Goal: Task Accomplishment & Management: Manage account settings

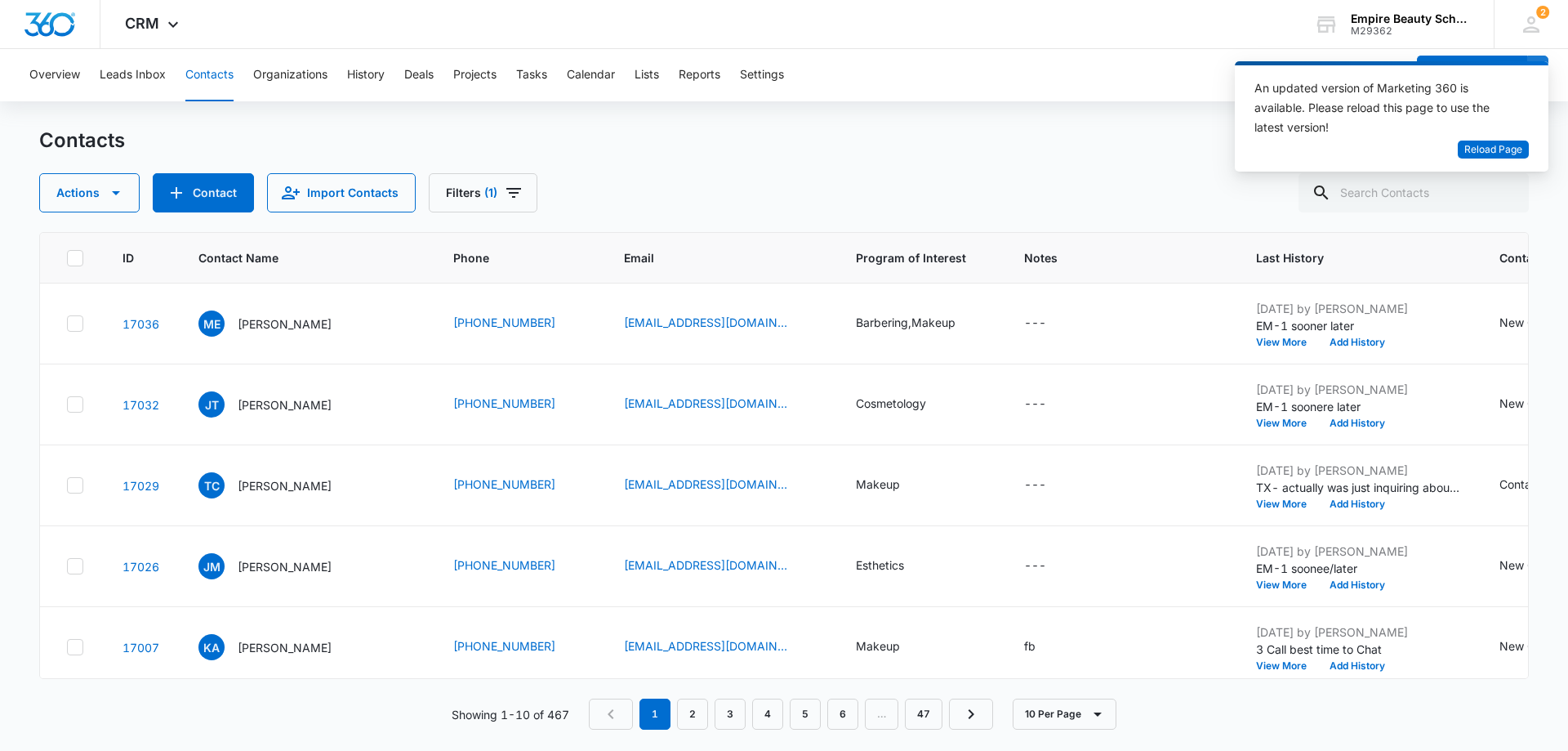
click at [1238, 167] on div "An updated version of Marketing 360 is available. Please reload this page to us…" at bounding box center [1392, 117] width 314 height 111
click at [1537, 175] on div "An updated version of Marketing 360 is available. Please reload this page to us…" at bounding box center [1392, 123] width 314 height 124
click at [1492, 143] on span "Reload Page" at bounding box center [1493, 150] width 58 height 16
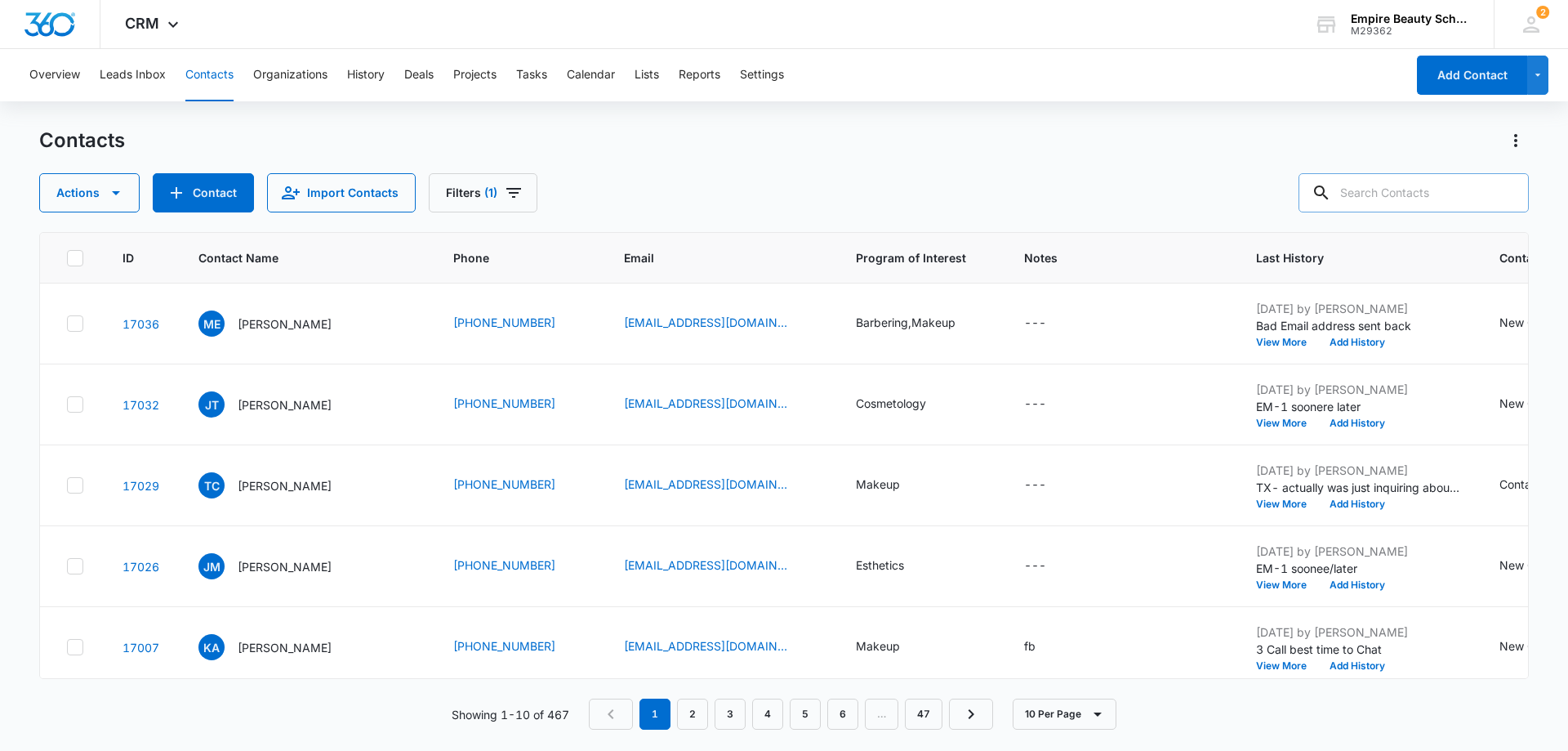
click at [1378, 194] on input "text" at bounding box center [1413, 192] width 231 height 39
type input "chase"
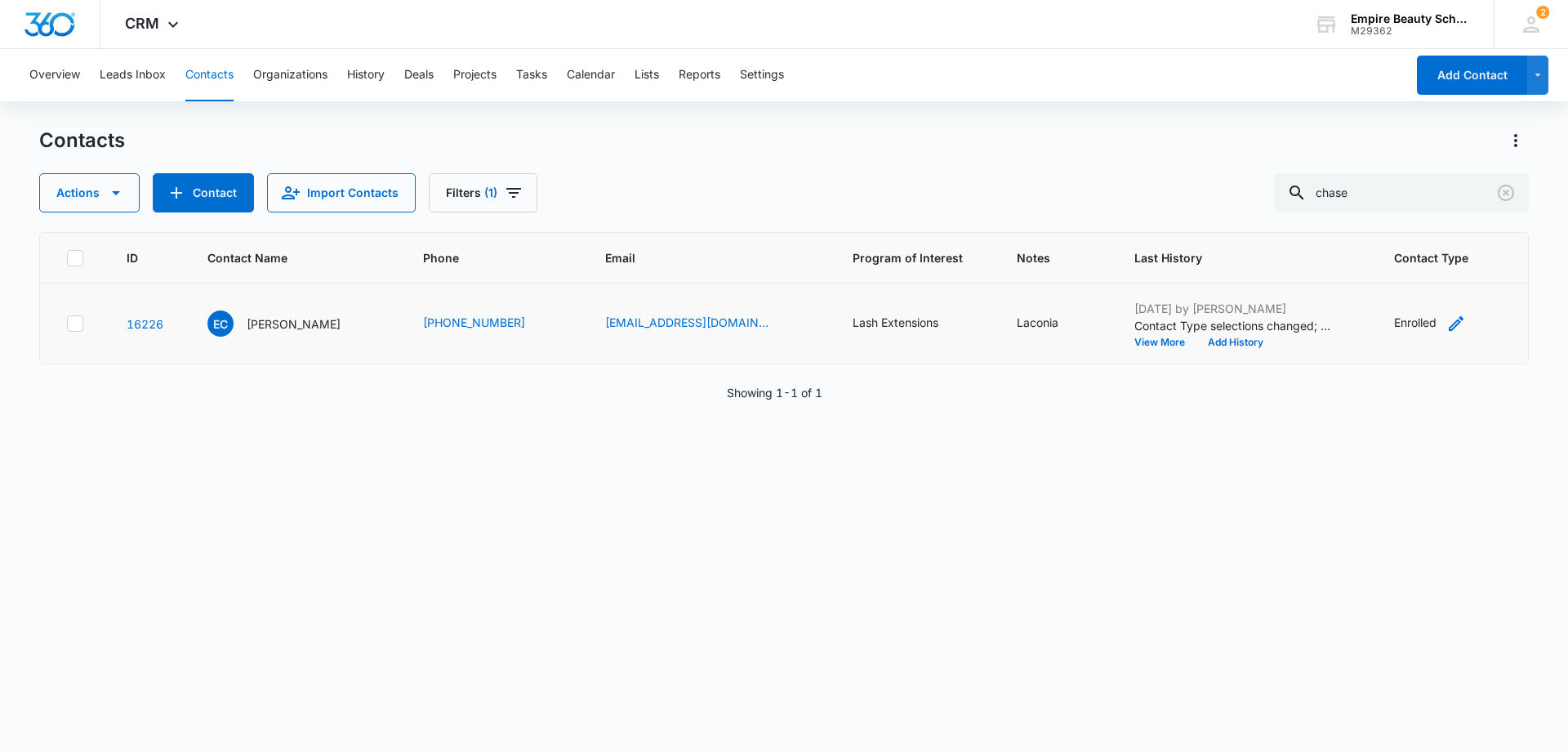
click at [1395, 329] on div "Enrolled" at bounding box center [1415, 322] width 42 height 17
click at [1223, 344] on button "Add History" at bounding box center [1235, 342] width 79 height 10
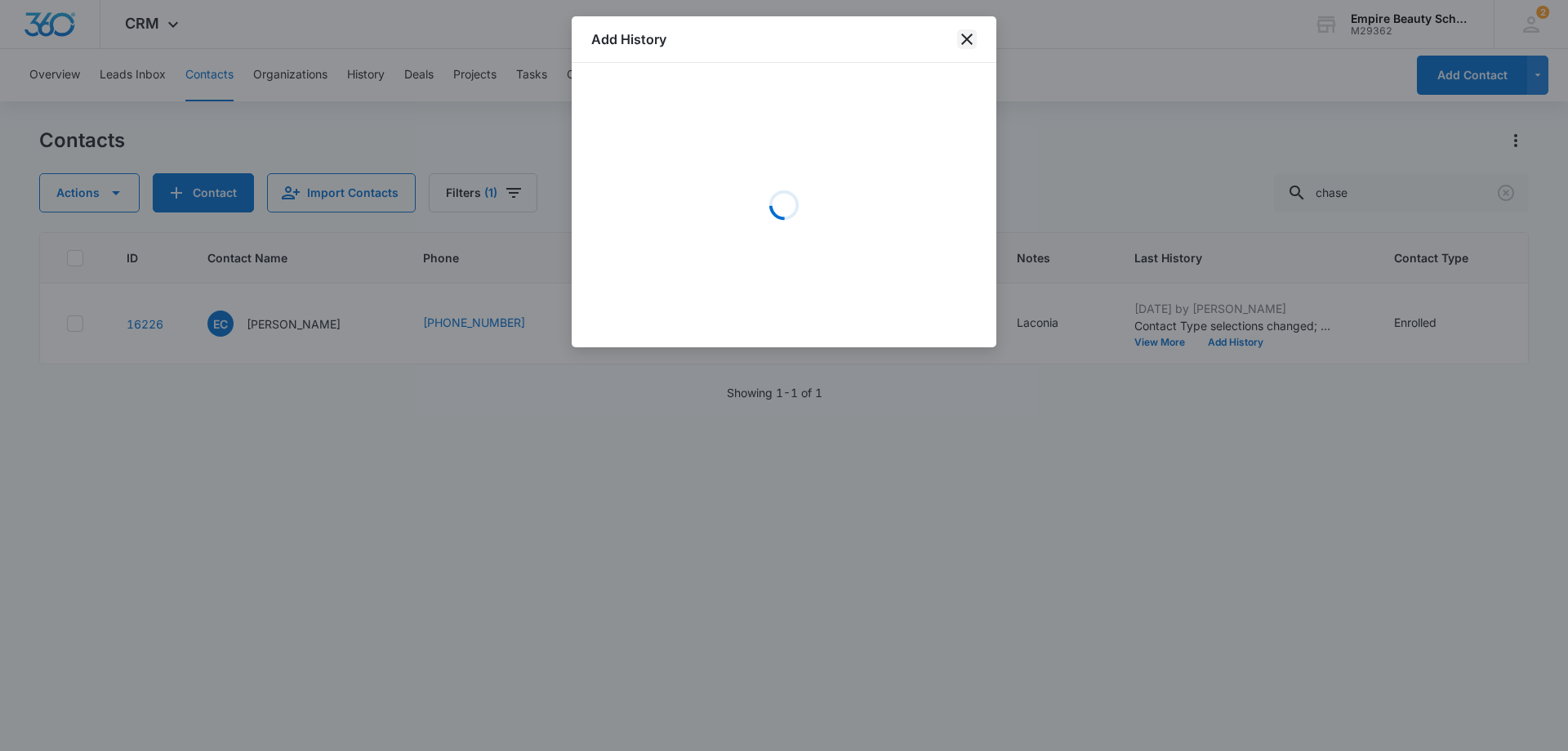
click at [959, 38] on icon "close" at bounding box center [967, 39] width 20 height 20
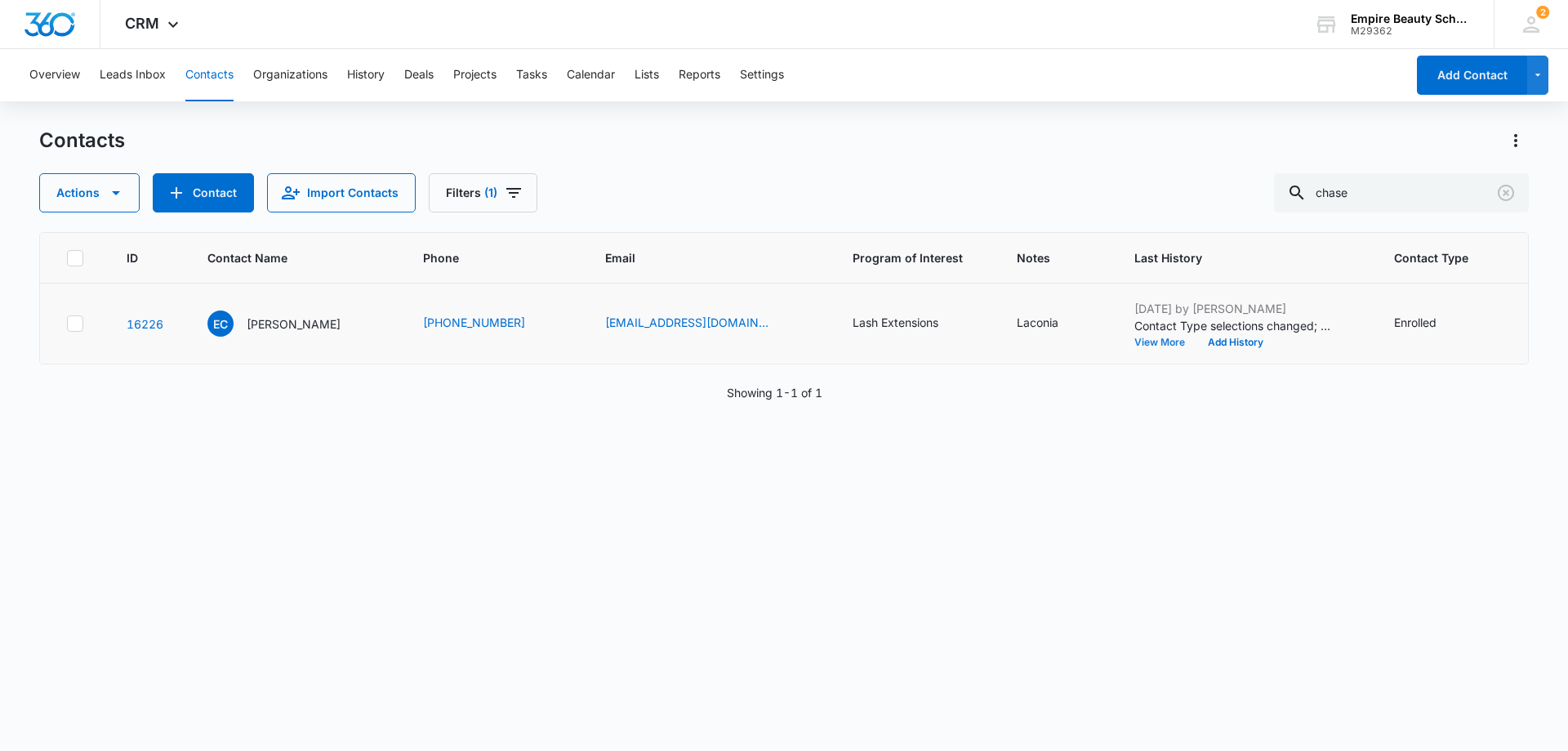
click at [1134, 347] on button "View More" at bounding box center [1165, 342] width 62 height 10
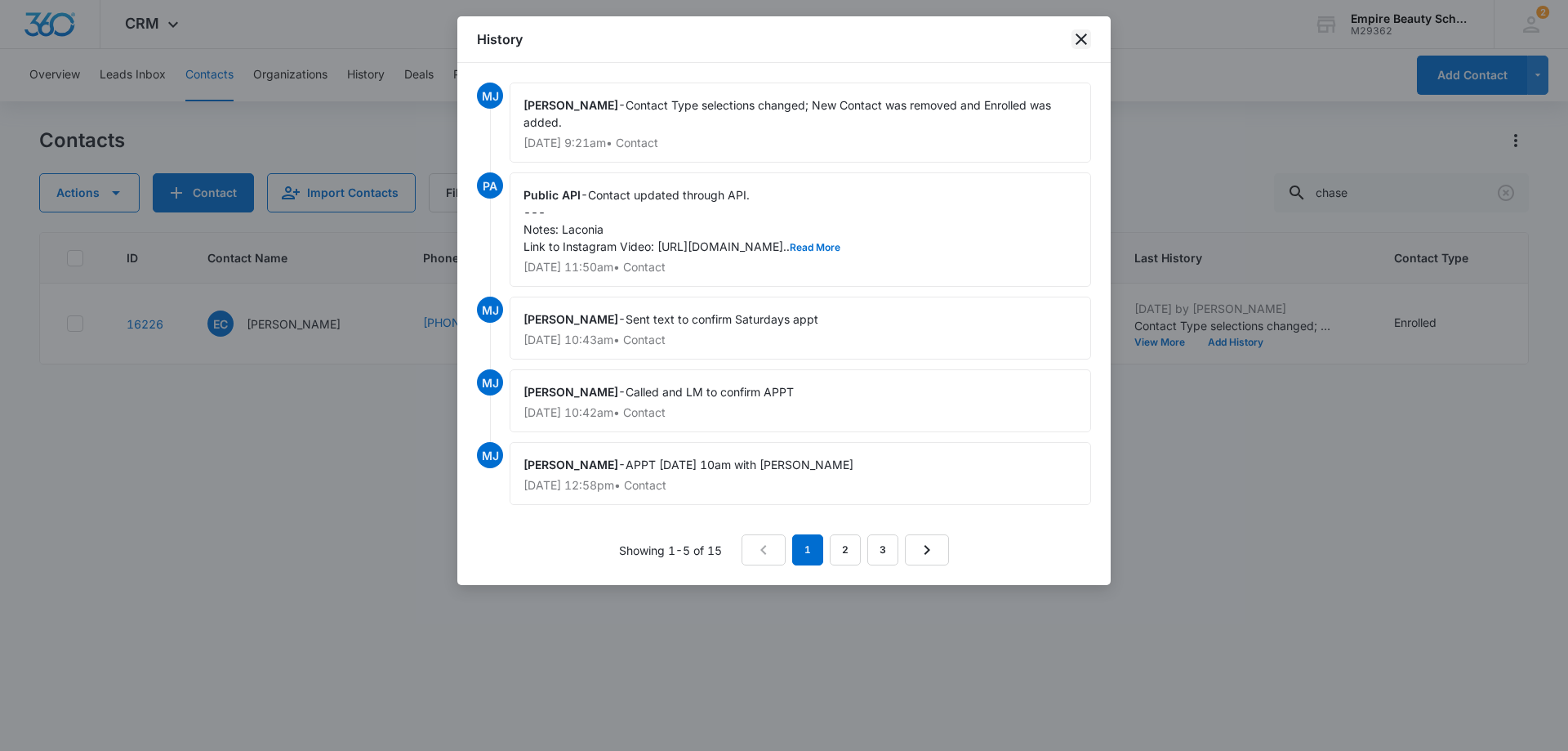
click at [1083, 45] on icon "close" at bounding box center [1082, 39] width 20 height 20
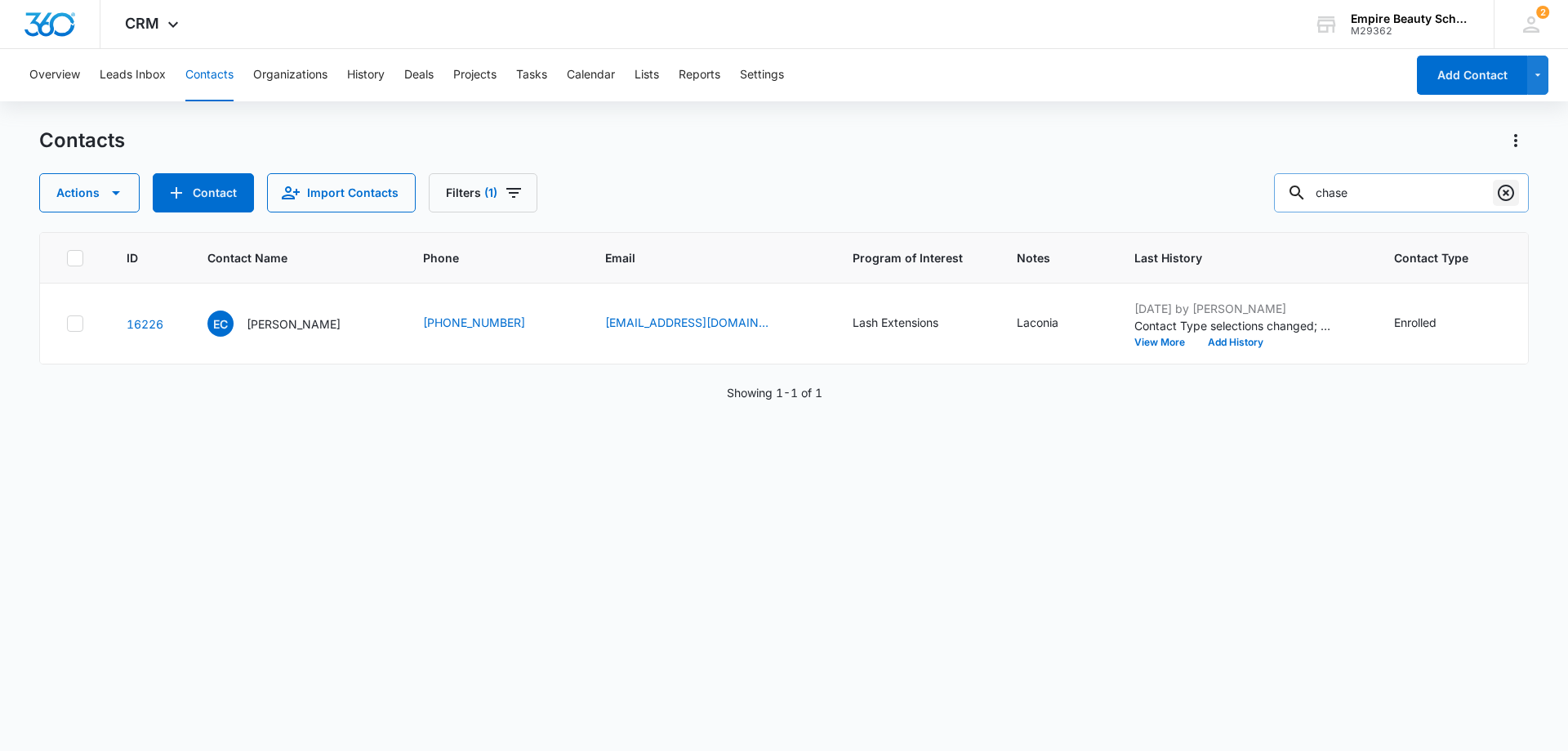
click at [1507, 188] on icon "Clear" at bounding box center [1506, 193] width 20 height 20
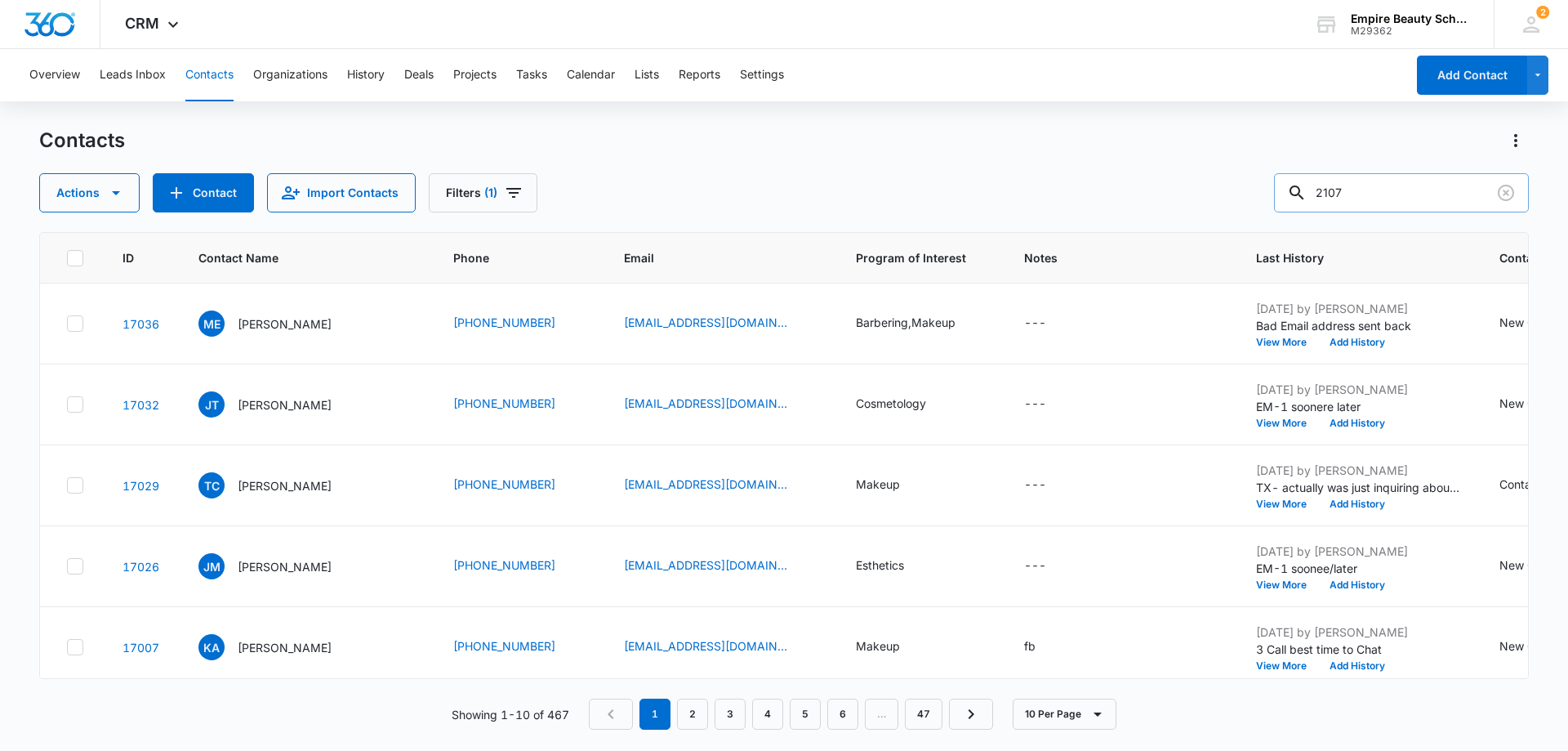
type input "2107"
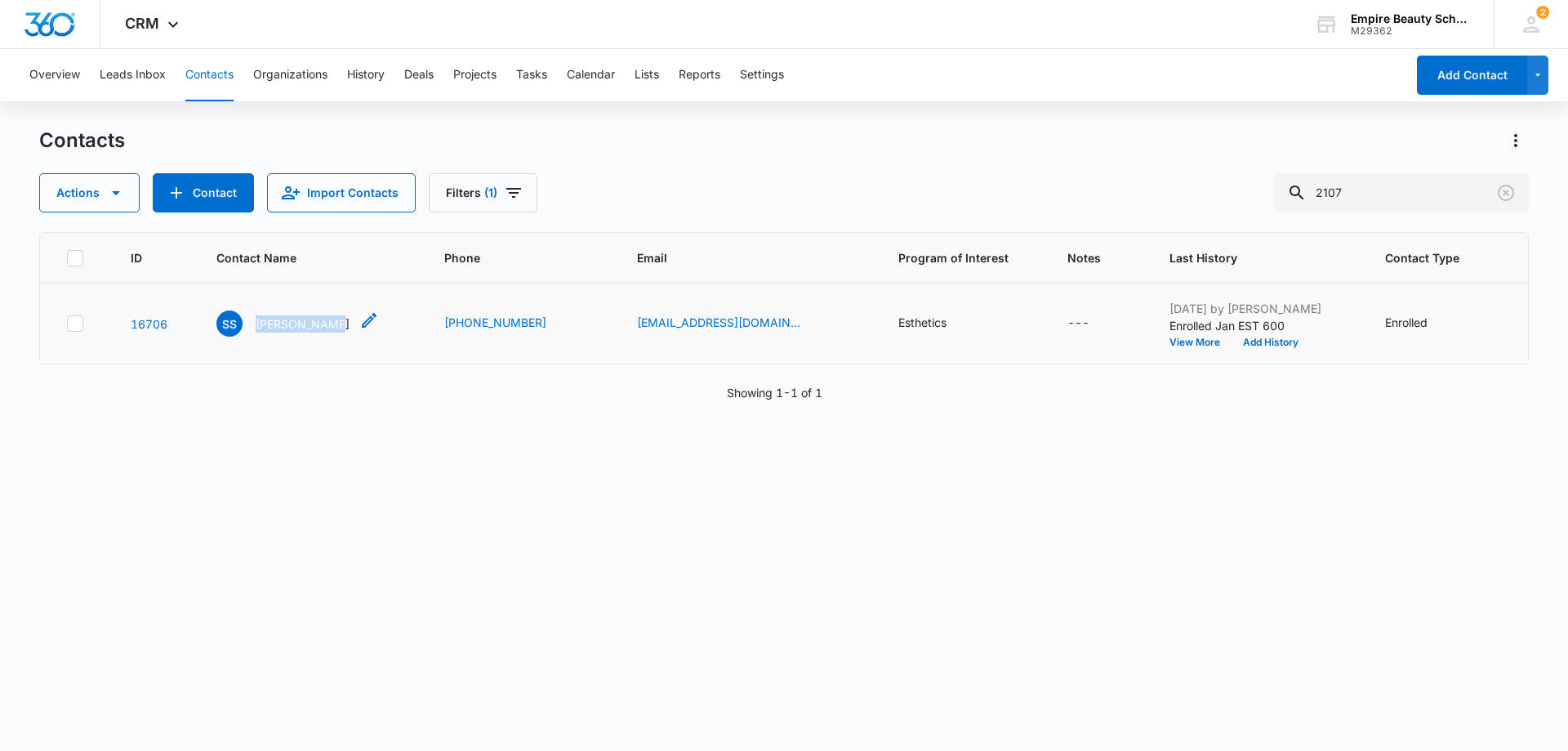
drag, startPoint x: 264, startPoint y: 321, endPoint x: 337, endPoint y: 322, distance: 73.0
click at [337, 322] on div "SS Sarah Sabine" at bounding box center [298, 323] width 162 height 26
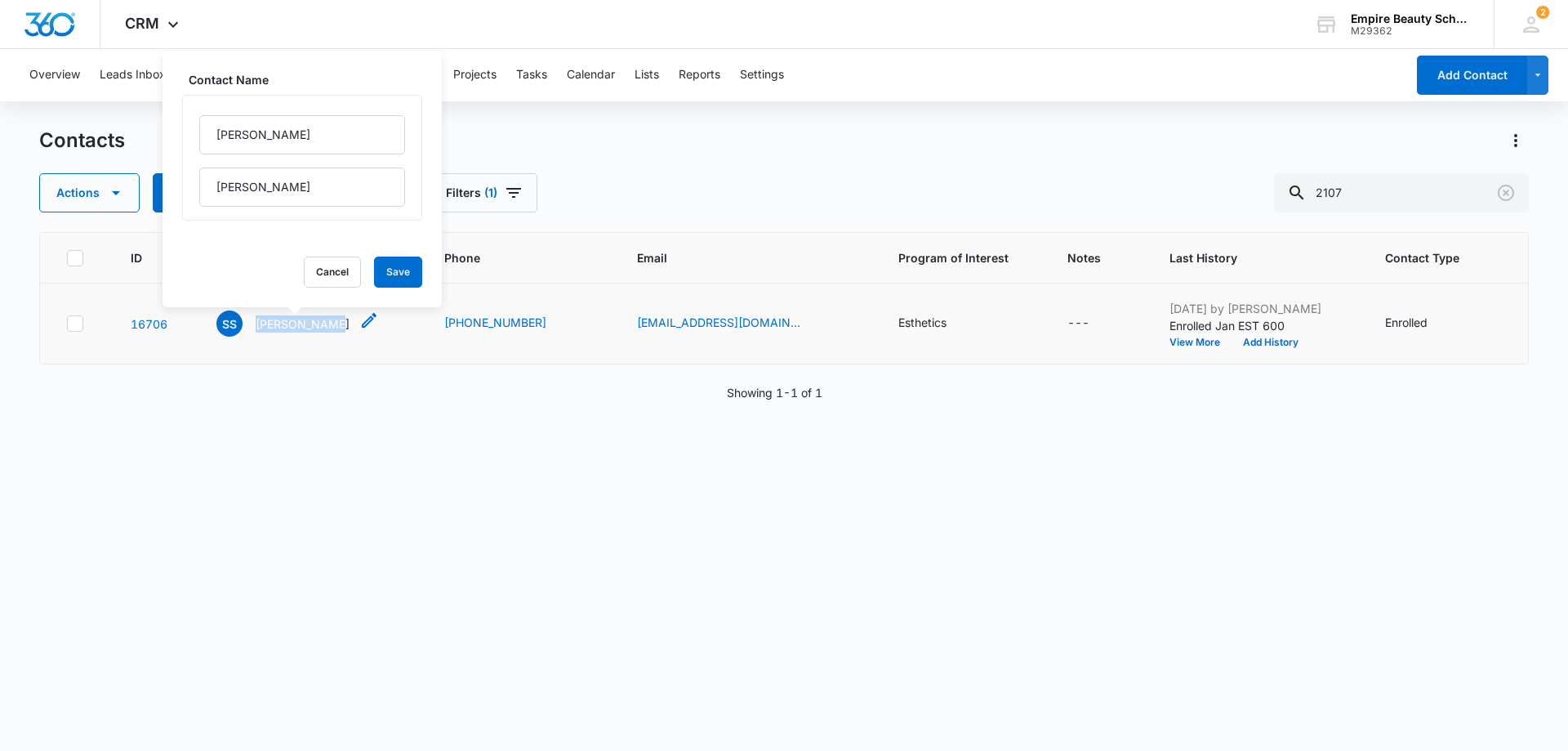
copy p "Sarah Sabine"
click at [915, 169] on div "Contacts Actions Contact Import Contacts Filters (1) 2107" at bounding box center [784, 170] width 1490 height 85
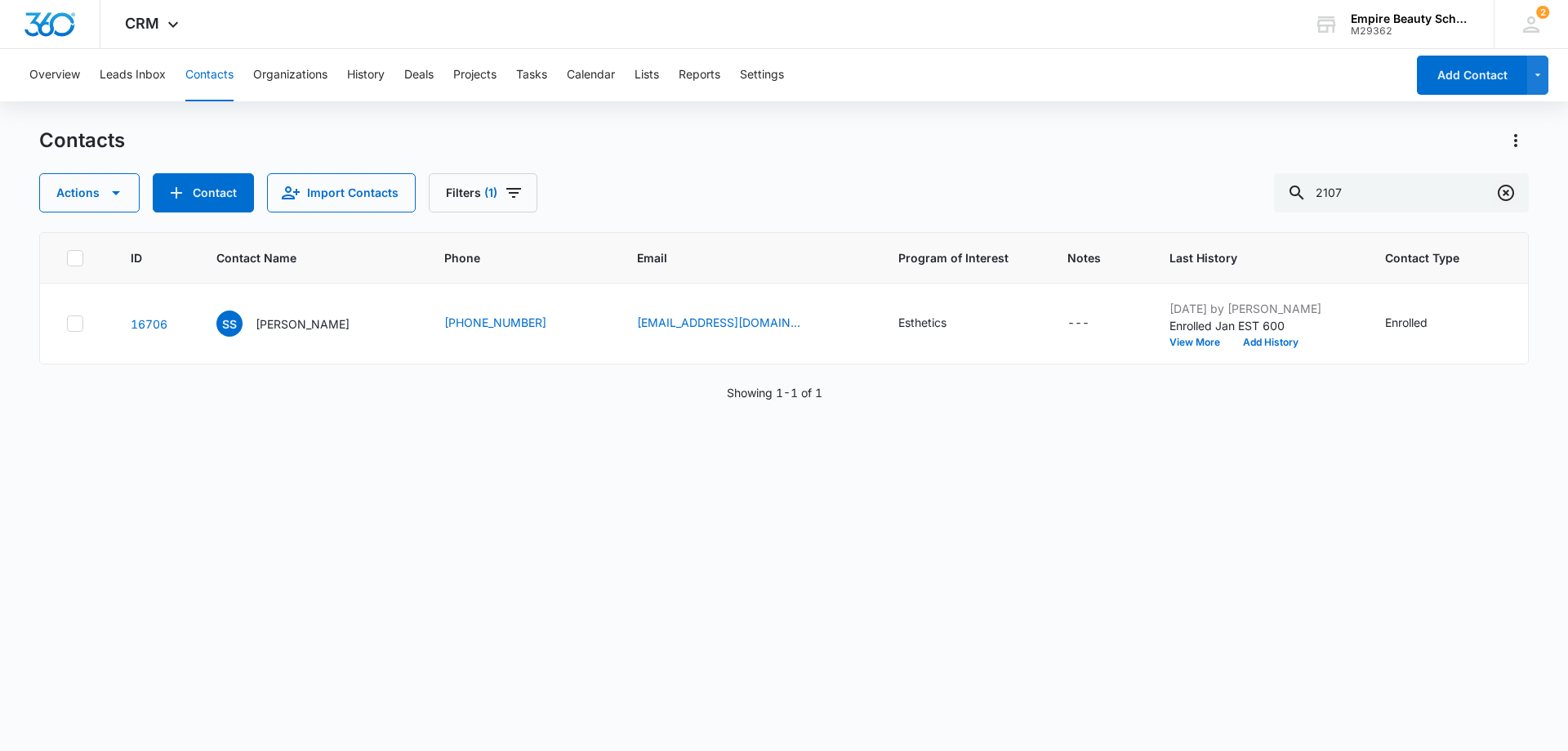
click at [1508, 191] on icon "Clear" at bounding box center [1506, 193] width 16 height 16
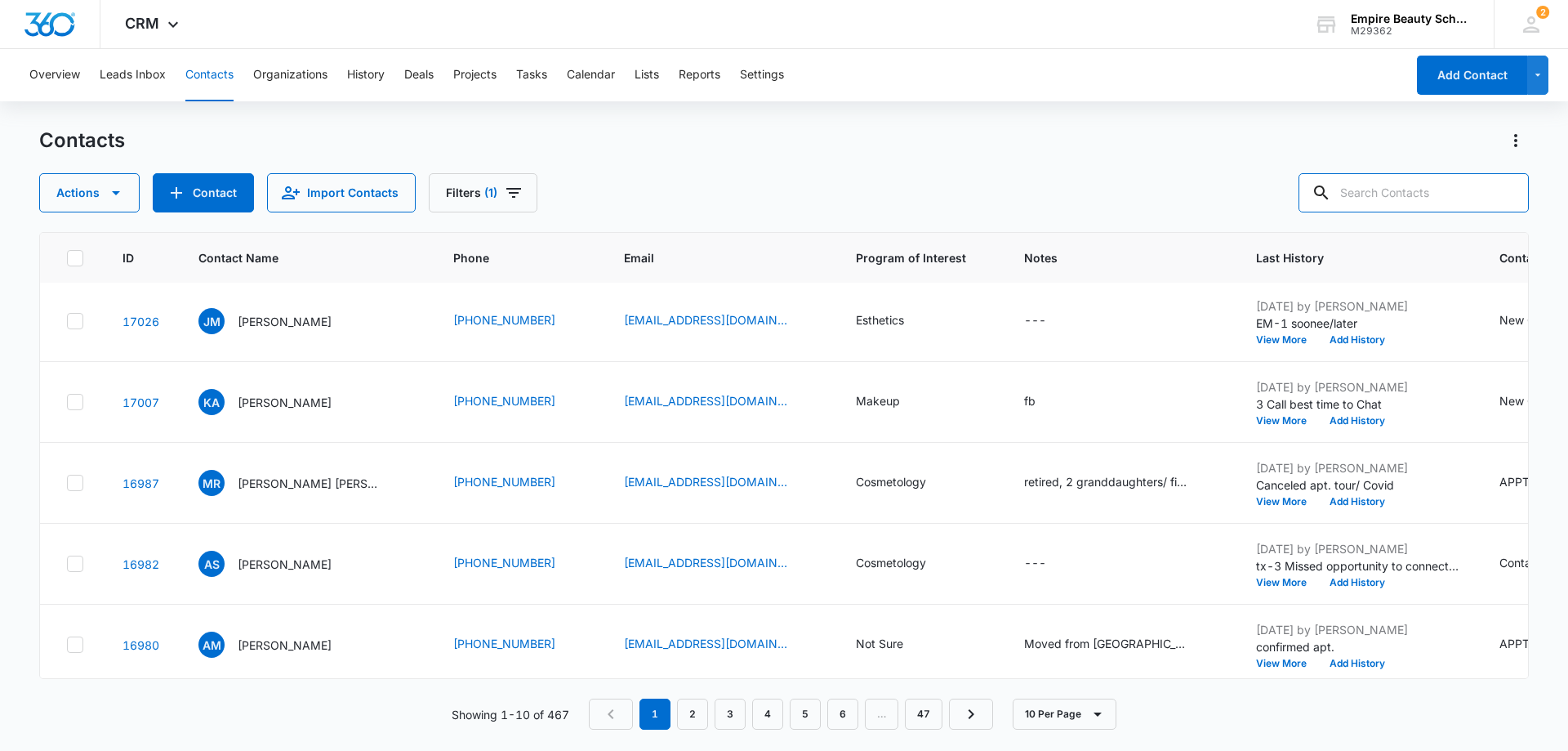
scroll to position [426, 0]
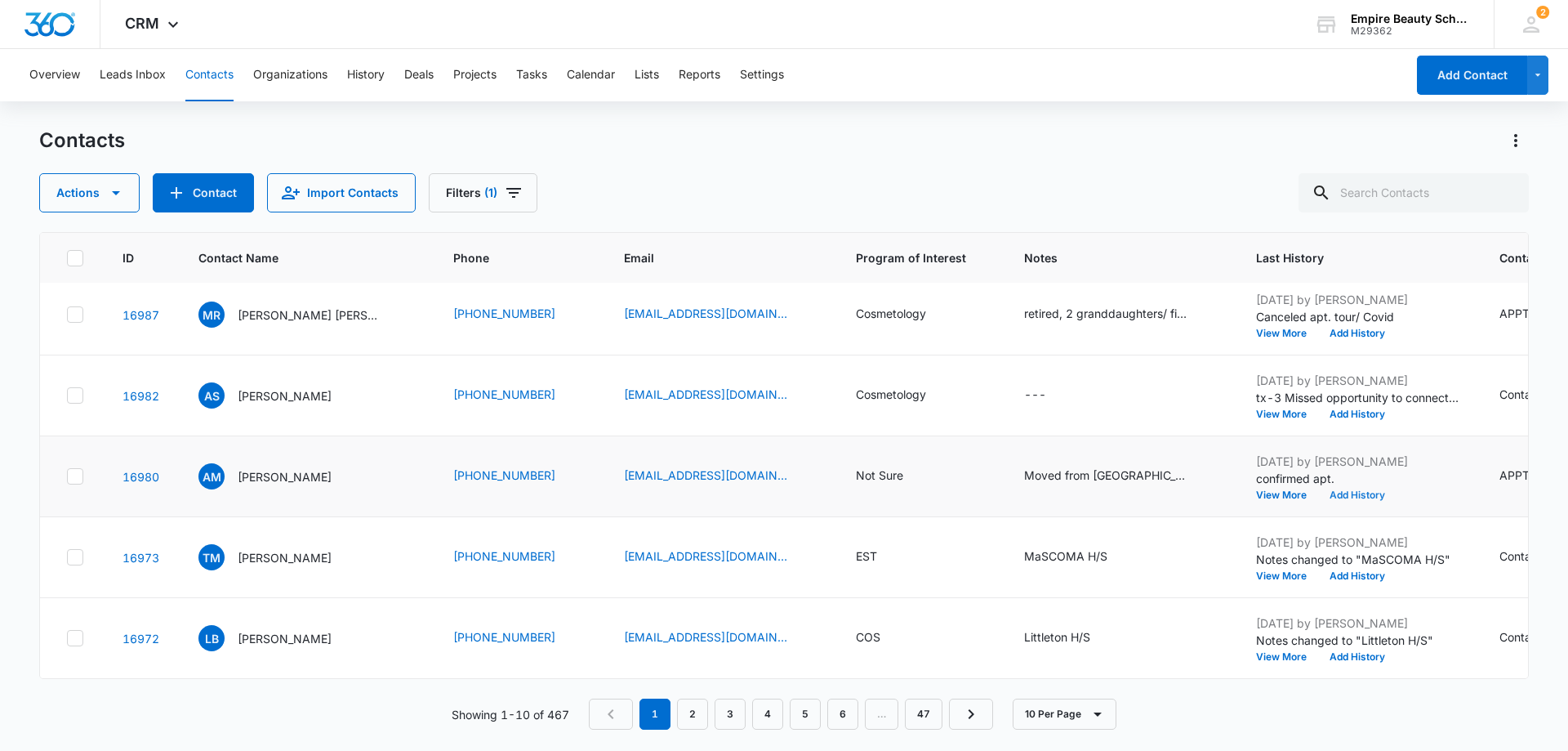
click at [1347, 490] on button "Add History" at bounding box center [1357, 494] width 79 height 10
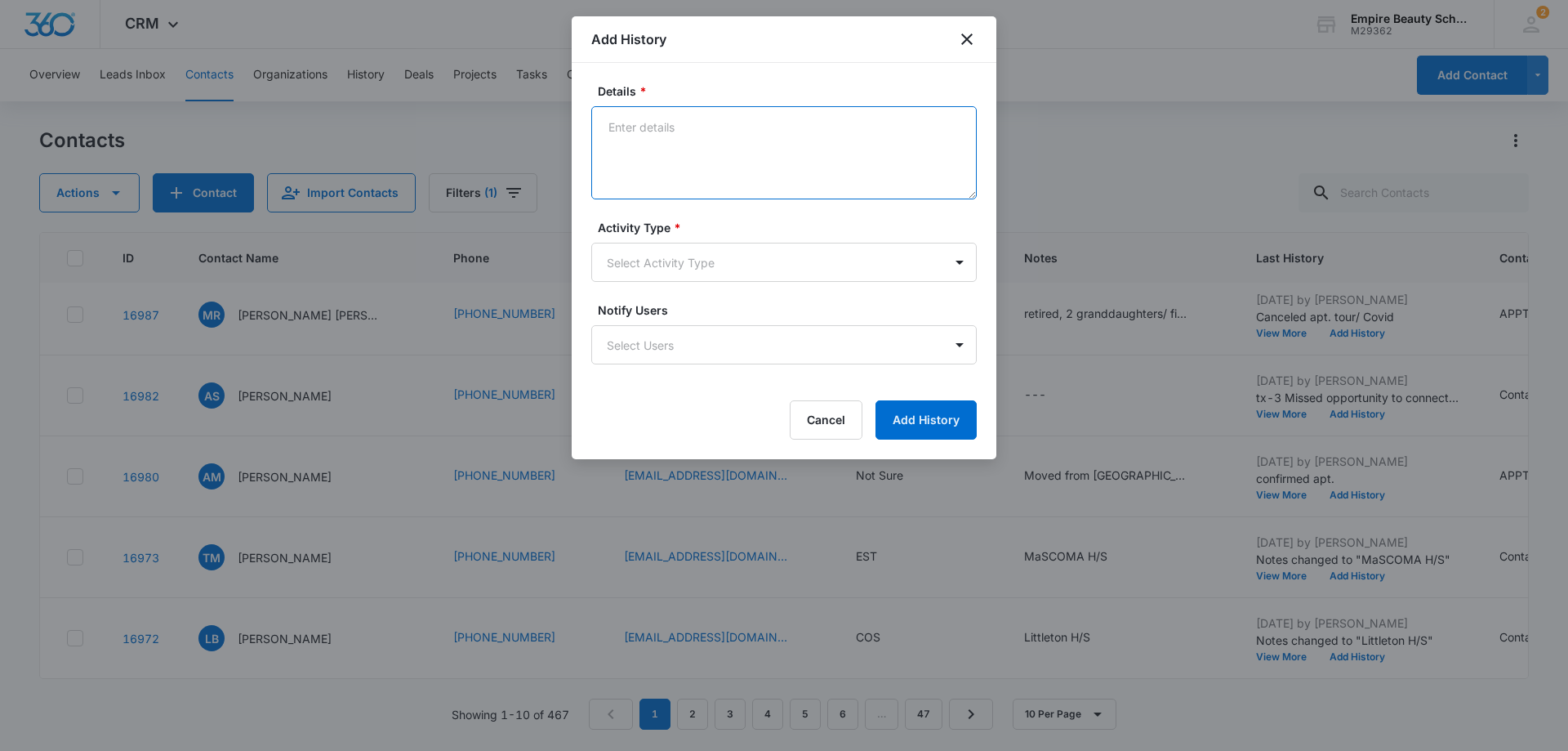
click at [626, 124] on textarea "Details *" at bounding box center [784, 153] width 385 height 93
click at [828, 175] on textarea "Toured-interested in 2/23 or 5/4/2026 Cos." at bounding box center [784, 153] width 385 height 93
click at [852, 139] on textarea "Toured-interested in 2/23 or 5/4/2026 Cos." at bounding box center [784, 153] width 385 height 93
type textarea "Toured-interested in 2/23 or 5/4/2026 Cos. Is a nurse"
drag, startPoint x: 921, startPoint y: 133, endPoint x: 539, endPoint y: 124, distance: 382.1
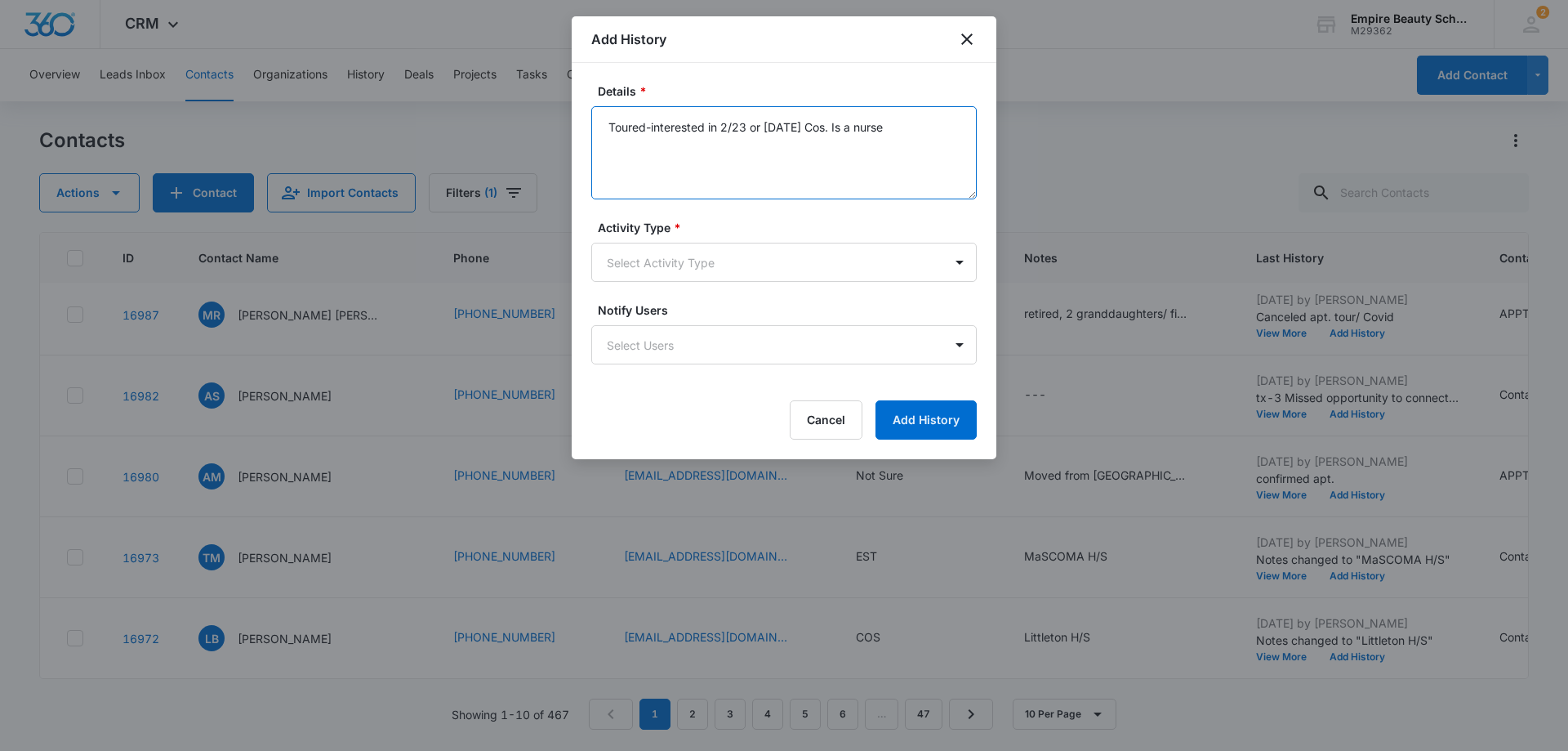
click at [539, 124] on body "CRM Apps Forms CRM Email Shop Payments POS Files Brand Settings AI Assistant Em…" at bounding box center [784, 375] width 1568 height 751
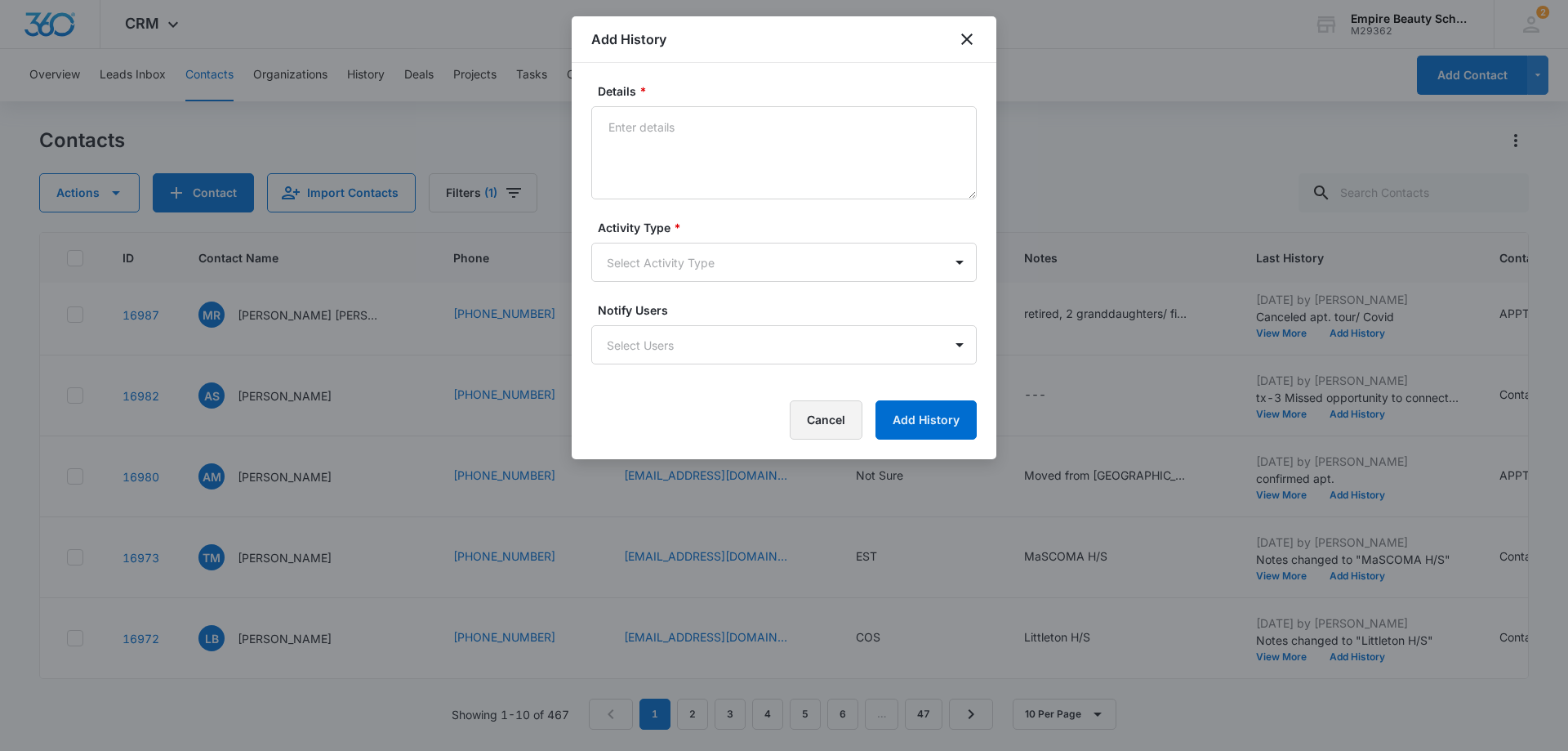
click at [822, 409] on button "Cancel" at bounding box center [826, 419] width 73 height 39
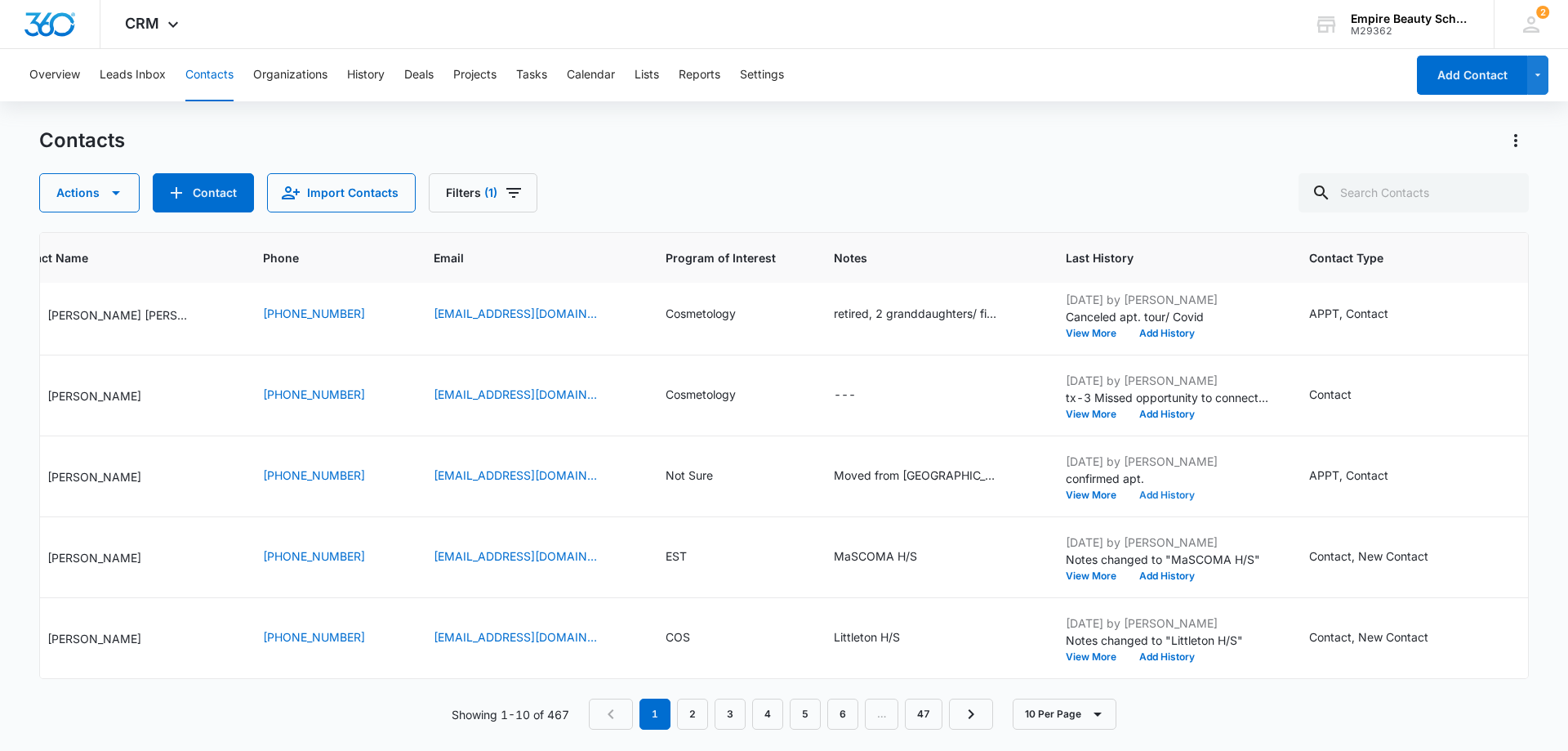
scroll to position [426, 194]
click at [1367, 487] on td "APPT, Contact" at bounding box center [1409, 477] width 238 height 81
click at [1381, 469] on div "APPT, Contact" at bounding box center [1364, 476] width 109 height 20
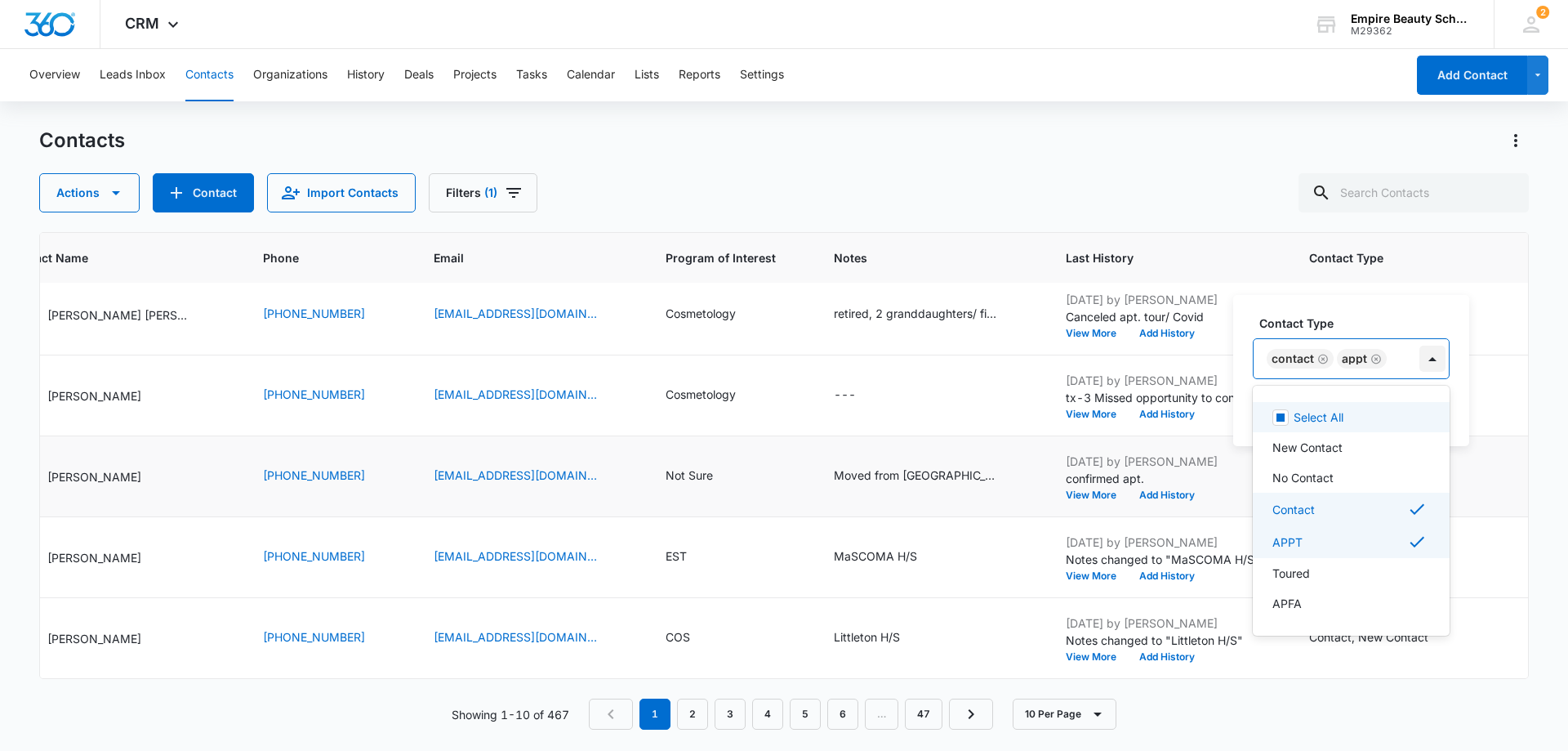
click at [1440, 355] on div at bounding box center [1432, 359] width 26 height 26
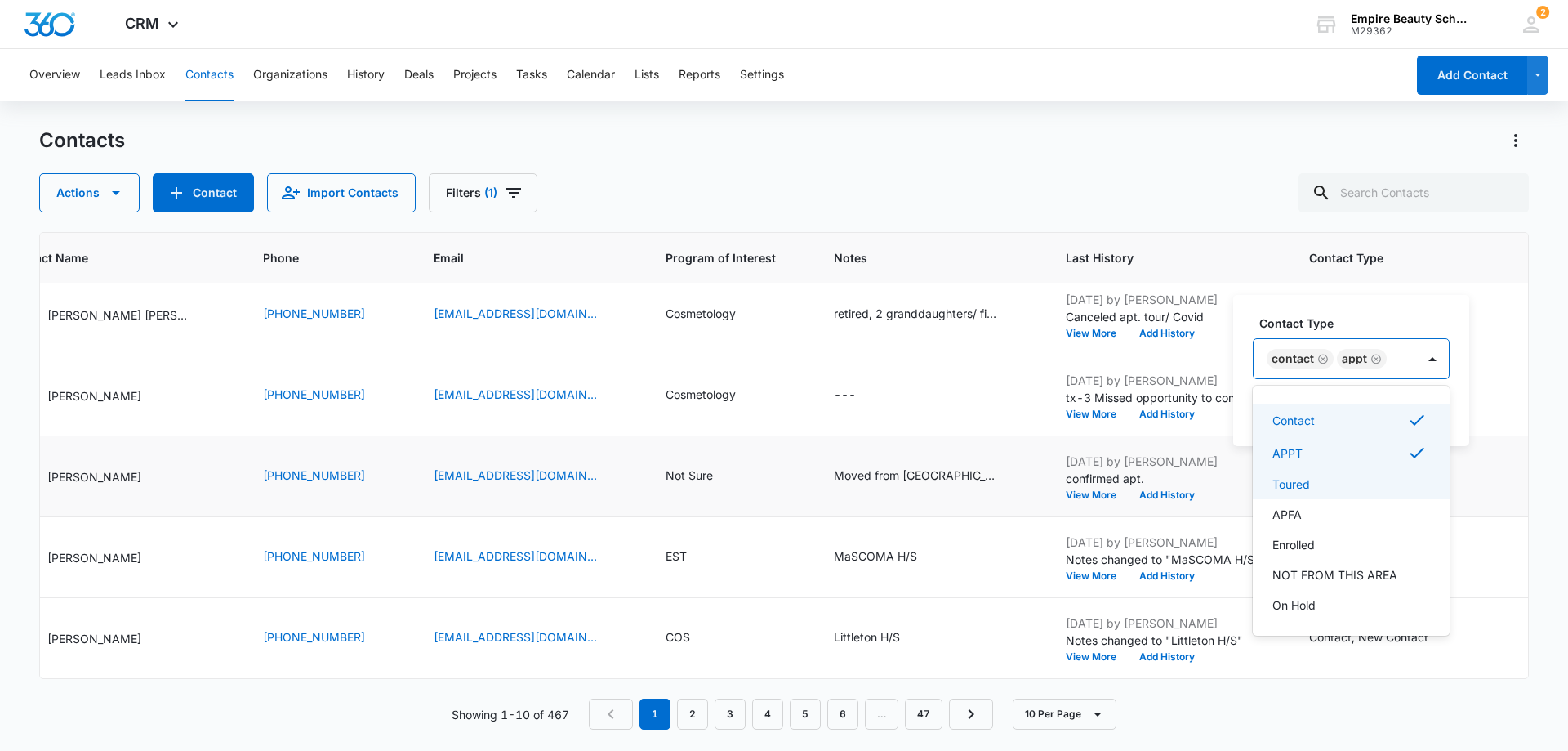
scroll to position [163, 0]
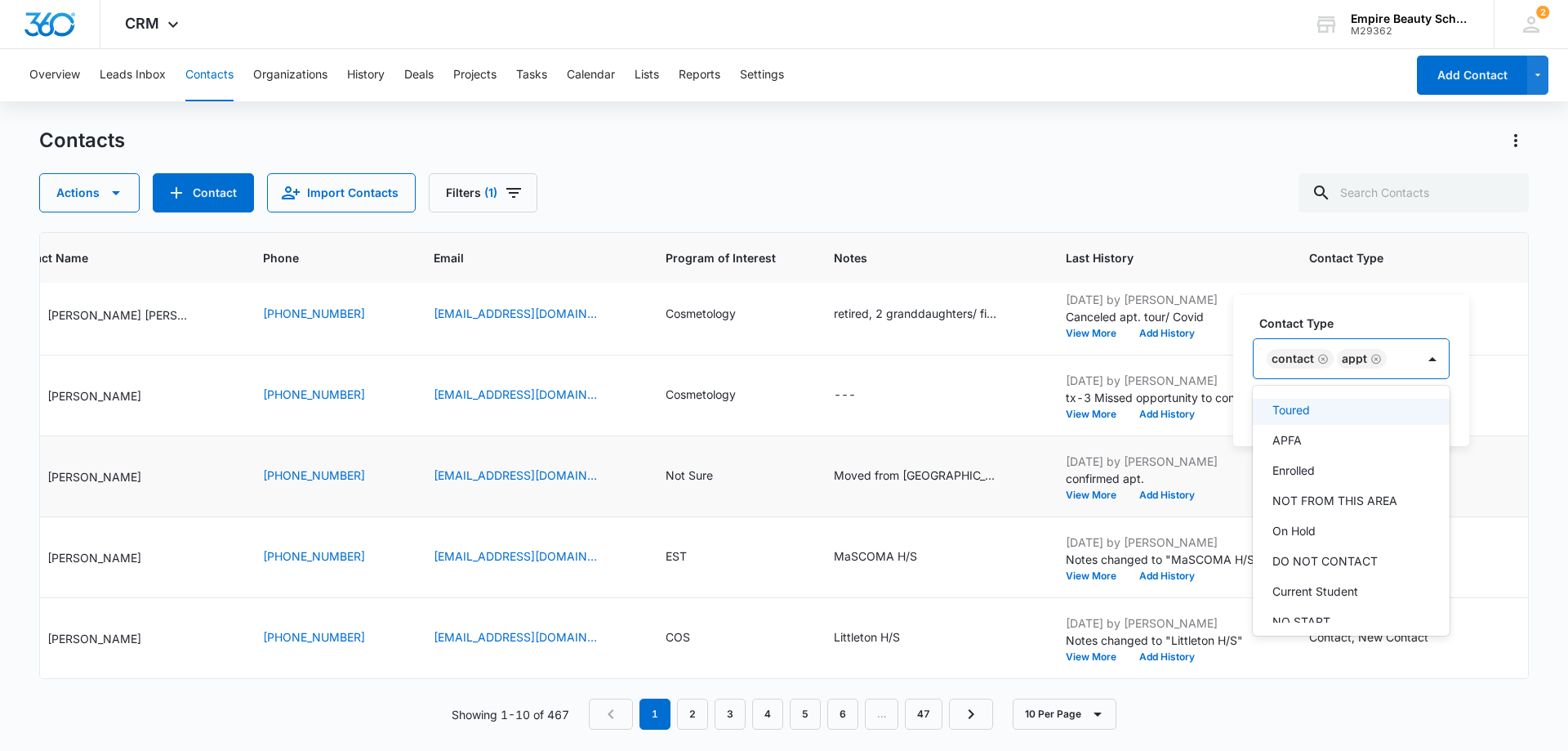
click at [1345, 413] on div "Toured" at bounding box center [1349, 410] width 155 height 17
click at [1375, 357] on icon "Remove APPT" at bounding box center [1376, 359] width 11 height 12
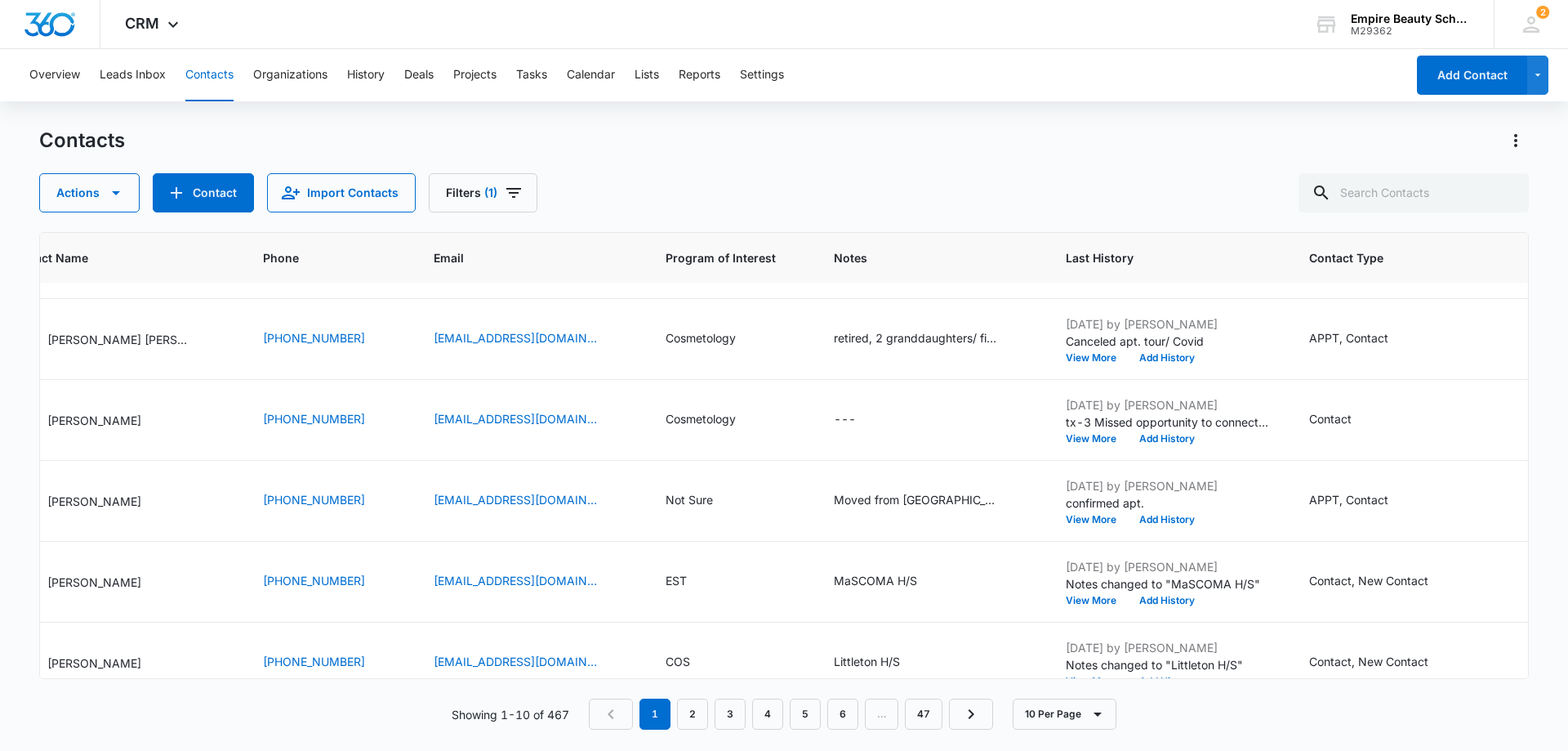
scroll to position [409, 194]
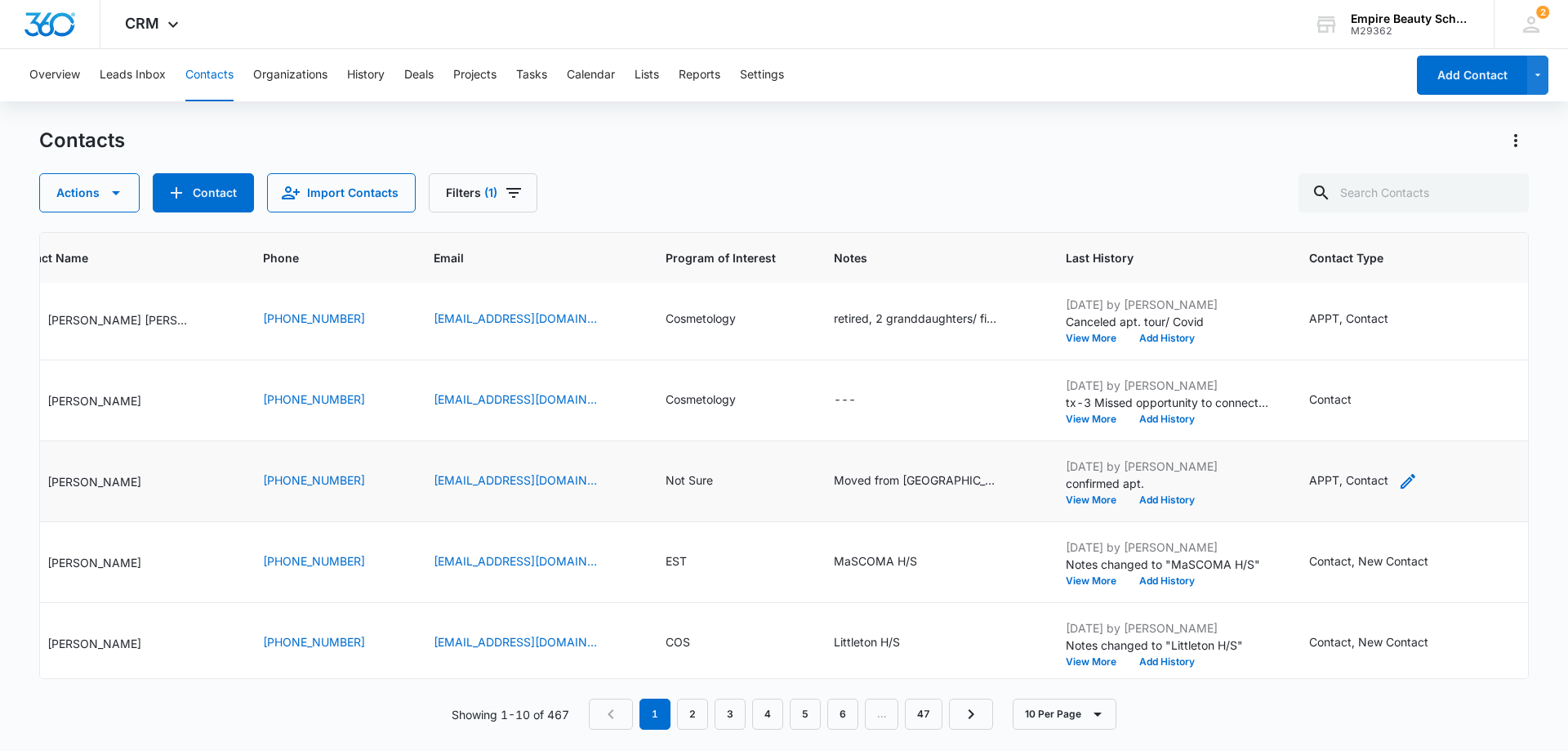
click at [1354, 483] on div "APPT, Contact" at bounding box center [1349, 481] width 79 height 17
click at [1427, 430] on button "Save" at bounding box center [1432, 429] width 48 height 31
click at [1154, 422] on button "Add History" at bounding box center [1167, 418] width 79 height 10
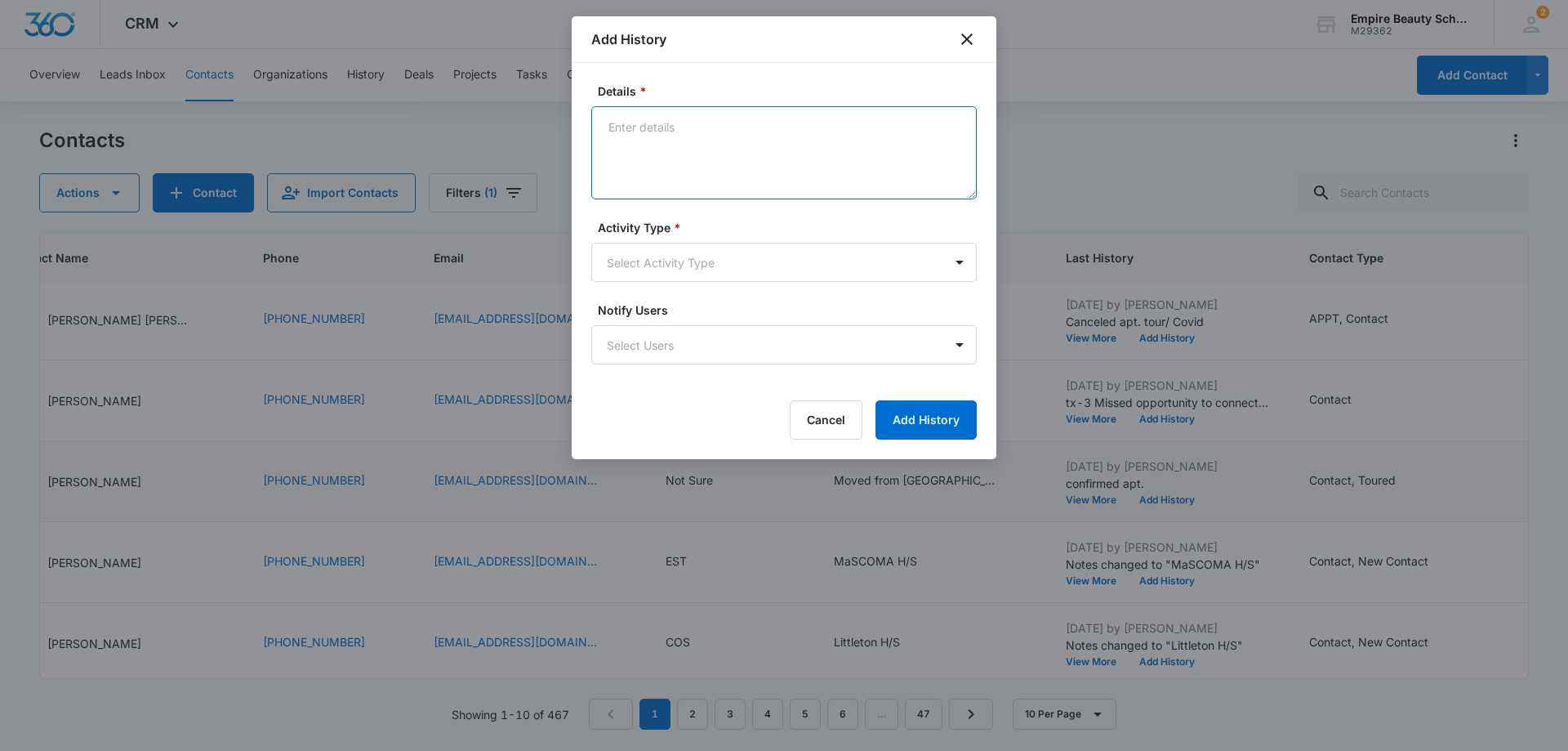
click at [615, 130] on textarea "Details *" at bounding box center [784, 153] width 385 height 93
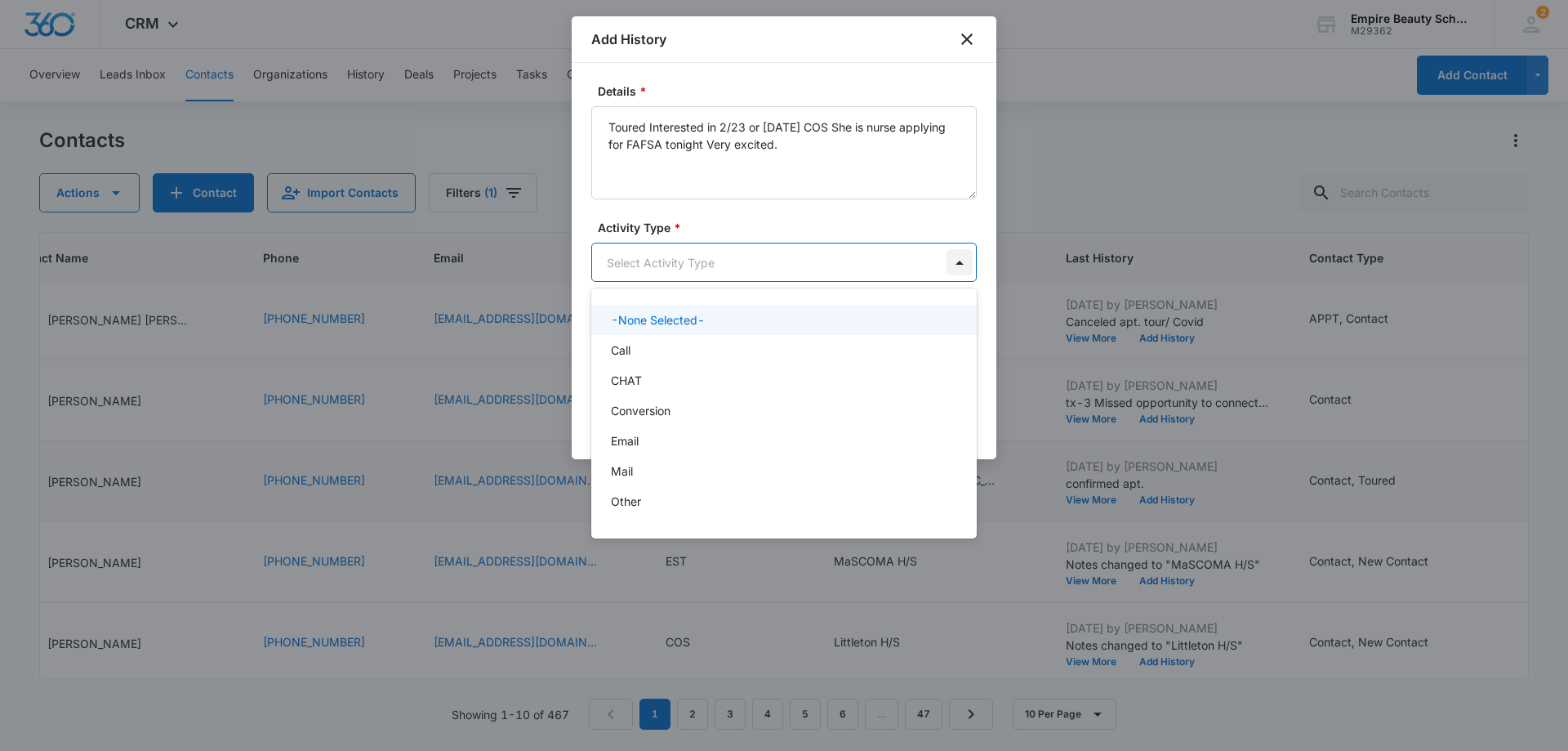
click at [954, 267] on body "CRM Apps Forms CRM Email Shop Payments POS Files Brand Settings AI Assistant Em…" at bounding box center [784, 375] width 1568 height 751
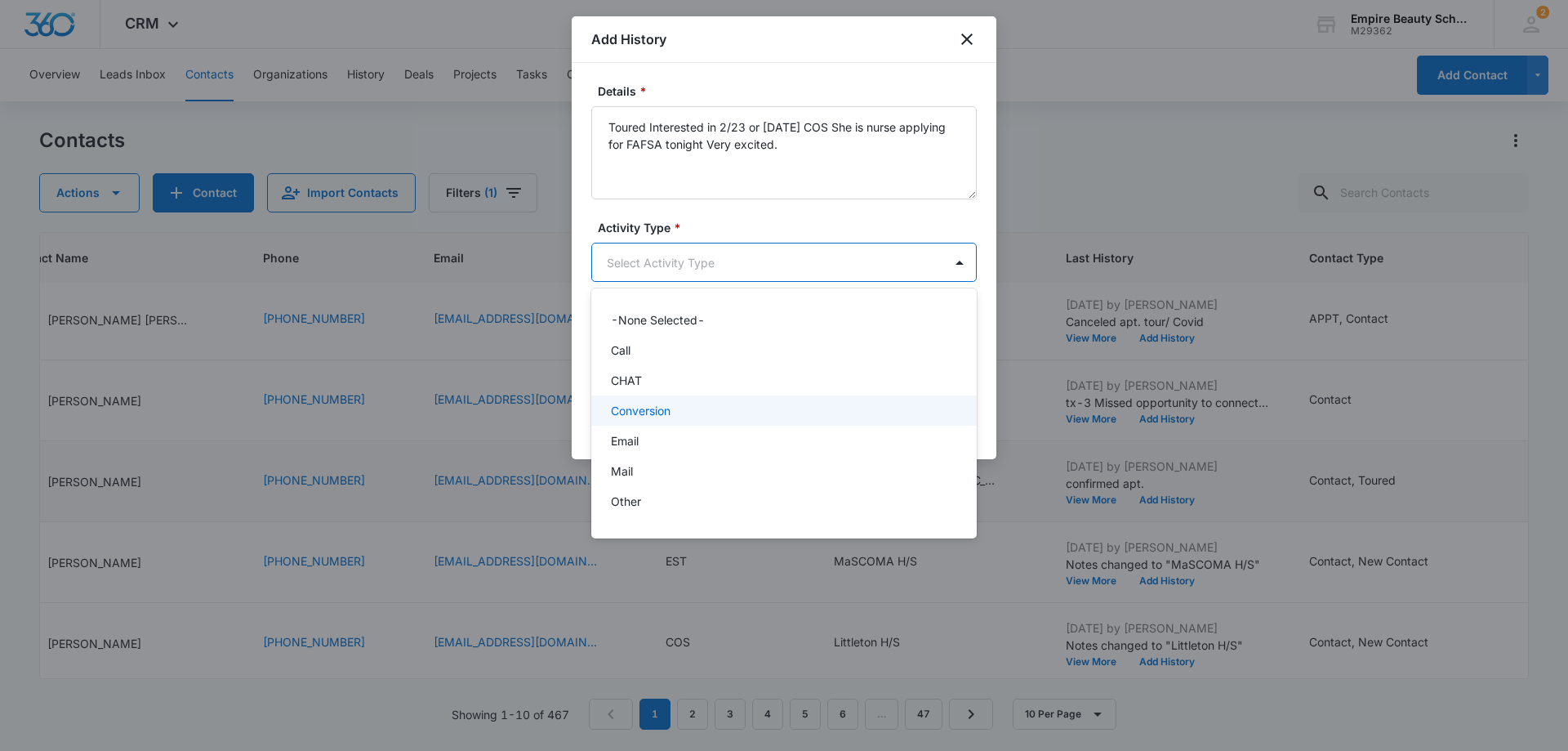
scroll to position [85, 0]
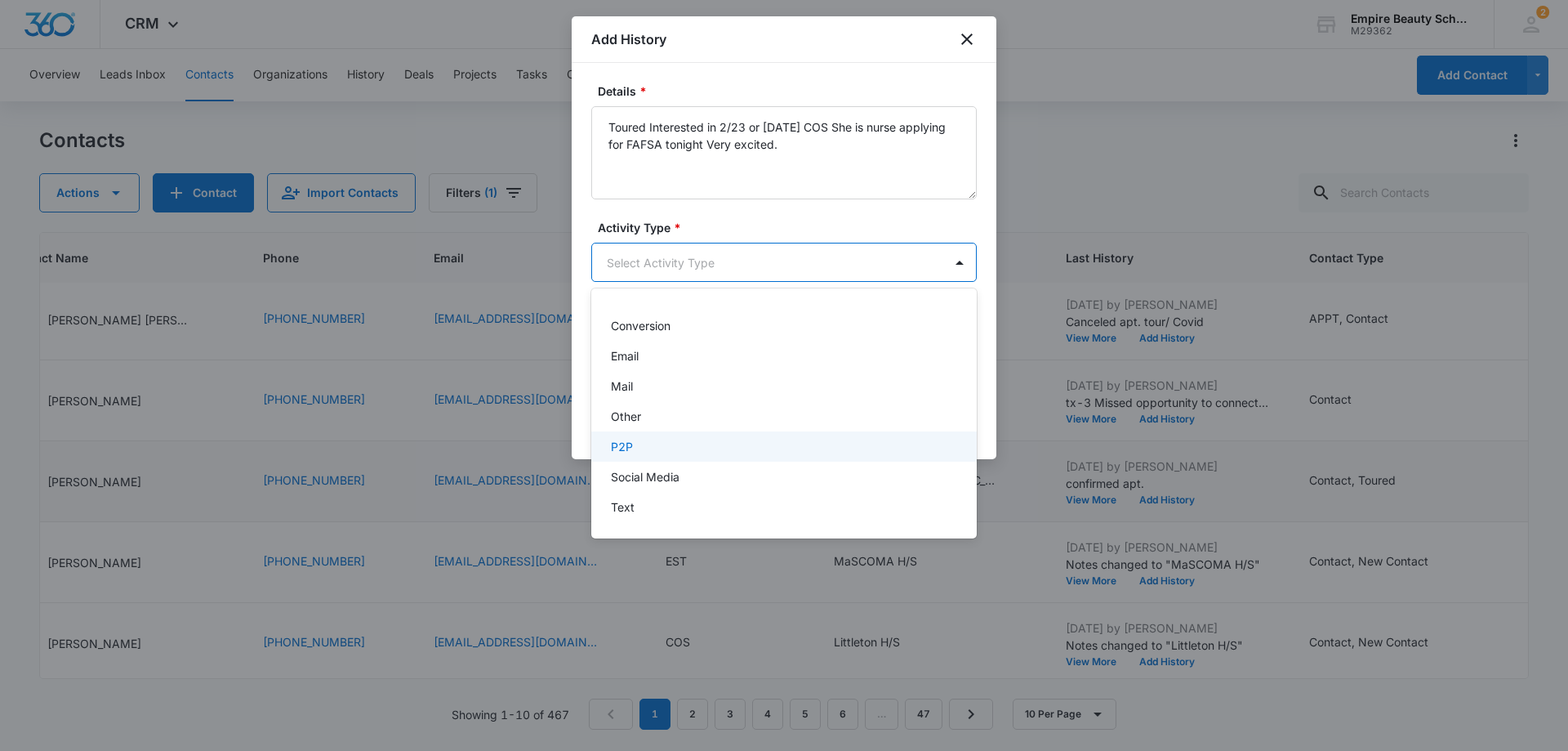
click at [762, 451] on div "P2P" at bounding box center [782, 447] width 343 height 17
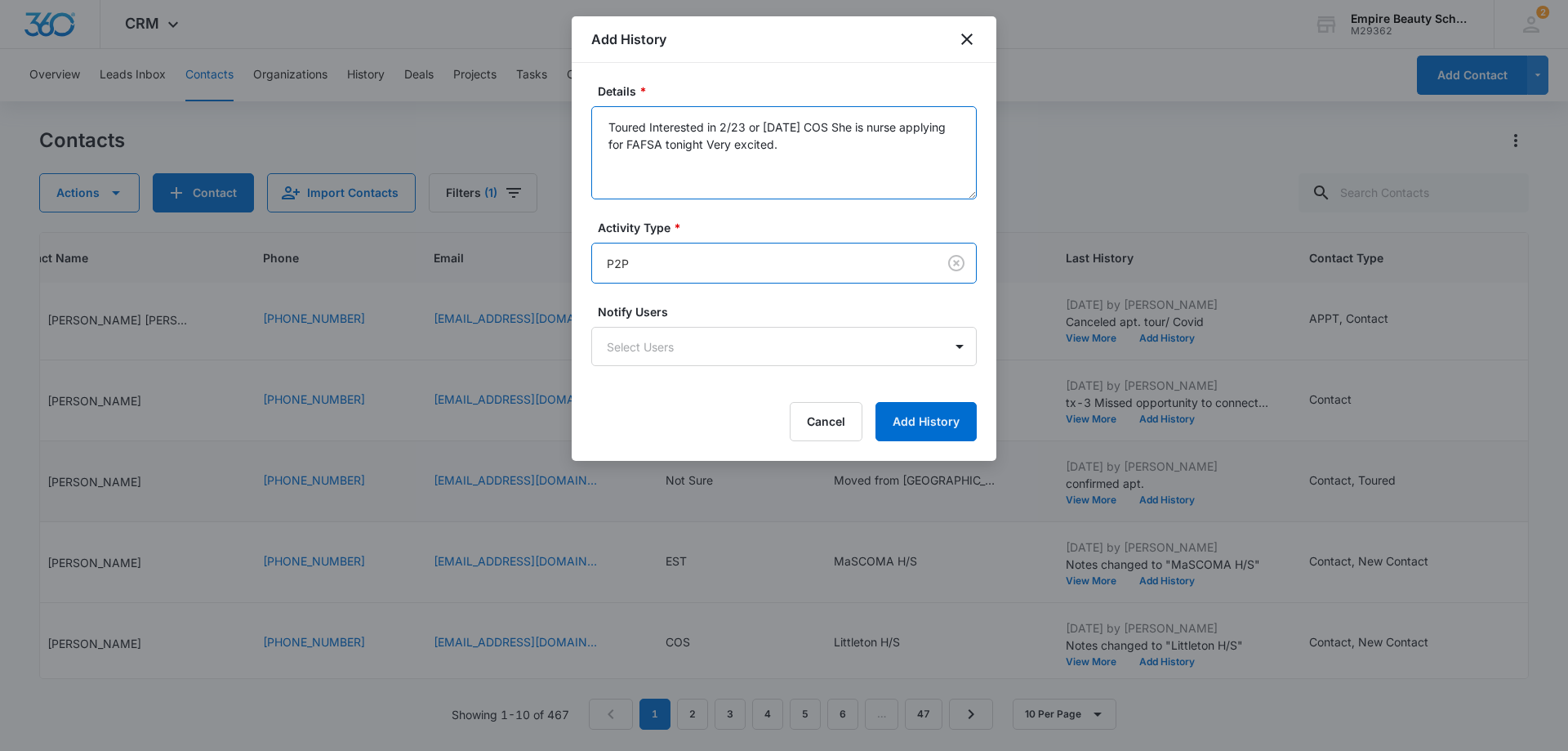
click at [847, 142] on textarea "Toured Interested in 2/23 or 5/4/2026 COS She is nurse applying for FAFSA tonig…" at bounding box center [784, 153] width 385 height 93
click at [646, 163] on textarea "Toured Interested in 2/23 or 5/4/2026 COS She is nurse applying for FAFSA tonig…" at bounding box center [784, 153] width 385 height 93
type textarea "Toured Interested in 2/23 or [DATE] COS She is nurse applying for FAFSA tonight…"
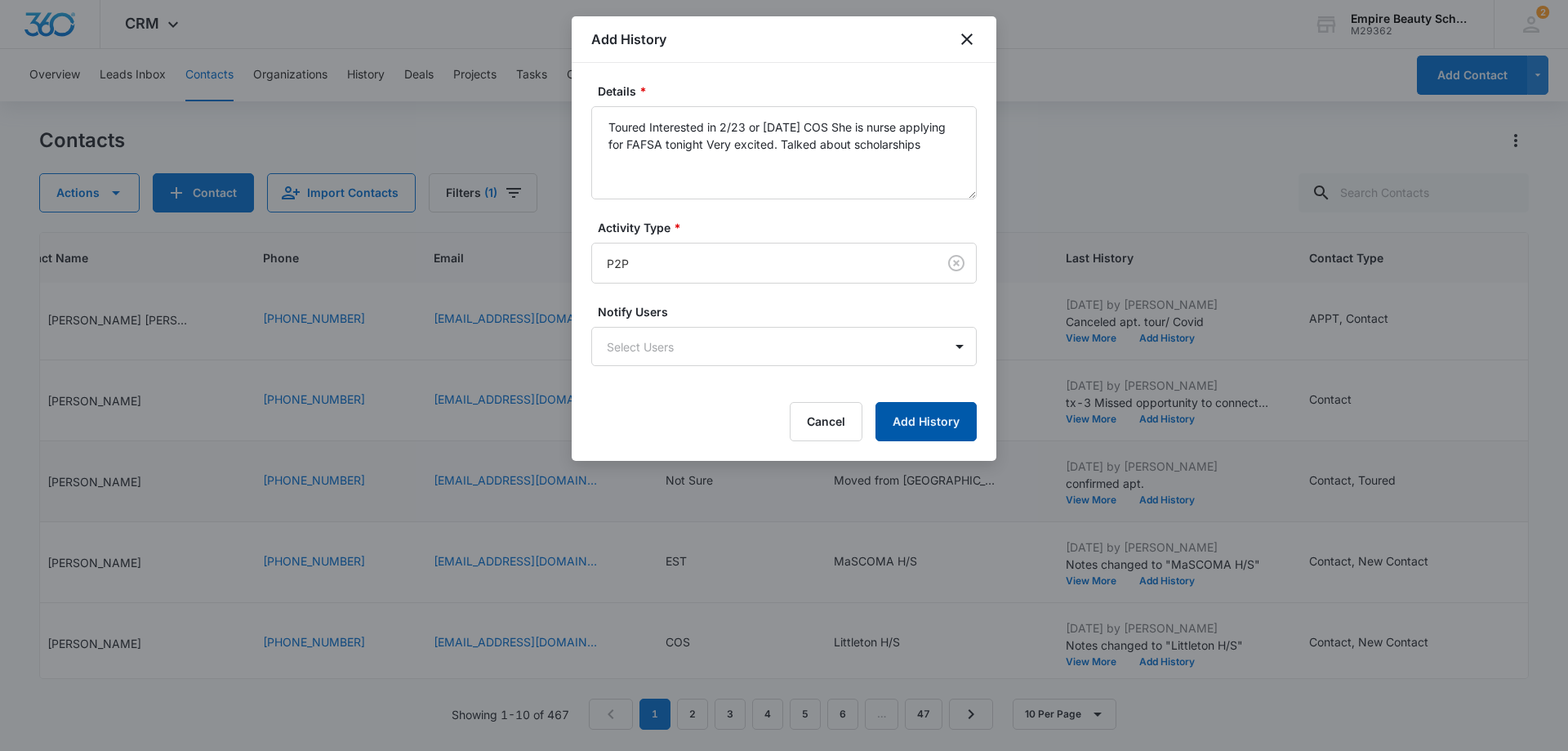
click at [929, 423] on button "Add History" at bounding box center [926, 421] width 101 height 39
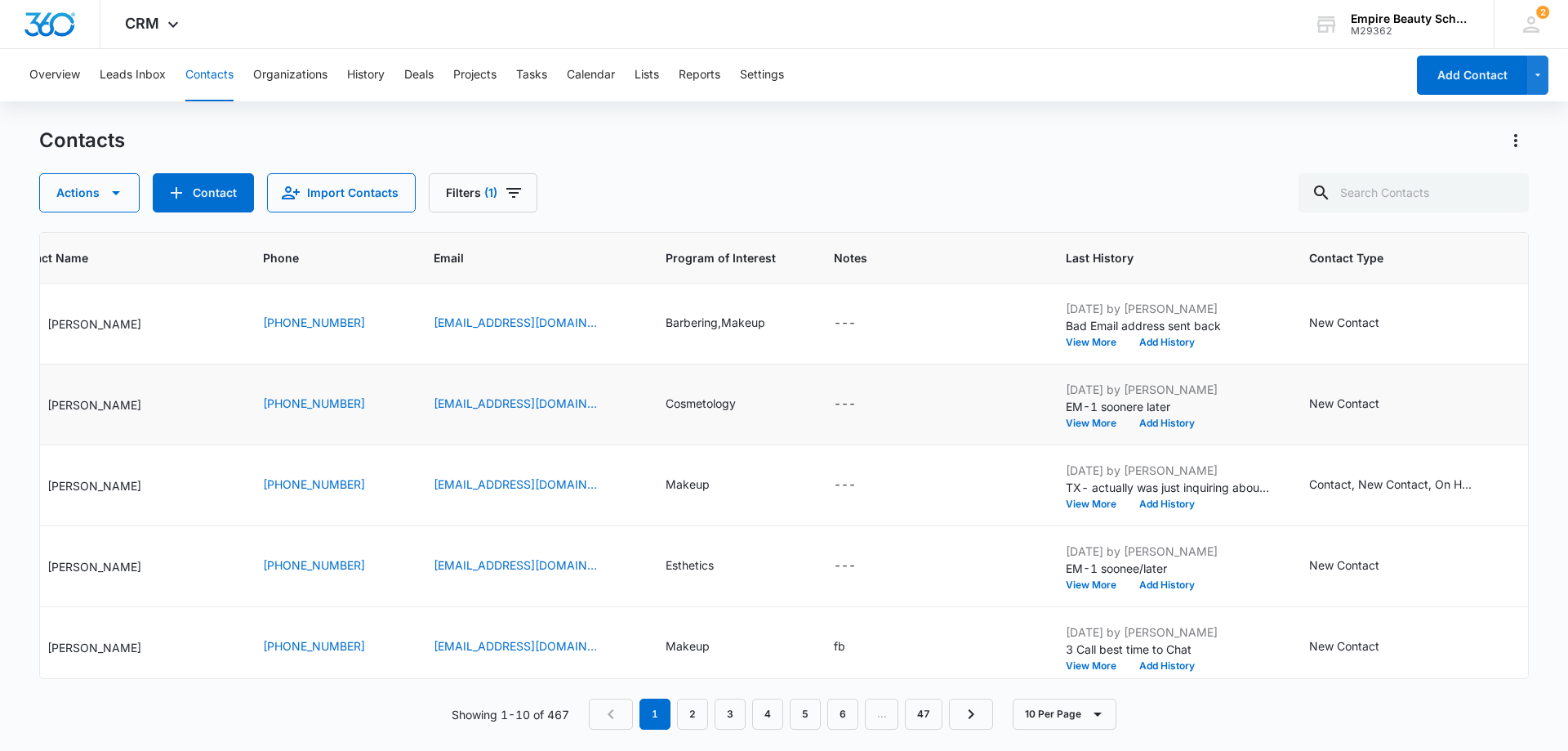
scroll to position [327, 194]
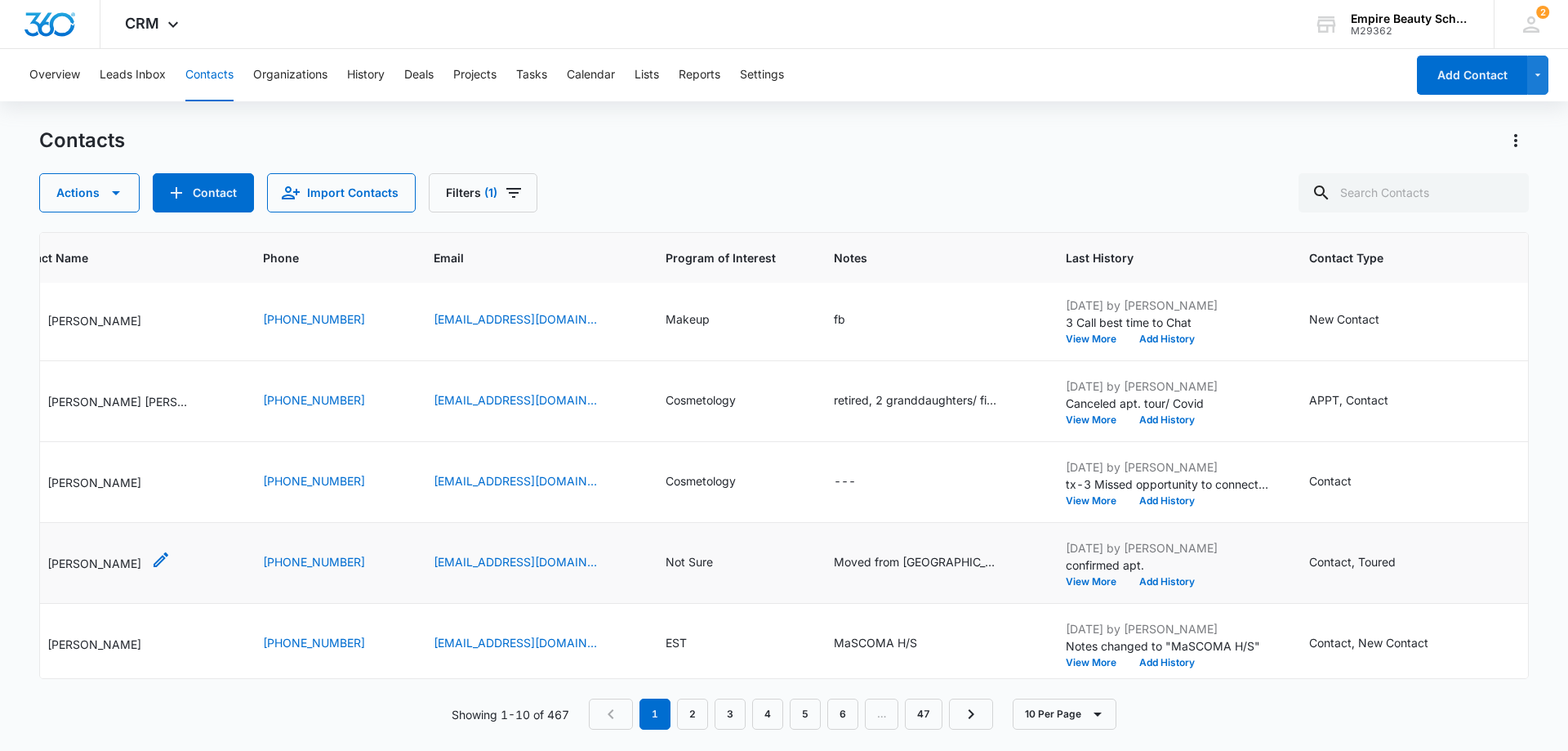
click at [98, 567] on p "[PERSON_NAME]" at bounding box center [94, 563] width 94 height 17
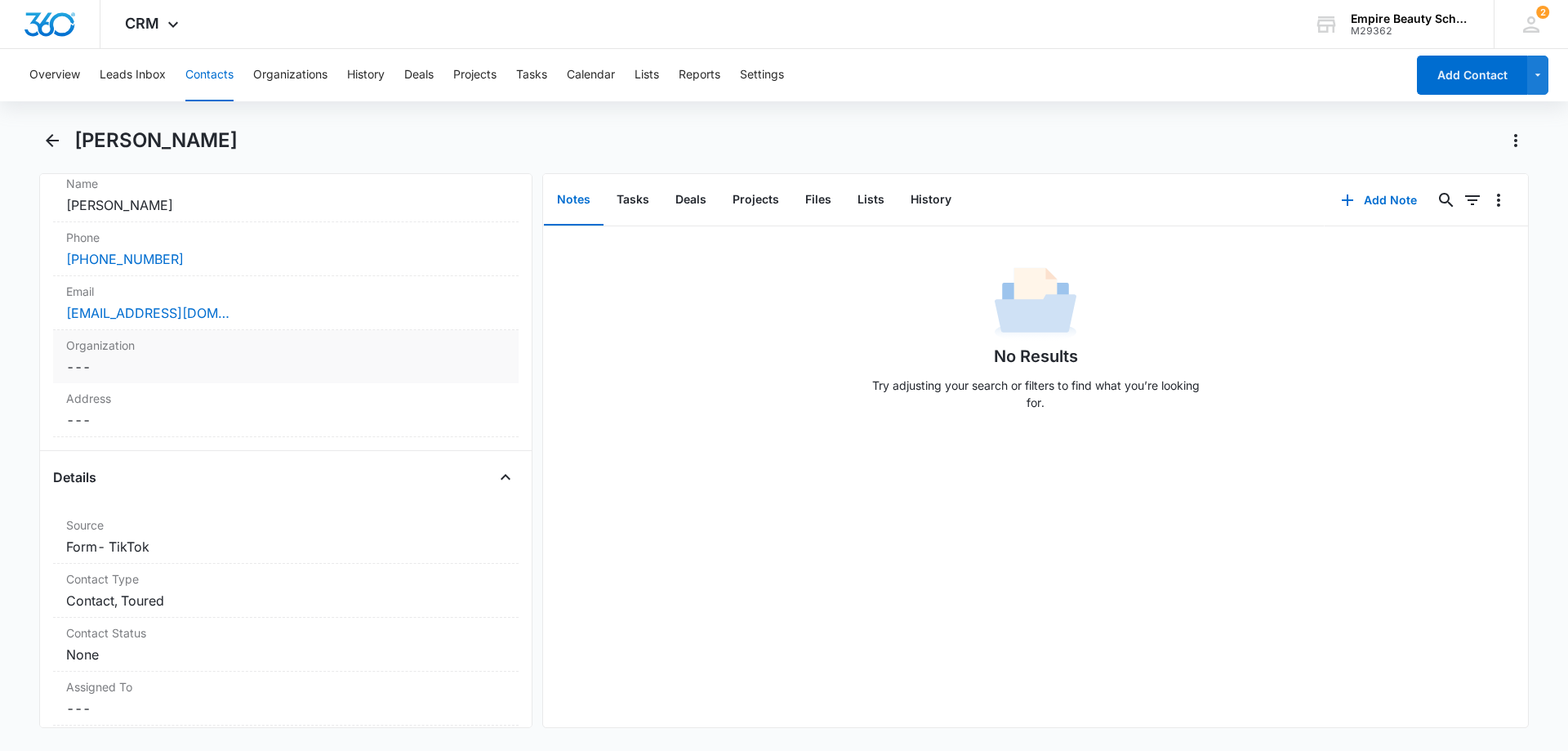
scroll to position [409, 0]
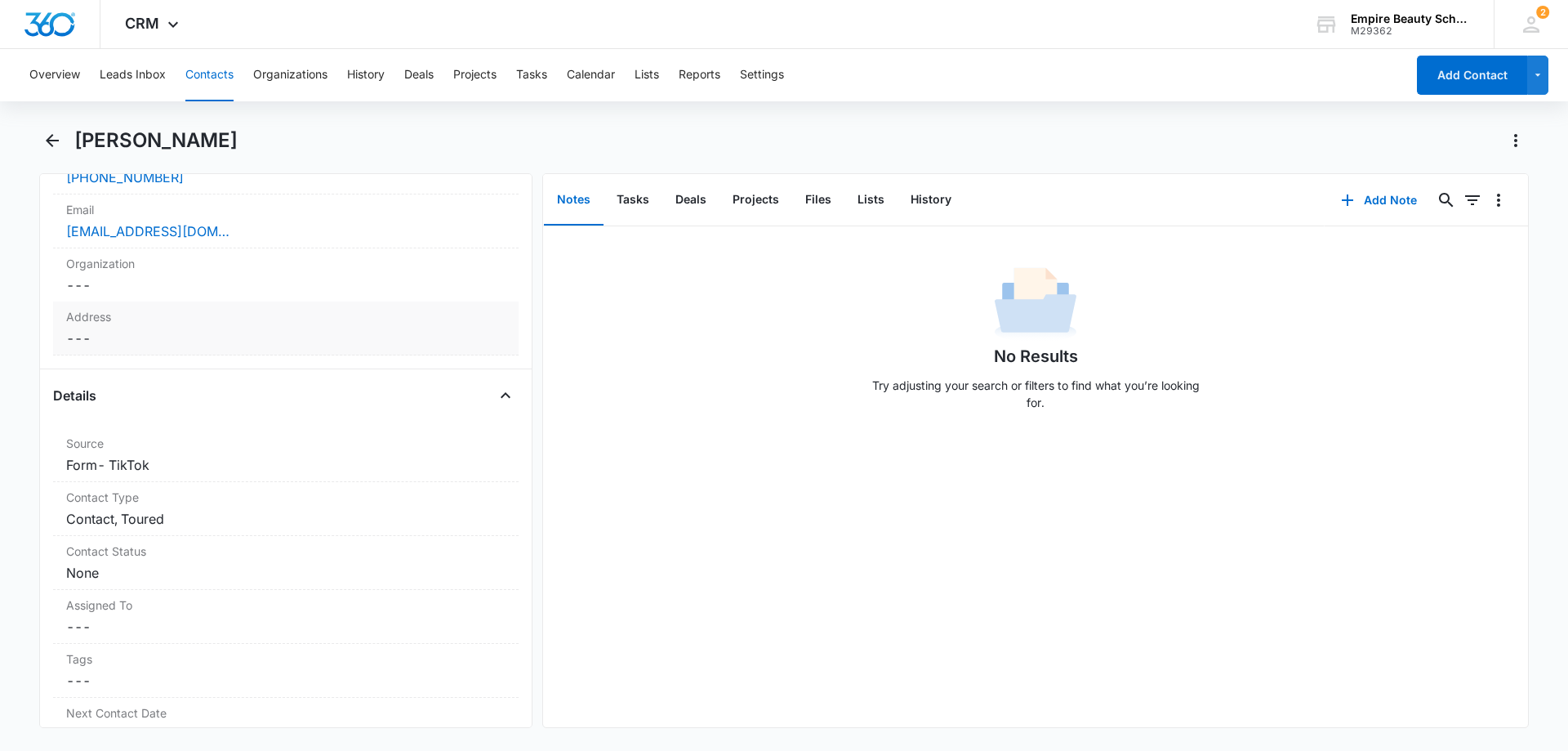
click at [77, 325] on div "Address Cancel Save Changes ---" at bounding box center [285, 328] width 466 height 54
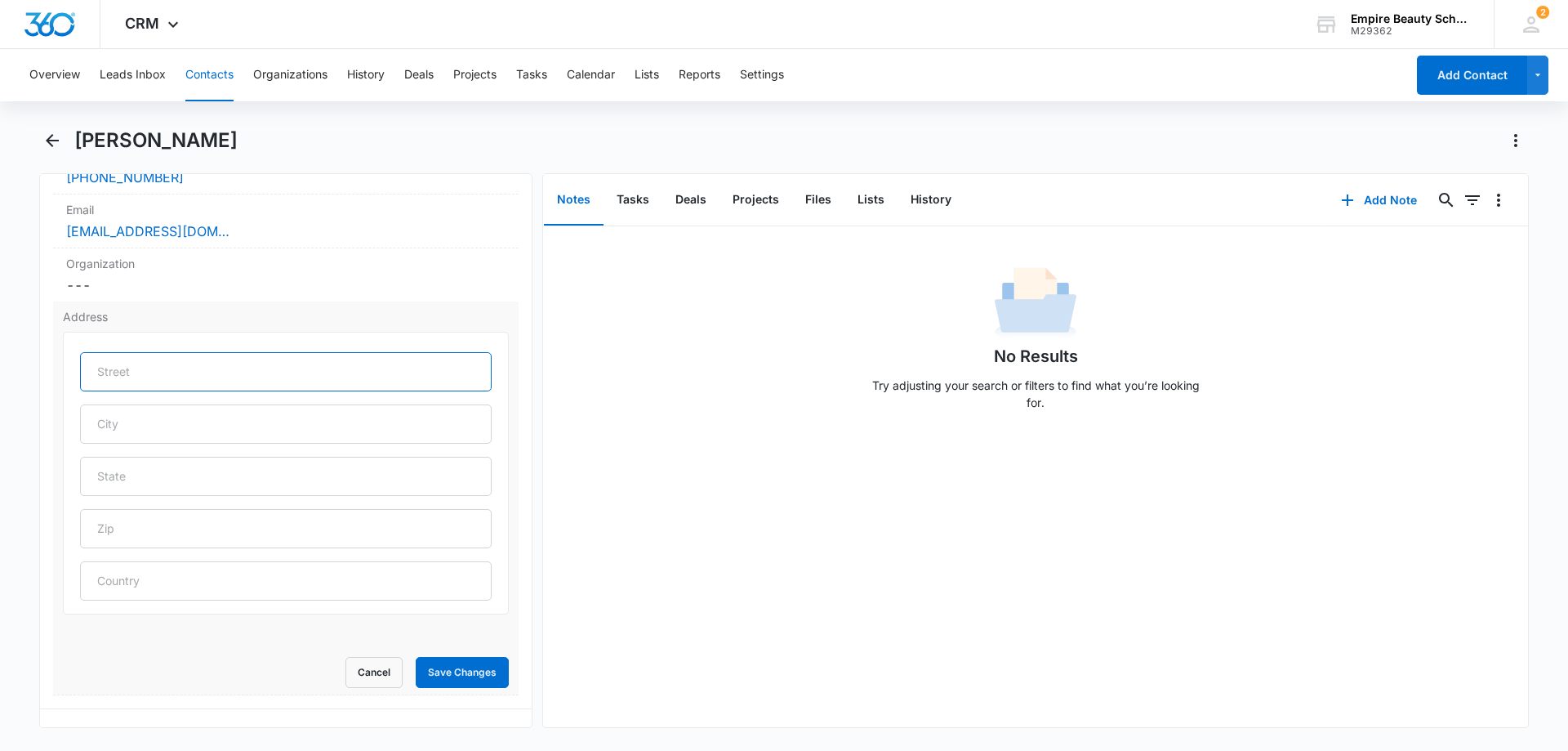
click at [114, 370] on input "text" at bounding box center [286, 372] width 412 height 39
type input "5 Monument Square Apt. D"
click at [171, 426] on input "text" at bounding box center [286, 423] width 412 height 39
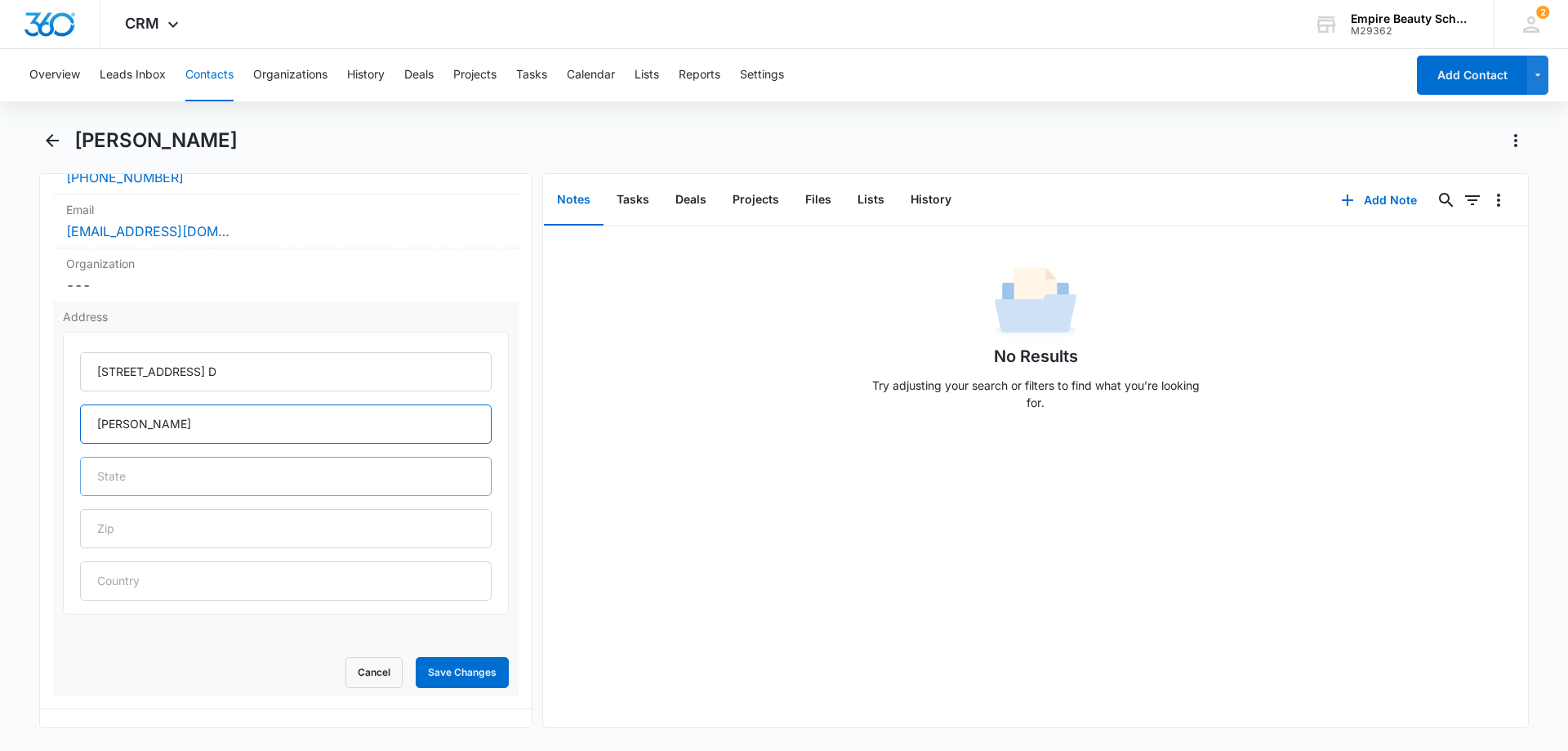
type input "Alton"
click at [149, 481] on input "text" at bounding box center [286, 476] width 412 height 39
type input "NH"
click at [131, 541] on input "text" at bounding box center [286, 528] width 412 height 39
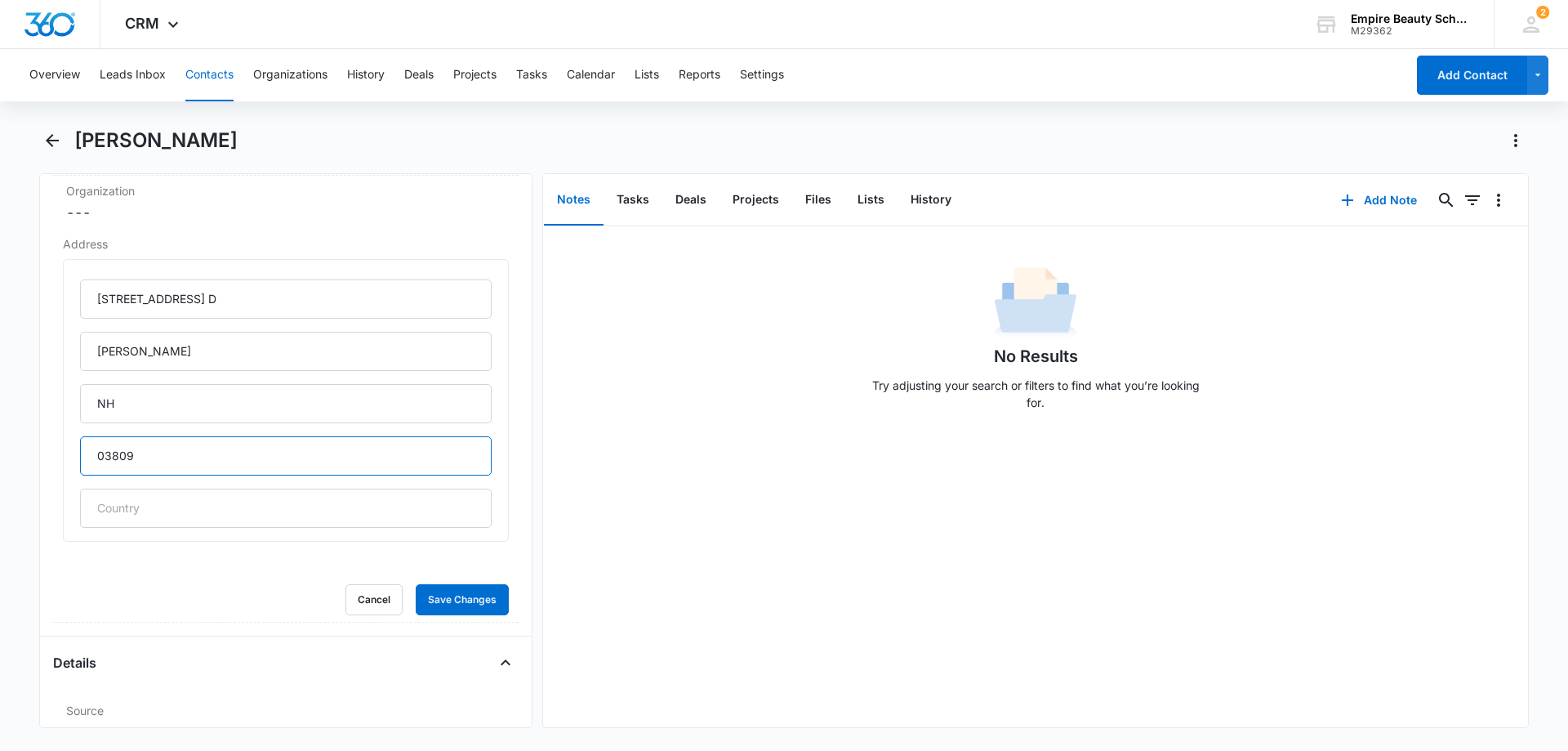
scroll to position [653, 0]
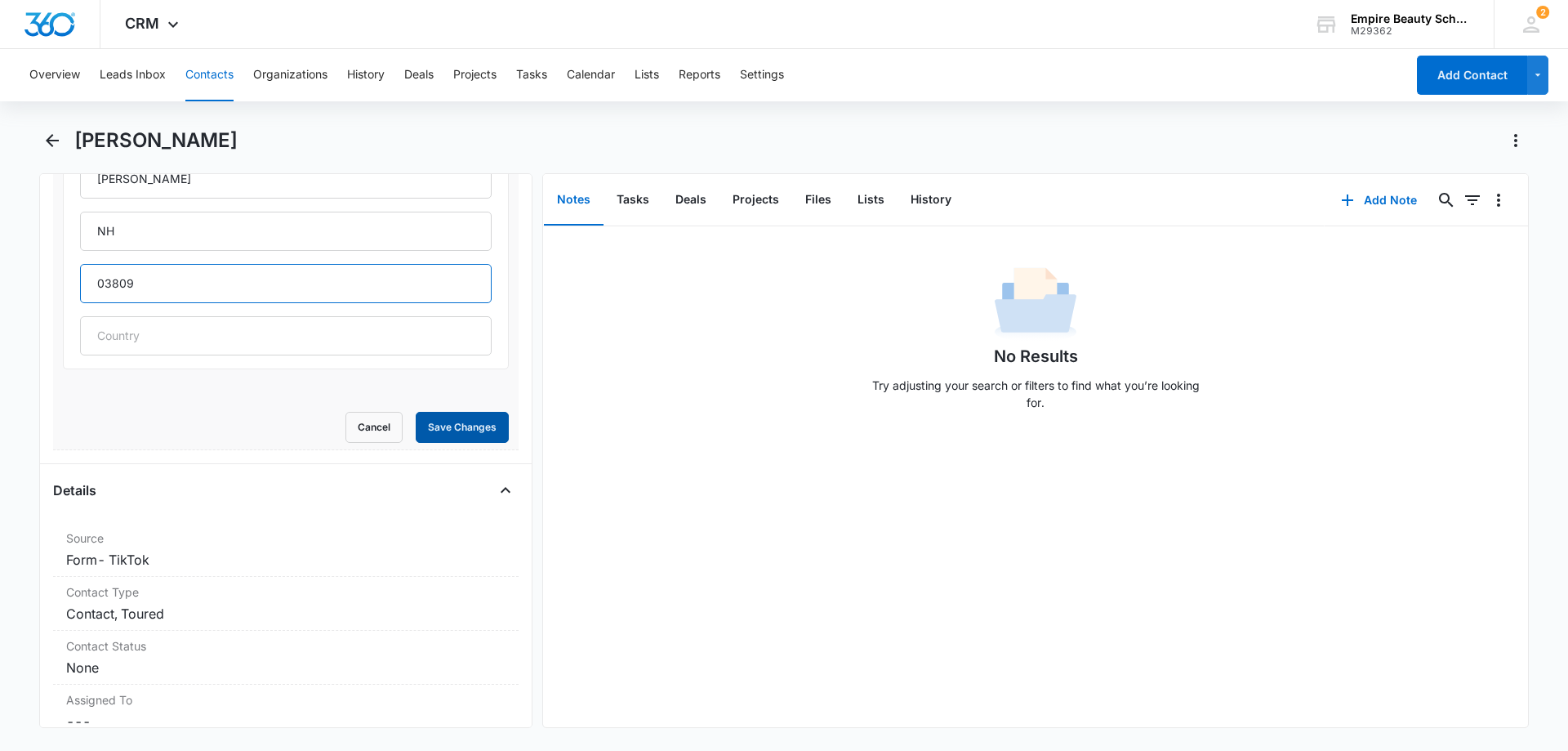
type input "03809"
click at [440, 430] on button "Save Changes" at bounding box center [462, 428] width 93 height 31
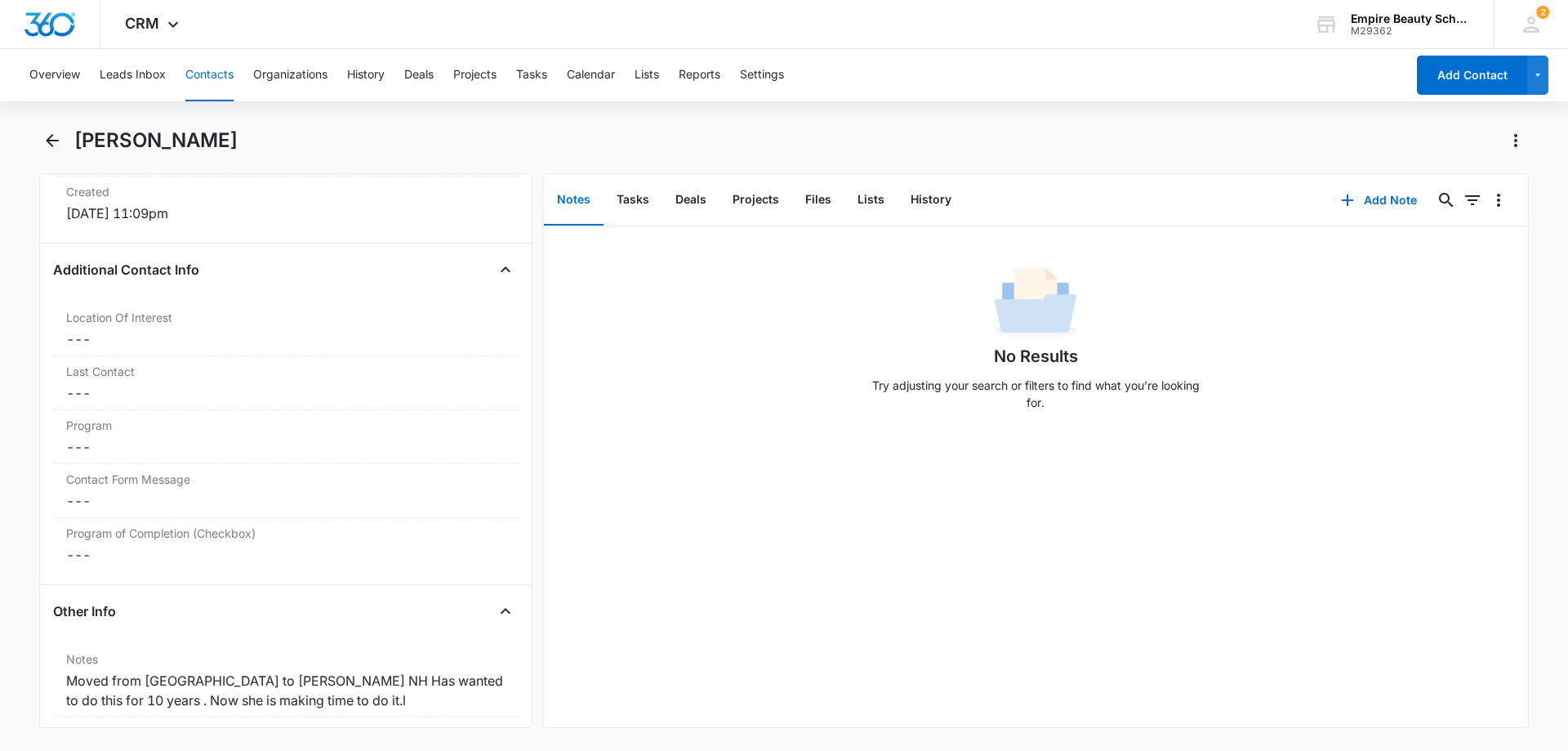
scroll to position [1144, 0]
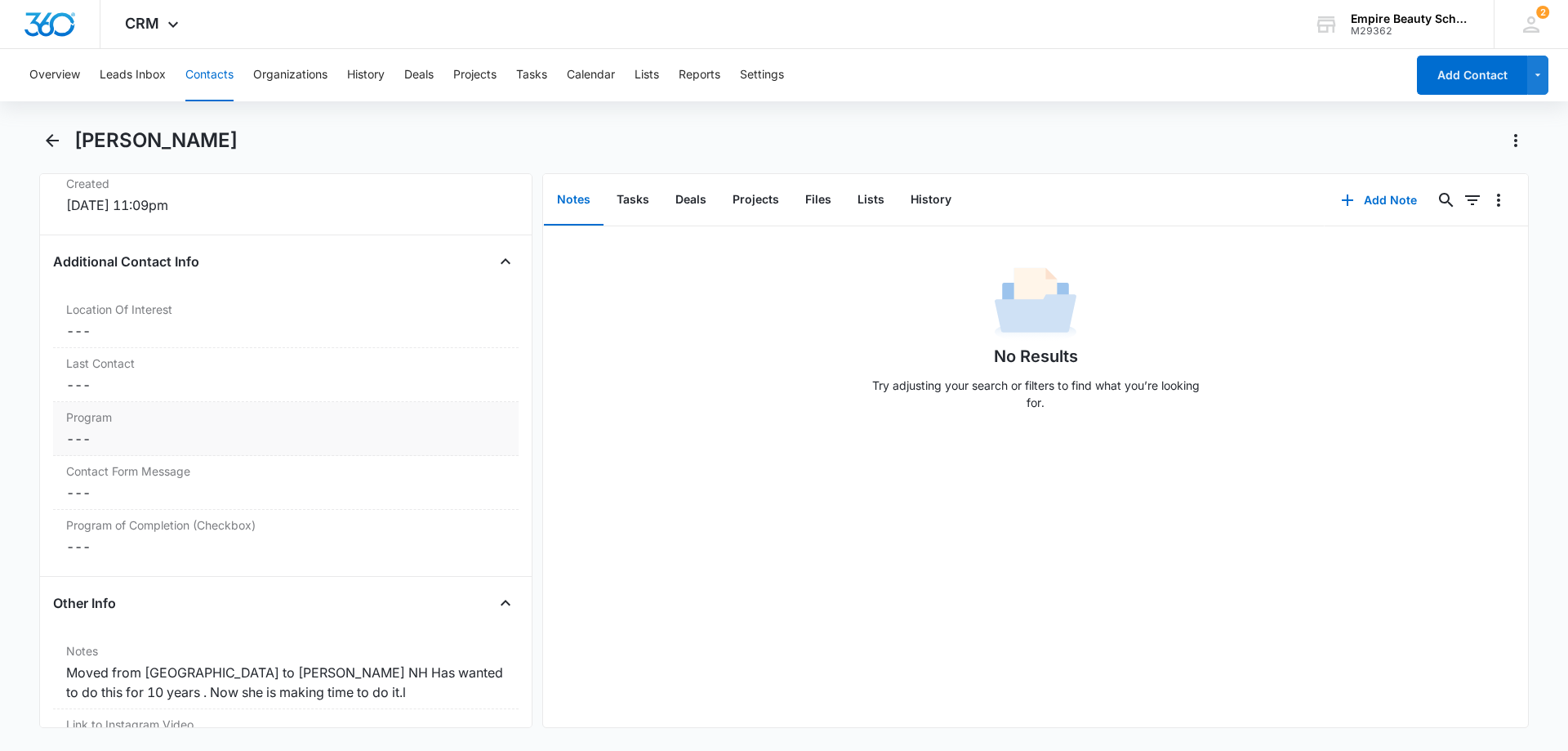
click at [136, 436] on dd "Cancel Save Changes ---" at bounding box center [286, 438] width 440 height 20
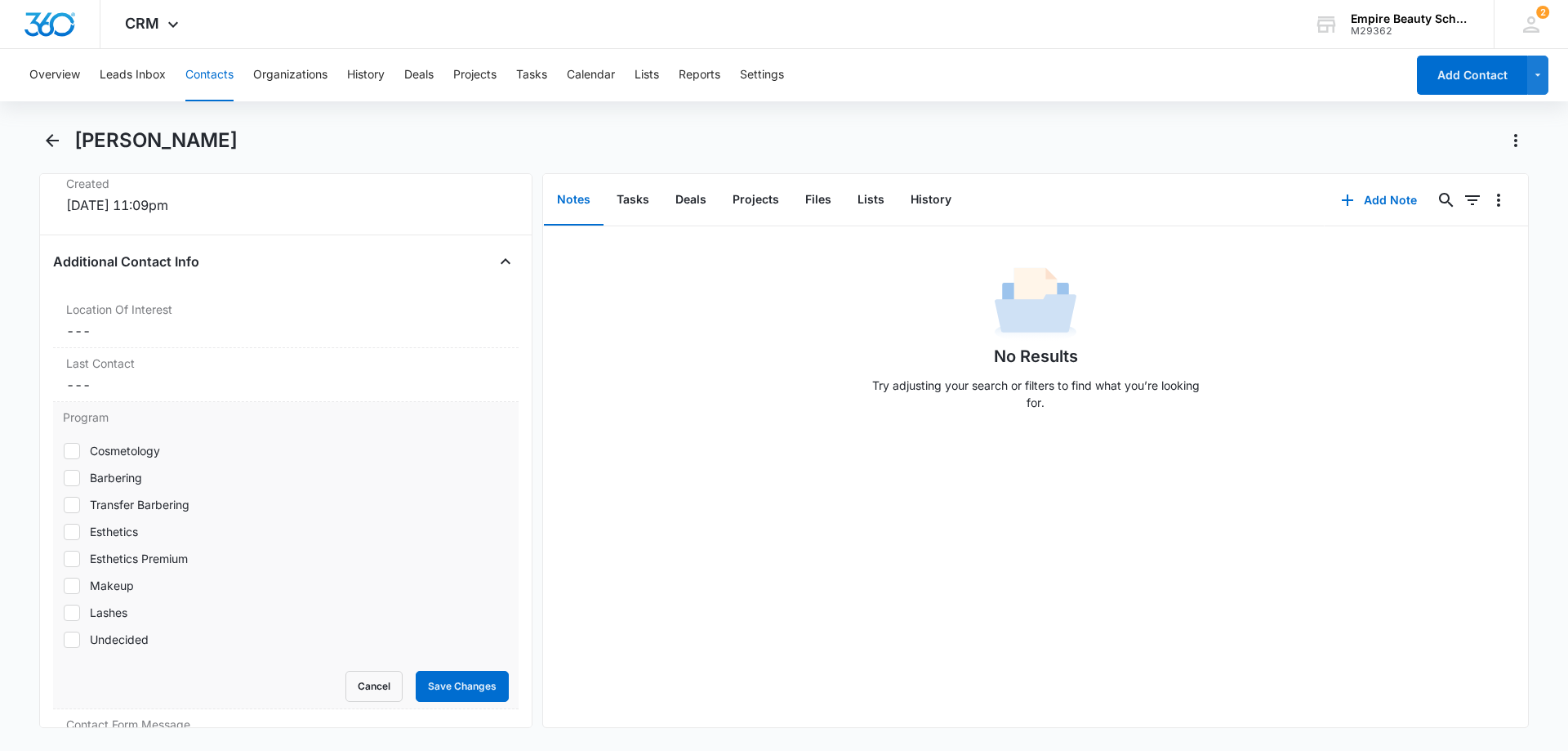
click at [72, 448] on icon at bounding box center [72, 450] width 15 height 15
click at [64, 450] on input "Cosmetology" at bounding box center [63, 450] width 1 height 1
checkbox input "true"
click at [70, 580] on icon at bounding box center [72, 585] width 15 height 15
click at [64, 585] on input "Makeup" at bounding box center [63, 585] width 1 height 1
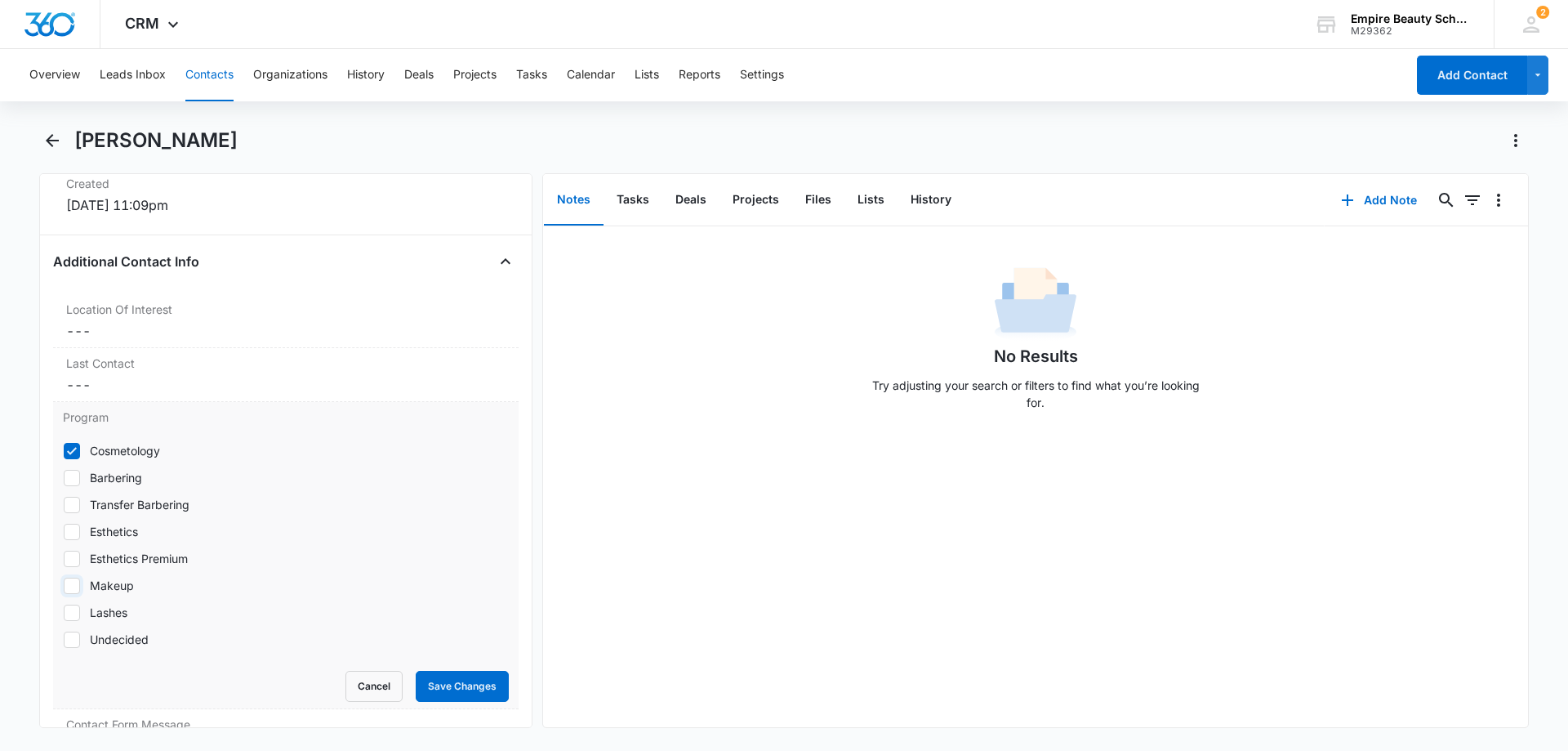
checkbox input "true"
click at [73, 611] on icon at bounding box center [72, 613] width 15 height 15
click at [64, 612] on input "Lashes" at bounding box center [63, 612] width 1 height 1
checkbox input "true"
click at [443, 689] on button "Save Changes" at bounding box center [462, 686] width 93 height 31
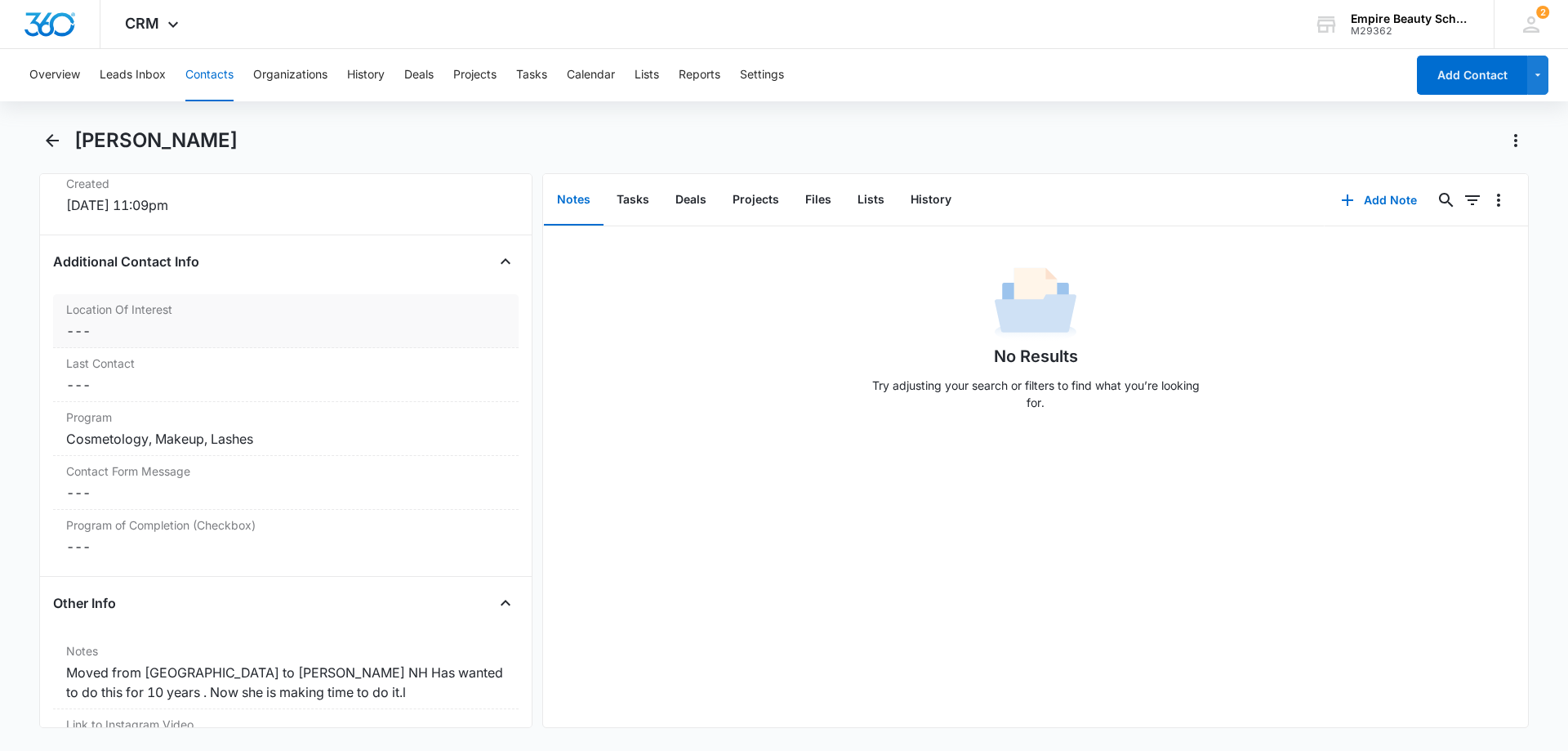
click at [169, 315] on label "Location Of Interest" at bounding box center [286, 309] width 440 height 17
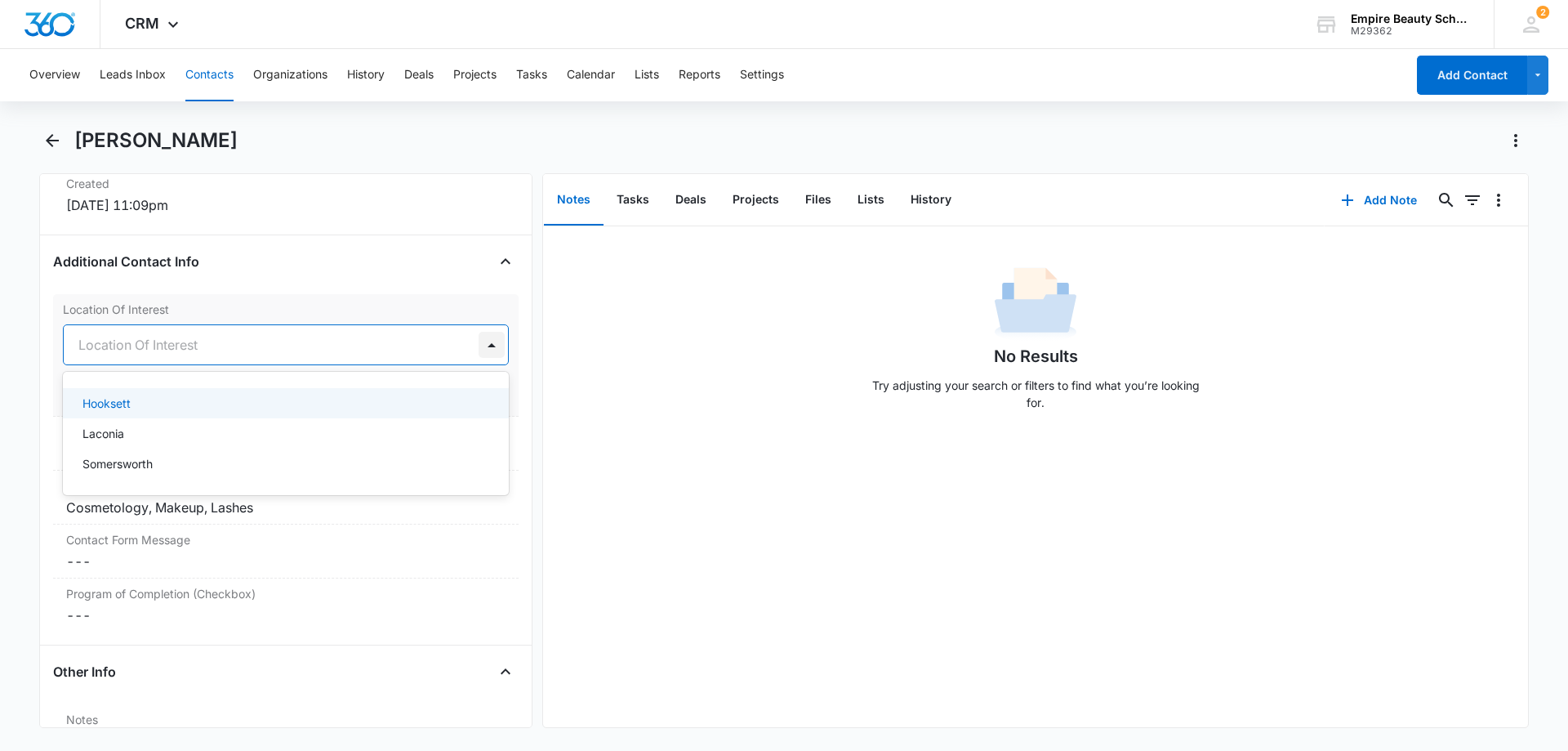
click at [479, 346] on div at bounding box center [492, 345] width 26 height 26
click at [197, 431] on div "Laconia" at bounding box center [284, 434] width 403 height 17
click at [460, 395] on button "Save Changes" at bounding box center [462, 394] width 93 height 31
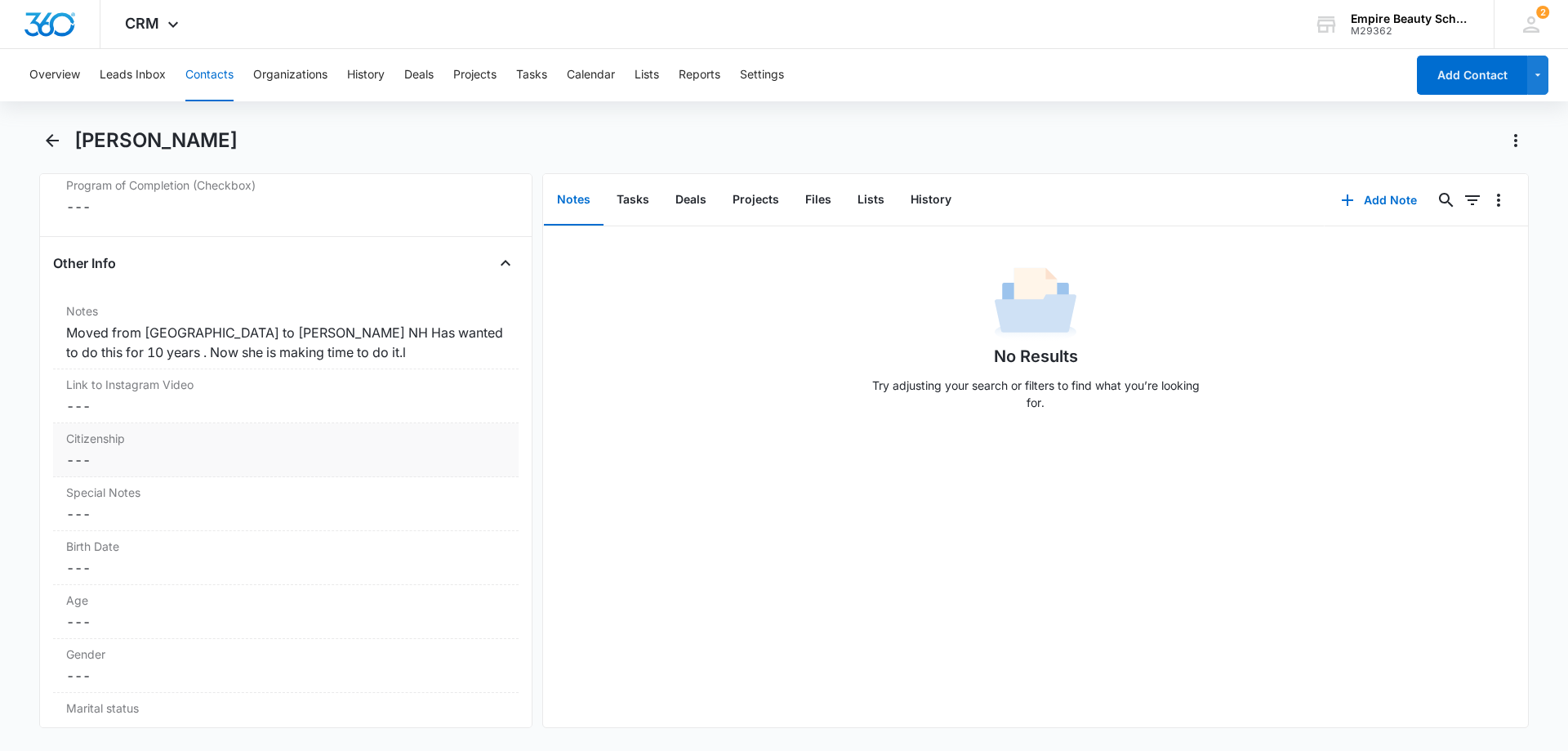
scroll to position [1566, 0]
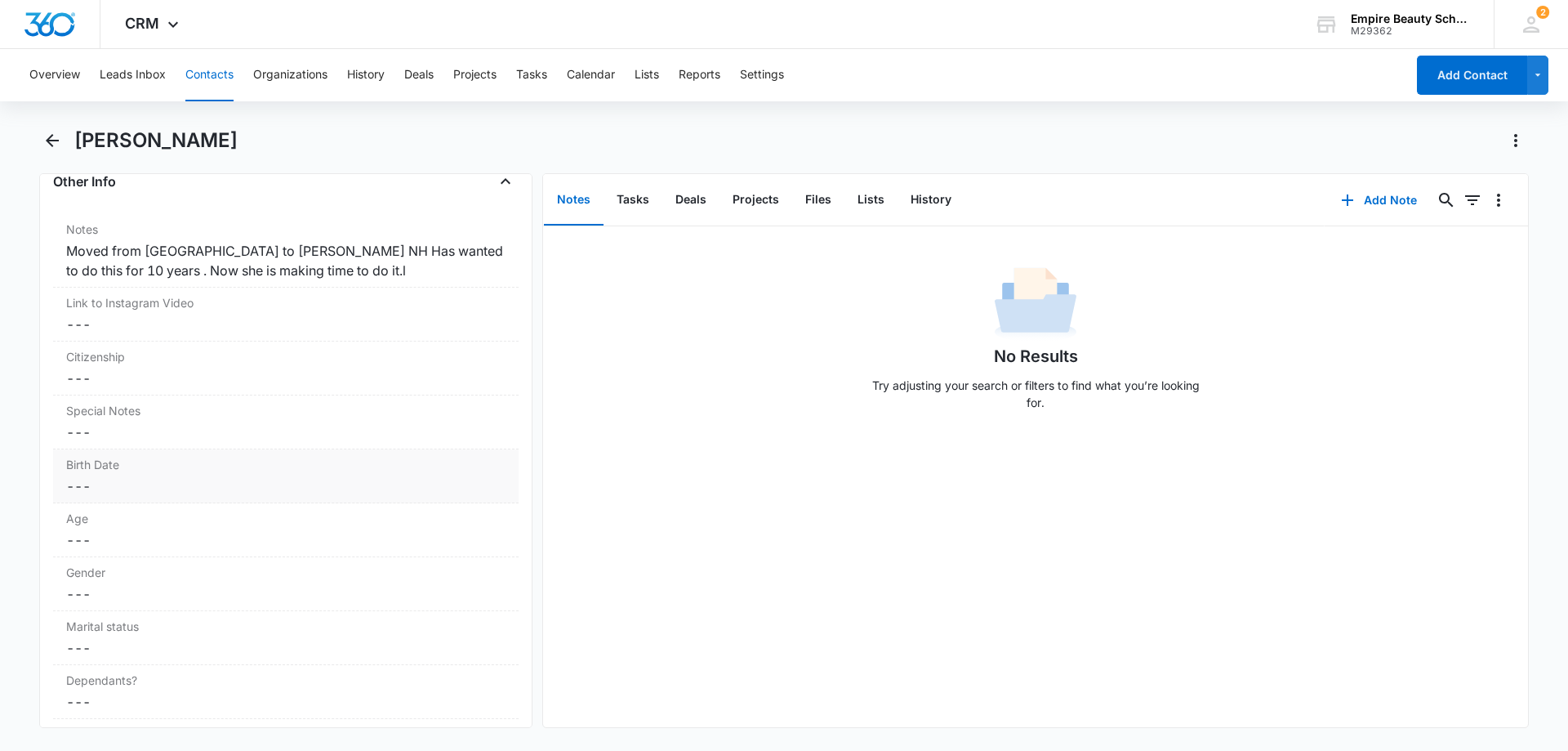
click at [123, 473] on label "Birth Date" at bounding box center [286, 465] width 440 height 17
click at [191, 501] on div at bounding box center [140, 499] width 135 height 18
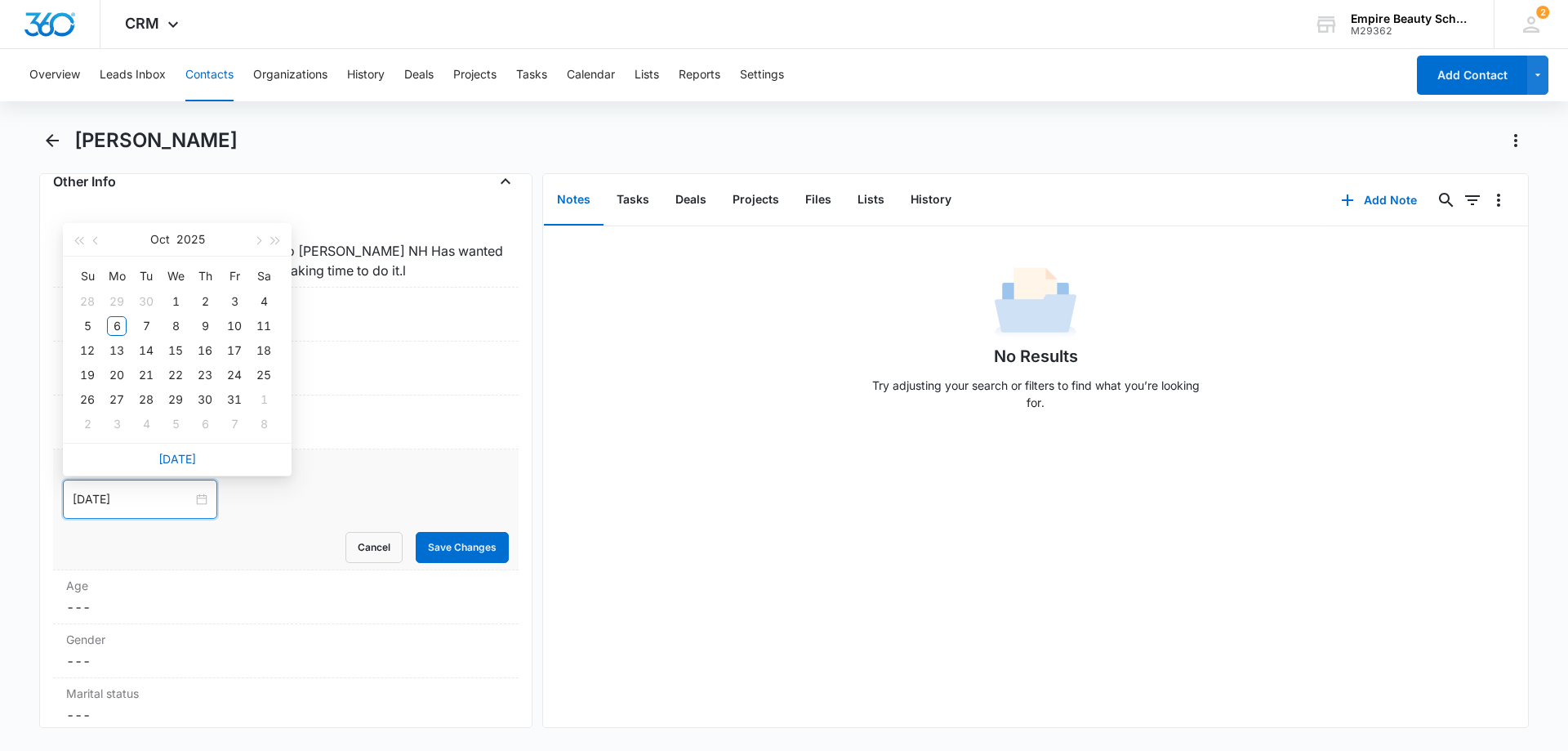
type input "Oct 2, 2025"
click at [200, 243] on button "2025" at bounding box center [190, 239] width 29 height 33
type input "Oct 6, 2020"
type input "Oct 6, 2019"
click at [83, 248] on span "button" at bounding box center [78, 244] width 8 height 8
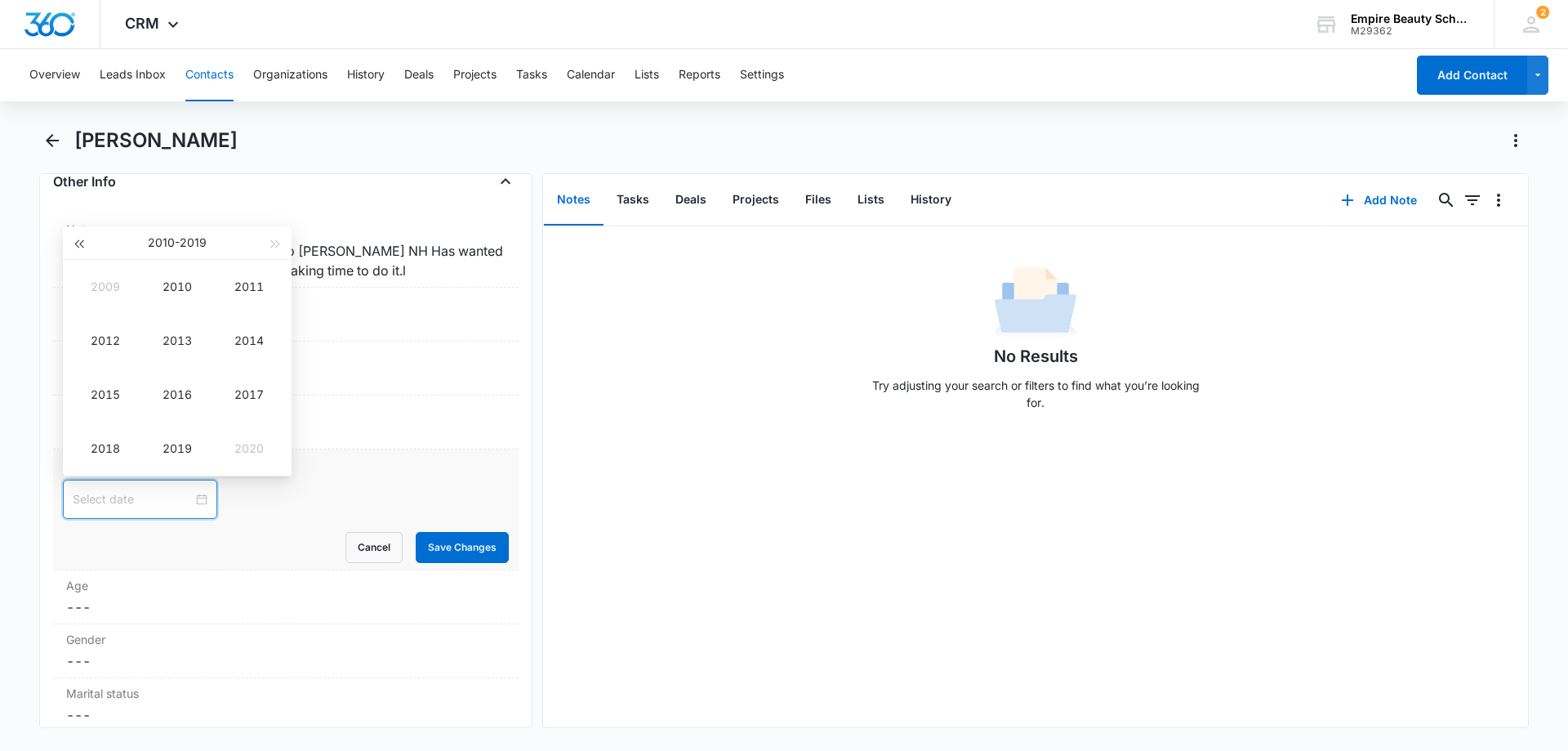
click at [83, 248] on span "button" at bounding box center [78, 244] width 8 height 8
click at [108, 291] on div "1999" at bounding box center [105, 287] width 49 height 20
type input "Feb 6, 1999"
type input "Dec 6, 1999"
click at [251, 449] on div "Dec" at bounding box center [249, 449] width 49 height 20
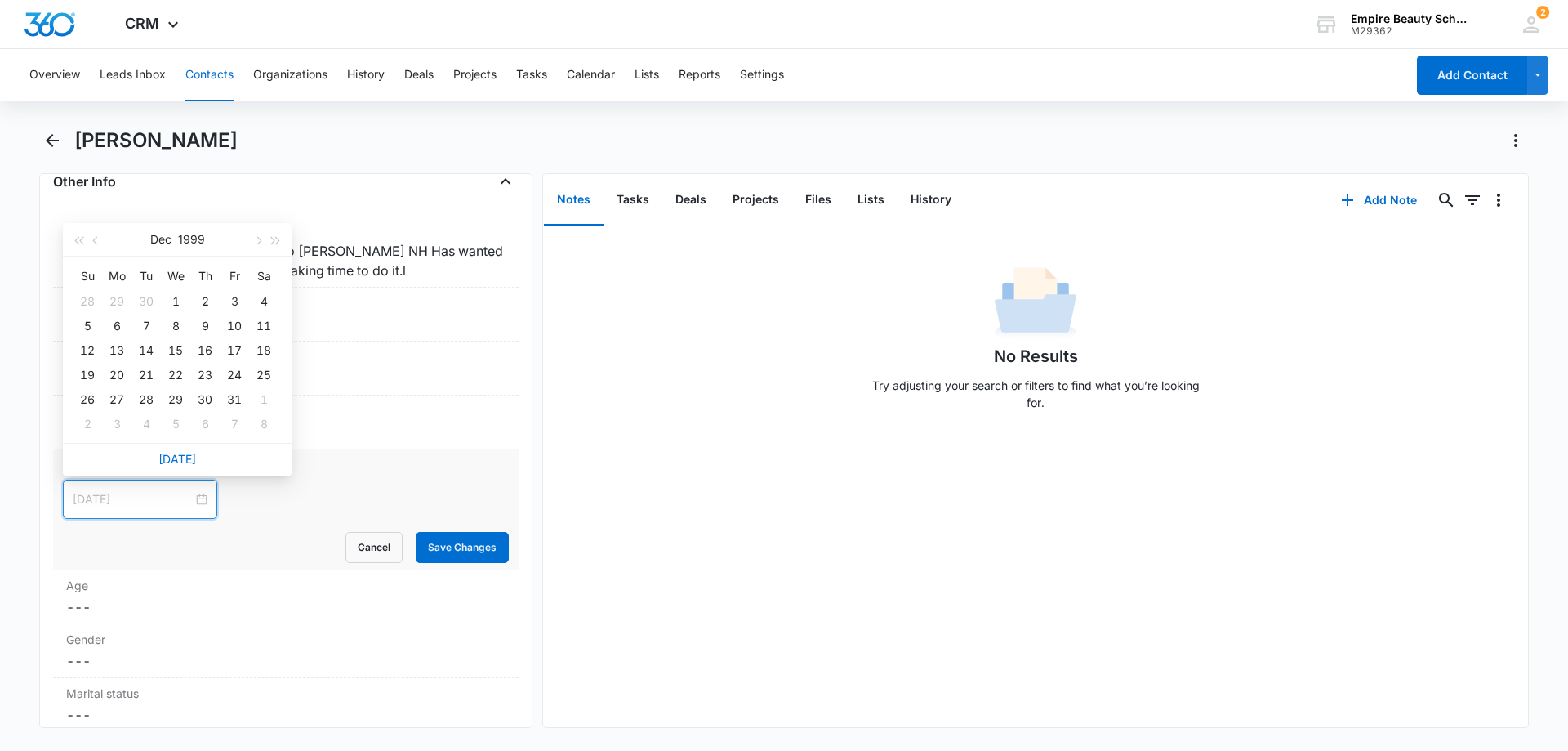
type input "Dec 11, 1999"
click at [268, 328] on div "11" at bounding box center [263, 326] width 20 height 20
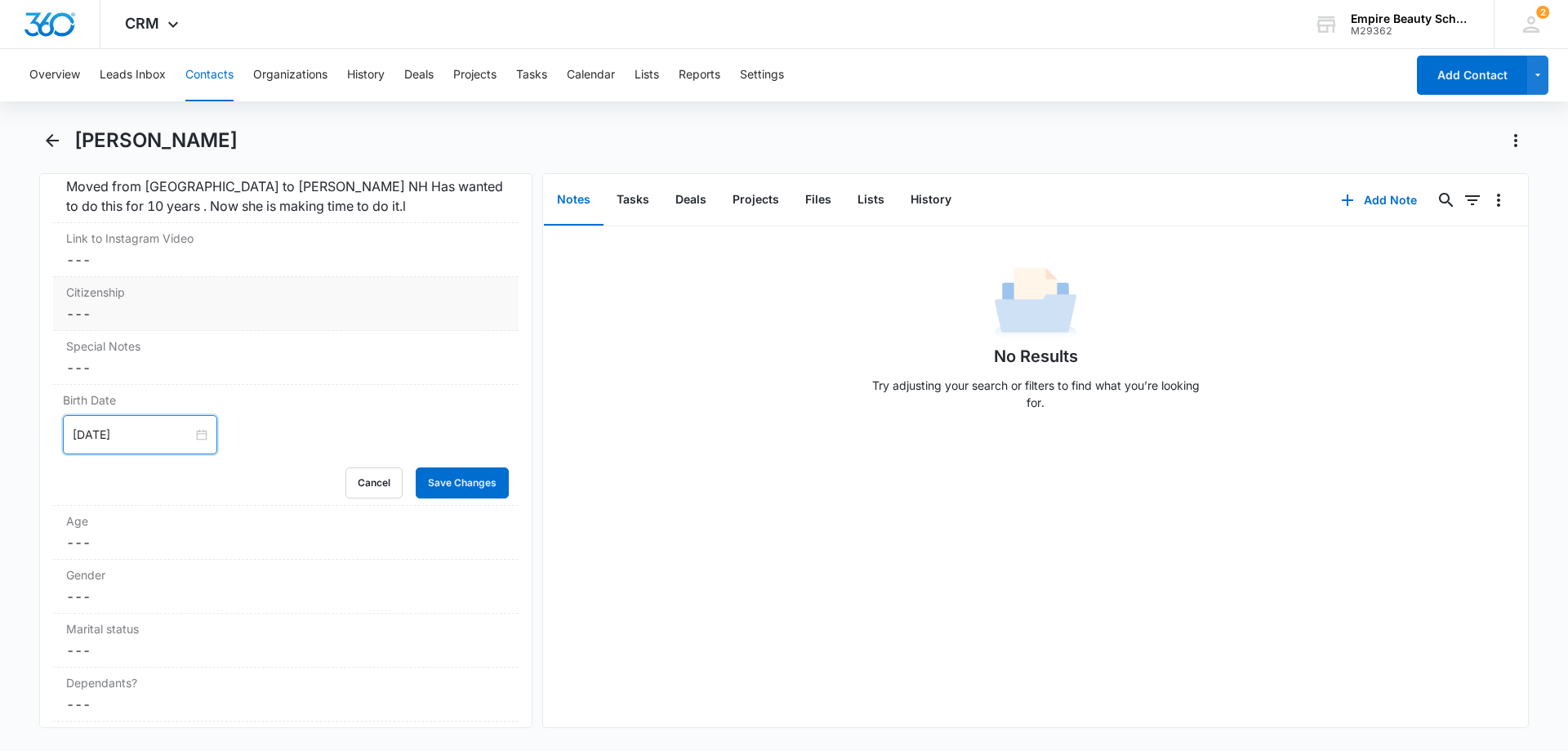
scroll to position [1729, 0]
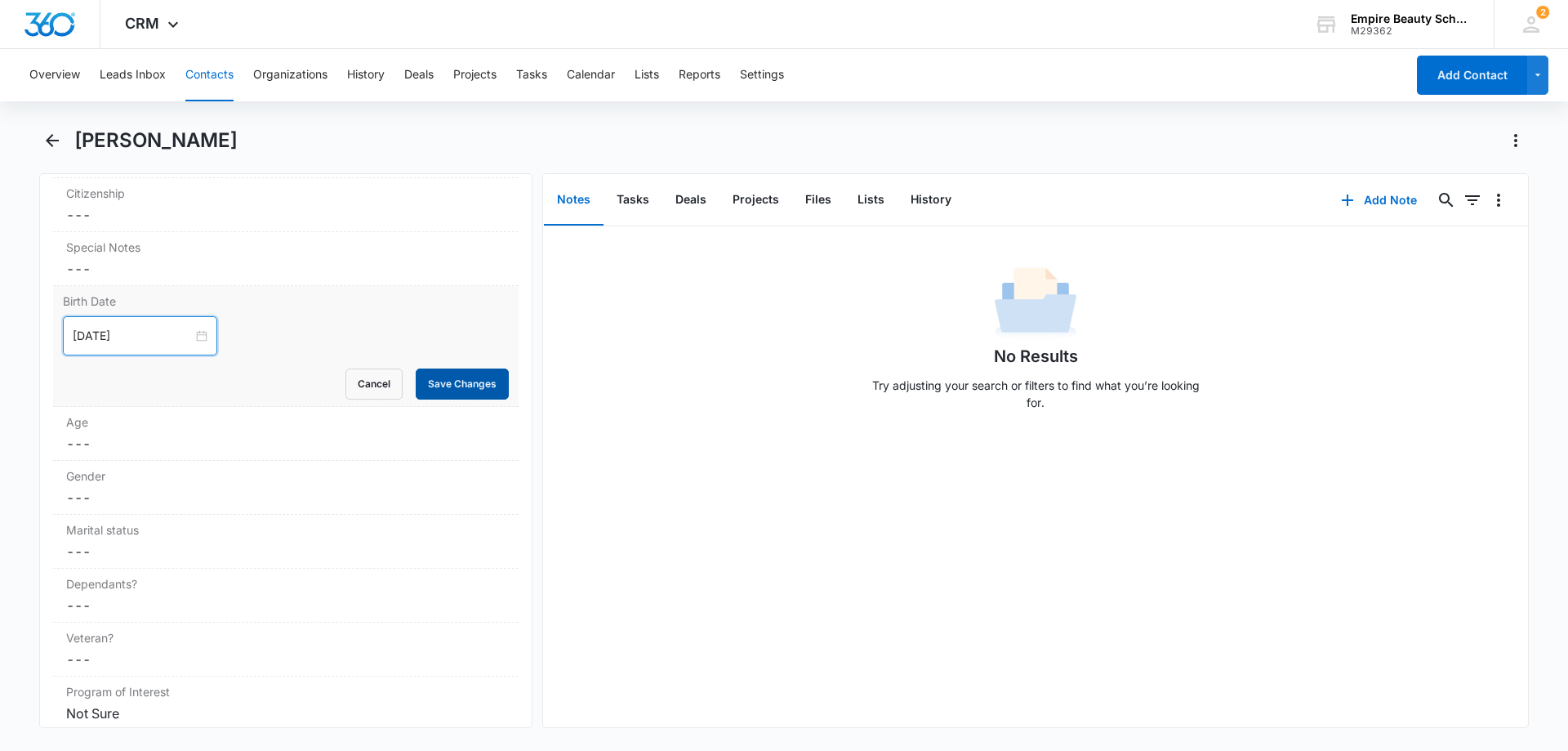
click at [440, 383] on button "Save Changes" at bounding box center [462, 384] width 93 height 31
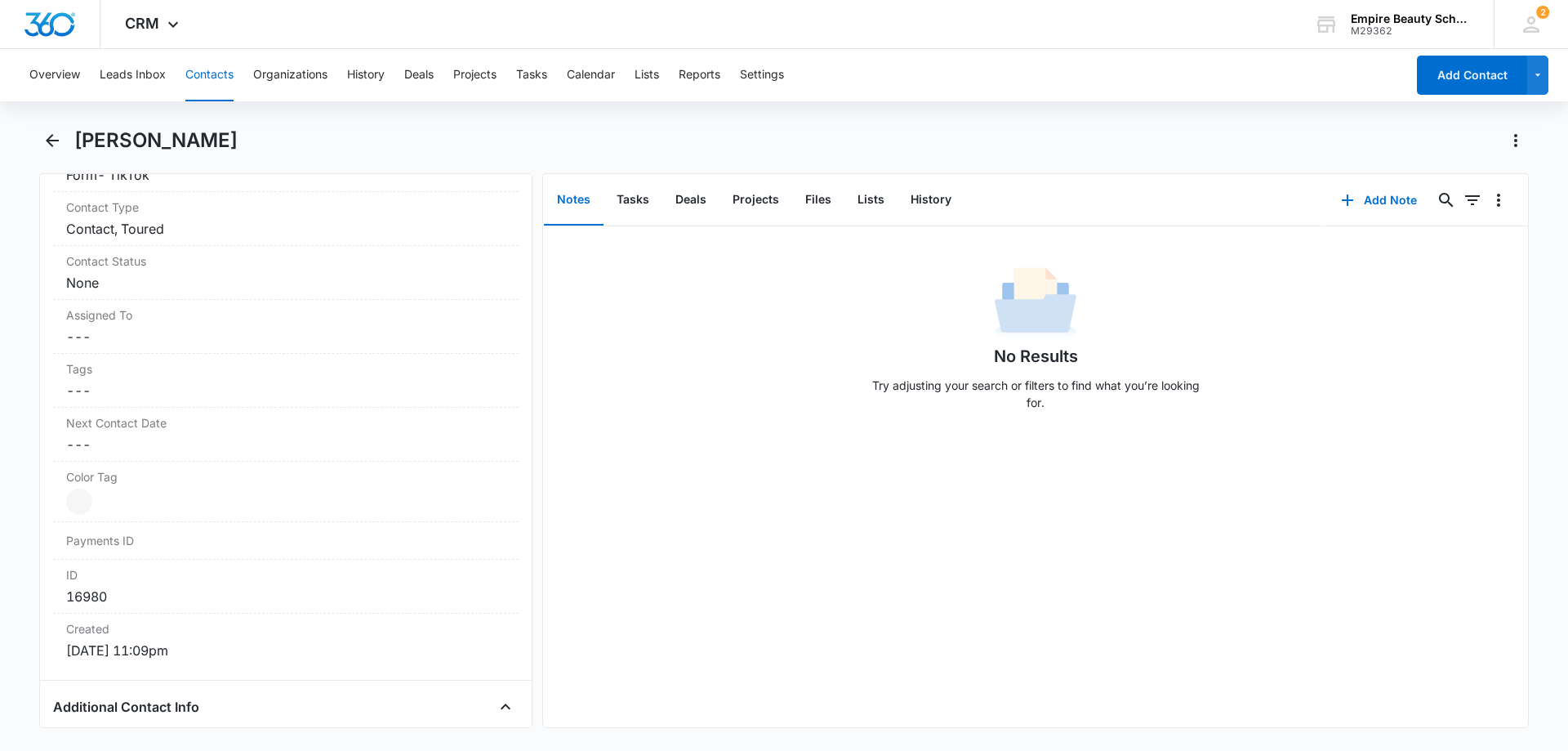
scroll to position [617, 0]
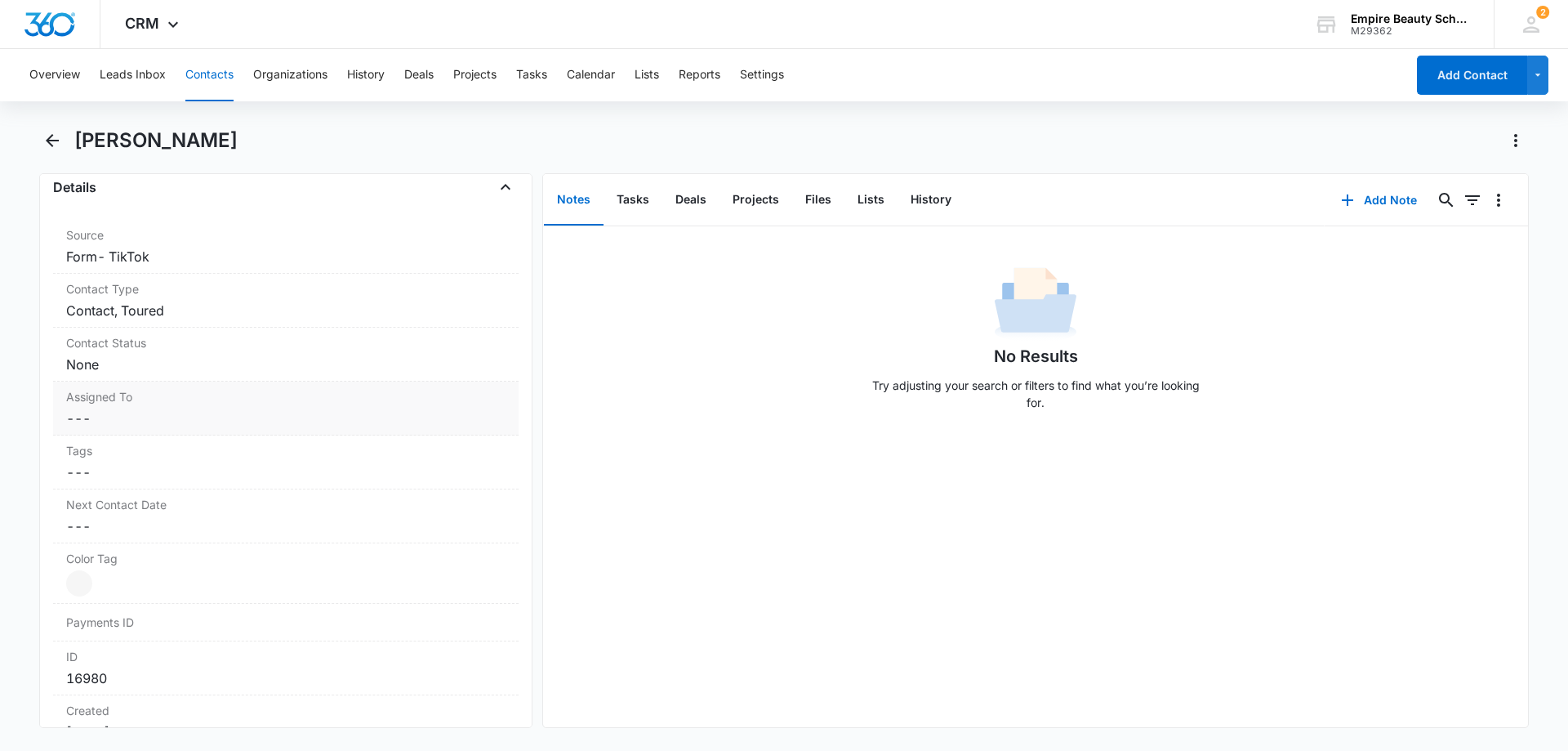
click at [124, 395] on label "Assigned To" at bounding box center [286, 397] width 440 height 17
click at [479, 434] on div at bounding box center [492, 432] width 26 height 26
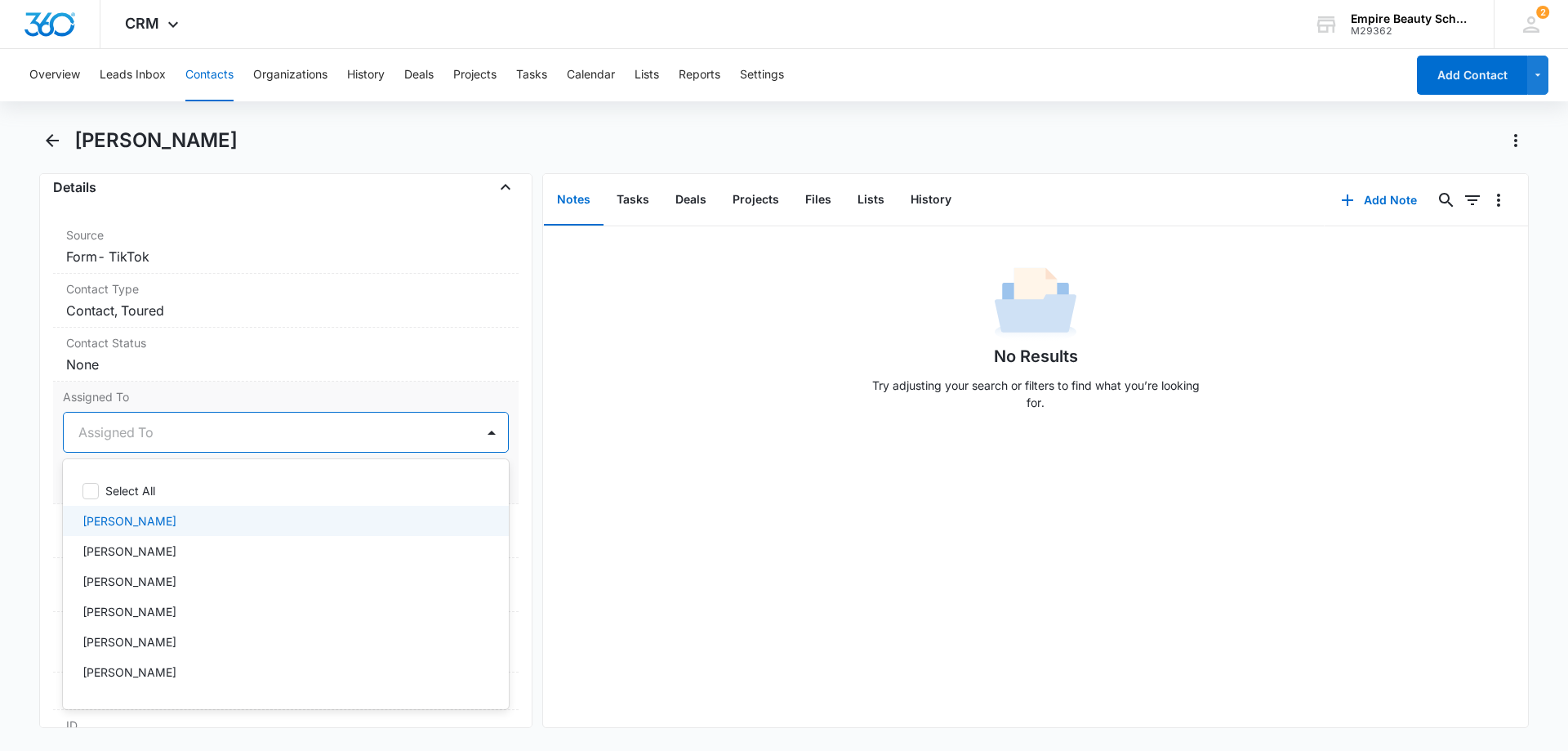
click at [99, 521] on p "[PERSON_NAME]" at bounding box center [130, 521] width 94 height 17
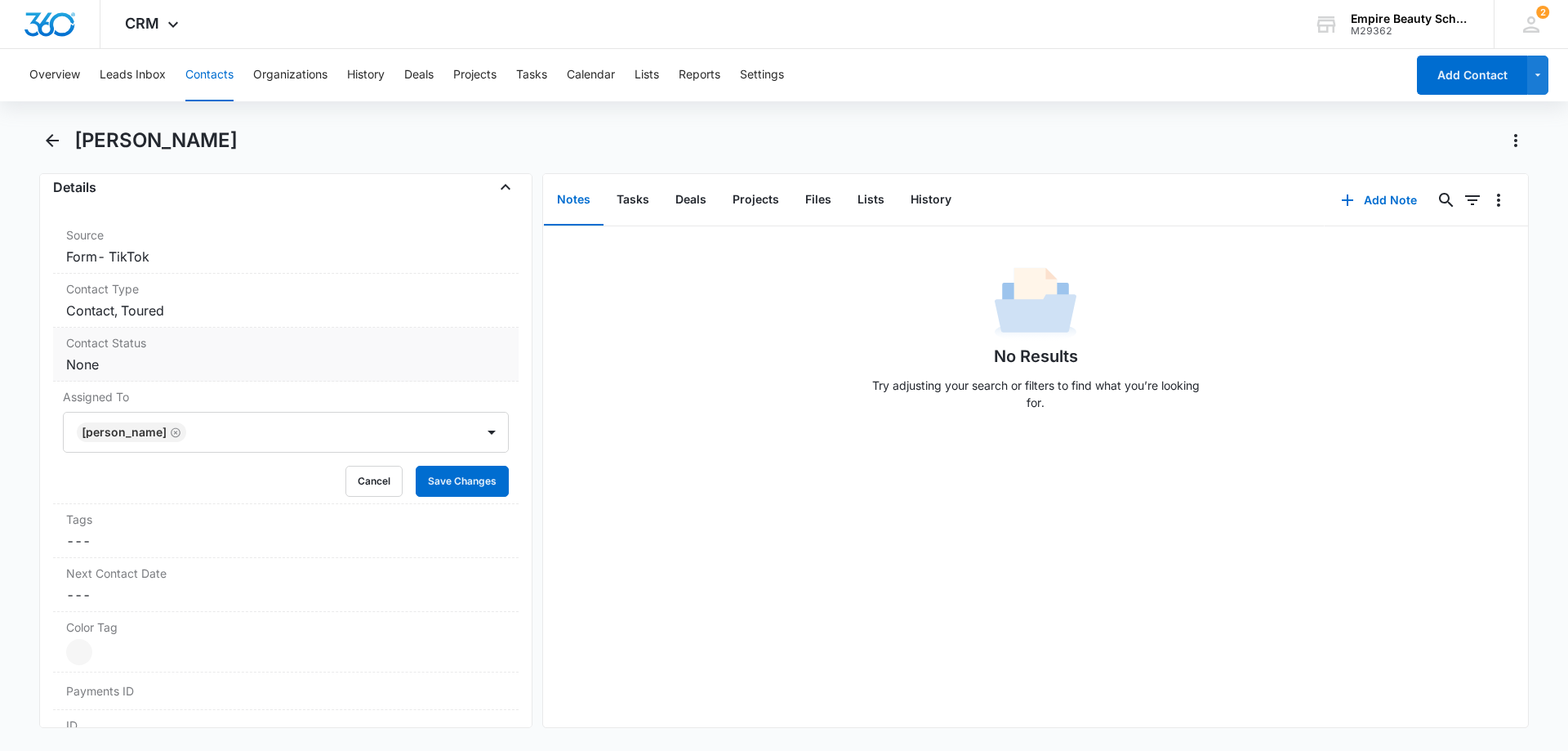
click at [456, 363] on dd "Cancel Save Changes None" at bounding box center [286, 364] width 440 height 20
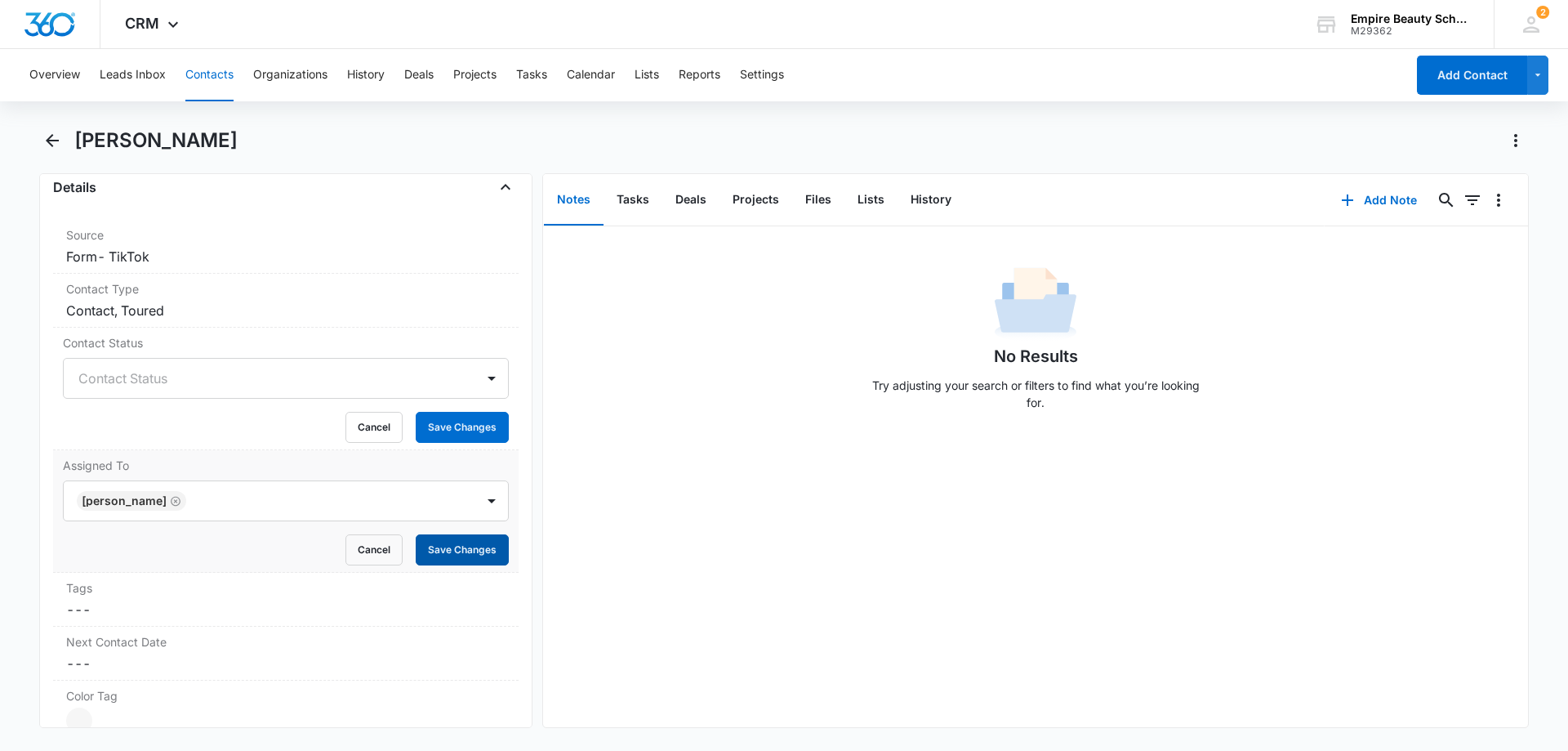
click at [443, 551] on button "Save Changes" at bounding box center [462, 550] width 93 height 31
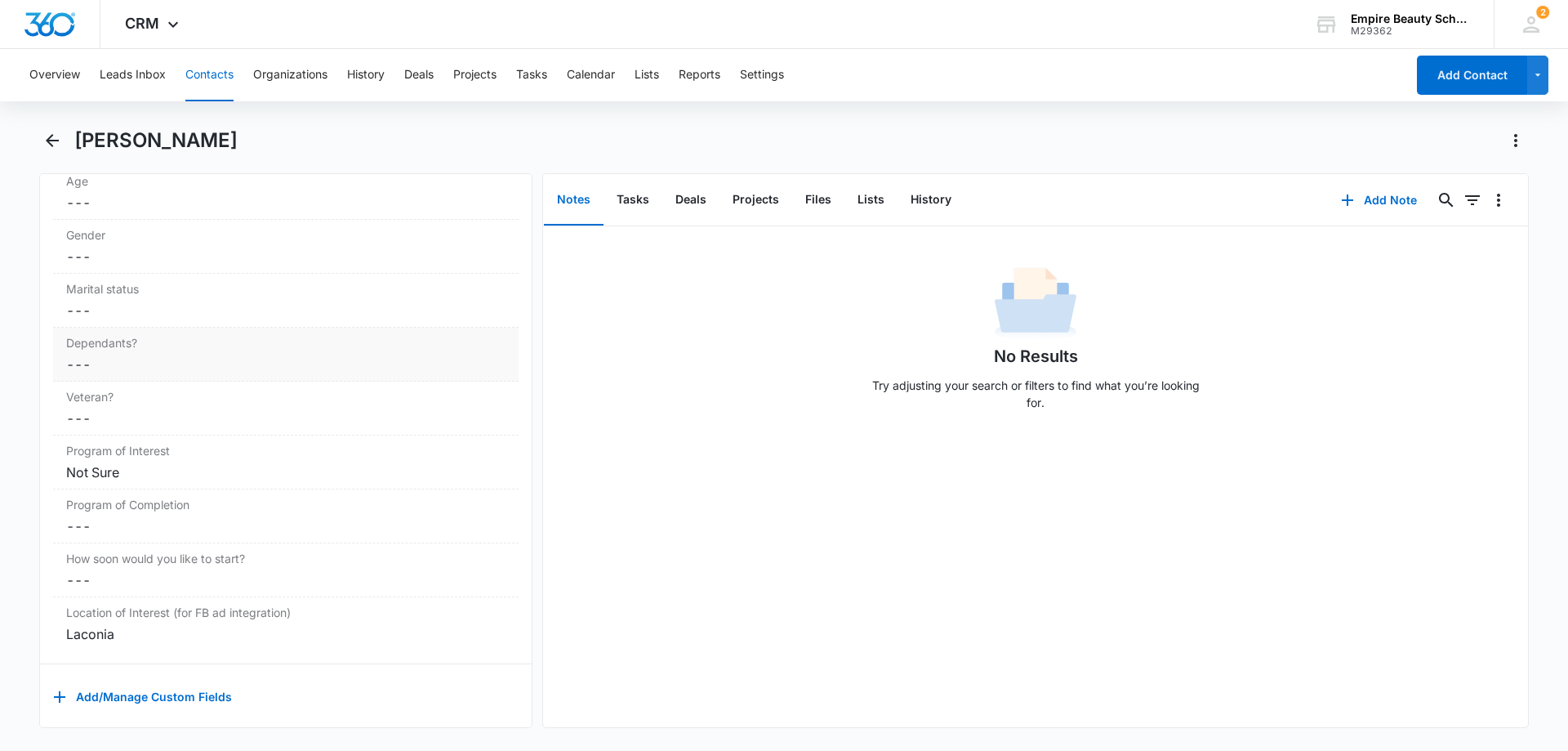
scroll to position [1993, 0]
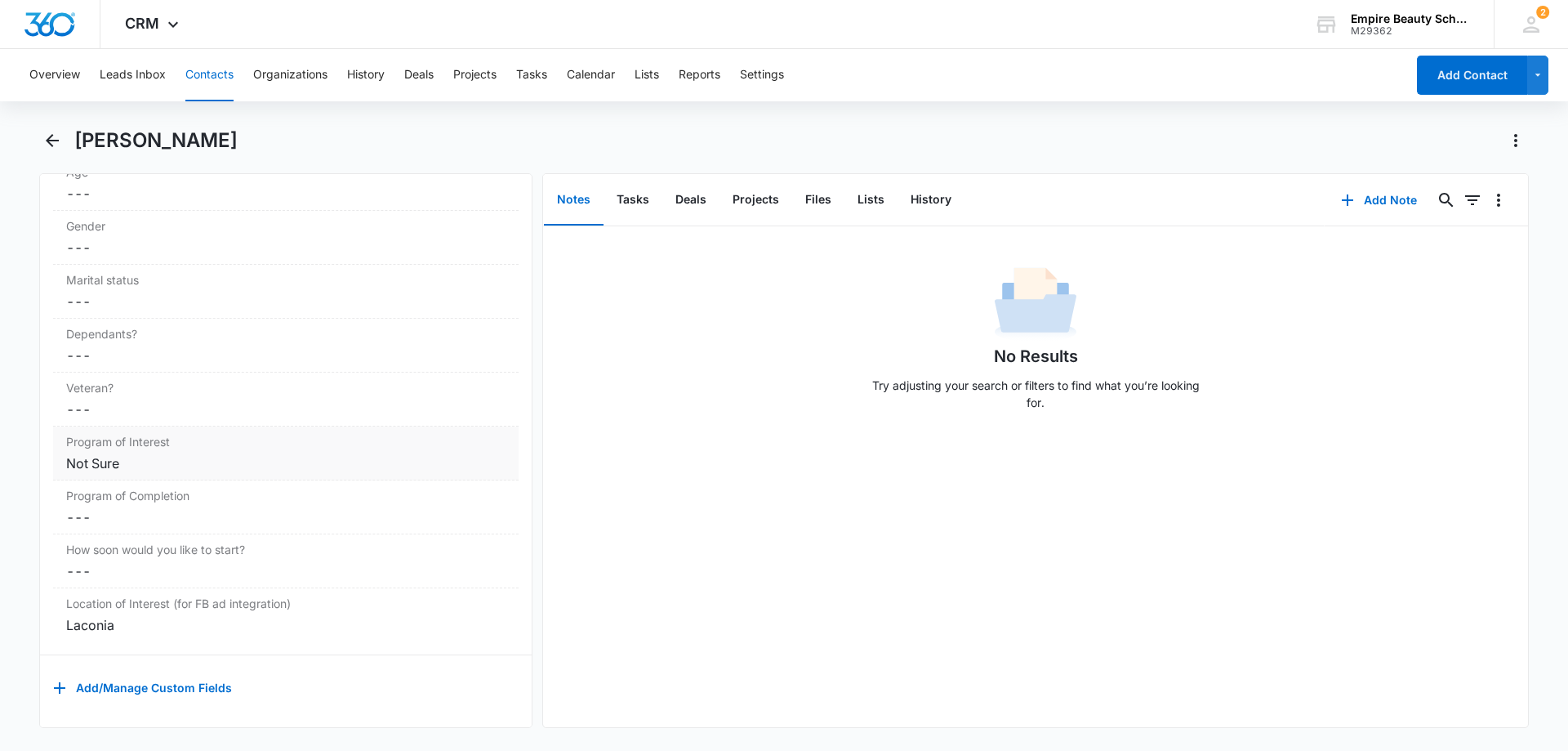
click at [111, 454] on div "Not Sure" at bounding box center [286, 463] width 440 height 20
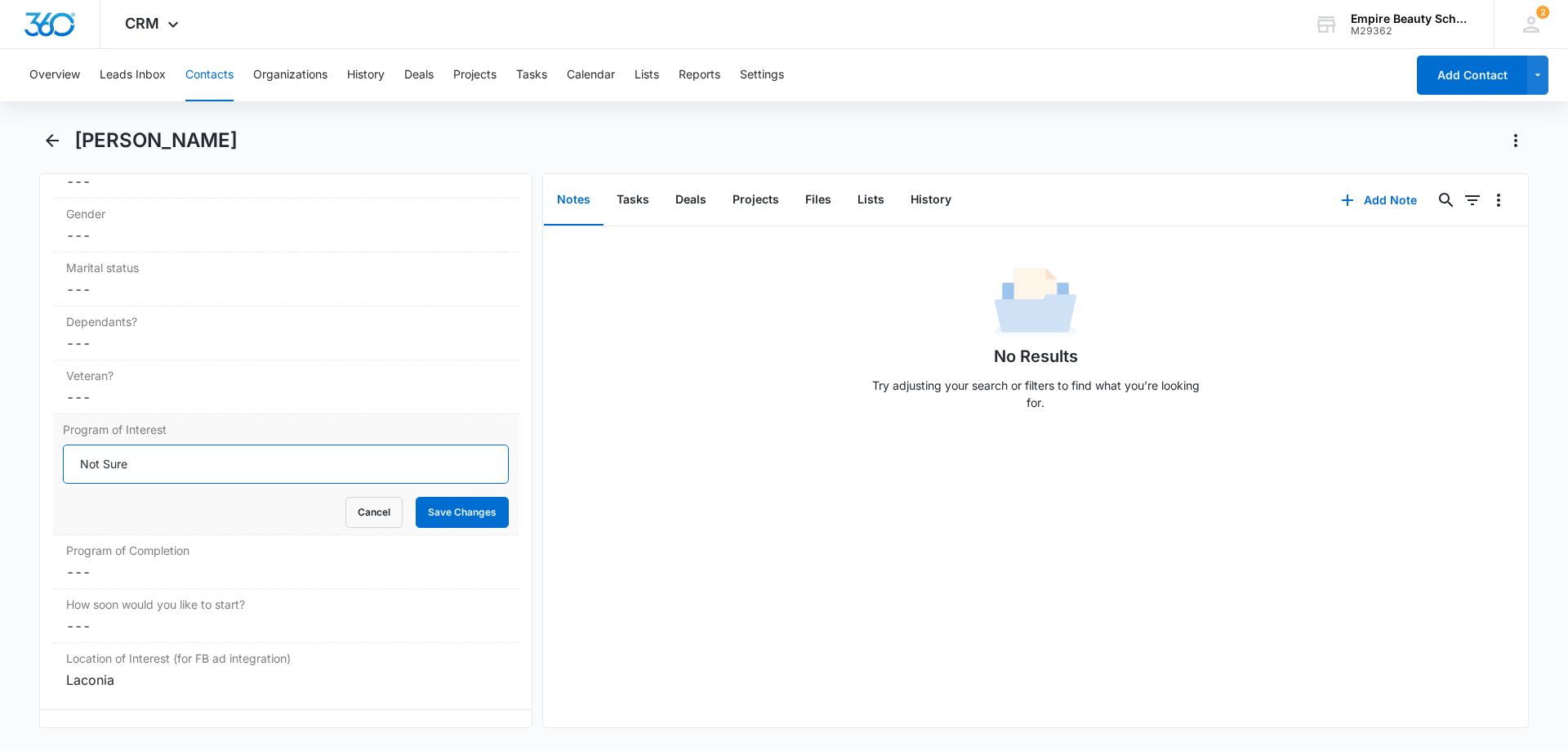
click at [220, 468] on input "Not Sure" at bounding box center [286, 463] width 446 height 39
type input "N"
type input "Cos."
click at [274, 512] on div "Cancel Save Changes" at bounding box center [286, 512] width 446 height 31
click at [470, 513] on button "Save Changes" at bounding box center [462, 512] width 93 height 31
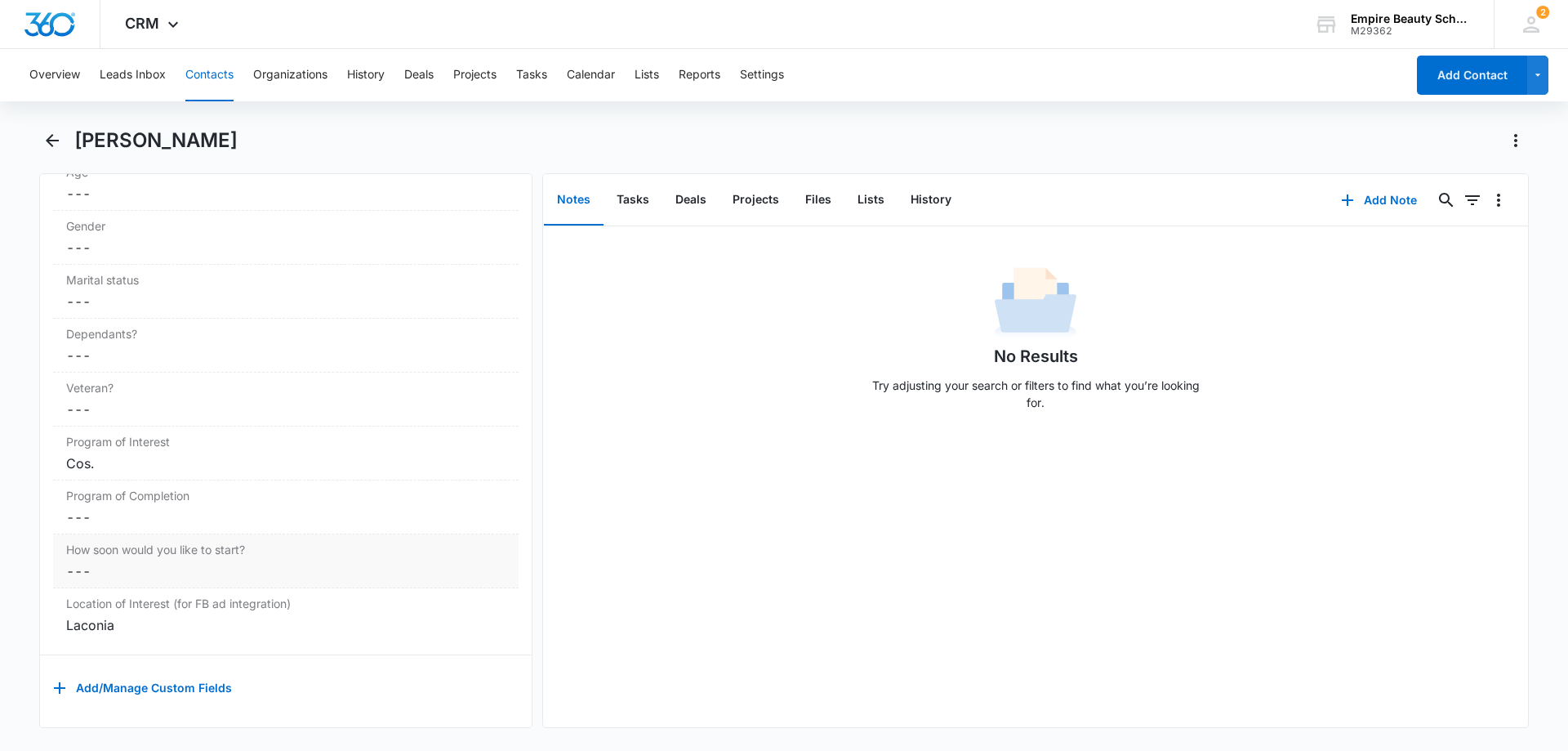
click at [232, 545] on label "How soon would you like to start?" at bounding box center [286, 550] width 440 height 17
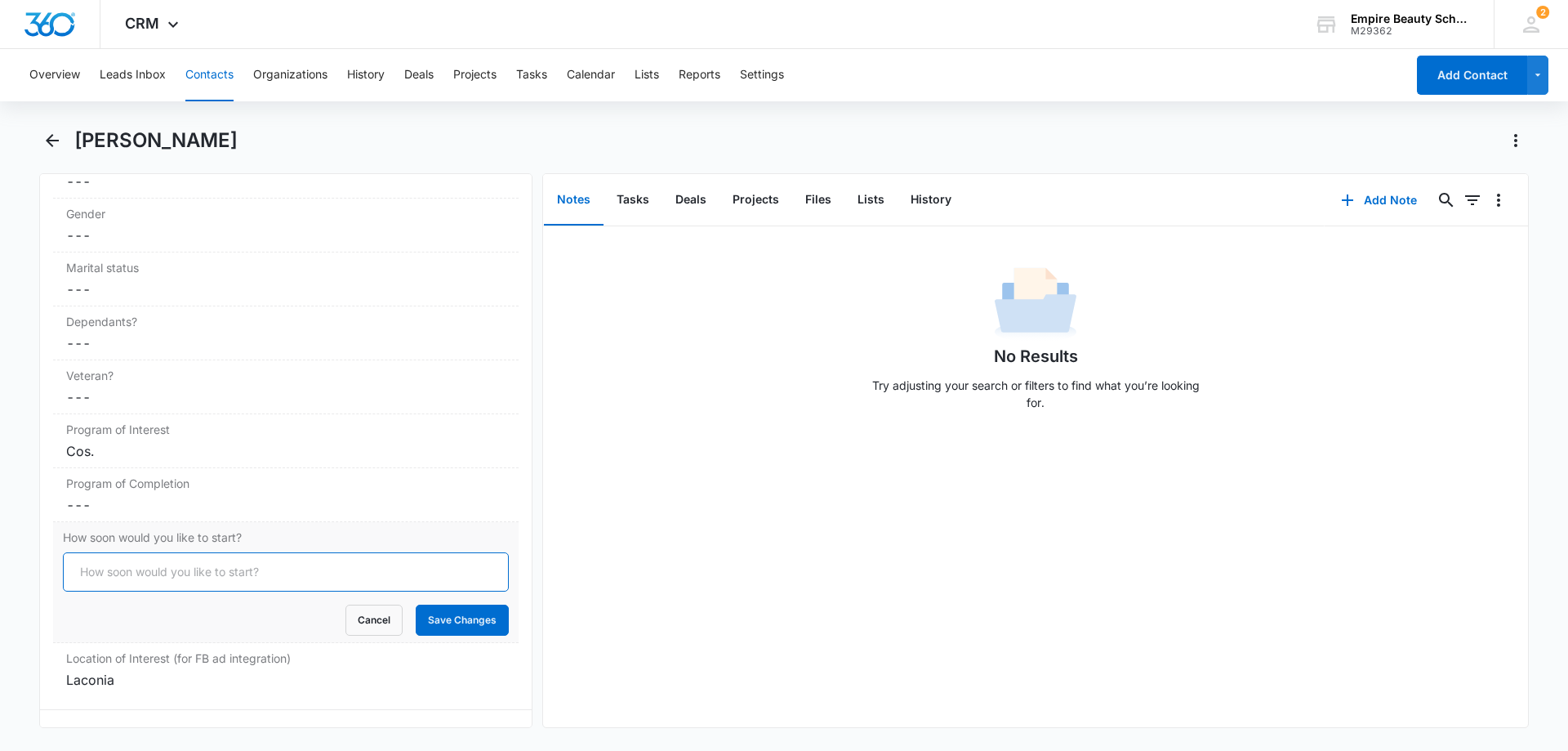
click at [213, 564] on input "How soon would you like to start?" at bounding box center [286, 571] width 446 height 39
type input "2026 spring"
click at [460, 621] on button "Save Changes" at bounding box center [462, 621] width 93 height 31
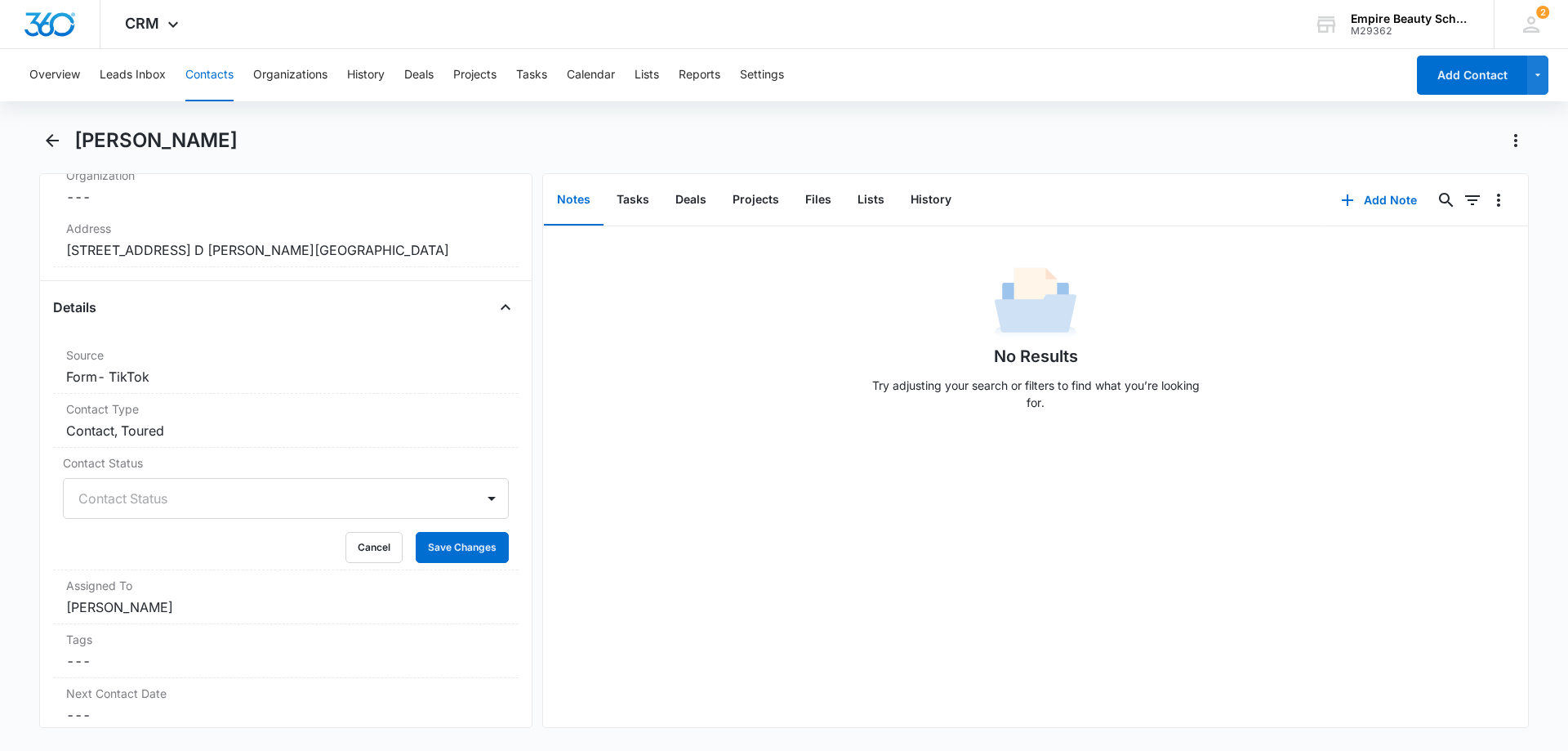
scroll to position [359, 0]
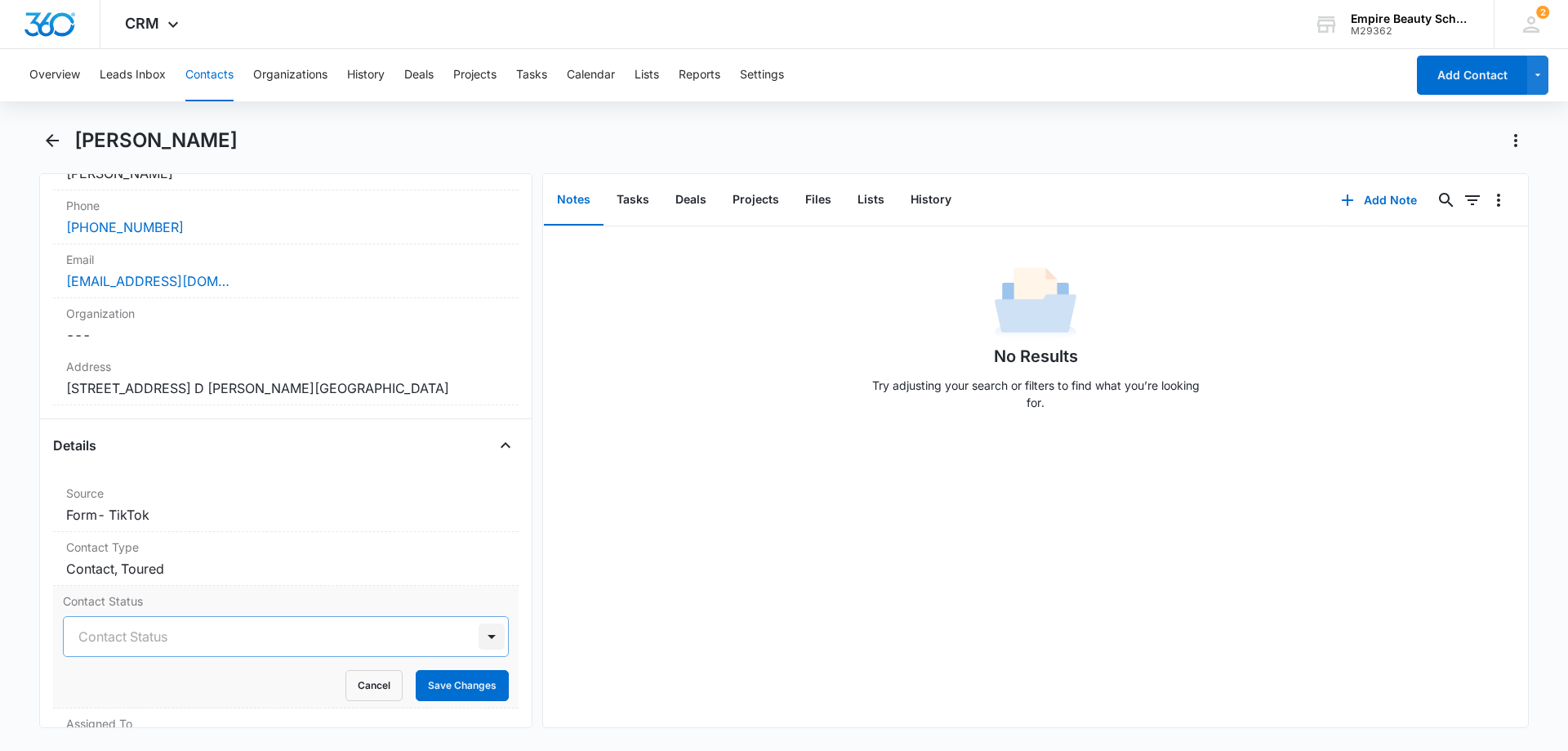
click at [480, 639] on div at bounding box center [492, 636] width 26 height 26
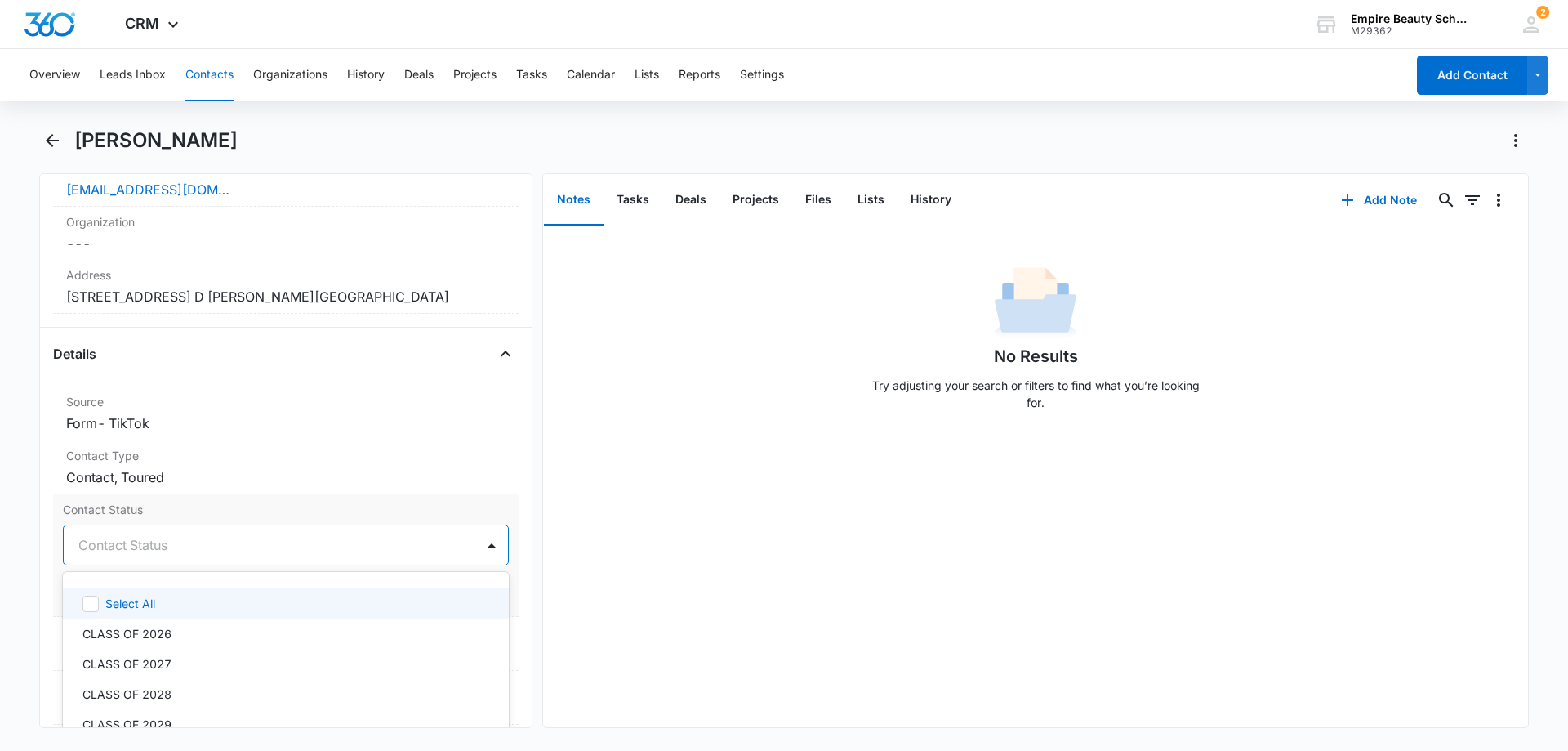
scroll to position [604, 0]
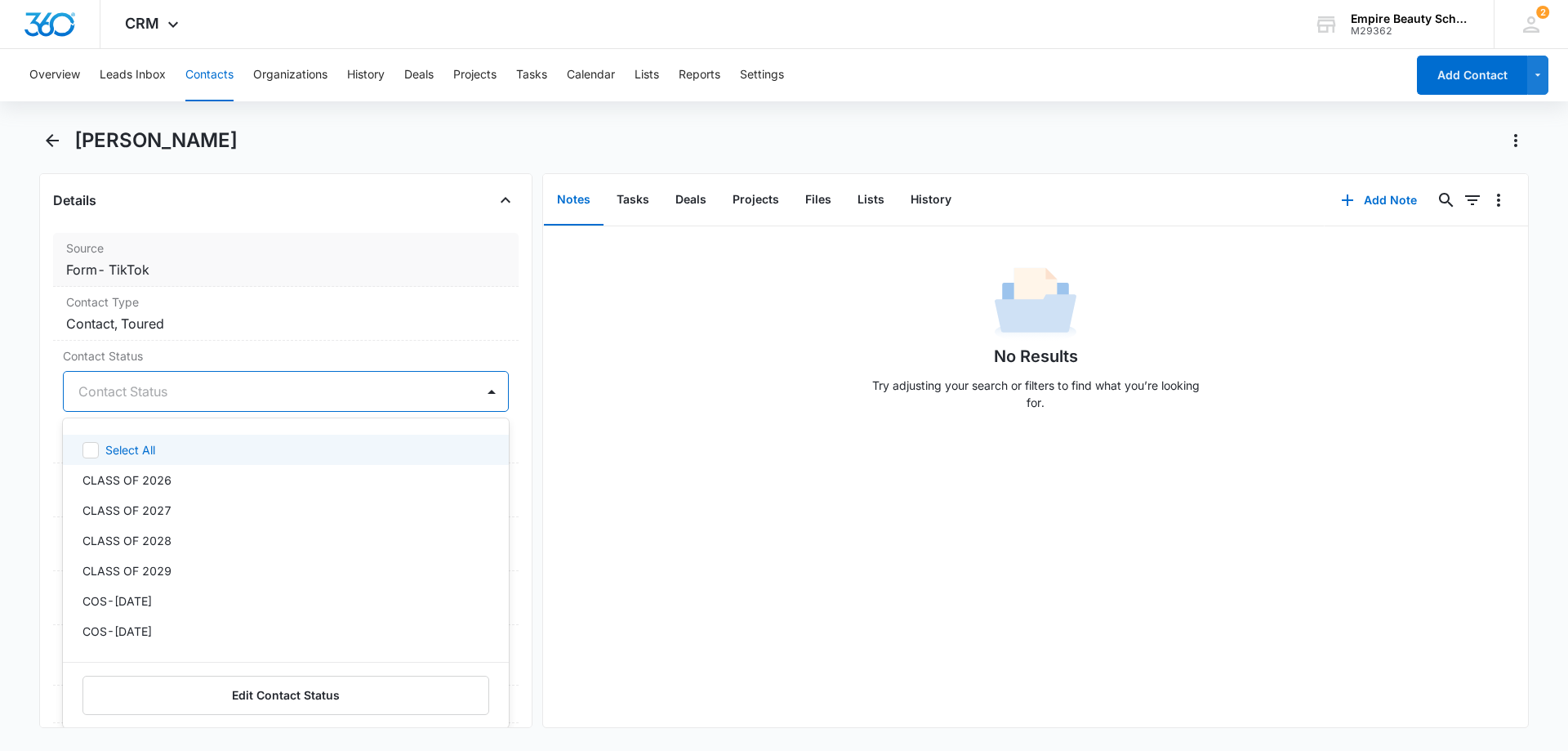
click at [487, 257] on div "Source Cancel Save Changes Form- TikTok" at bounding box center [285, 259] width 466 height 54
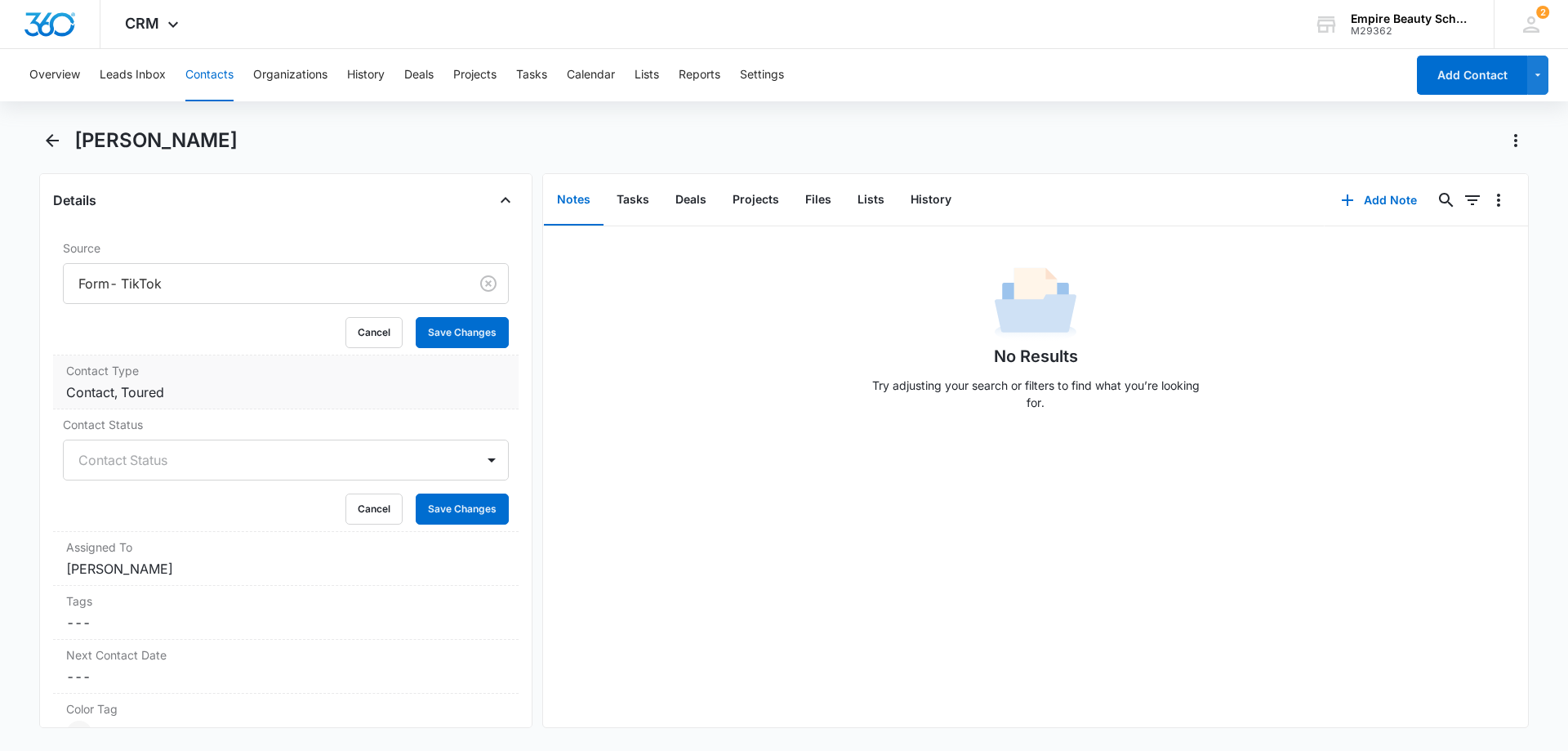
scroll to position [359, 0]
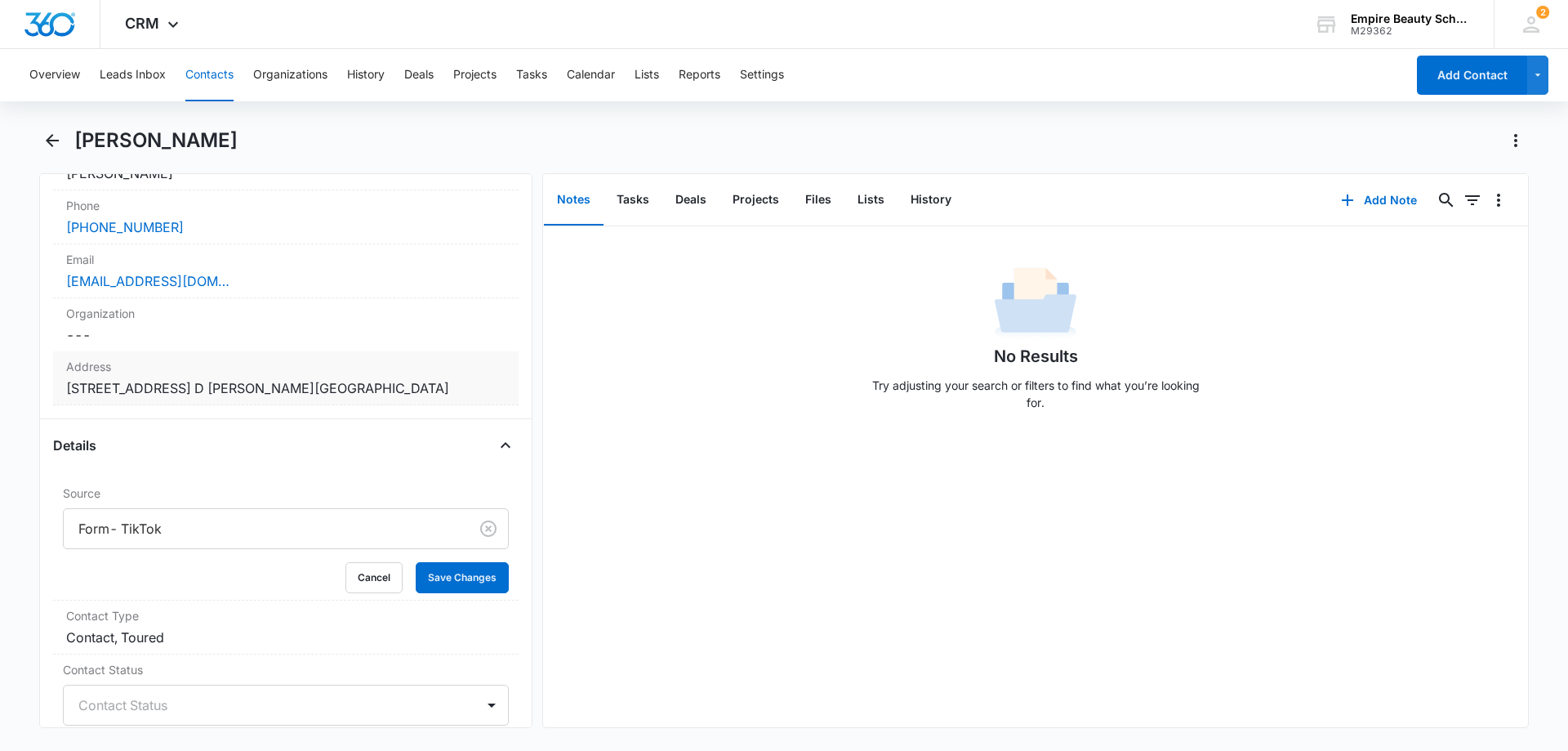
click at [486, 385] on dd "Cancel Save Changes 5 Monument Square Apt. D Alton NH 03809" at bounding box center [286, 388] width 440 height 20
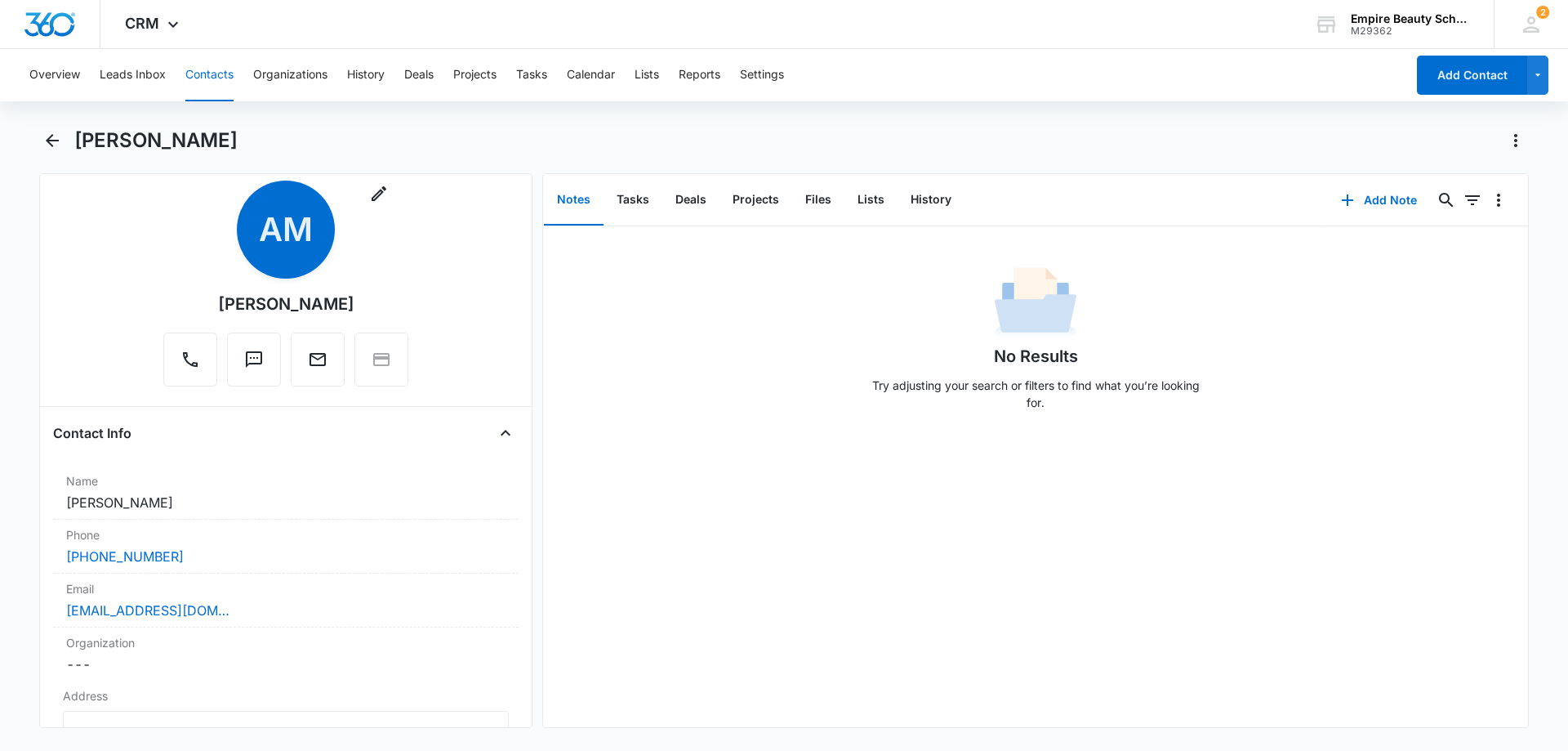
scroll to position [0, 0]
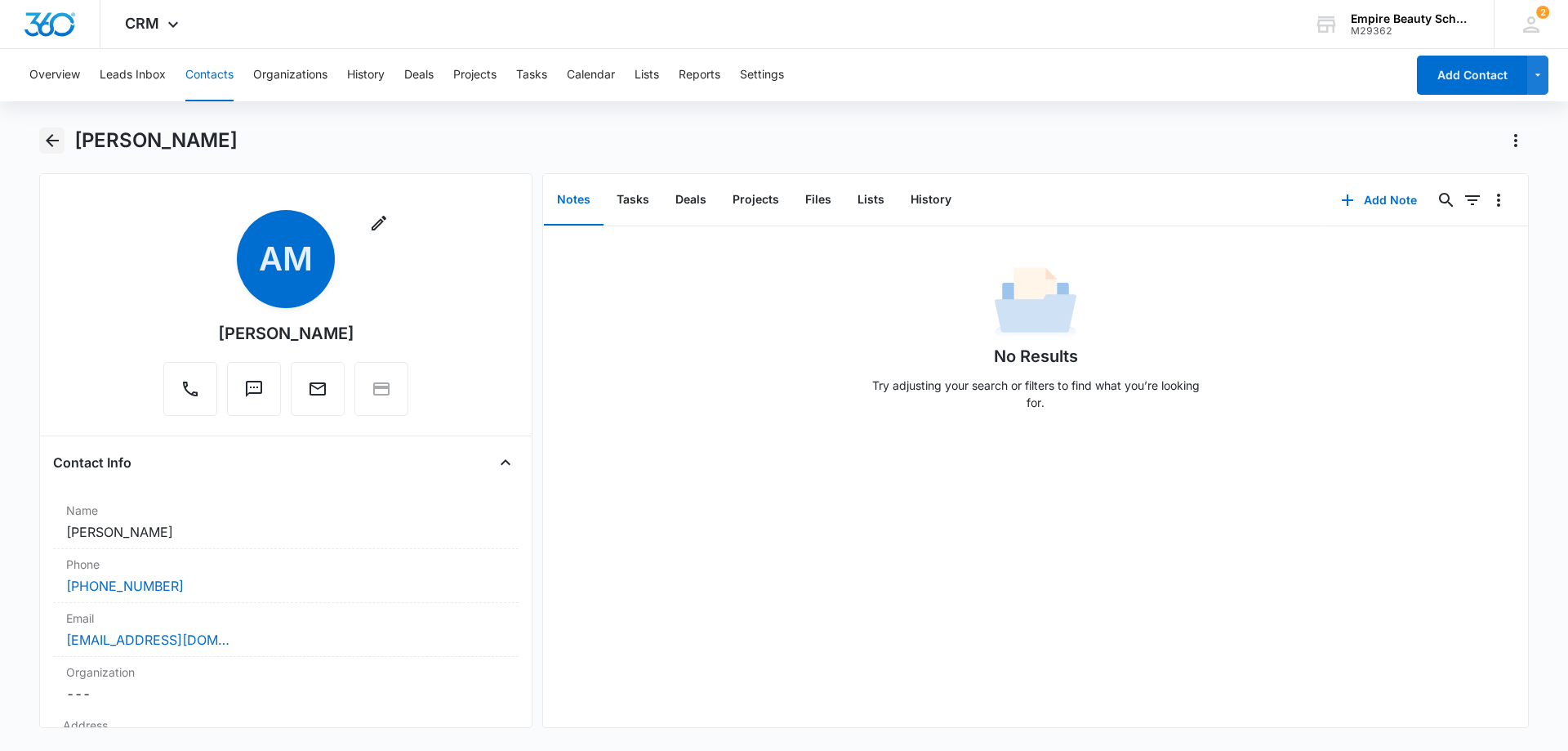
click at [49, 138] on icon "Back" at bounding box center [52, 140] width 13 height 13
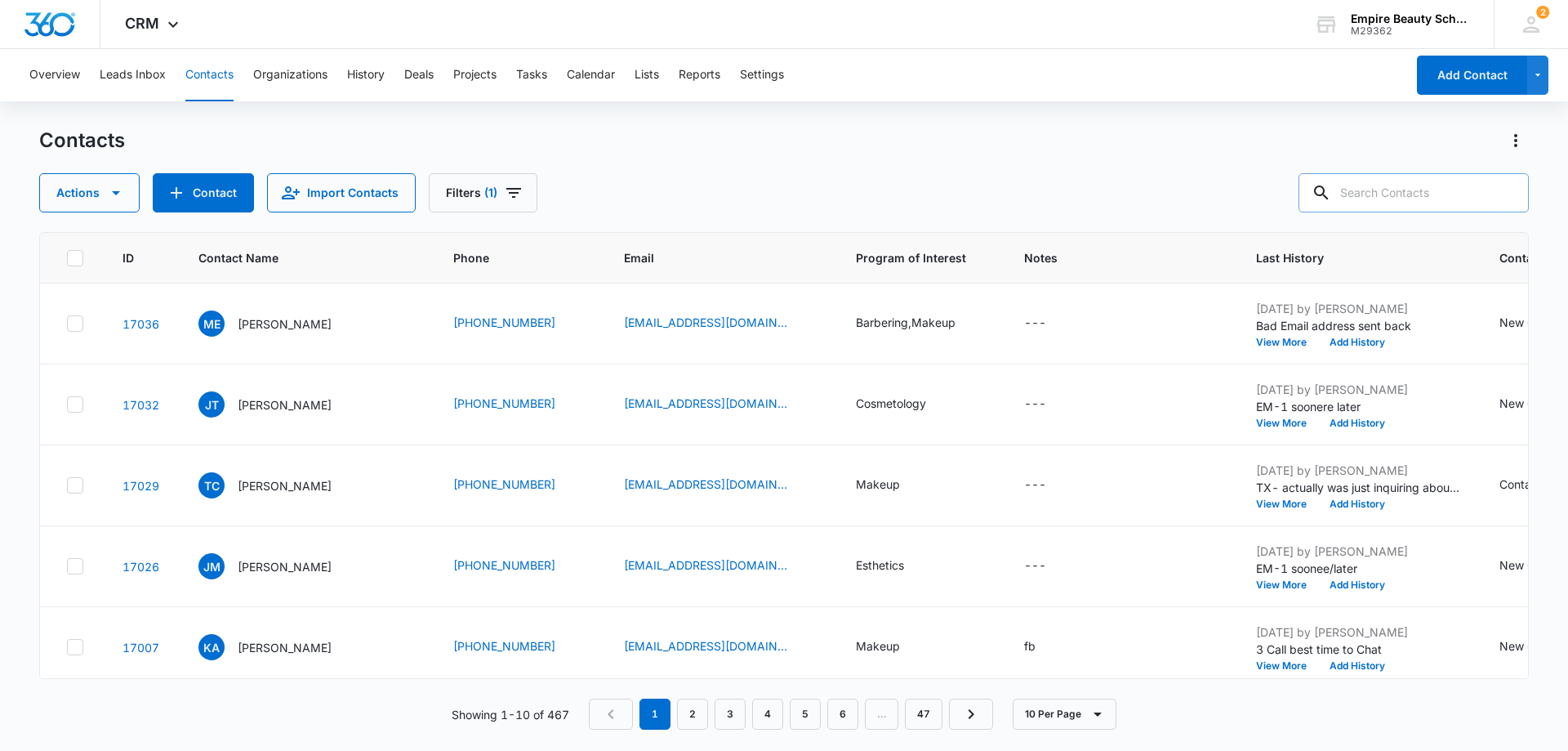
click at [1400, 189] on input "text" at bounding box center [1413, 192] width 231 height 39
type input "ansaldi"
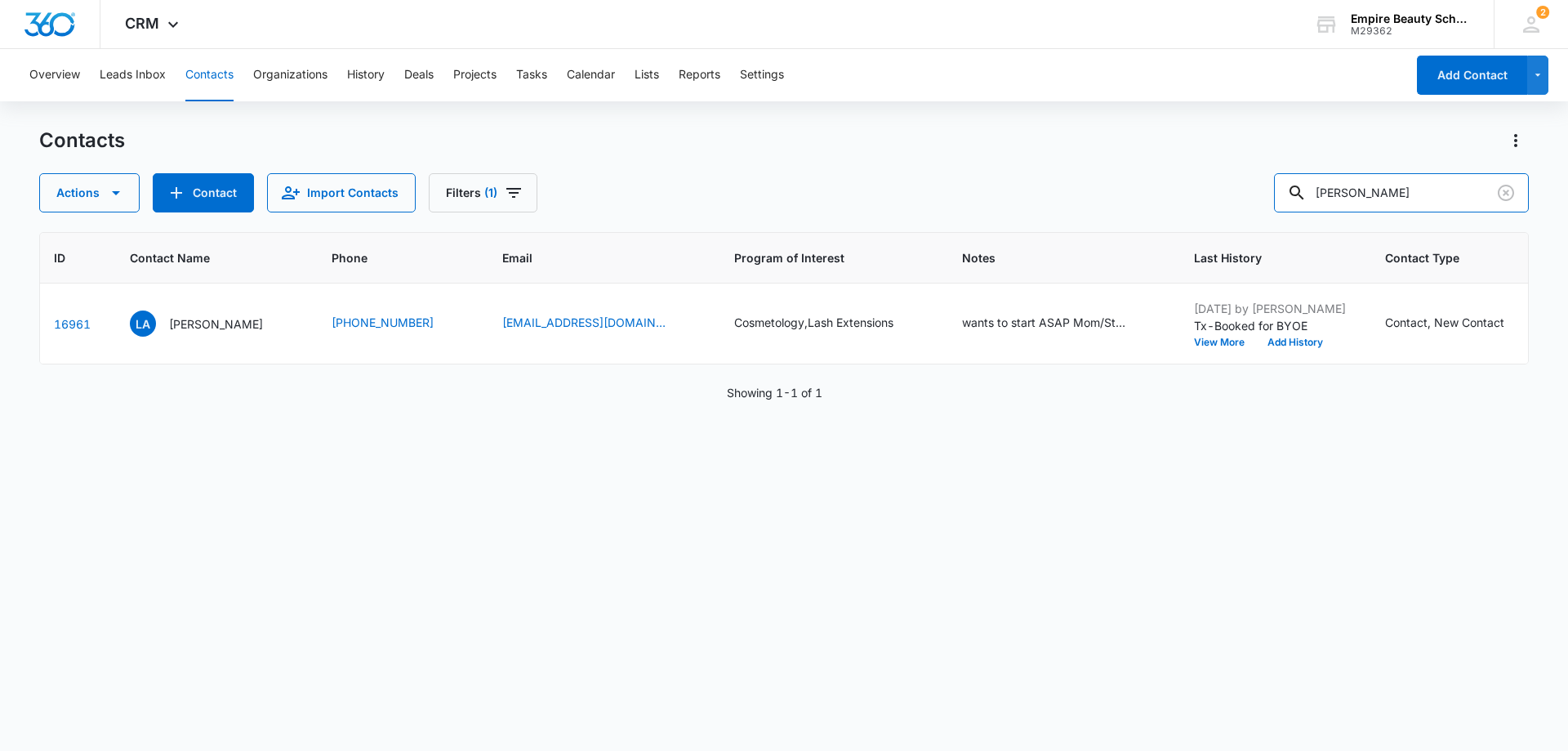
scroll to position [0, 72]
click at [1191, 340] on button "View More" at bounding box center [1222, 342] width 62 height 10
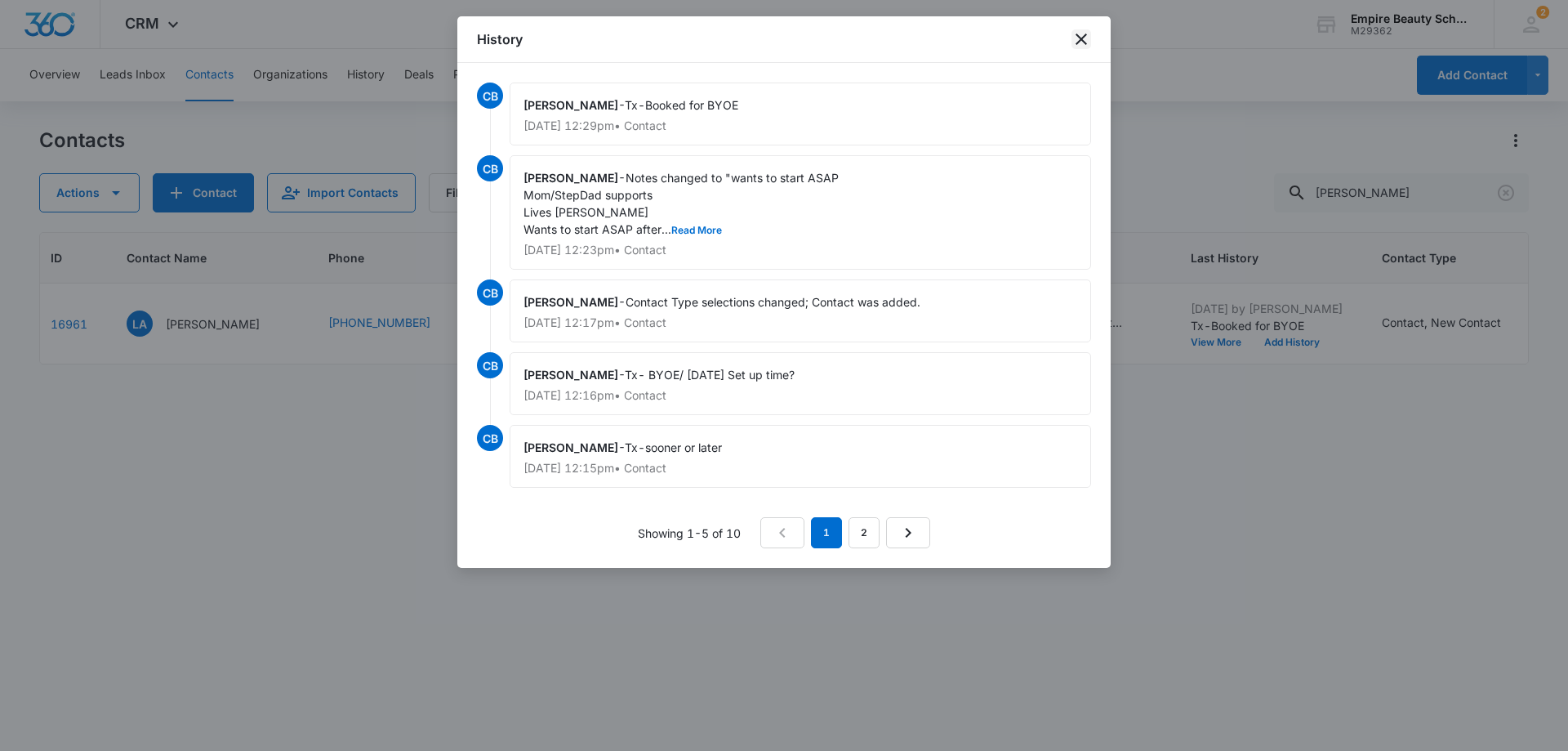
click at [1085, 43] on icon "close" at bounding box center [1081, 39] width 11 height 11
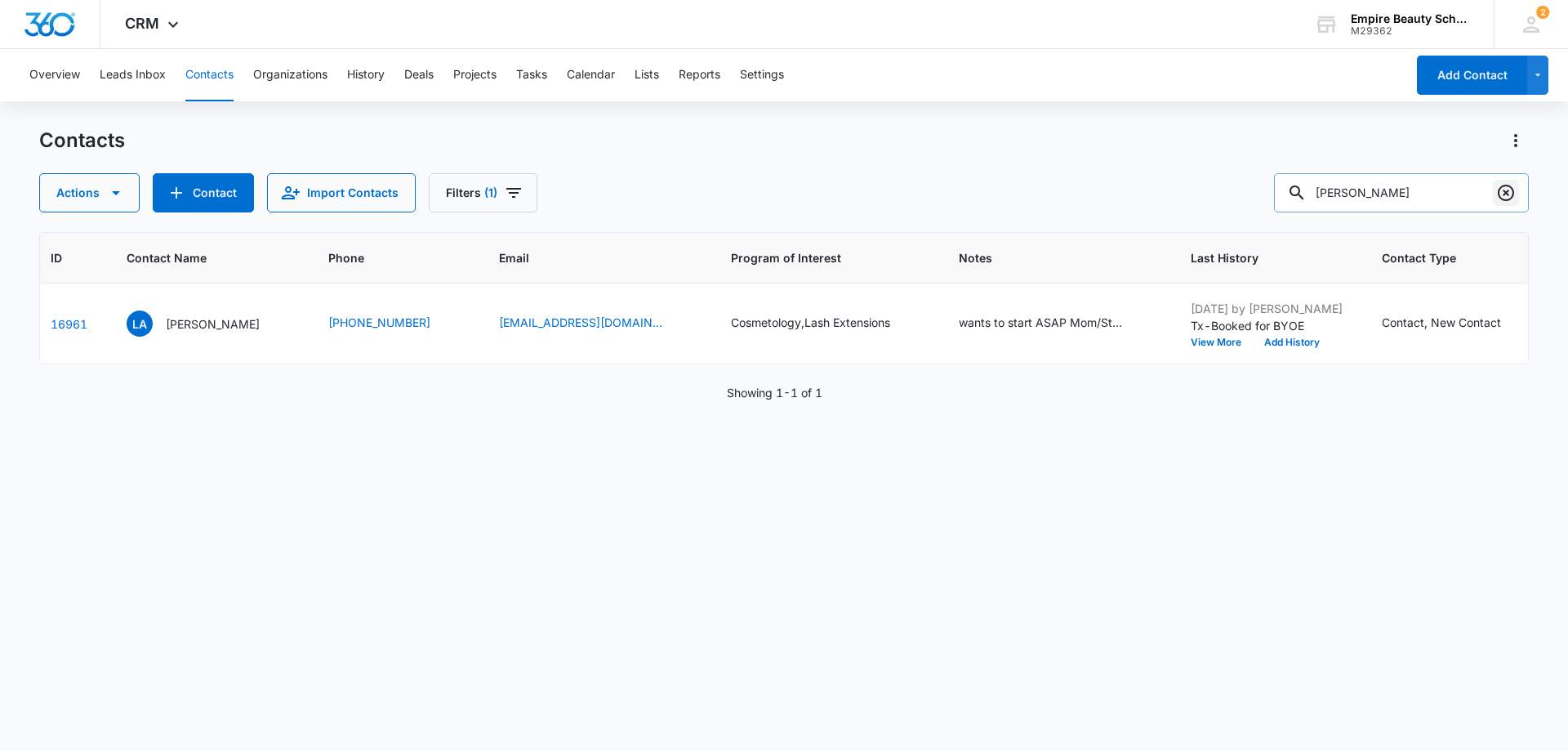
click at [1503, 192] on icon "Clear" at bounding box center [1506, 193] width 20 height 20
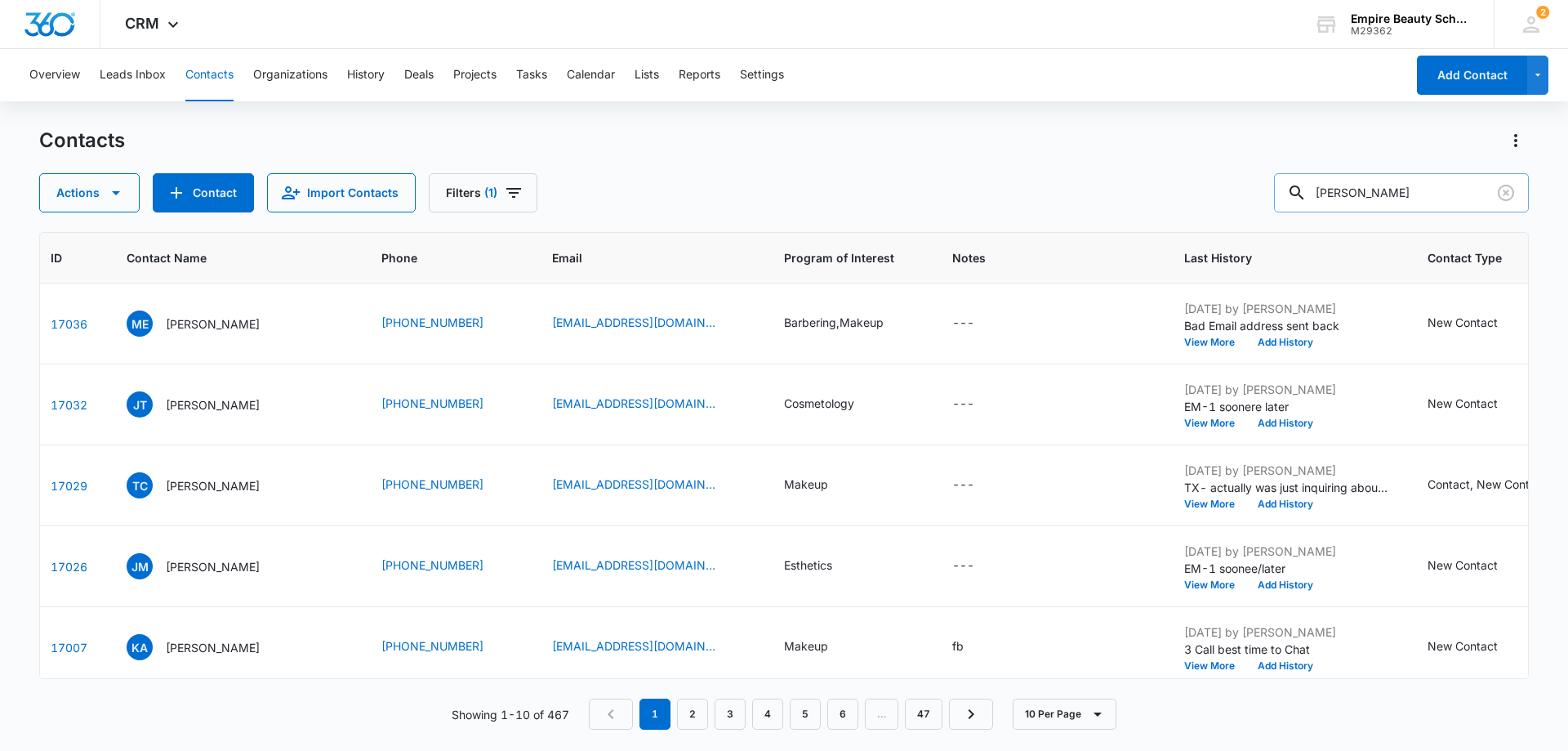
type input "gabelmann"
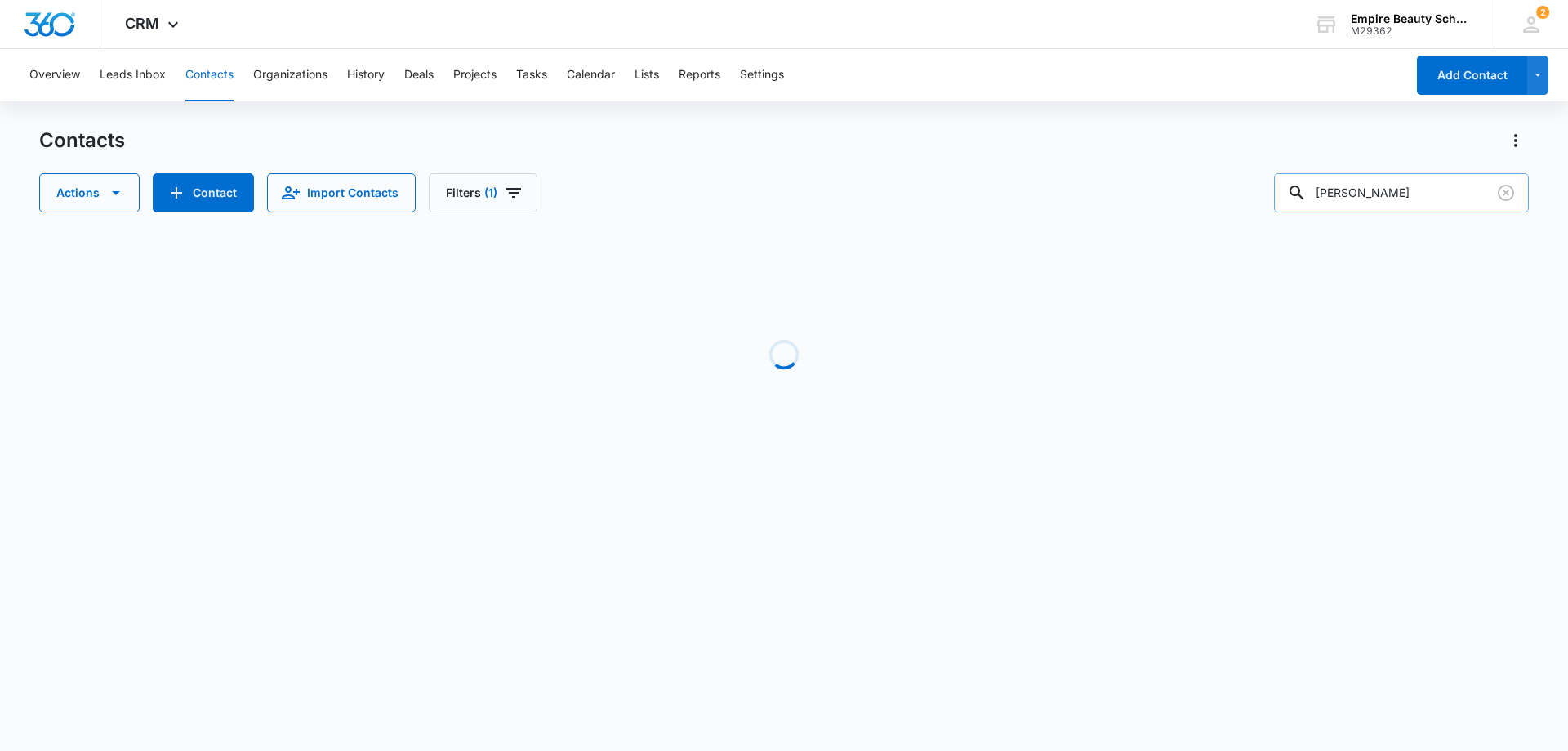
scroll to position [0, 0]
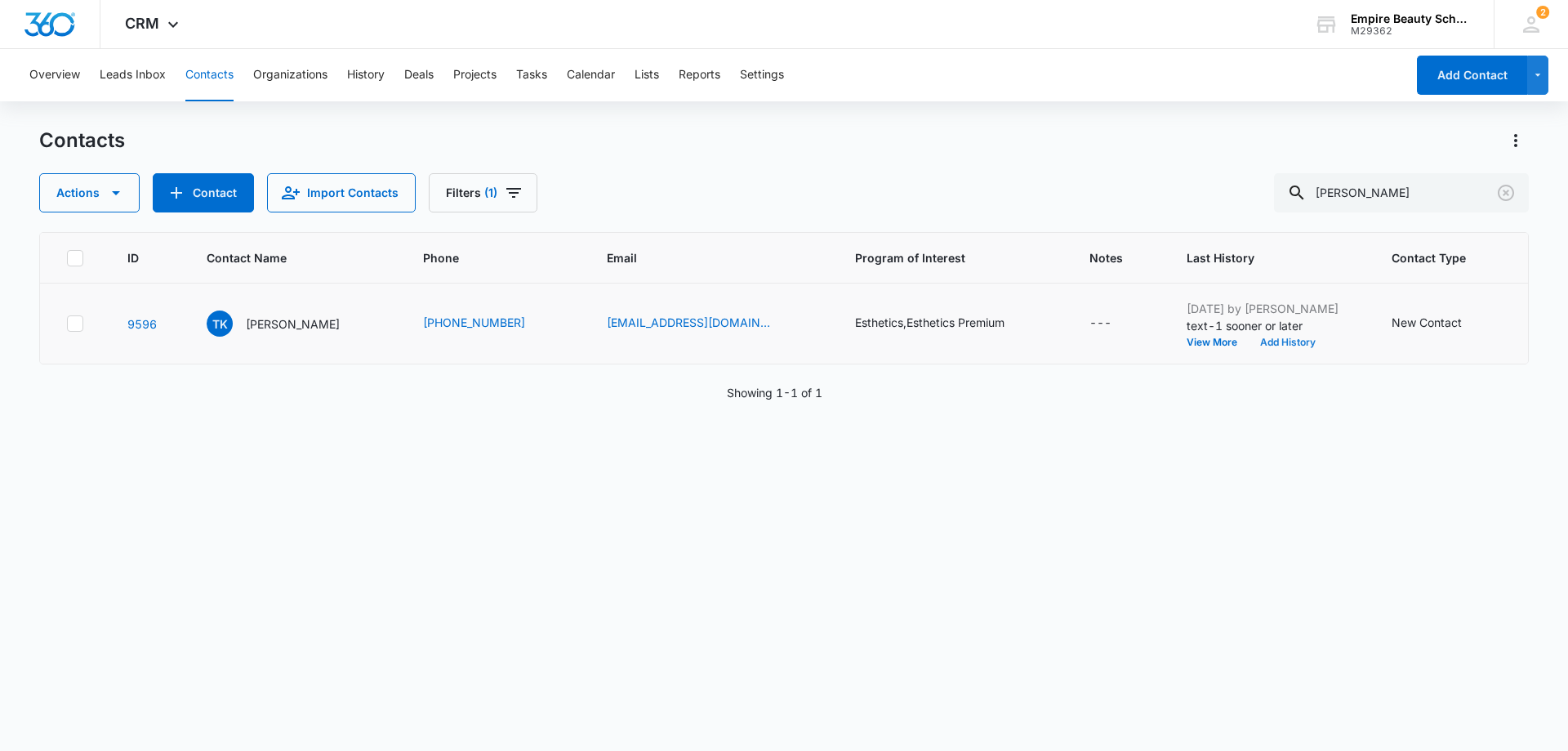
click at [1258, 338] on button "Add History" at bounding box center [1288, 342] width 79 height 10
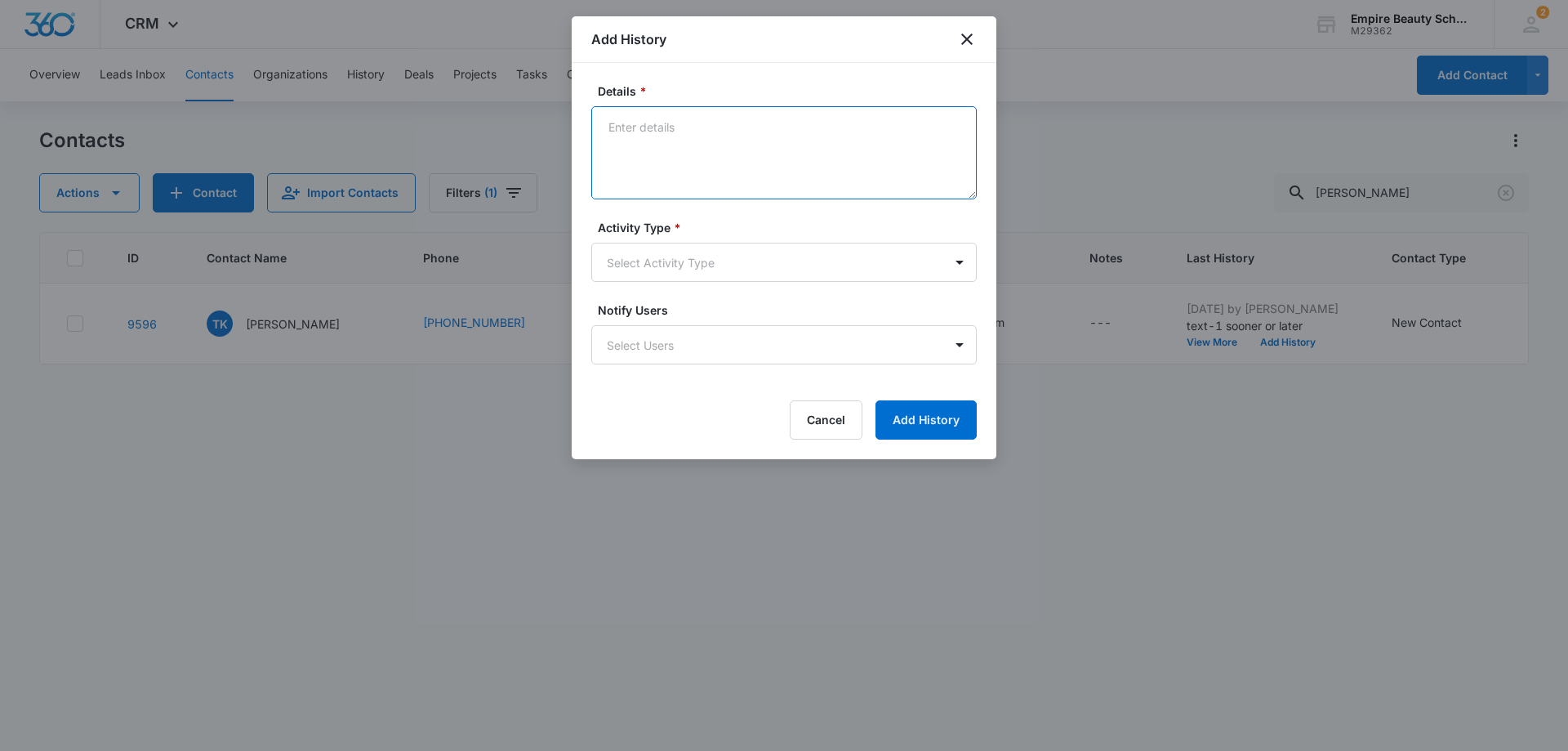
click at [641, 128] on textarea "Details *" at bounding box center [784, 153] width 385 height 93
type textarea "TX-2 HOW LONG"
click at [964, 260] on body "CRM Apps Forms CRM Email Shop Payments POS Files Brand Settings AI Assistant Em…" at bounding box center [784, 375] width 1568 height 751
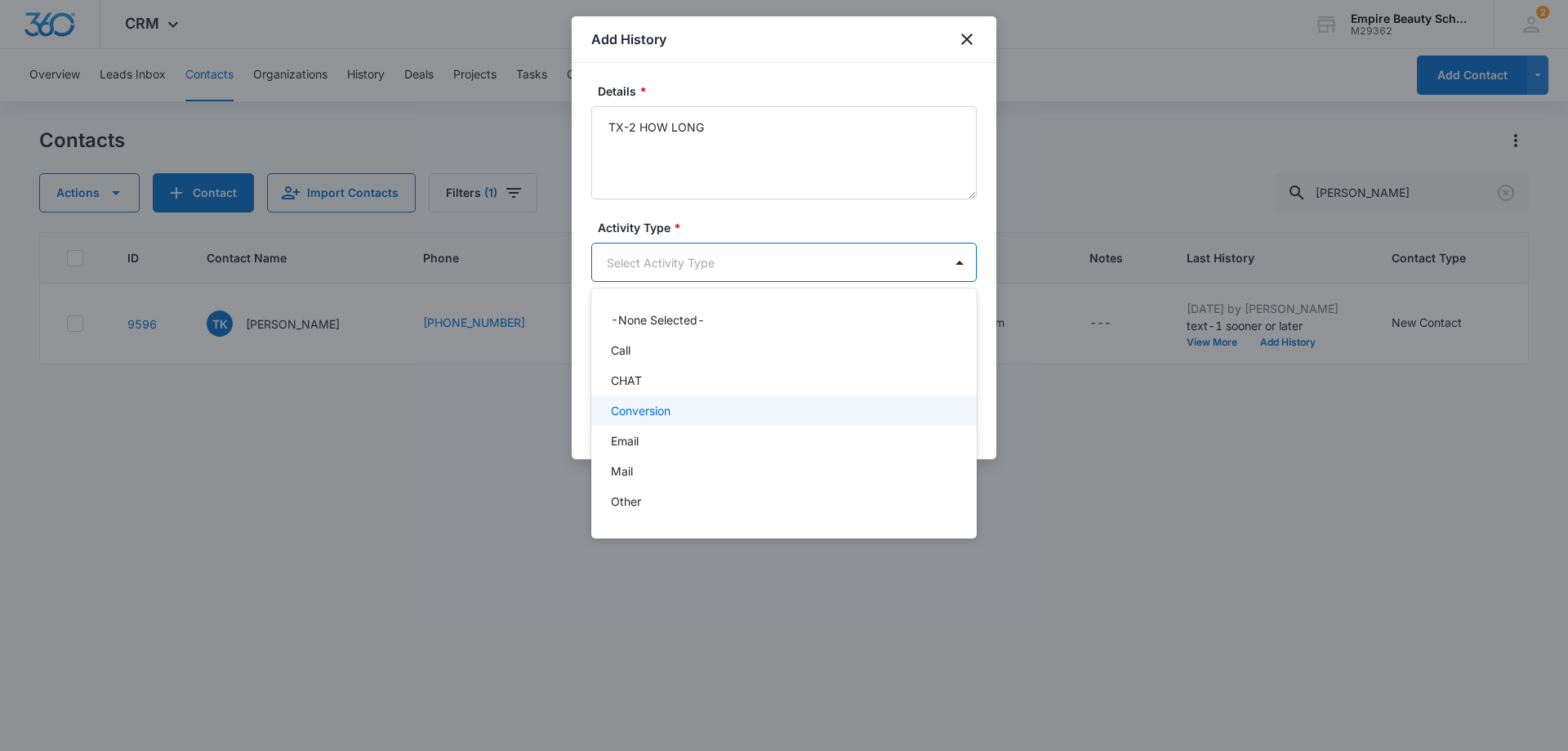
scroll to position [85, 0]
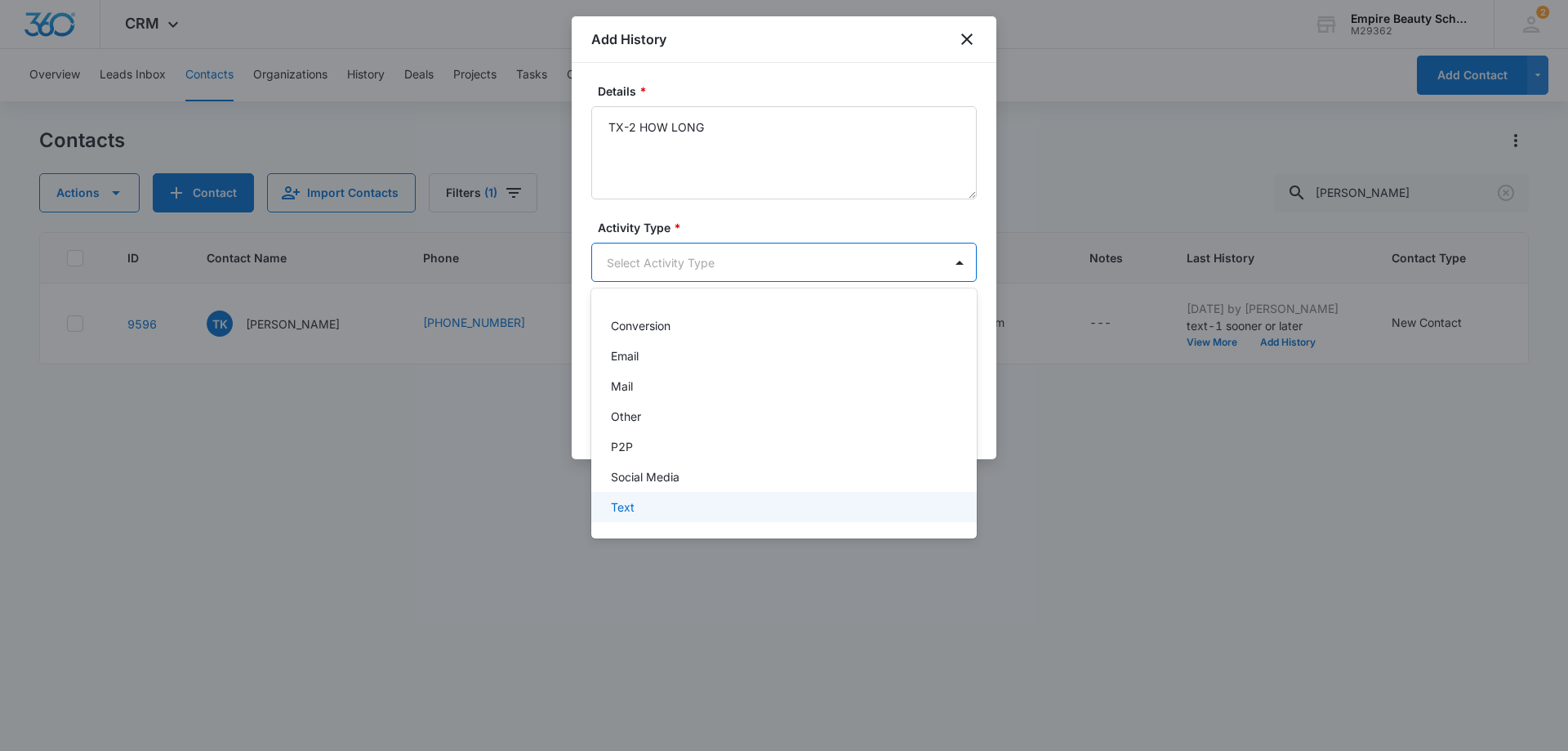
click at [809, 505] on div "Text" at bounding box center [782, 507] width 343 height 17
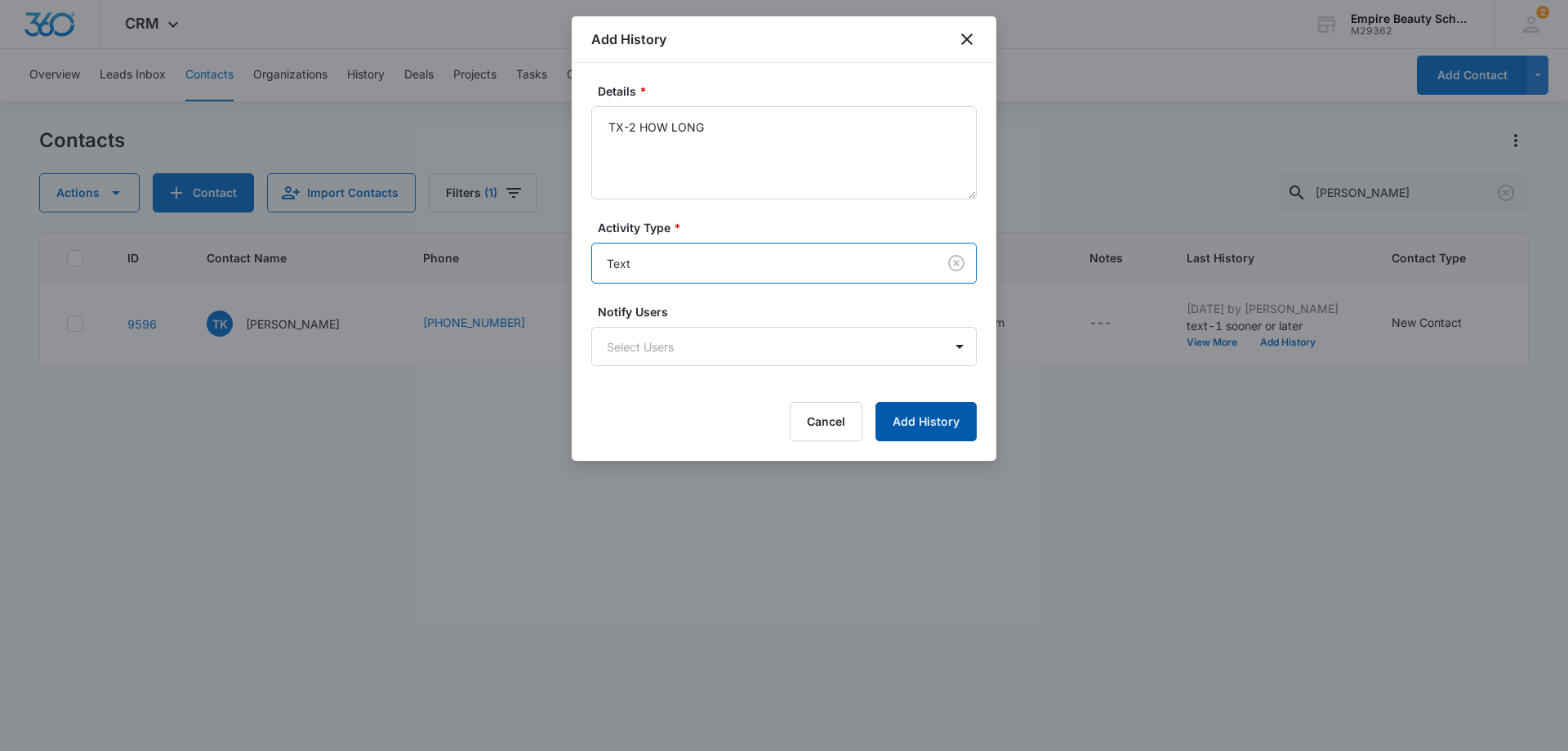
click at [923, 417] on button "Add History" at bounding box center [926, 421] width 101 height 39
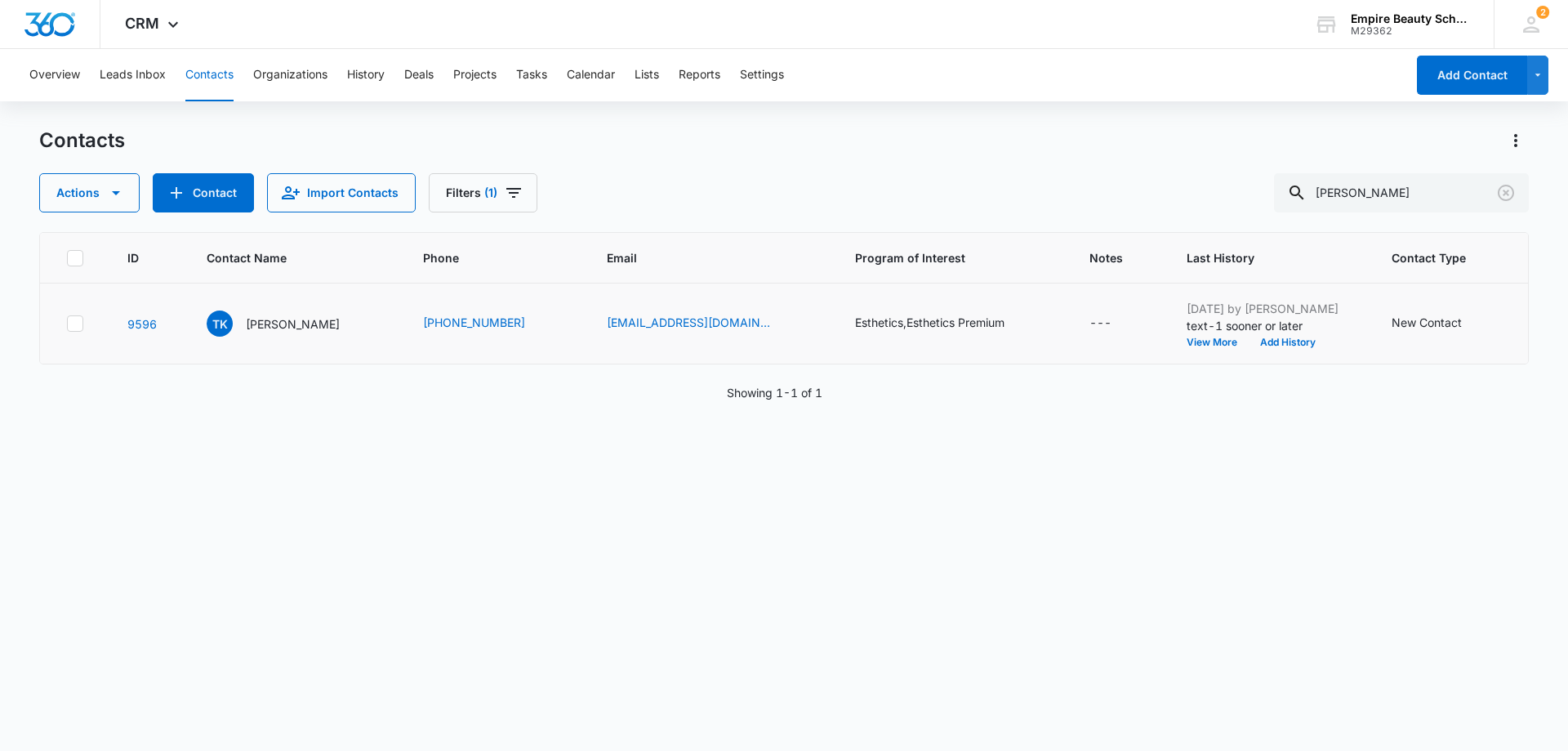
click at [1247, 334] on div "Sep 18, 2025 by Chantelle Barton text-1 sooner or later View More Add History" at bounding box center [1270, 323] width 166 height 48
click at [1249, 339] on button "Add History" at bounding box center [1288, 342] width 79 height 10
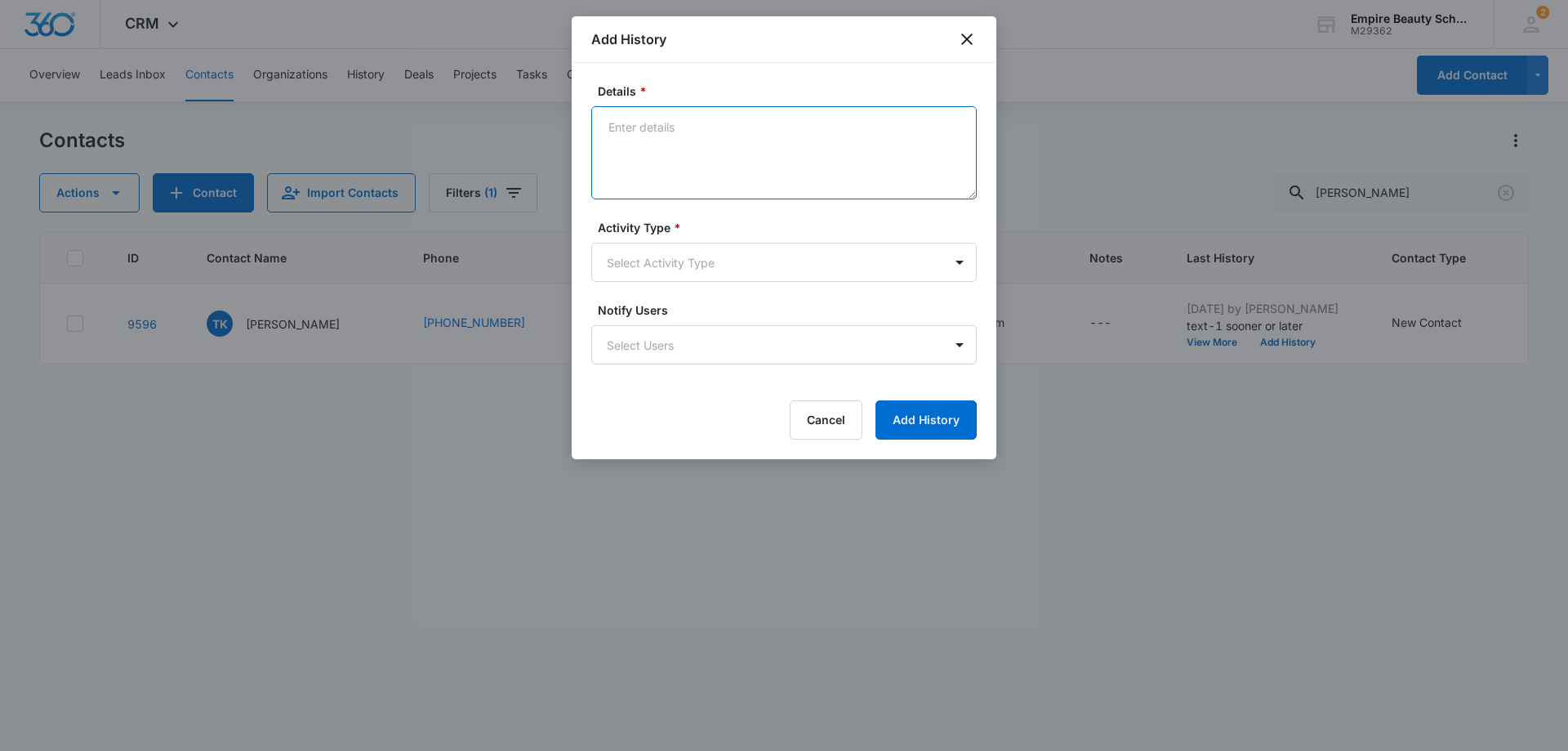
click at [639, 130] on textarea "Details *" at bounding box center [784, 153] width 385 height 93
type textarea "c"
type textarea "Call- How long?"
click at [965, 263] on body "CRM Apps Forms CRM Email Shop Payments POS Files Brand Settings AI Assistant Em…" at bounding box center [784, 375] width 1568 height 751
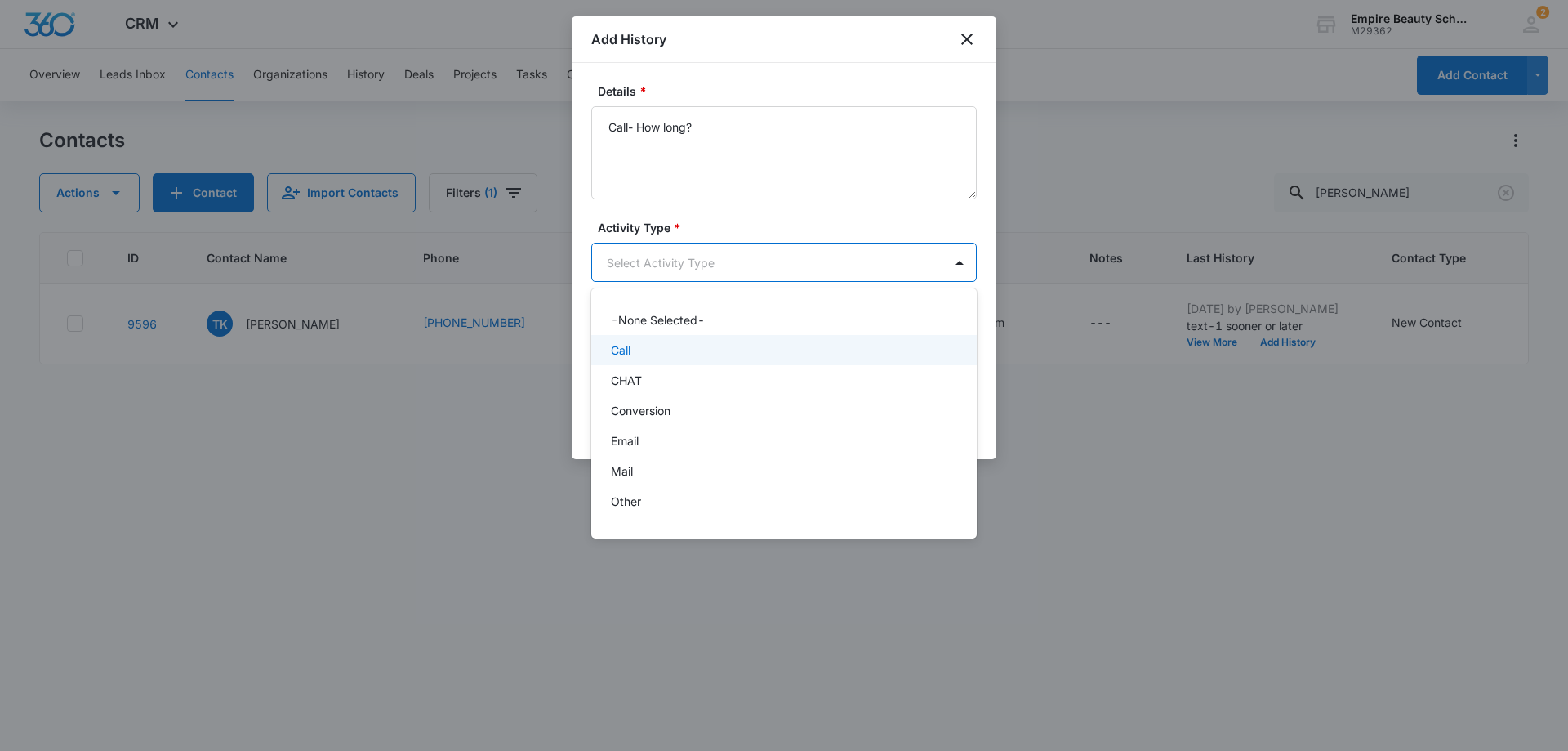
click at [853, 343] on div "Call" at bounding box center [782, 350] width 343 height 17
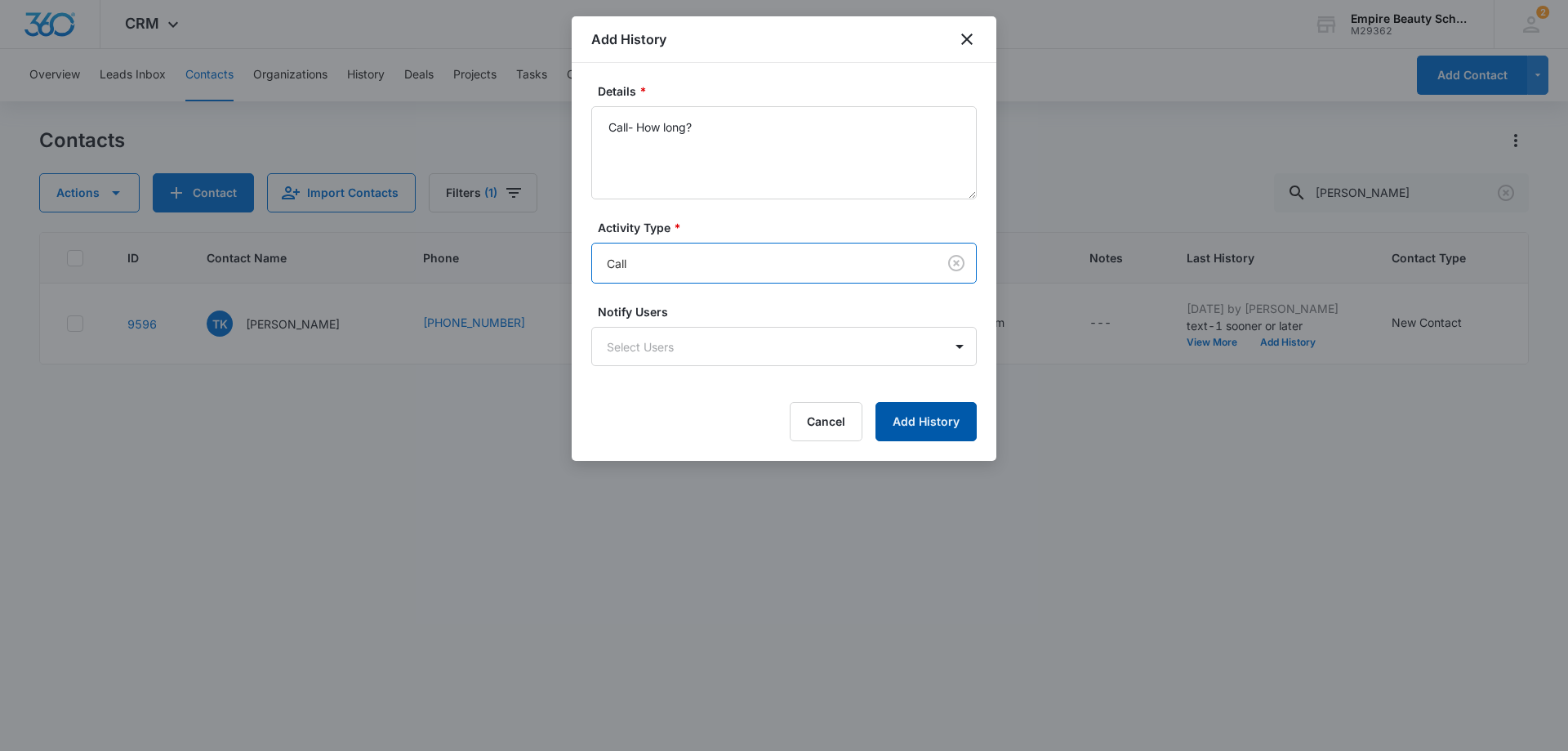
click at [938, 428] on button "Add History" at bounding box center [926, 421] width 101 height 39
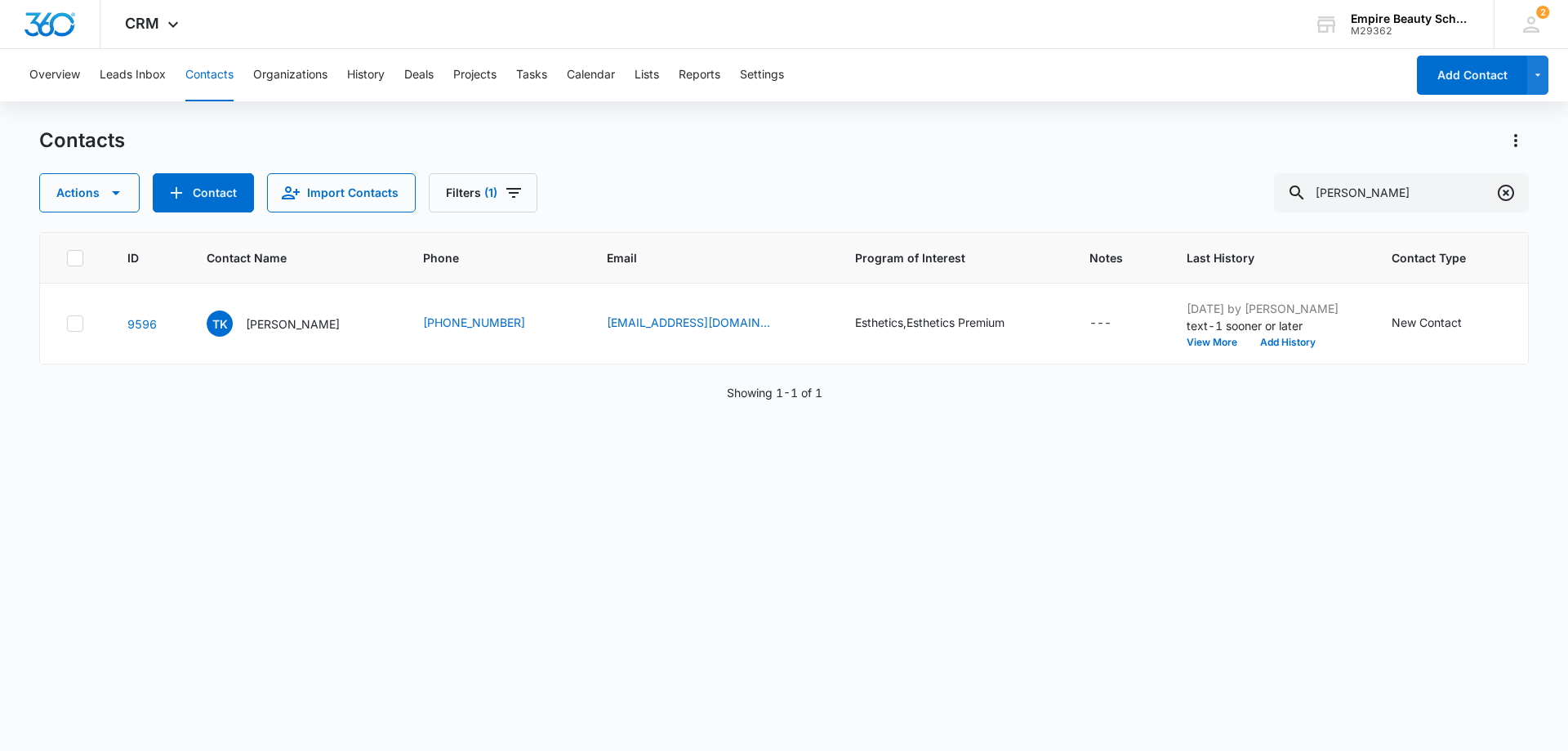
click at [1509, 192] on icon "Clear" at bounding box center [1506, 193] width 20 height 20
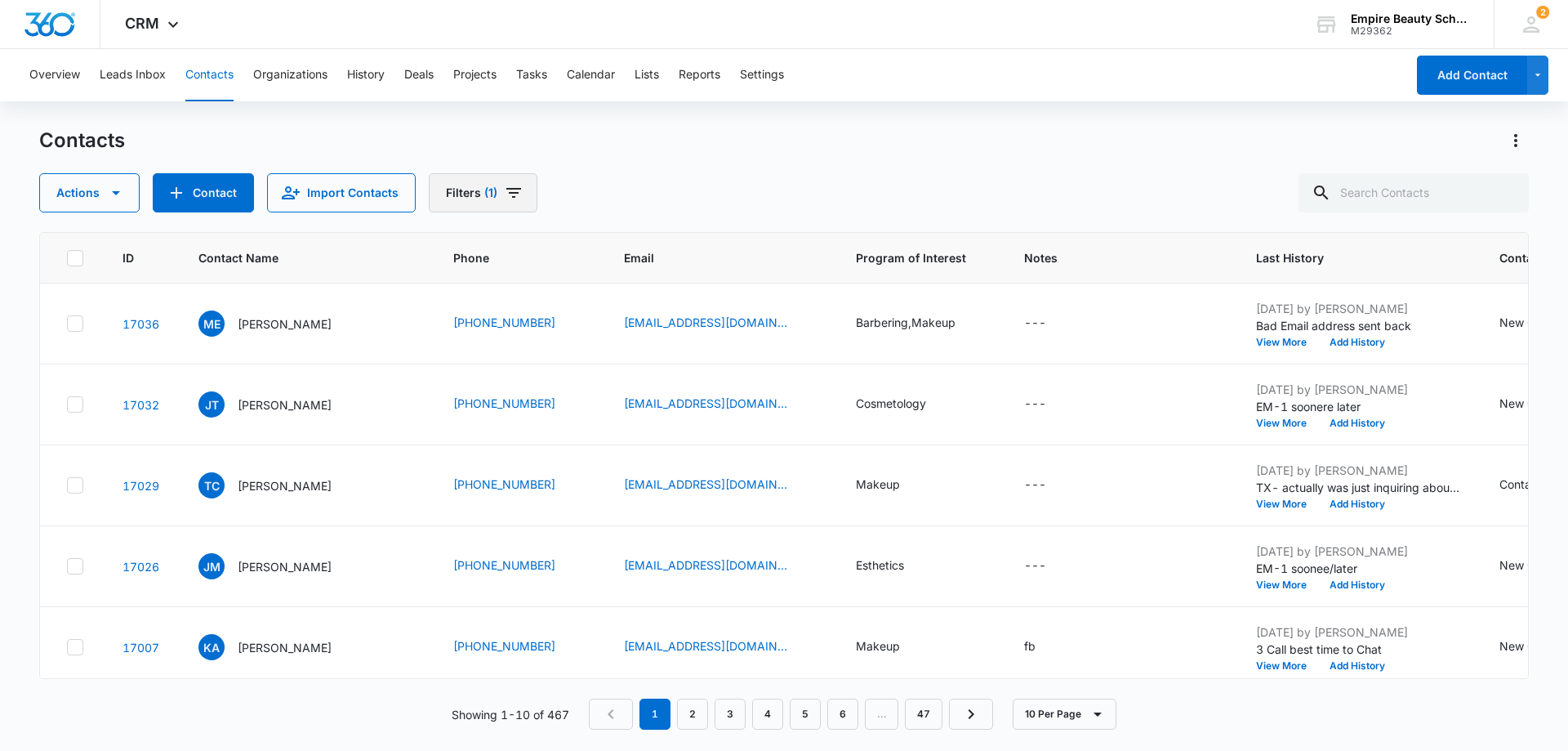
click at [515, 199] on icon "Filters" at bounding box center [513, 193] width 20 height 20
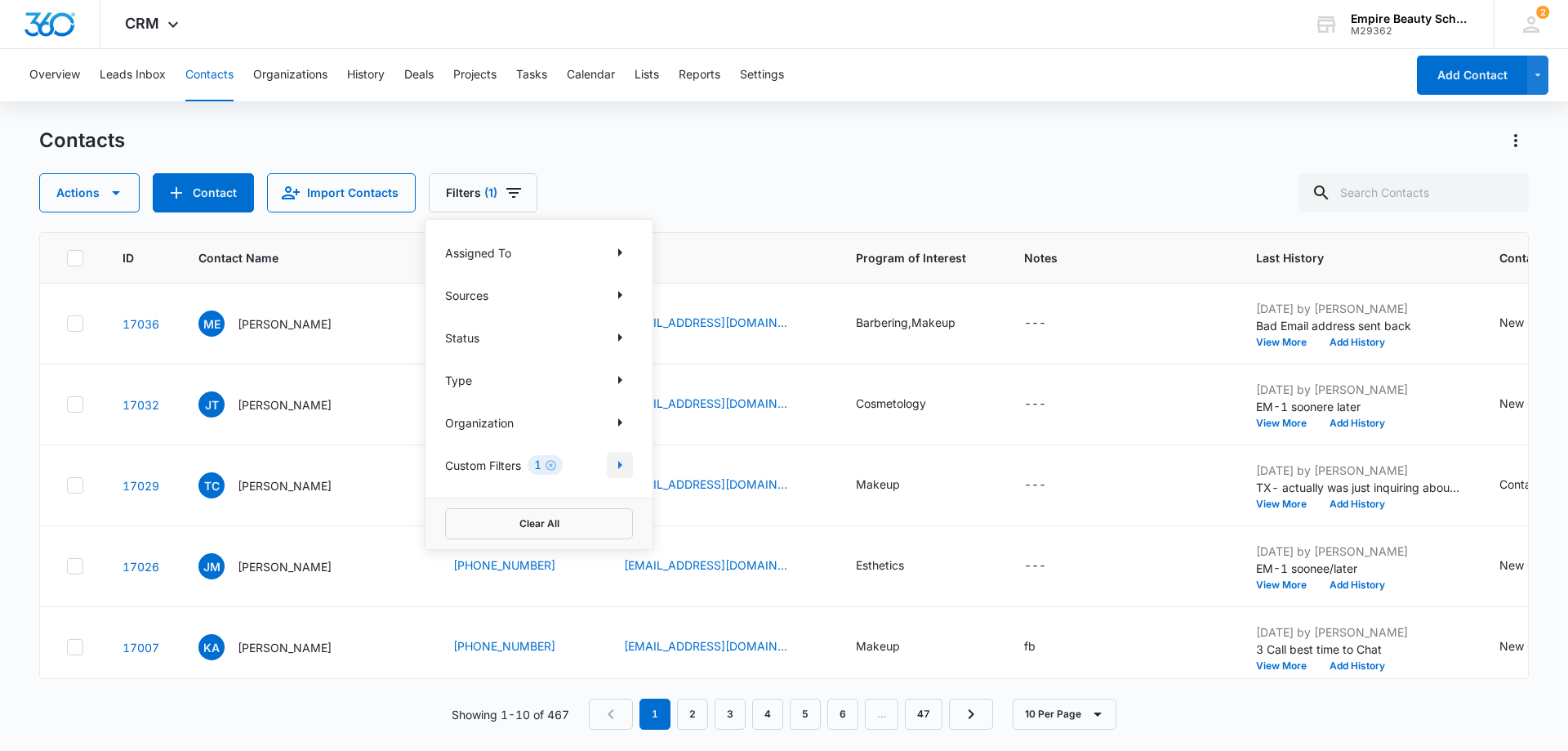
click at [620, 461] on icon "Show Custom Filters filters" at bounding box center [619, 465] width 20 height 20
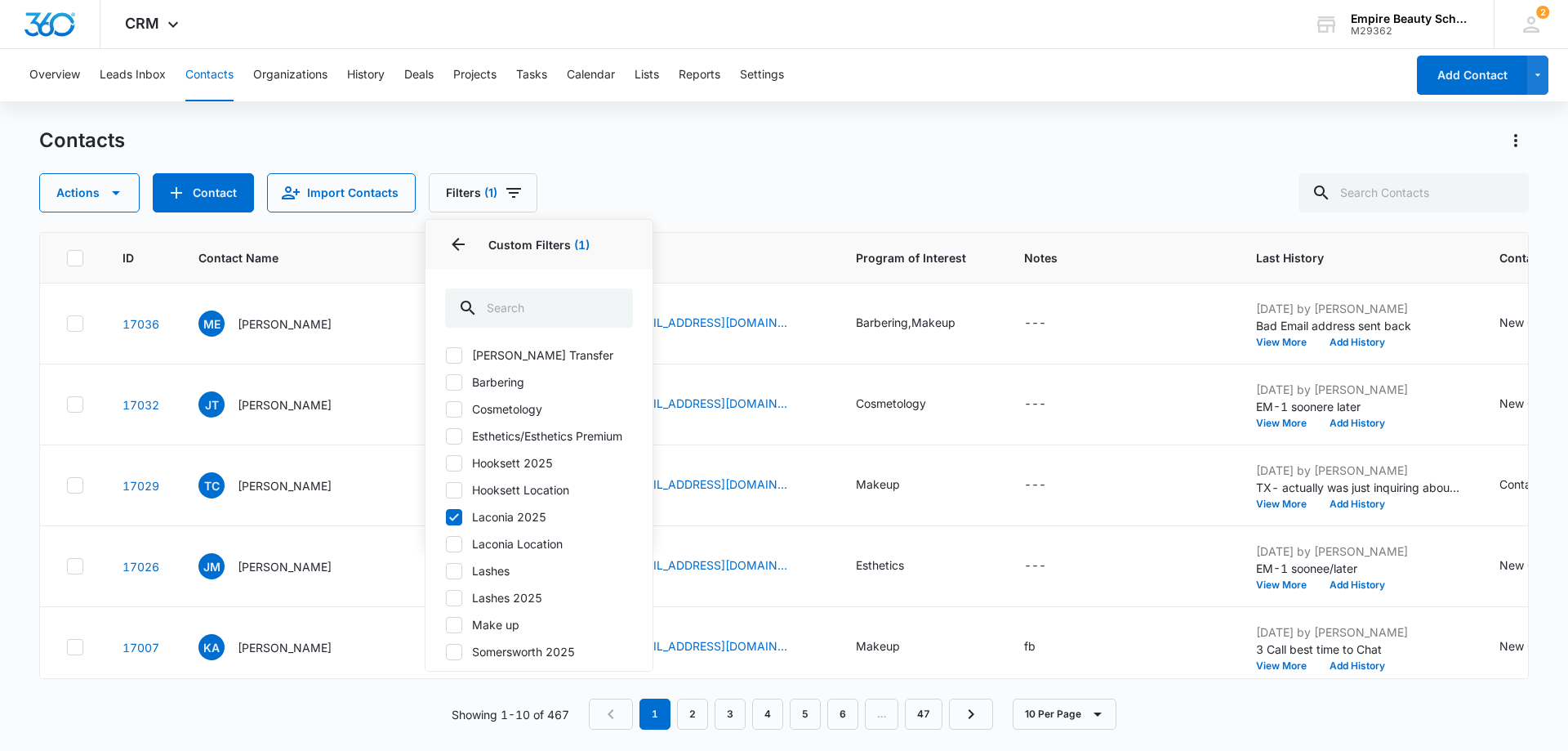
scroll to position [0, 0]
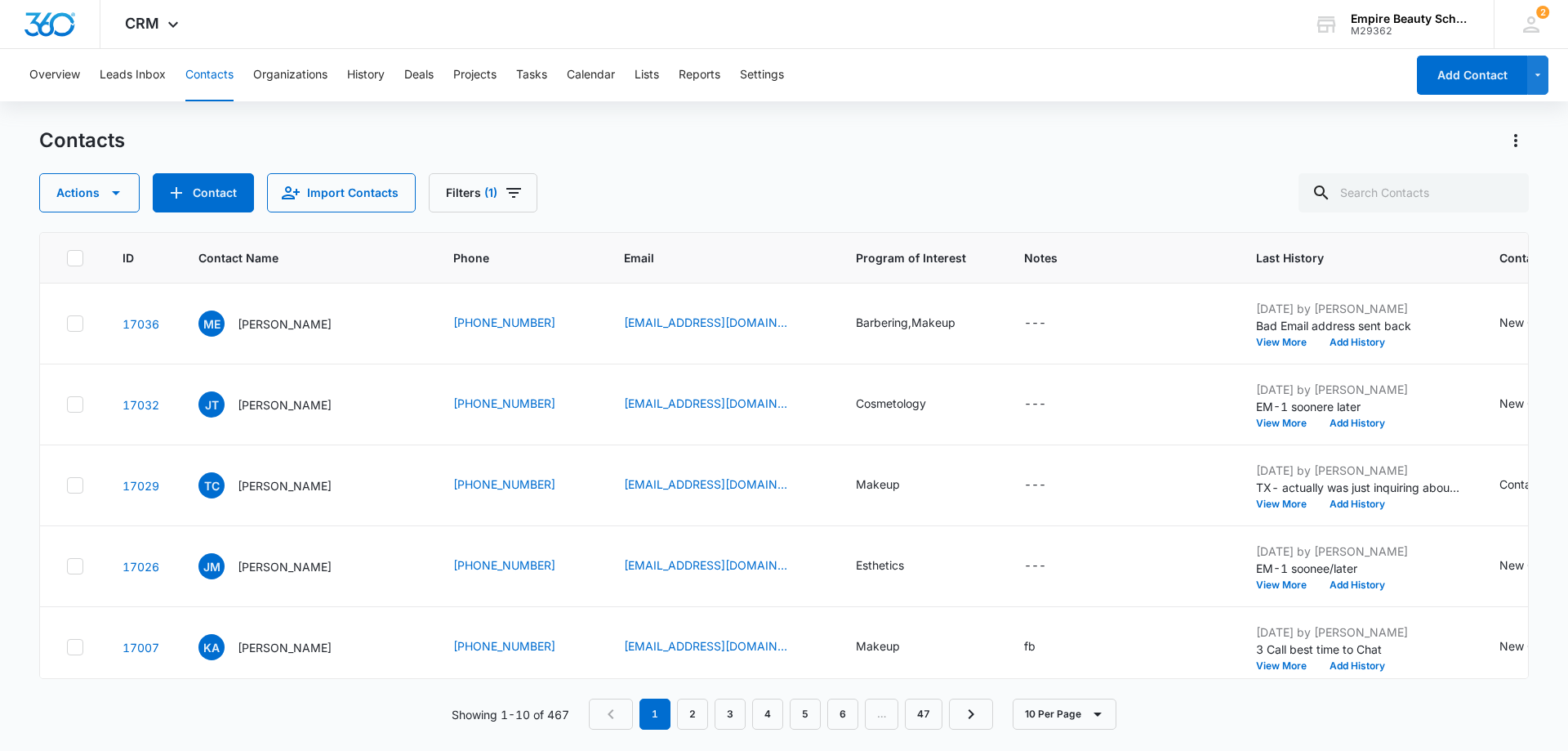
click at [722, 175] on div "Actions Contact Import Contacts Filters (1)" at bounding box center [784, 192] width 1490 height 39
click at [510, 188] on icon "Filters" at bounding box center [513, 192] width 15 height 10
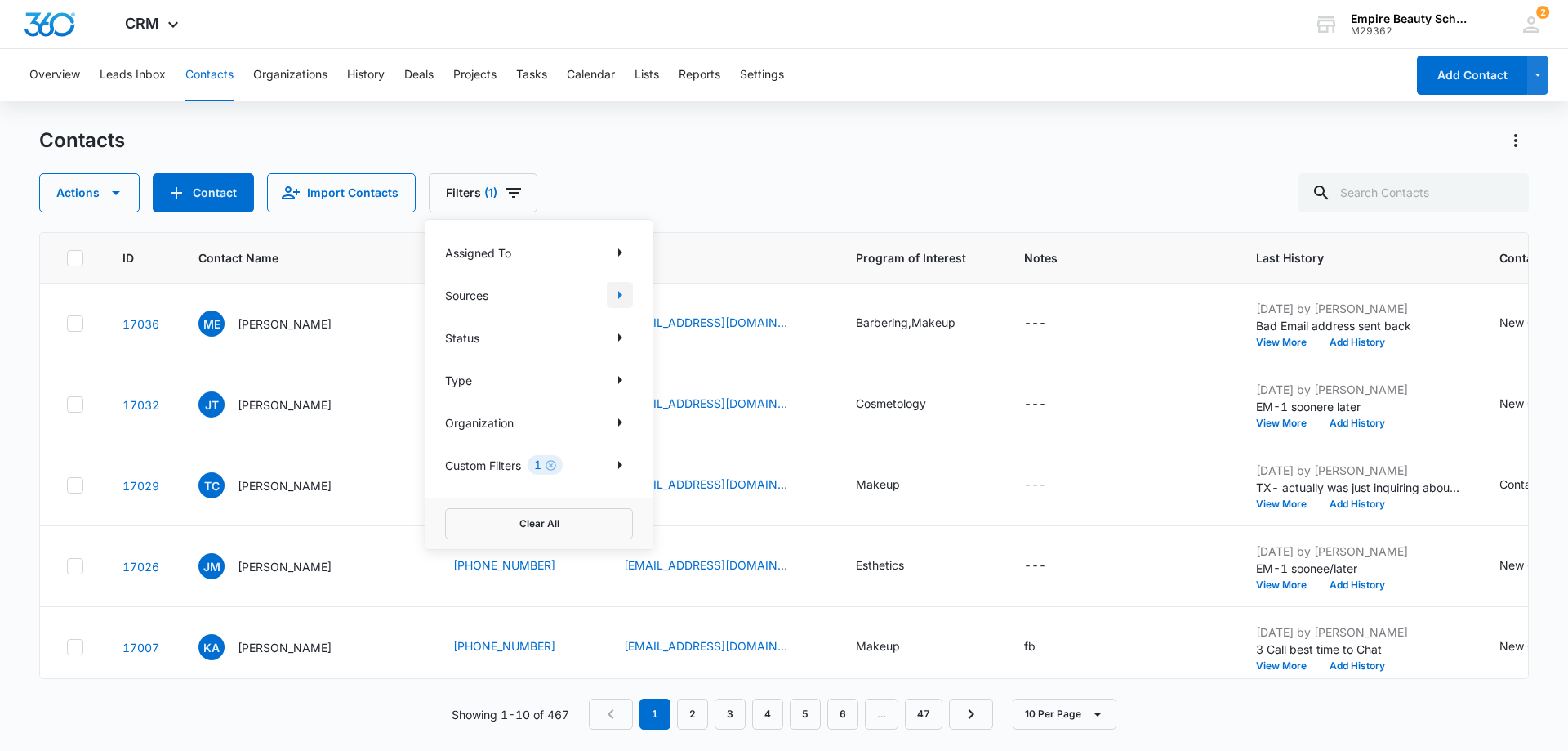
click at [615, 301] on icon "Show Sources filters" at bounding box center [619, 295] width 20 height 20
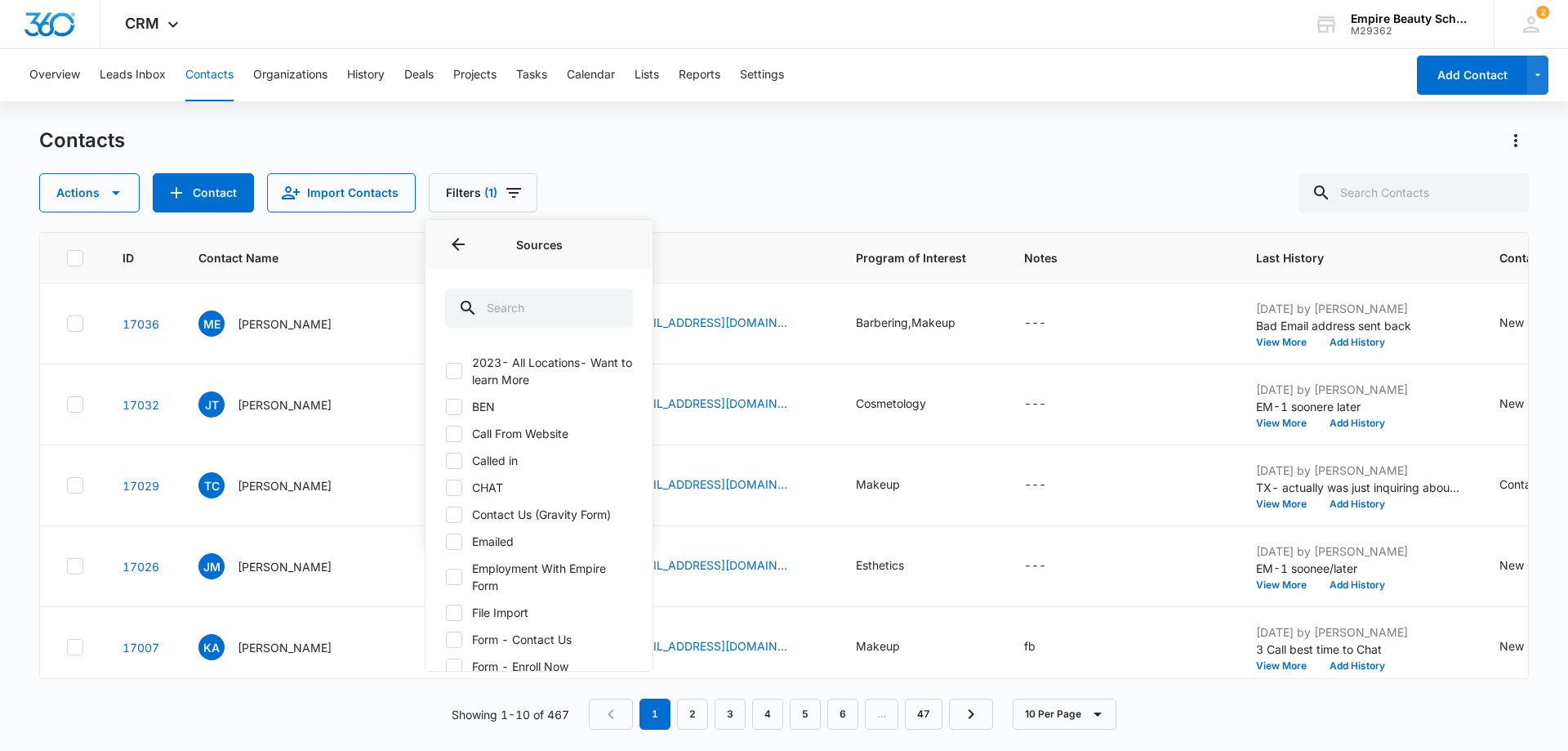
click at [698, 200] on div "Actions Contact Import Contacts Filters (1) Assigned To Sources Sources 2023- A…" at bounding box center [784, 192] width 1490 height 39
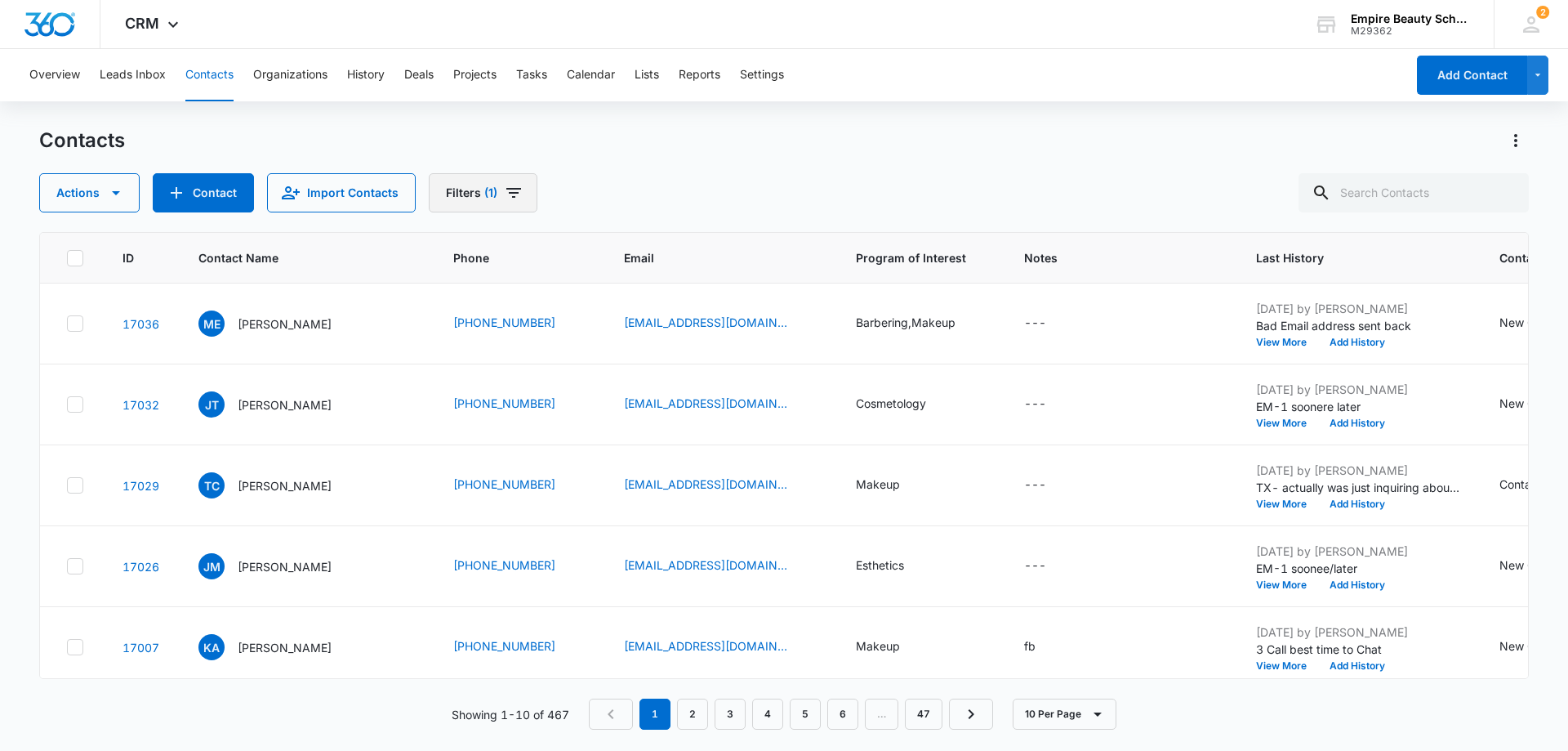
click at [508, 188] on icon "Filters" at bounding box center [513, 192] width 15 height 10
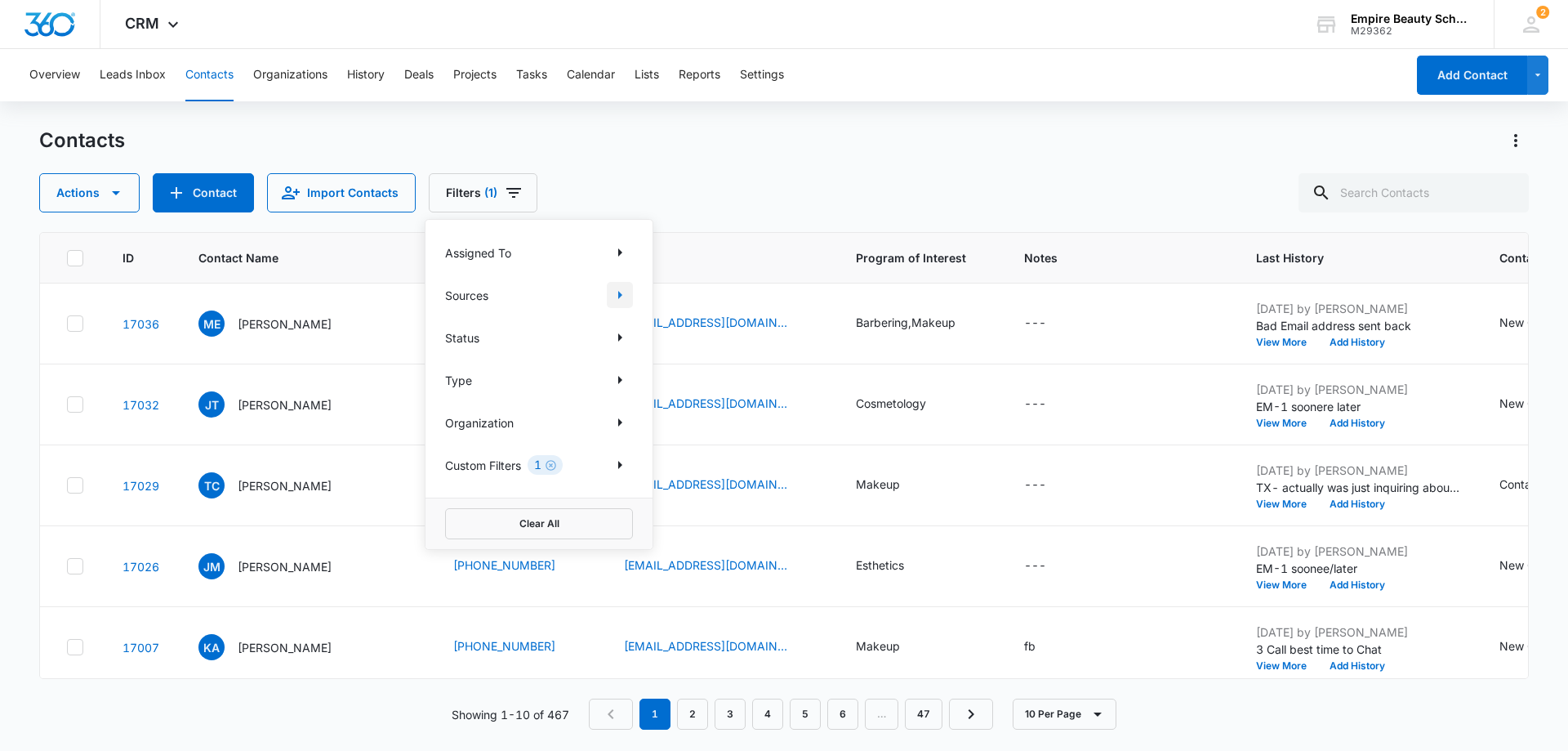
click at [616, 291] on icon "Show Sources filters" at bounding box center [619, 295] width 20 height 20
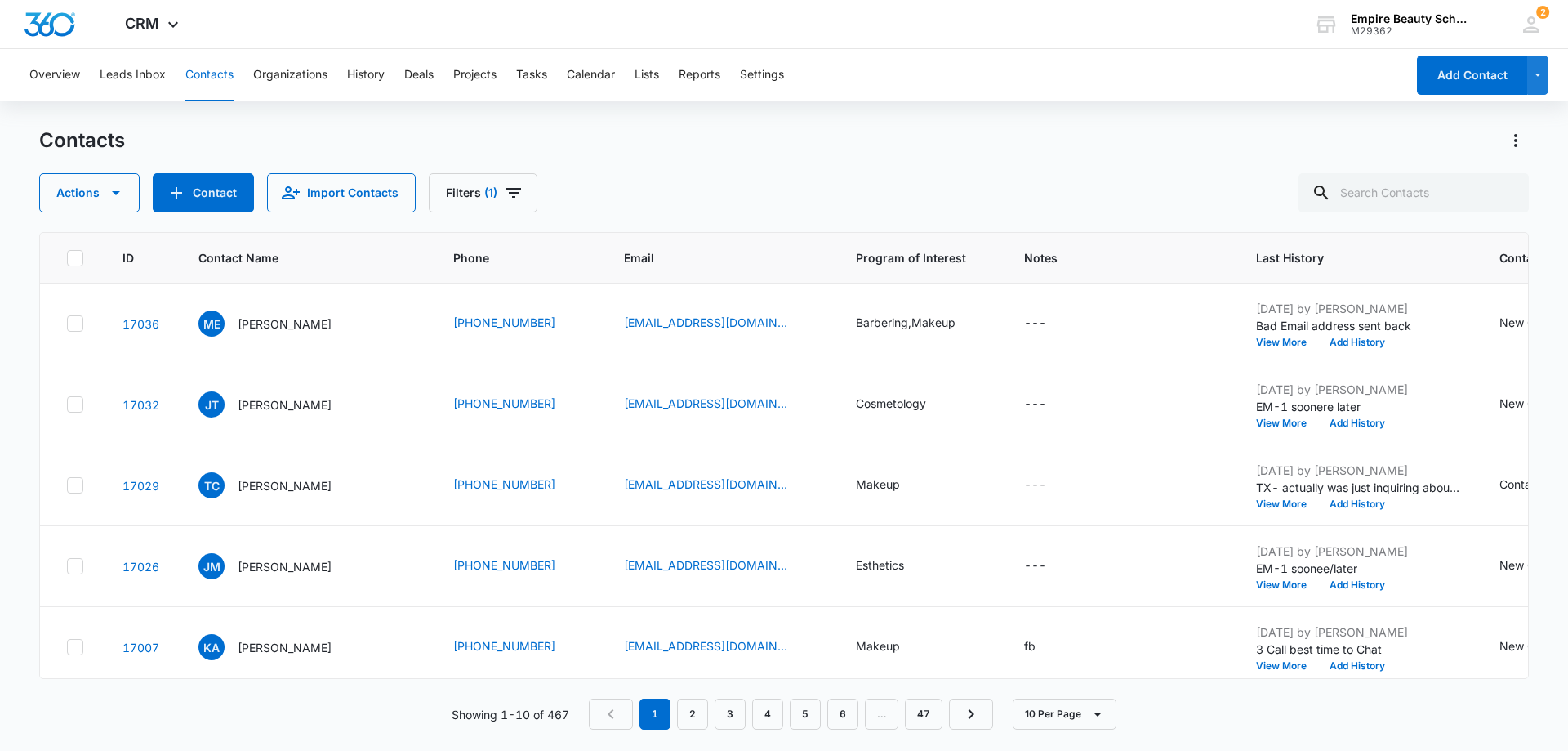
click at [723, 176] on div "Actions Contact Import Contacts Filters (1)" at bounding box center [784, 192] width 1490 height 39
click at [516, 190] on icon "Filters" at bounding box center [513, 193] width 20 height 20
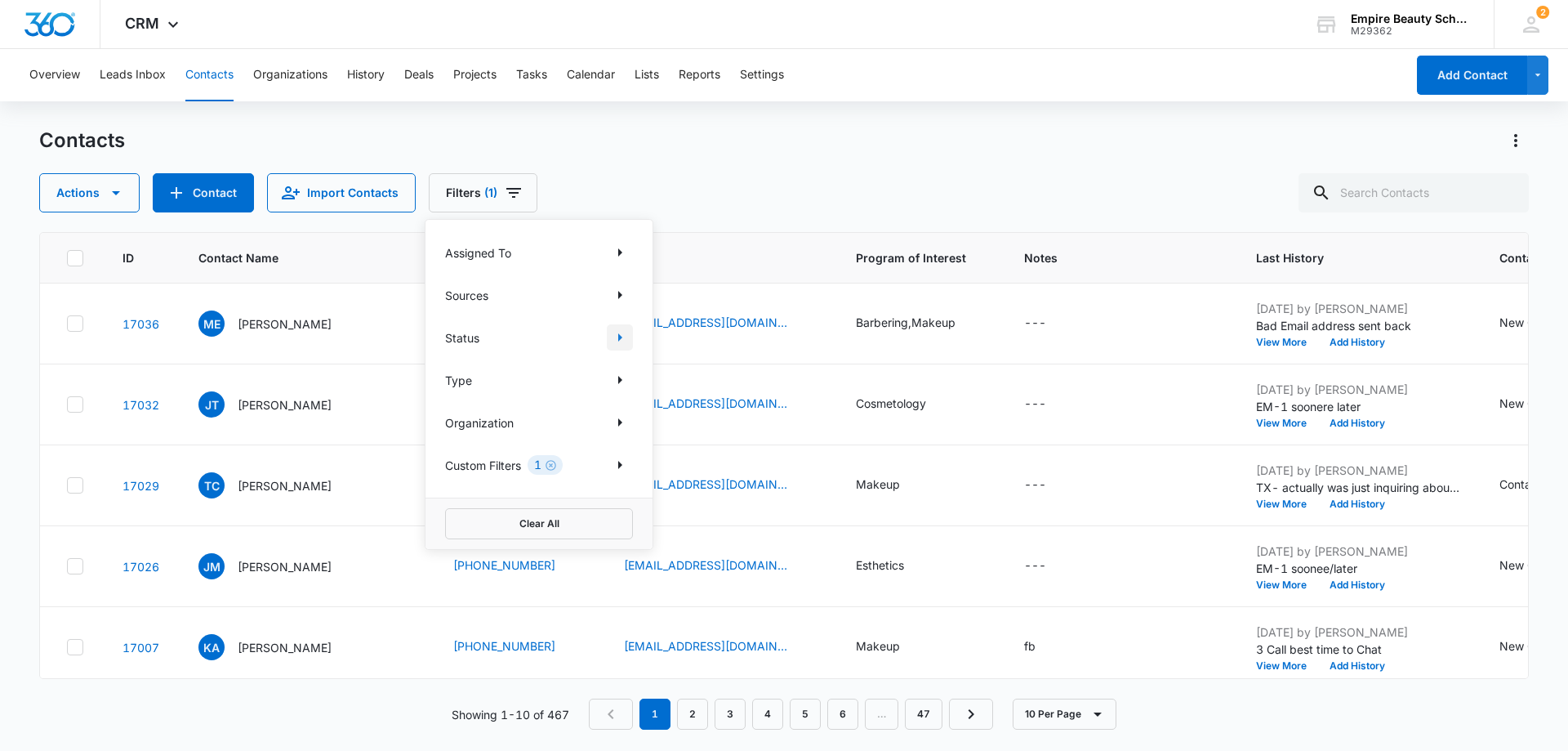
click at [623, 337] on icon "Show Status filters" at bounding box center [619, 337] width 20 height 20
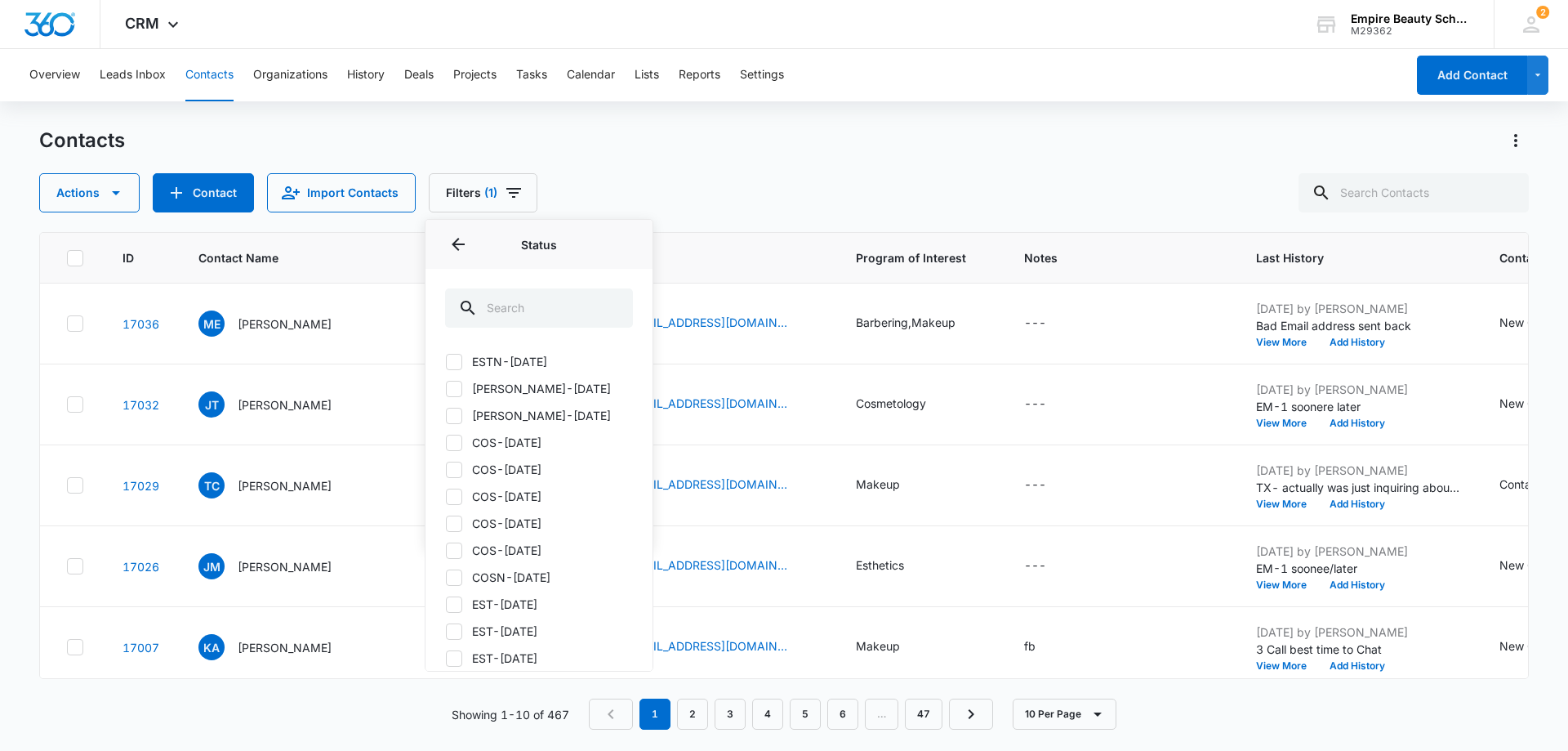
scroll to position [300, 0]
click at [540, 438] on label "COS-FEB2025" at bounding box center [538, 440] width 187 height 17
click at [446, 440] on input "COS-FEB2025" at bounding box center [445, 440] width 1 height 1
checkbox input "true"
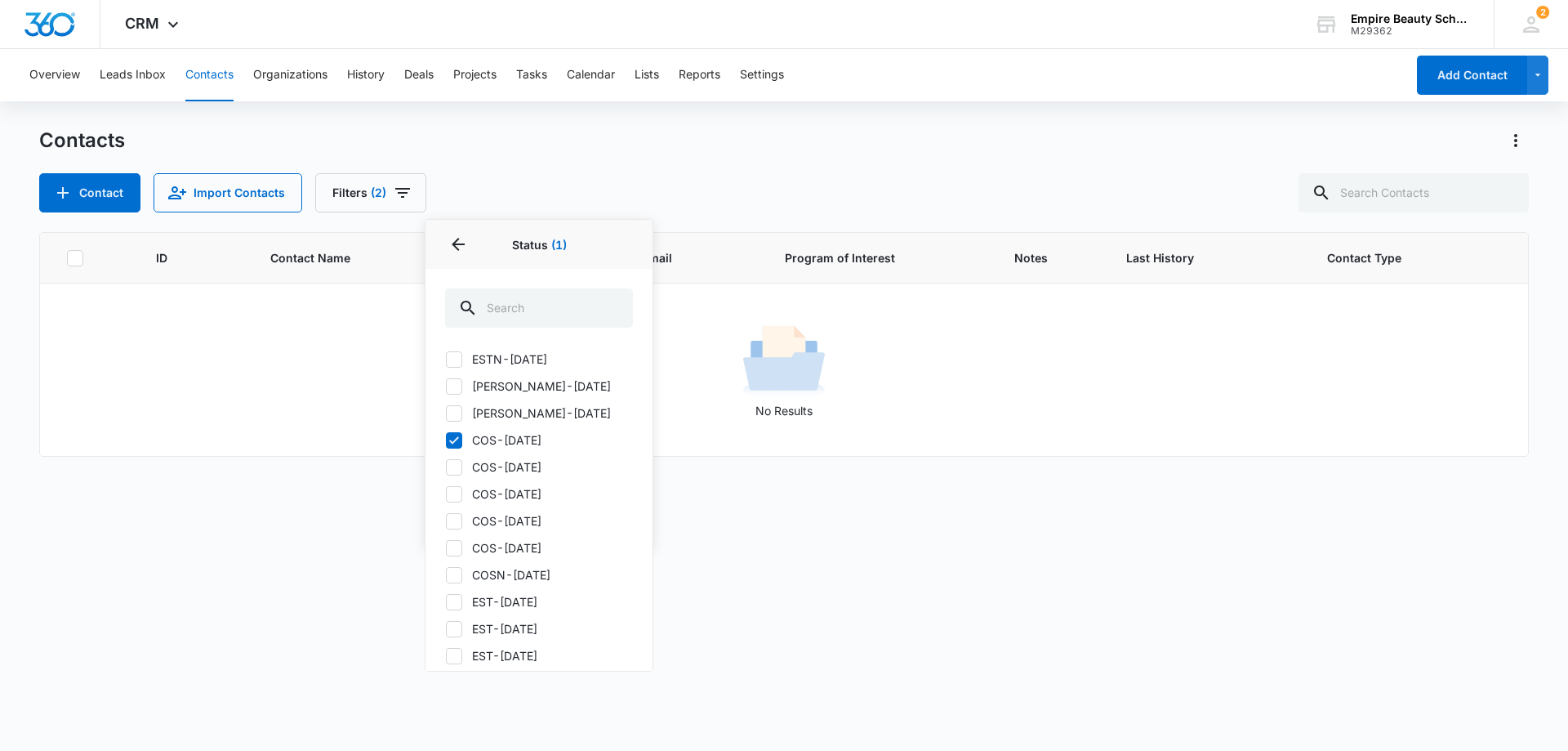
click at [562, 195] on div "Contact Import Contacts Filters (2) Assigned To Sources Status 1 Status (1) (No…" at bounding box center [784, 192] width 1490 height 39
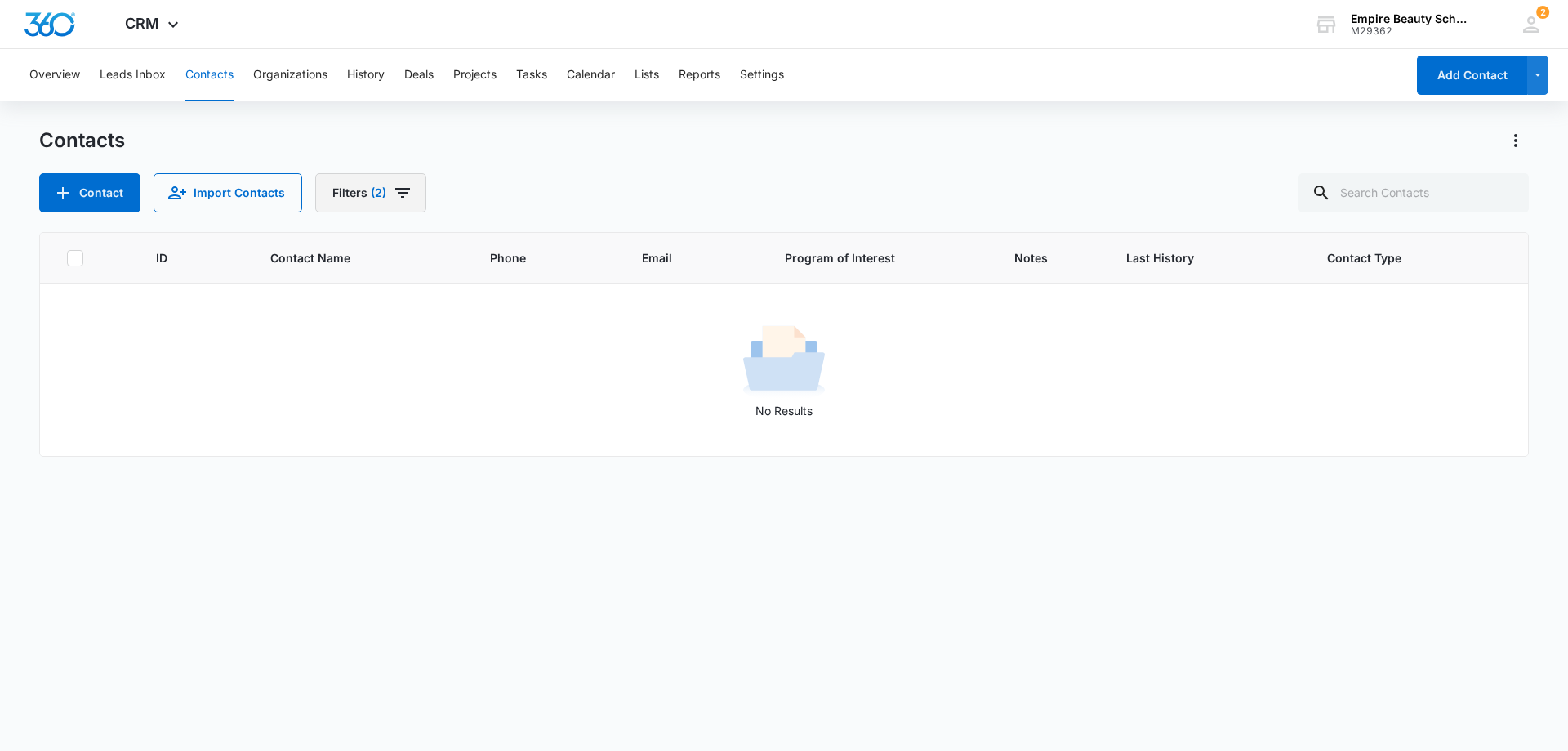
click at [399, 198] on icon "Filters" at bounding box center [403, 192] width 15 height 10
click at [509, 465] on icon "Show Custom Filters filters" at bounding box center [508, 464] width 4 height 8
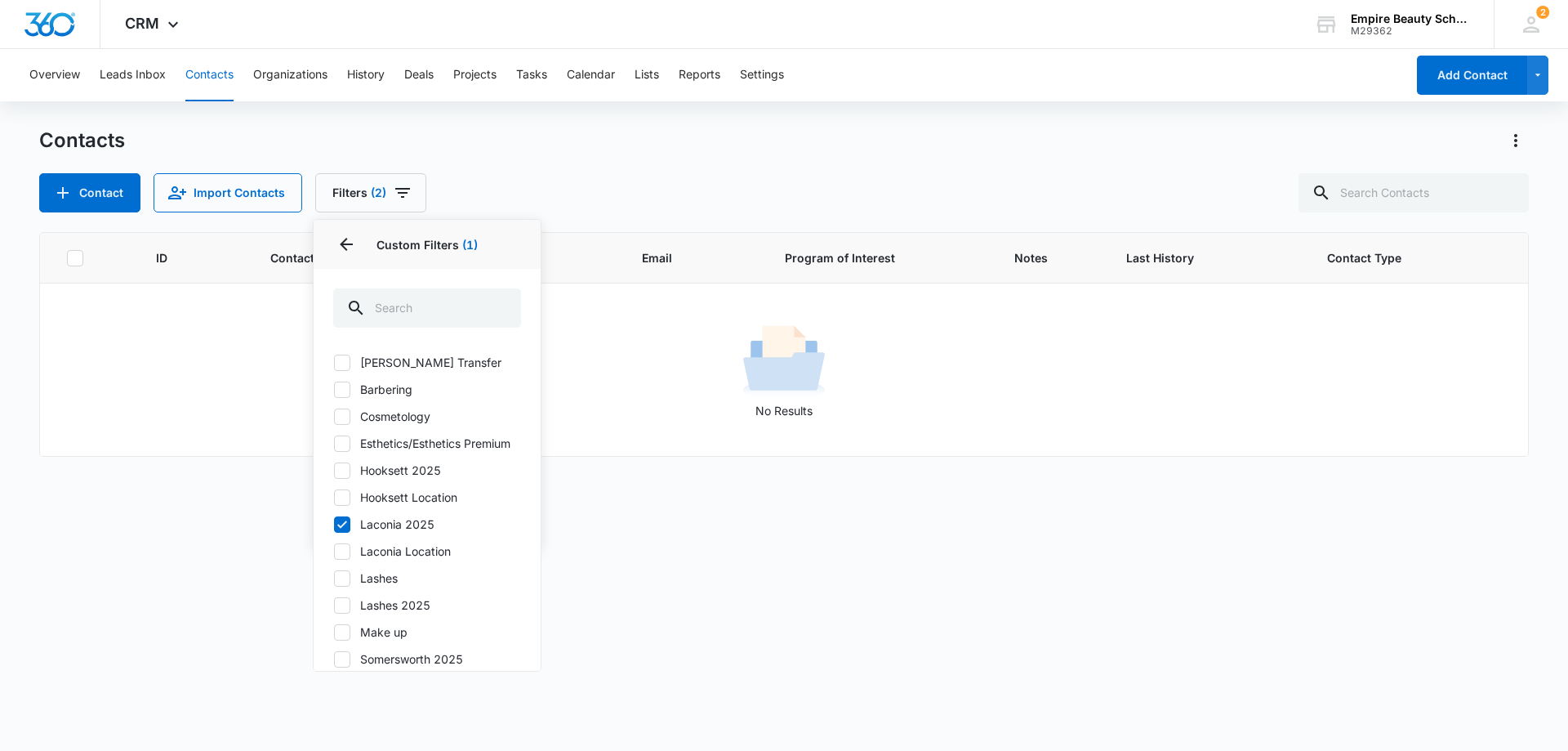
click at [346, 532] on icon at bounding box center [342, 525] width 15 height 15
click at [334, 525] on input "Laconia 2025" at bounding box center [333, 524] width 1 height 1
click at [349, 532] on icon at bounding box center [342, 525] width 15 height 15
click at [334, 525] on input "Laconia 2025" at bounding box center [333, 524] width 1 height 1
checkbox input "true"
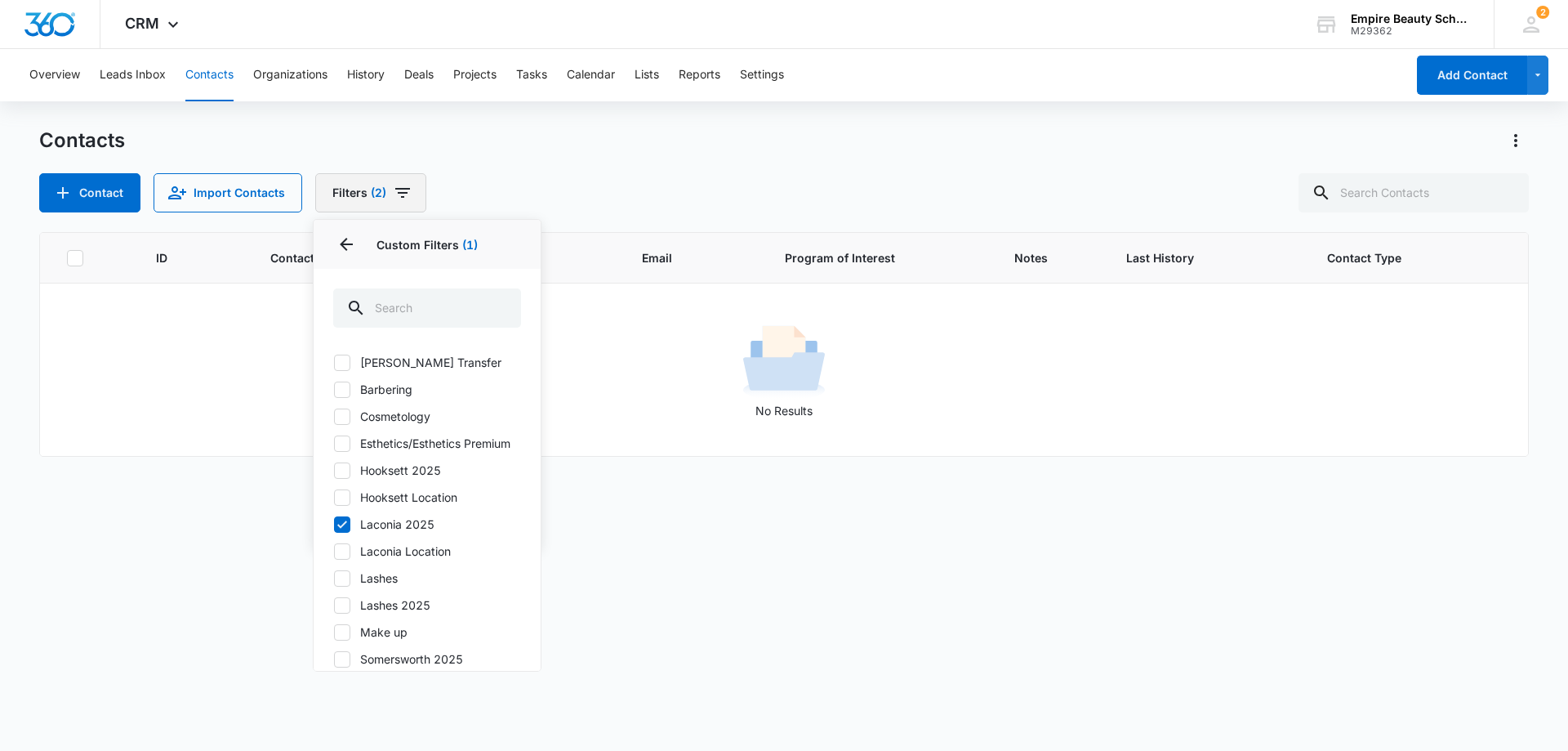
click at [413, 194] on button "Filters (2)" at bounding box center [371, 192] width 111 height 39
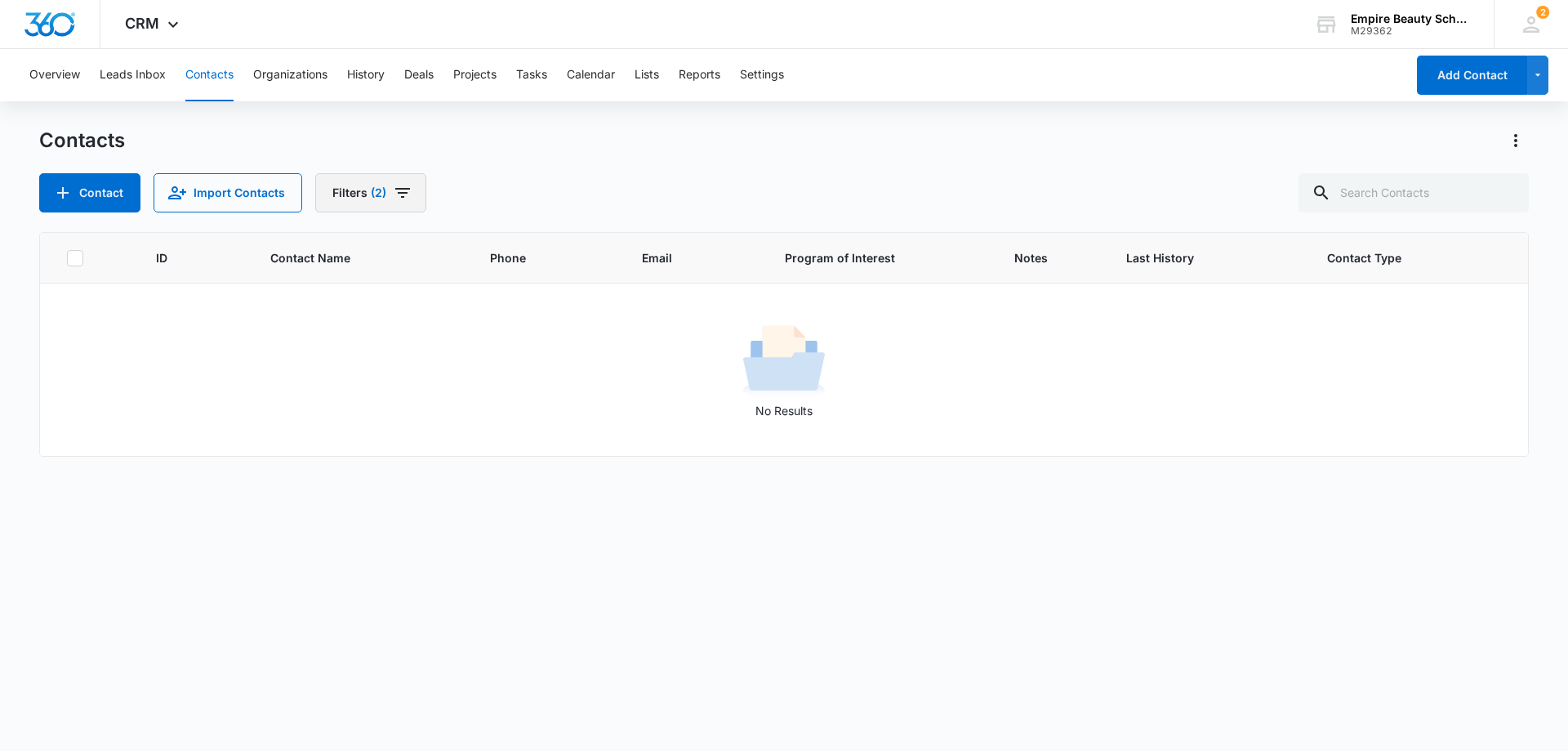
click at [405, 189] on icon "Filters" at bounding box center [403, 192] width 15 height 10
click at [511, 337] on icon "Show Status filters" at bounding box center [508, 337] width 20 height 20
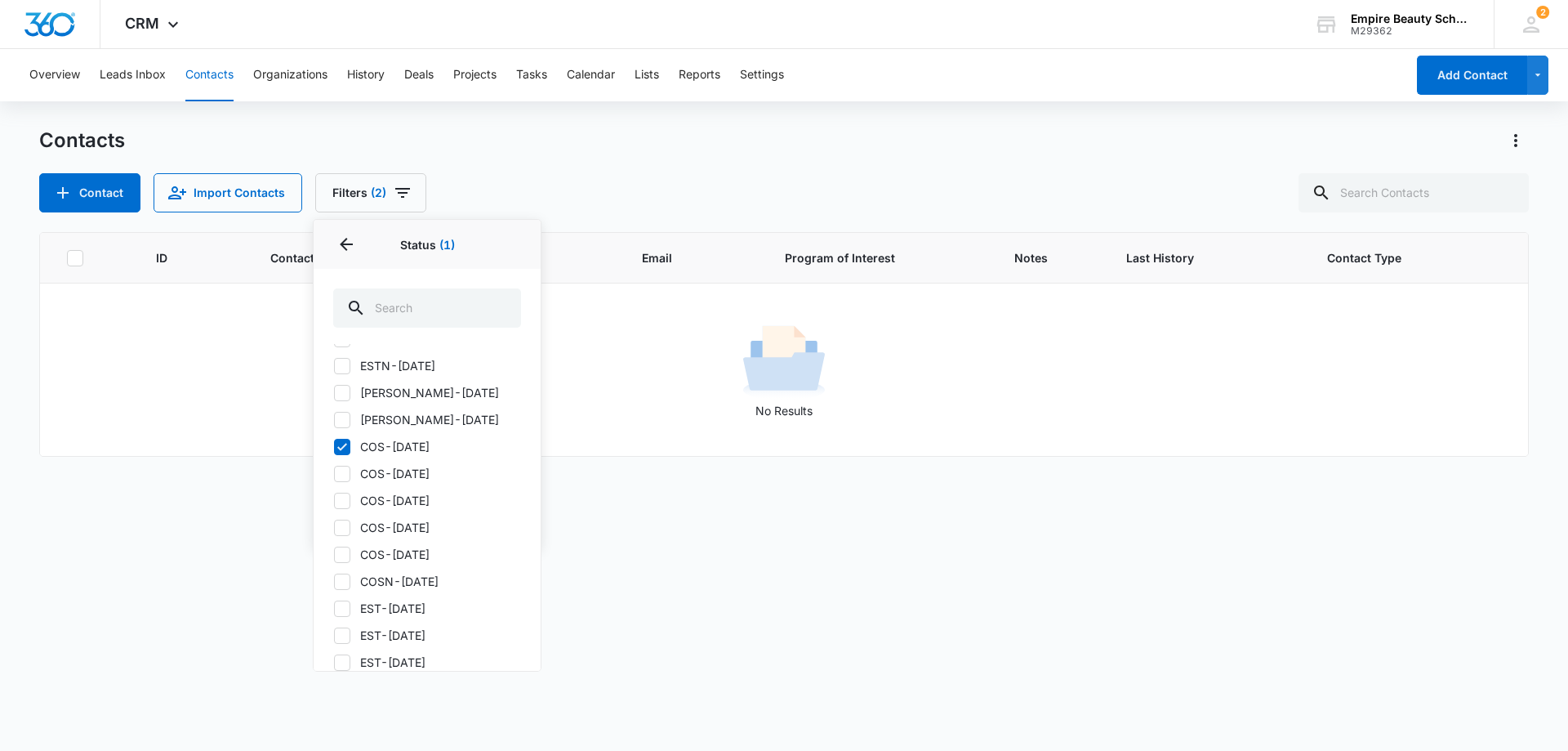
scroll to position [261, 0]
click at [340, 483] on icon at bounding box center [342, 479] width 10 height 8
click at [334, 480] on input "COS-FEB2025" at bounding box center [333, 479] width 1 height 1
checkbox input "false"
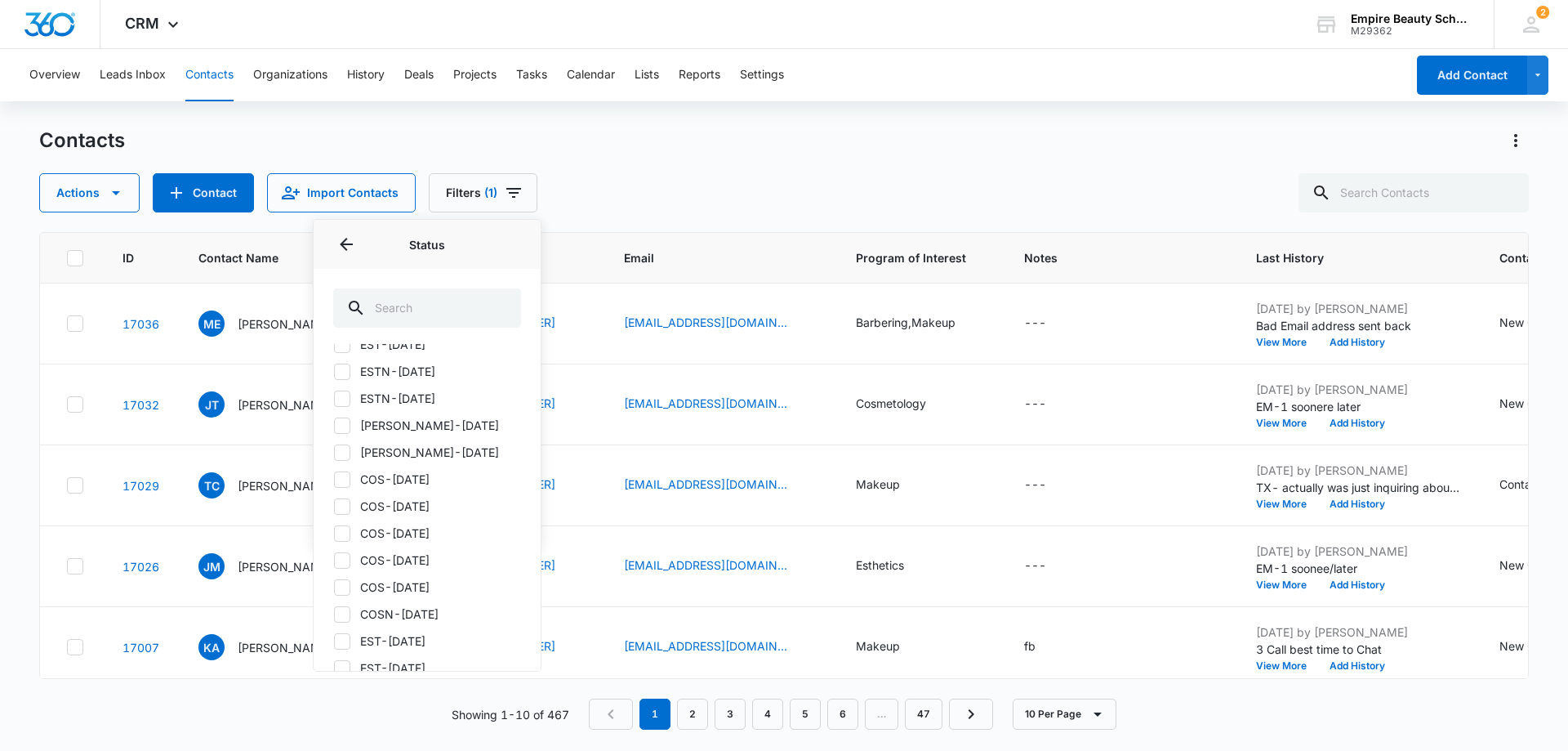
click at [627, 164] on div "Contacts Actions Contact Import Contacts Filters (1) Assigned To Sources Status…" at bounding box center [784, 170] width 1490 height 85
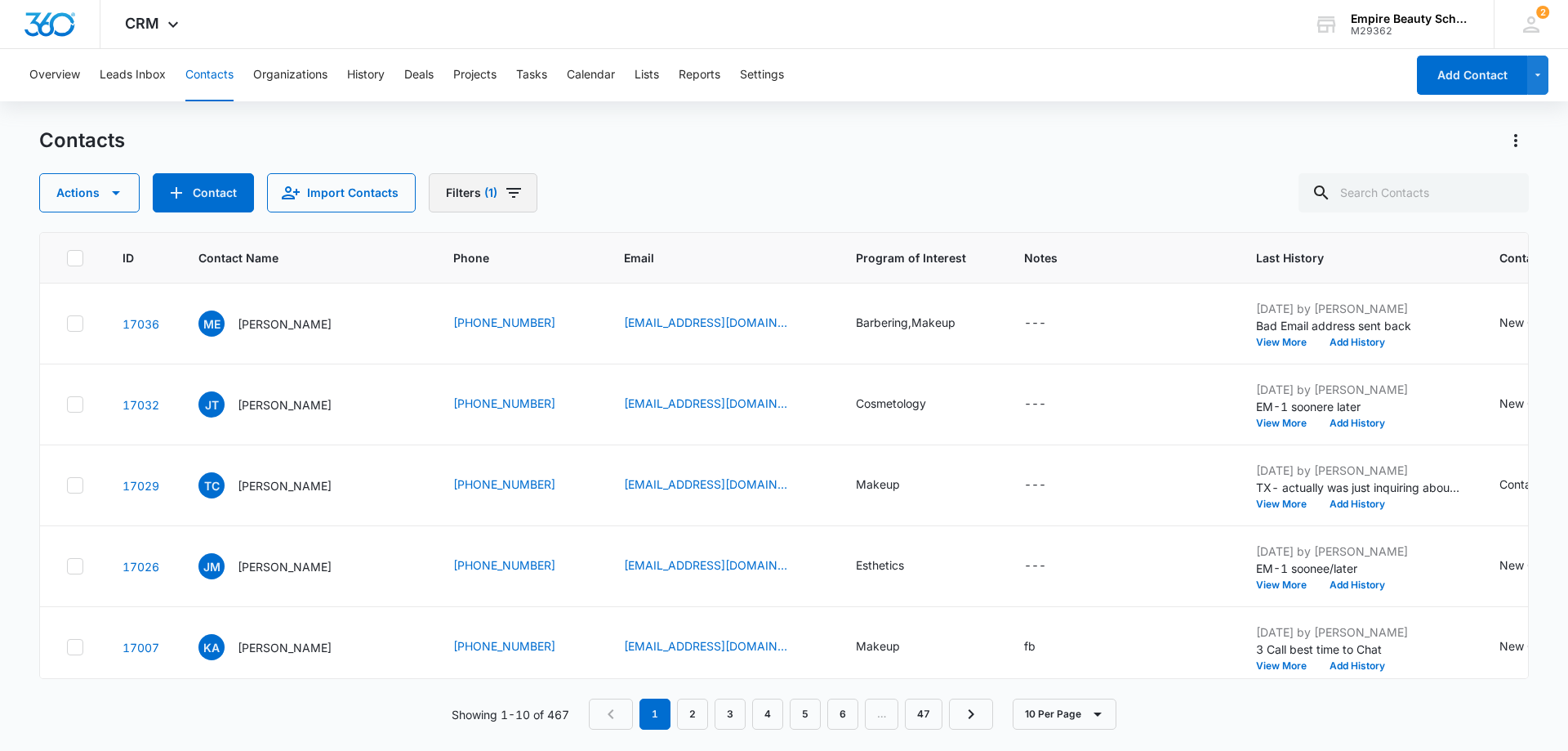
click at [510, 193] on icon "Filters" at bounding box center [513, 192] width 15 height 10
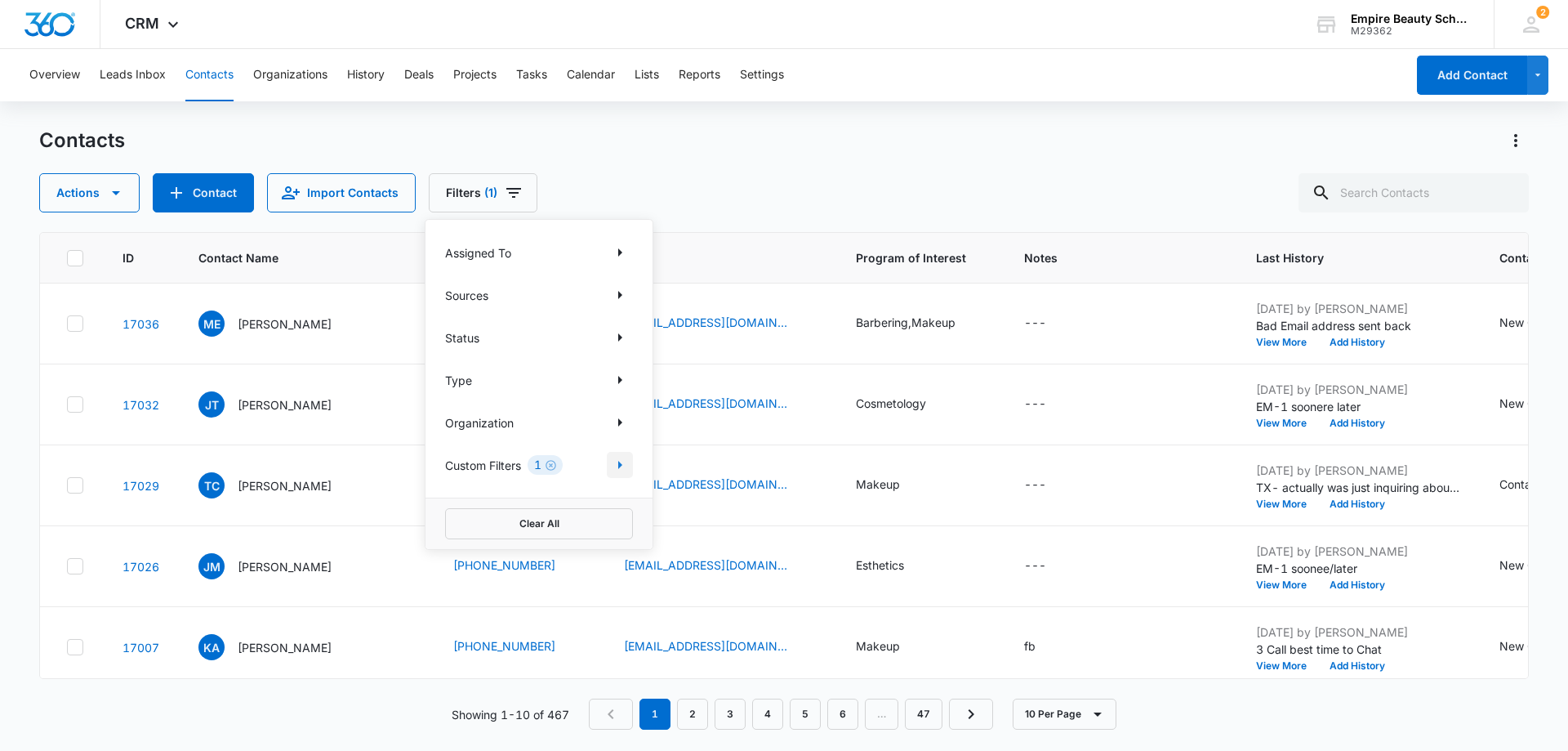
click at [620, 466] on icon "Show Custom Filters filters" at bounding box center [620, 464] width 4 height 8
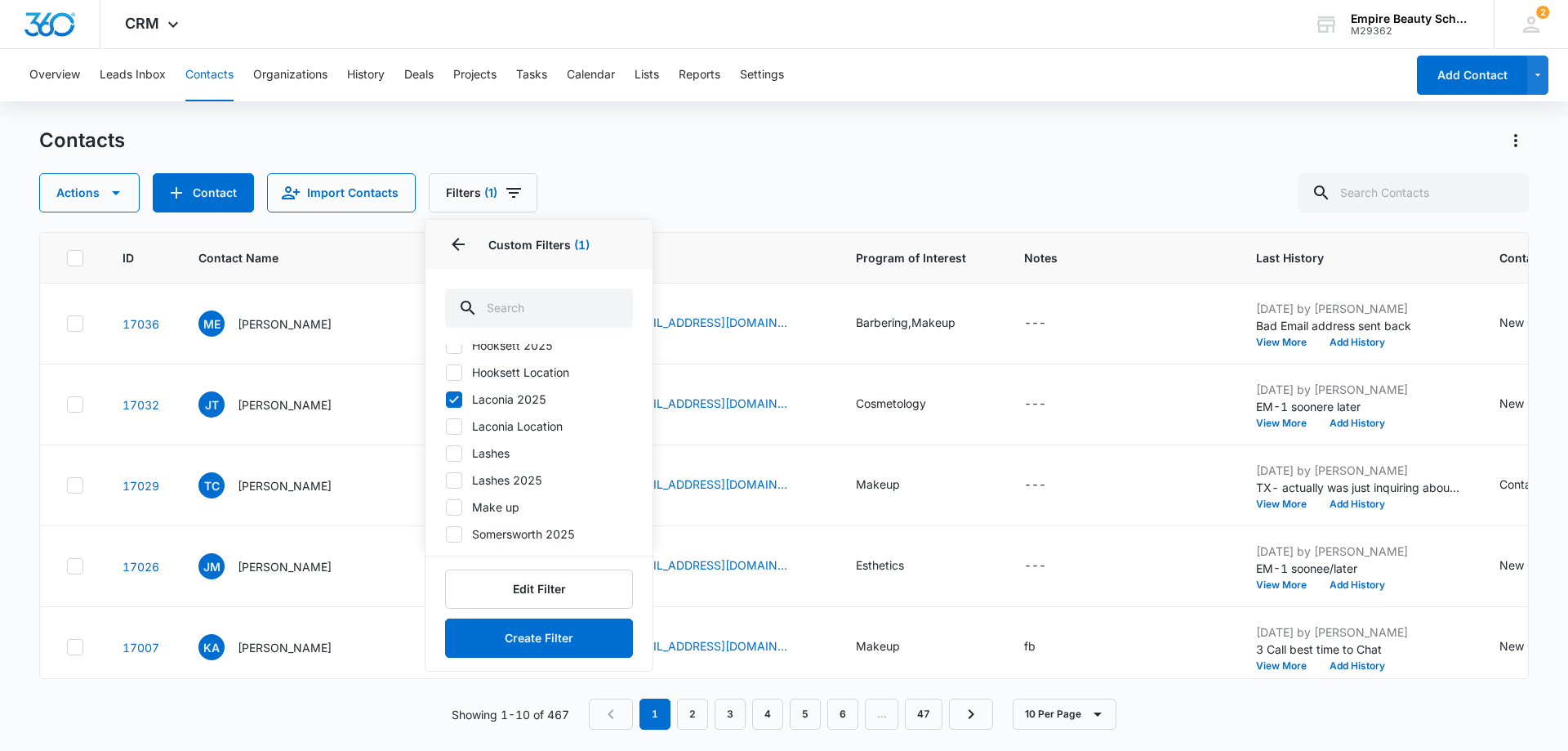
scroll to position [149, 0]
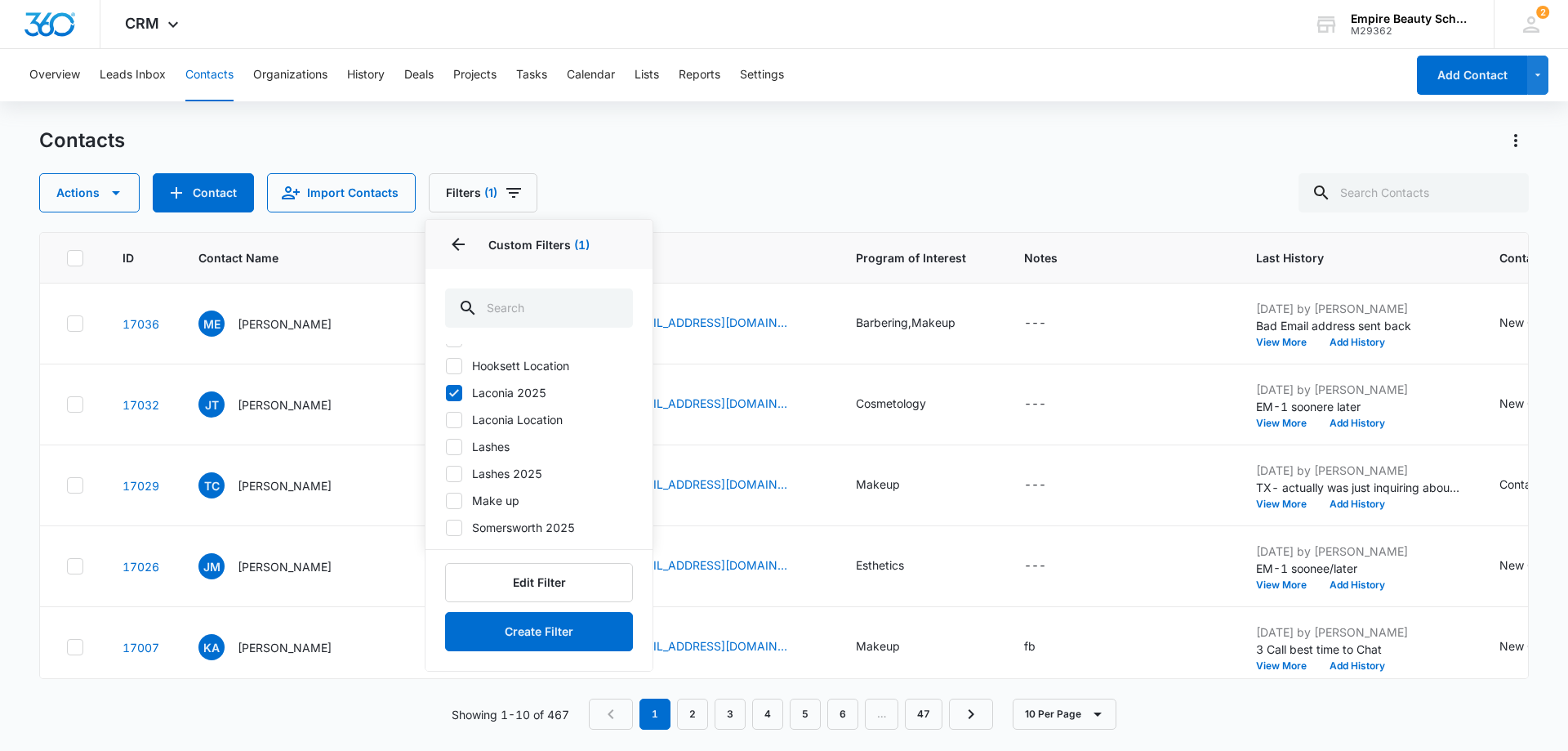
click at [455, 391] on icon at bounding box center [454, 392] width 15 height 15
click at [446, 392] on input "Laconia 2025" at bounding box center [445, 392] width 1 height 1
checkbox input "false"
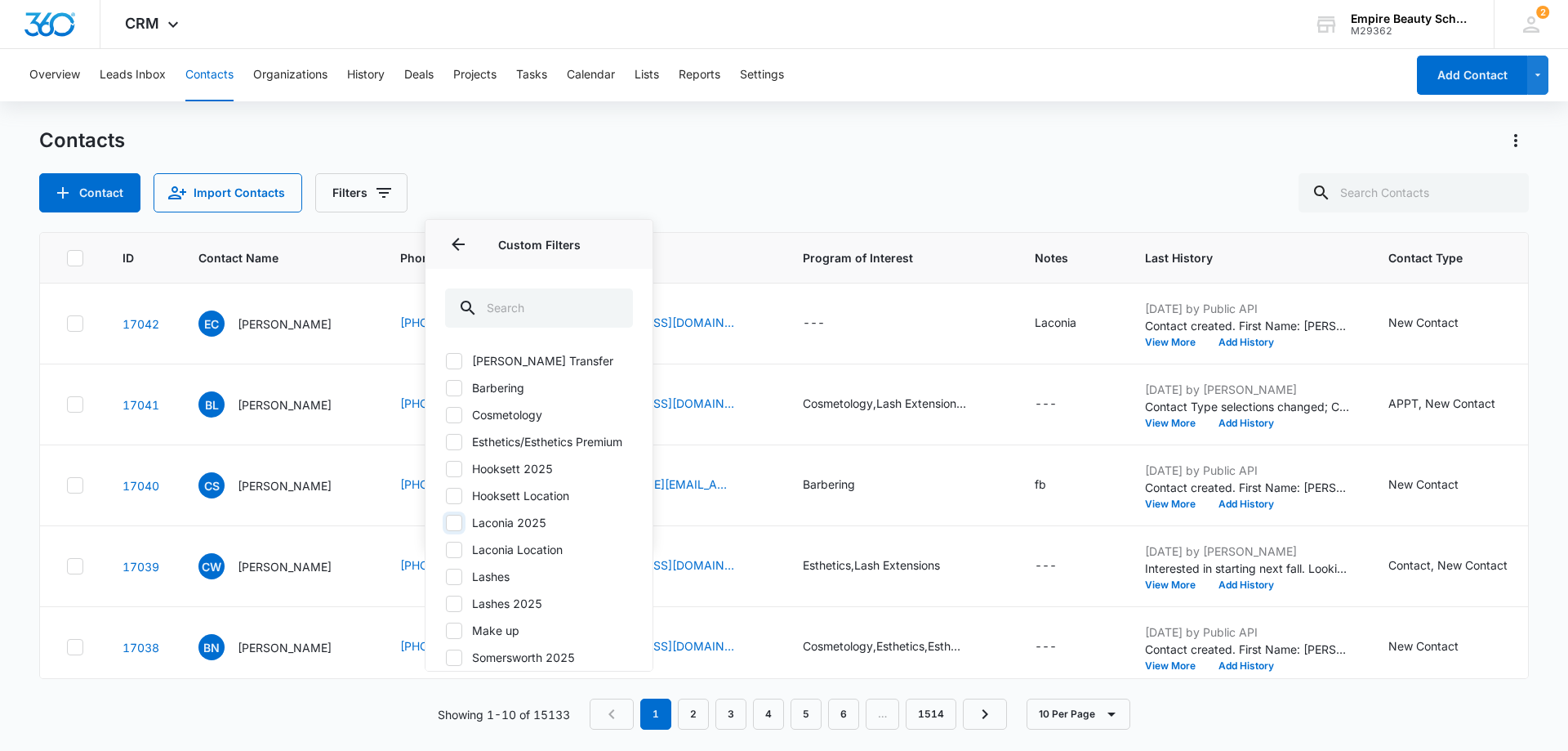
scroll to position [0, 0]
click at [455, 417] on icon at bounding box center [454, 417] width 10 height 8
click at [446, 417] on input "Cosmetology" at bounding box center [445, 416] width 1 height 1
checkbox input "true"
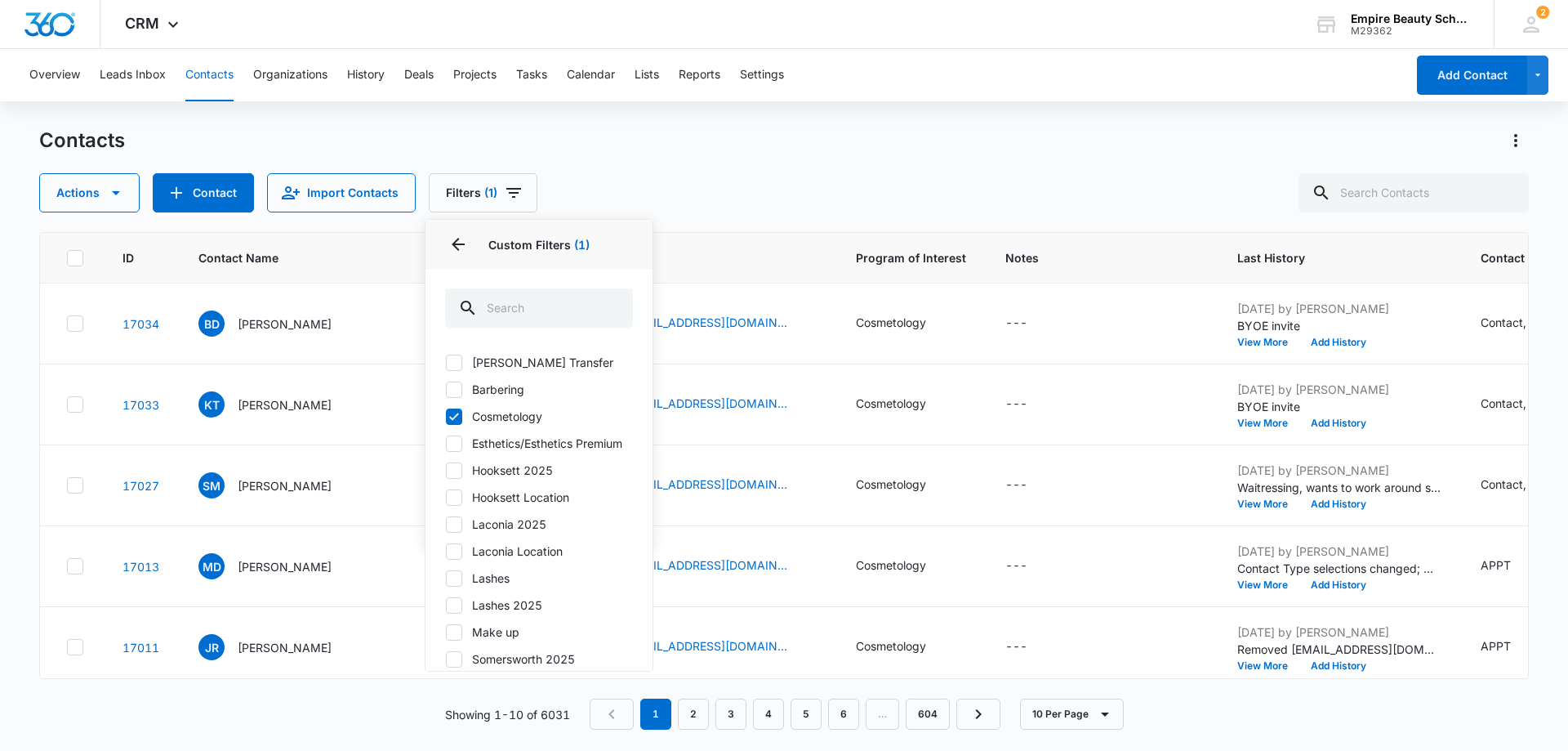
click at [1055, 181] on div "Actions Contact Import Contacts Filters (1) Assigned To Sources Status Type Org…" at bounding box center [784, 192] width 1490 height 39
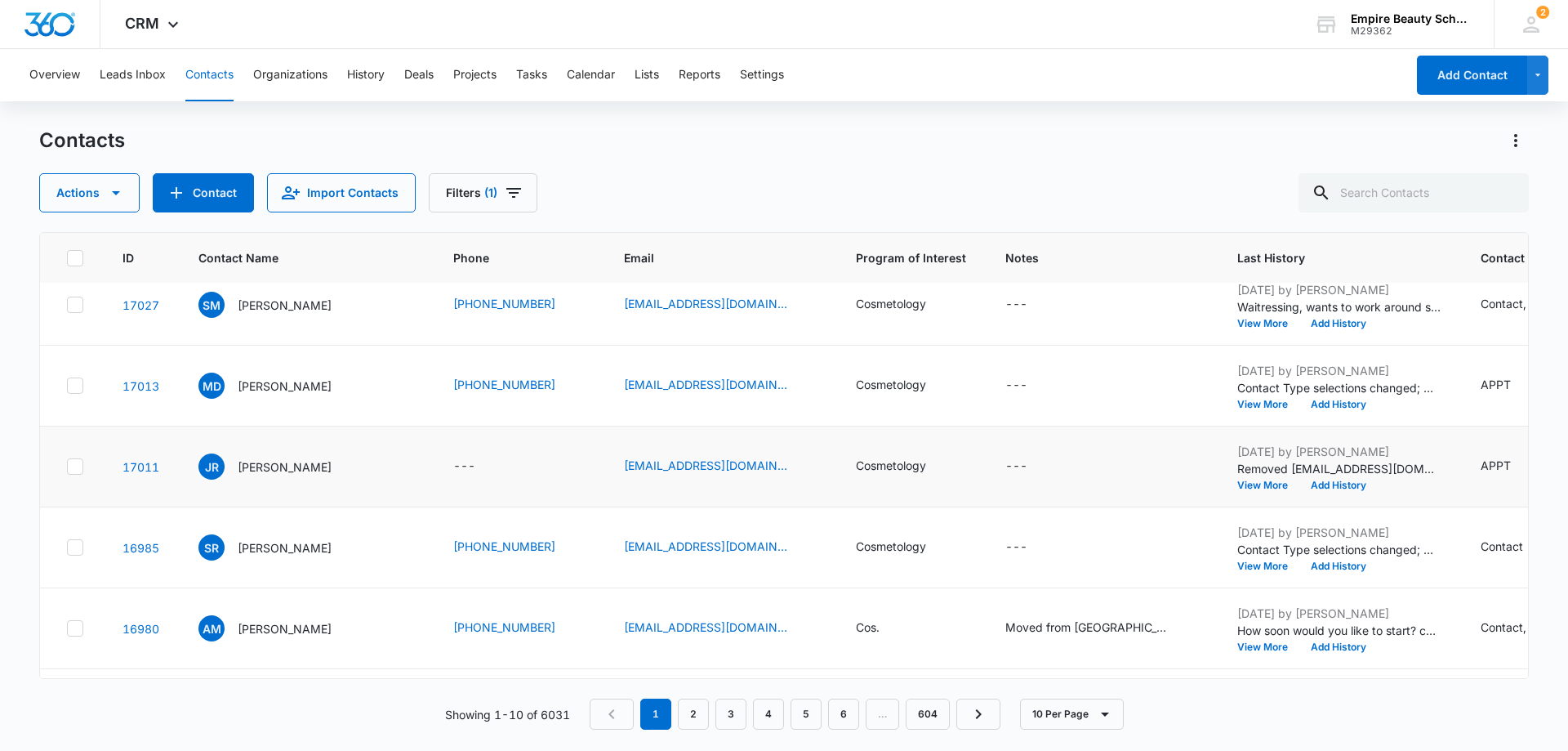
scroll to position [426, 0]
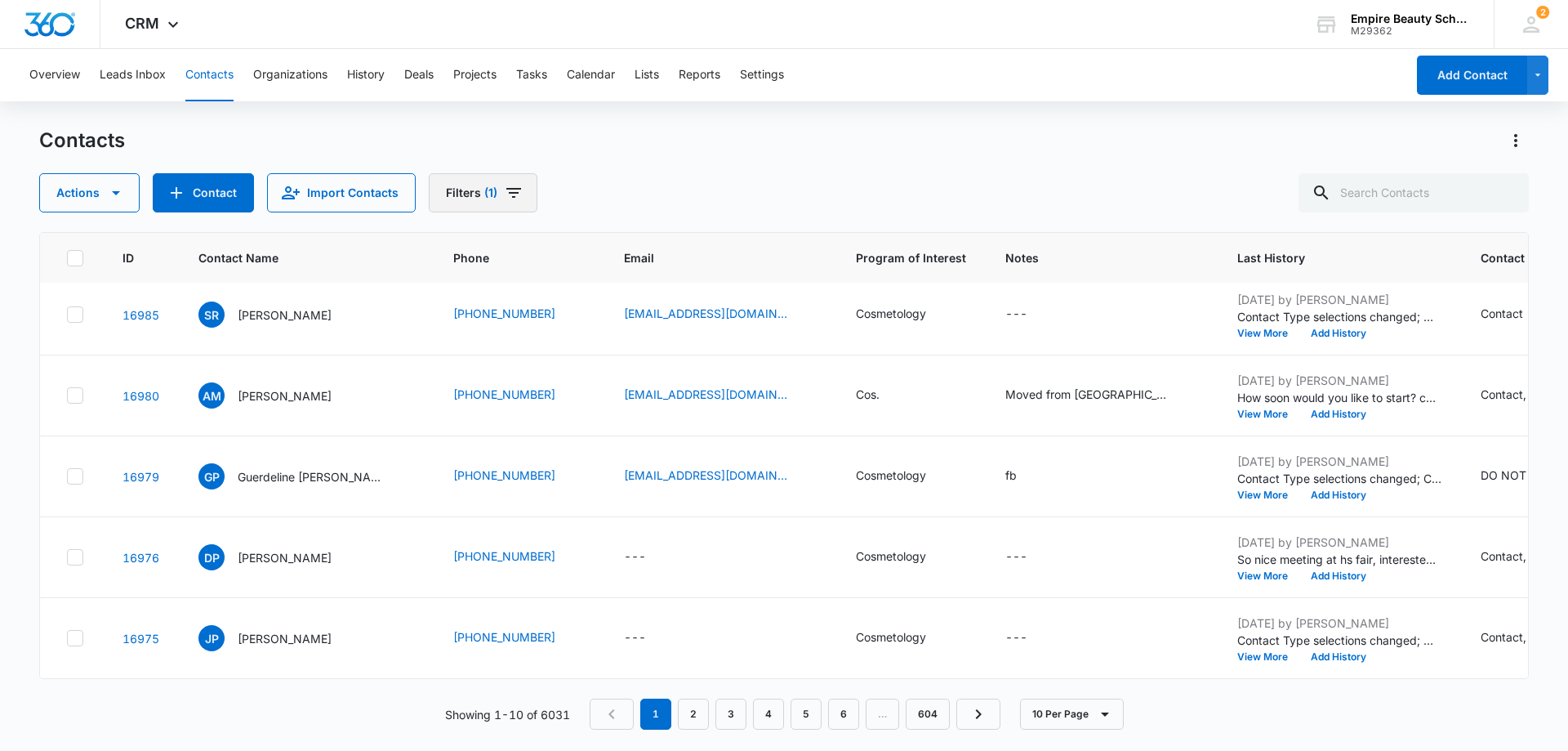
click at [511, 188] on icon "Filters" at bounding box center [513, 193] width 20 height 20
click at [902, 150] on div "Contacts" at bounding box center [784, 141] width 1490 height 26
click at [514, 189] on icon "Filters" at bounding box center [513, 192] width 15 height 10
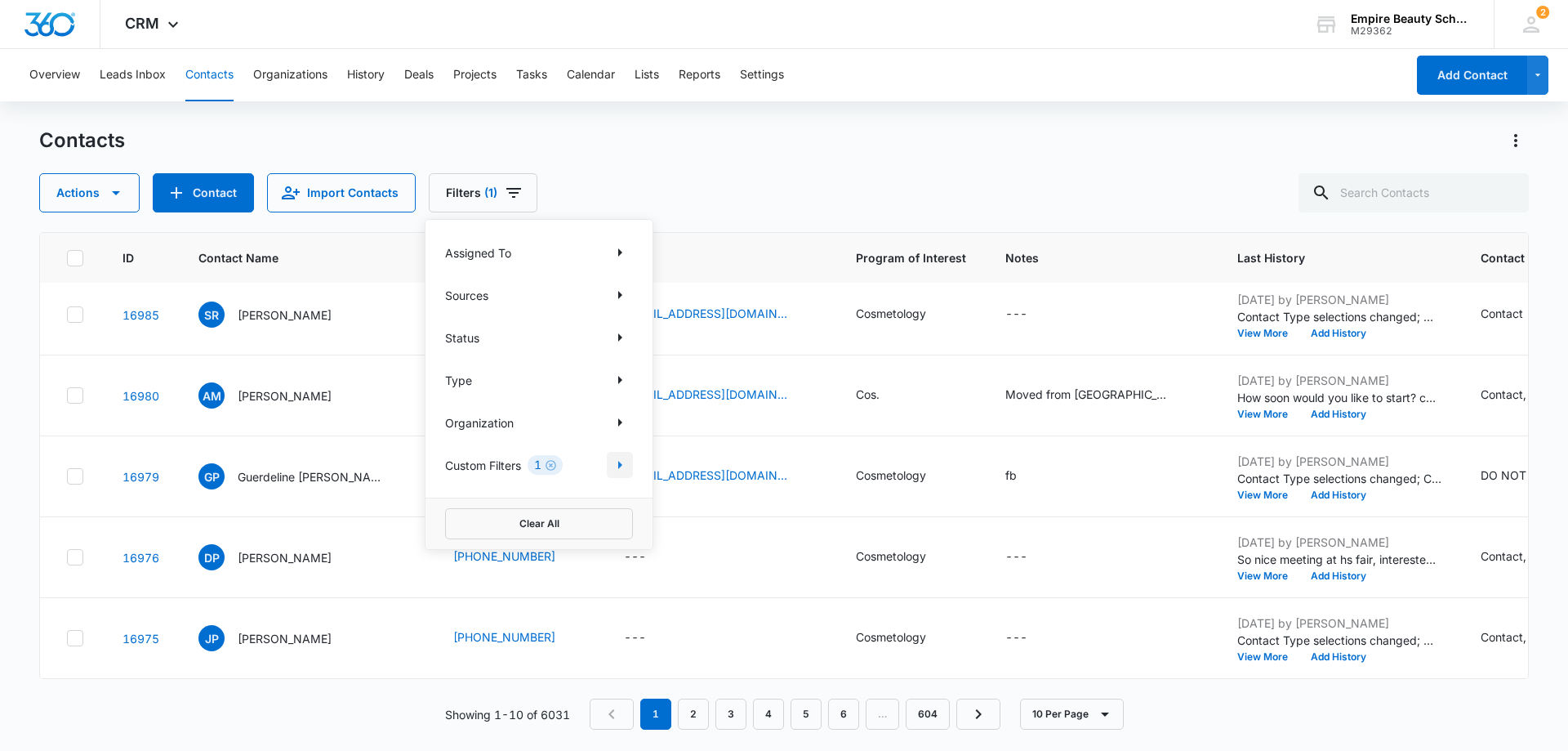
click at [620, 467] on icon "Show Custom Filters filters" at bounding box center [620, 464] width 4 height 8
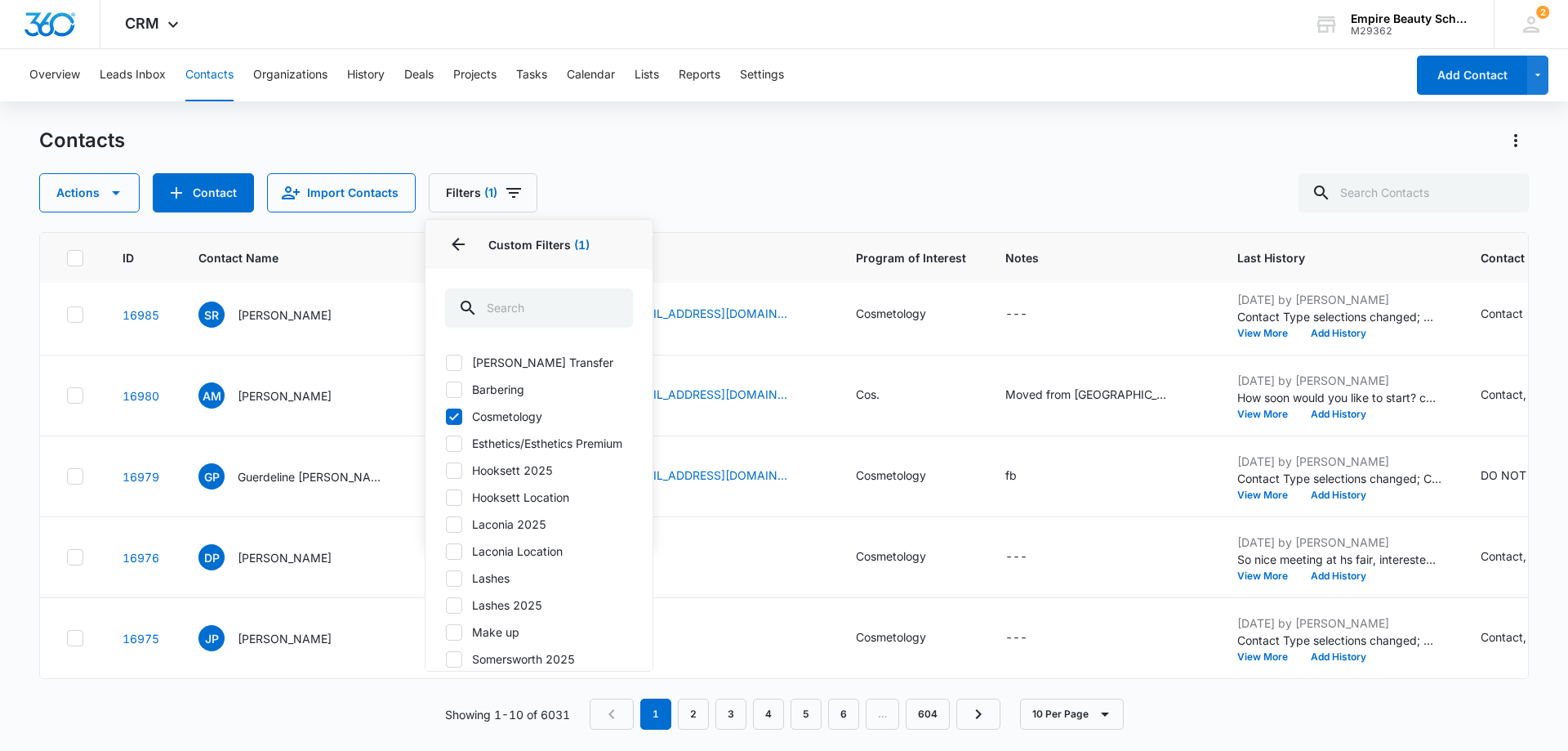
scroll to position [82, 0]
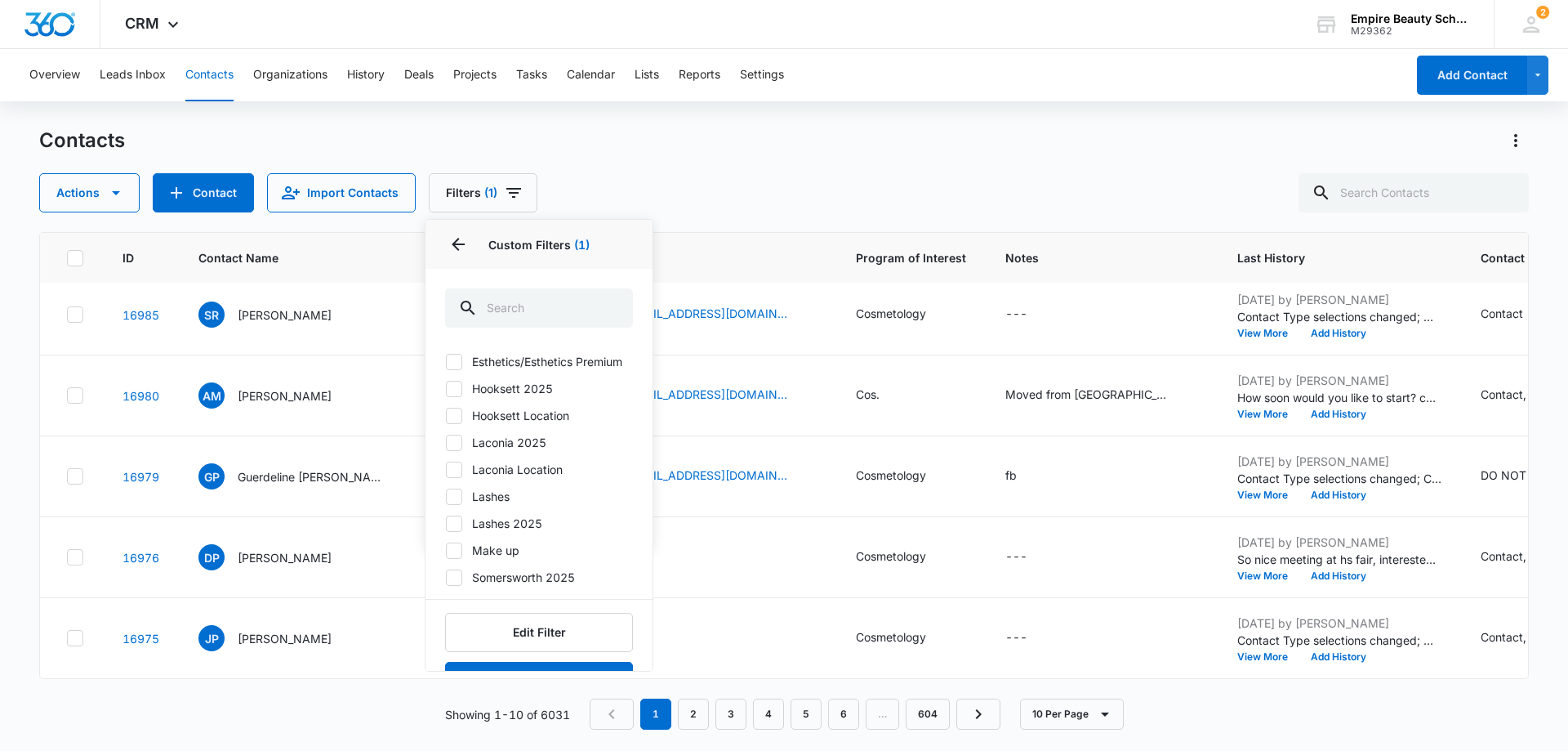
click at [454, 478] on div at bounding box center [454, 469] width 16 height 16
click at [446, 470] on input "Laconia Location" at bounding box center [445, 469] width 1 height 1
checkbox input "true"
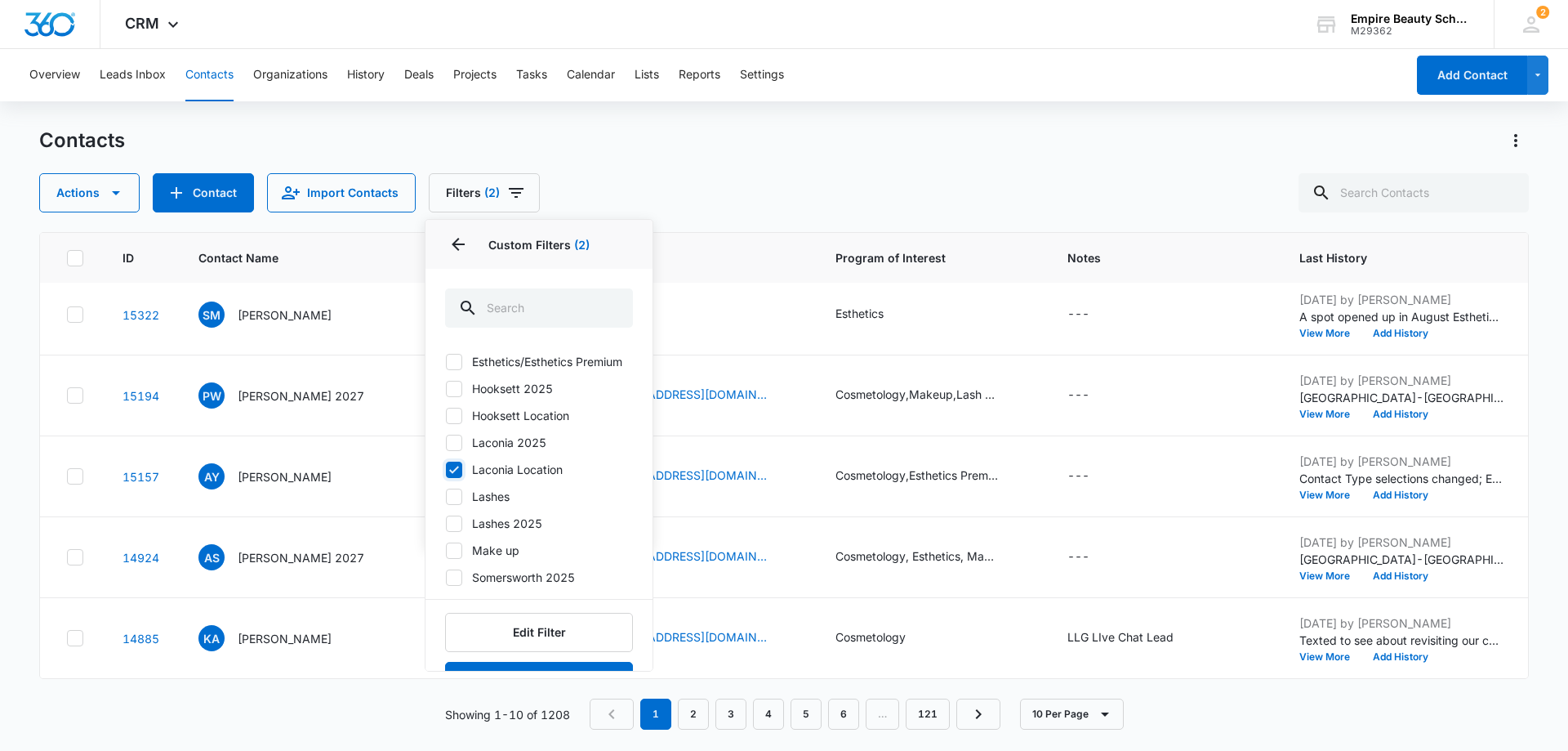
scroll to position [0, 0]
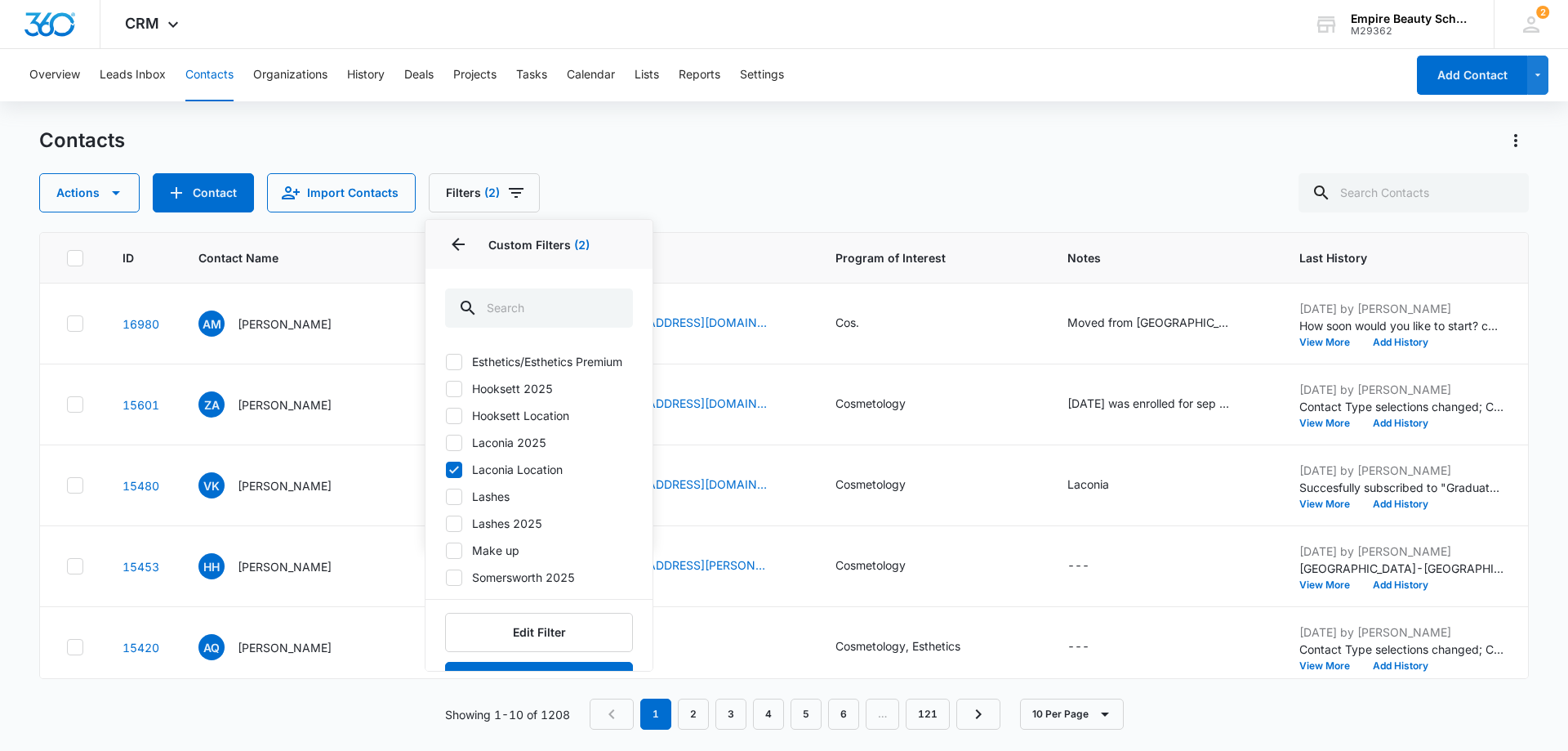
click at [873, 185] on div "Actions Contact Import Contacts Filters (2) Assigned To Sources Status Type Org…" at bounding box center [784, 192] width 1490 height 39
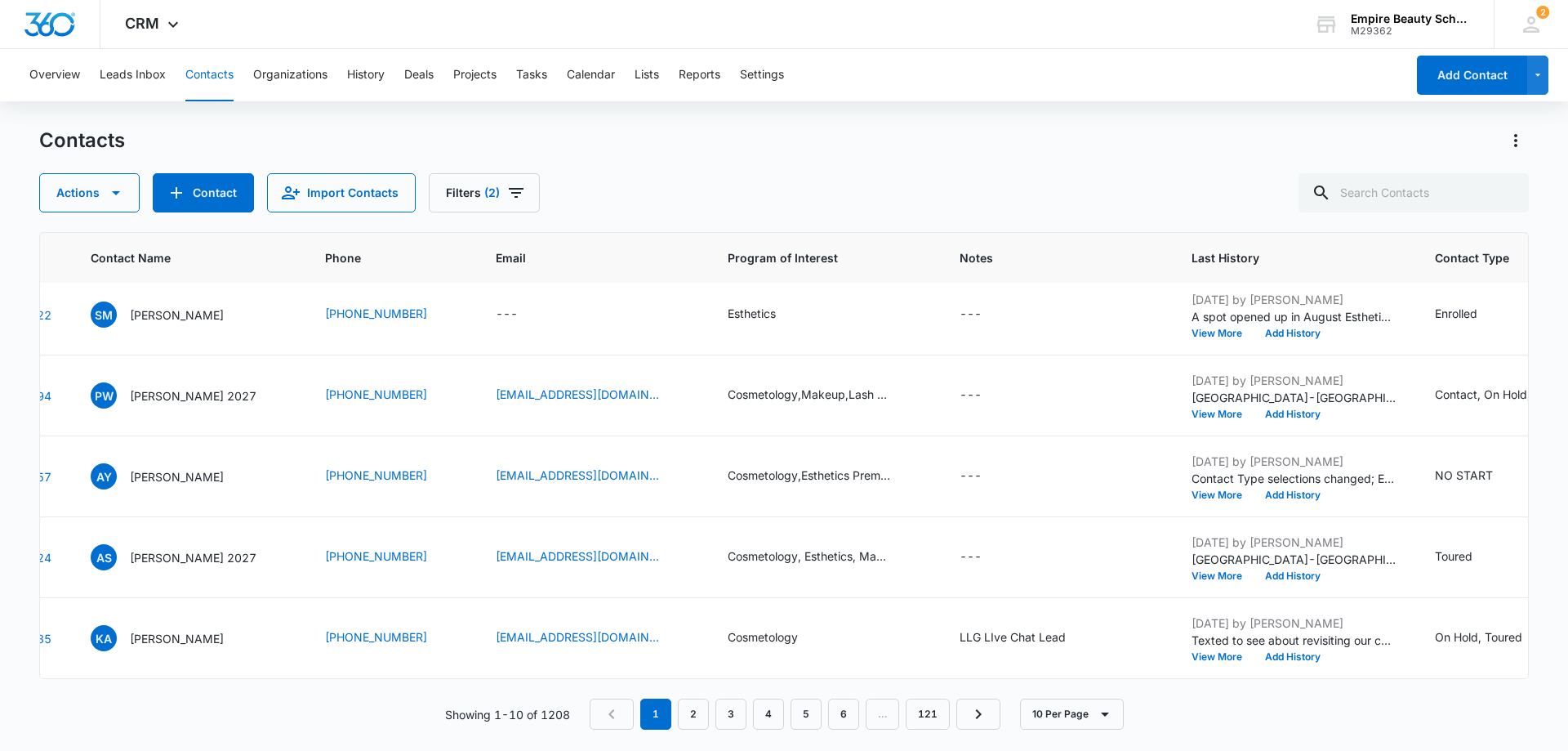
scroll to position [426, 111]
click at [1189, 571] on button "View More" at bounding box center [1220, 576] width 62 height 10
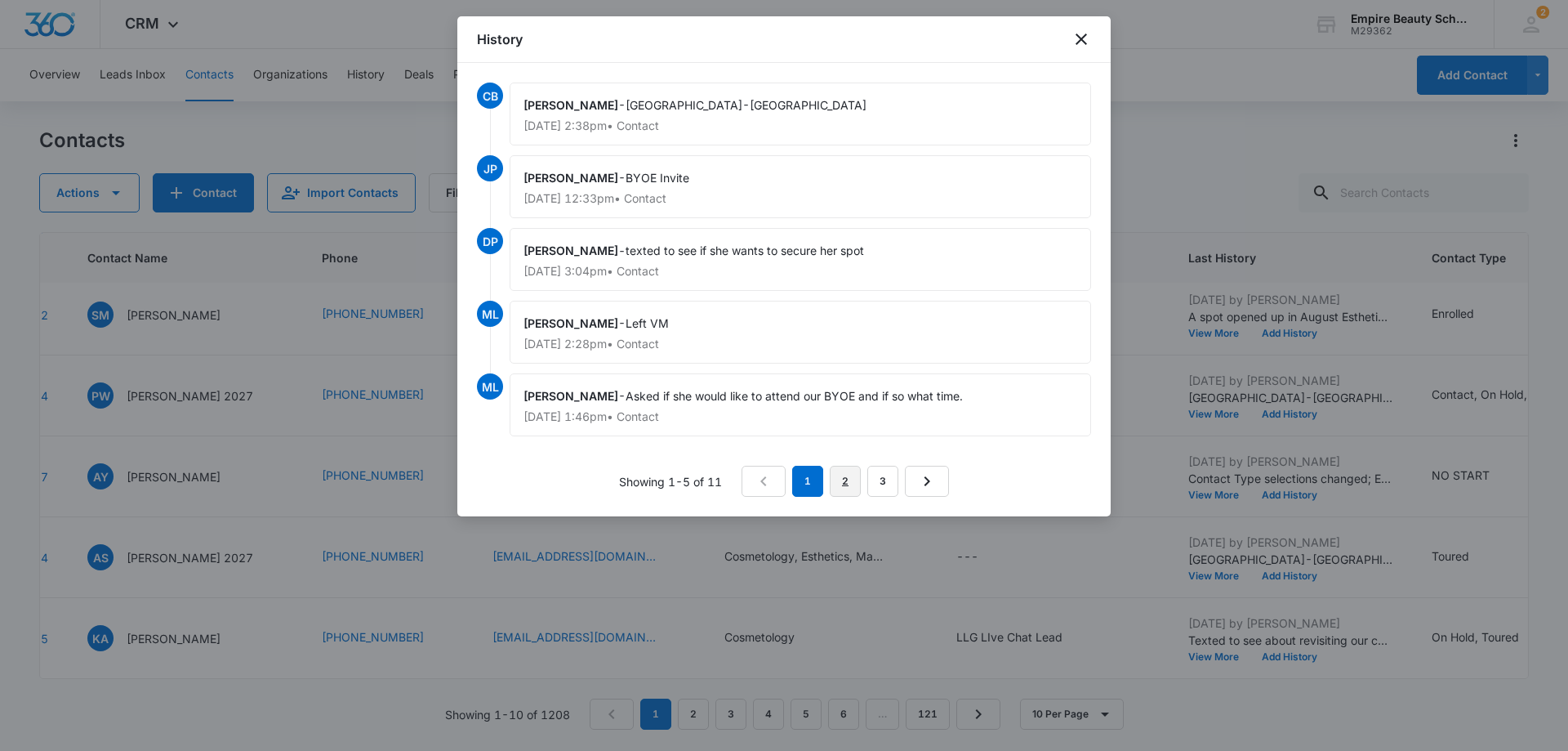
click at [856, 486] on link "2" at bounding box center [846, 481] width 31 height 31
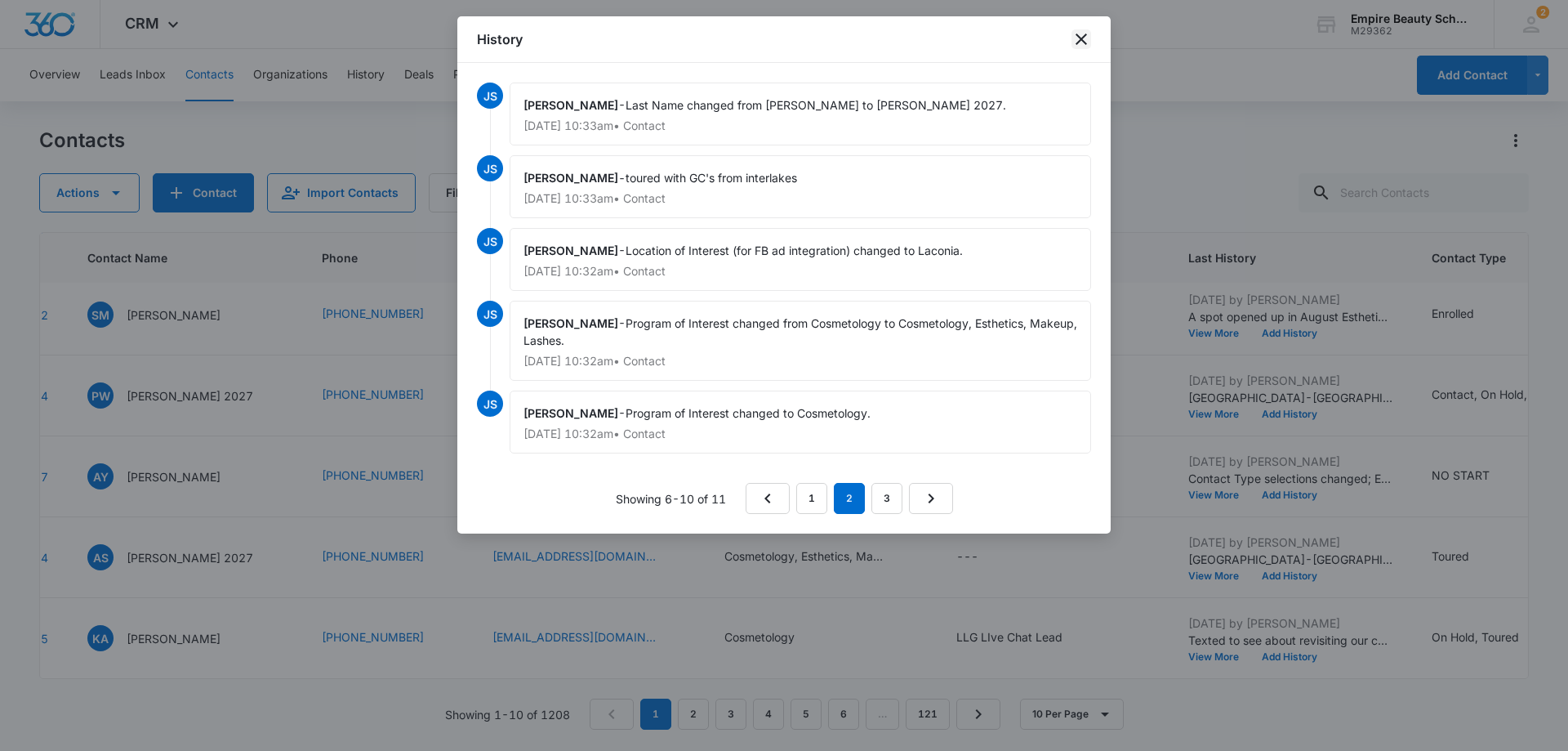
click at [1078, 38] on icon "close" at bounding box center [1082, 39] width 20 height 20
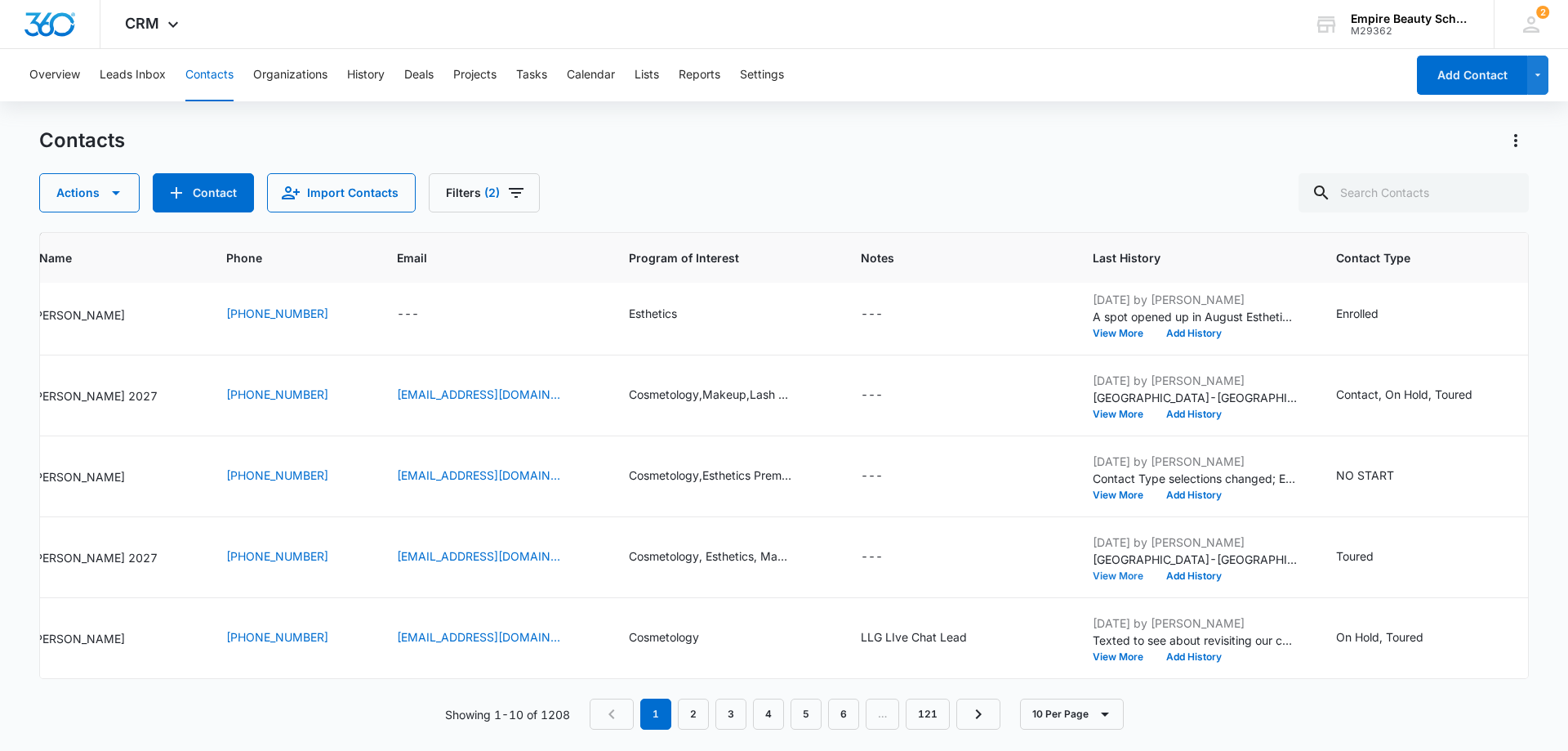
scroll to position [426, 127]
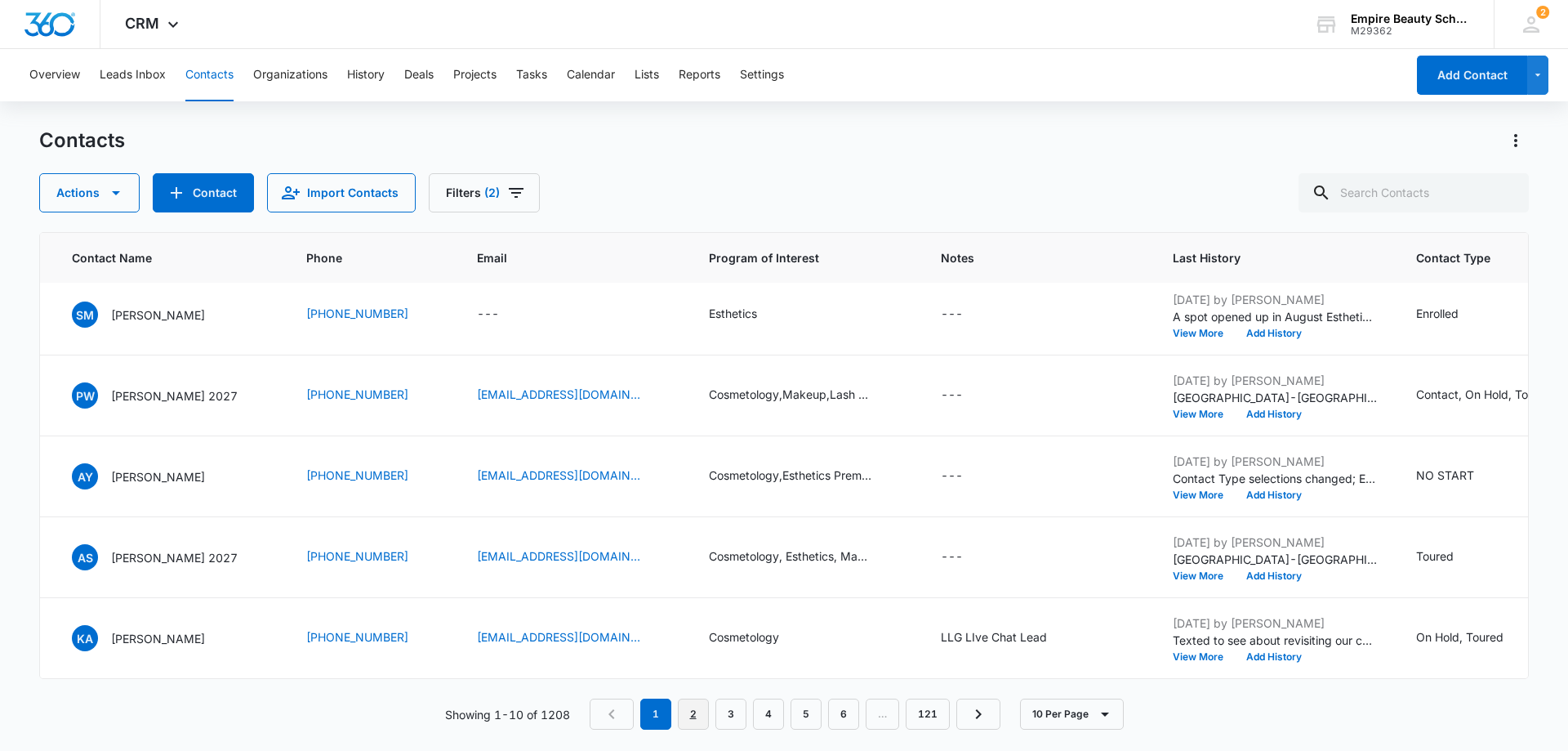
click at [692, 712] on link "2" at bounding box center [694, 714] width 31 height 31
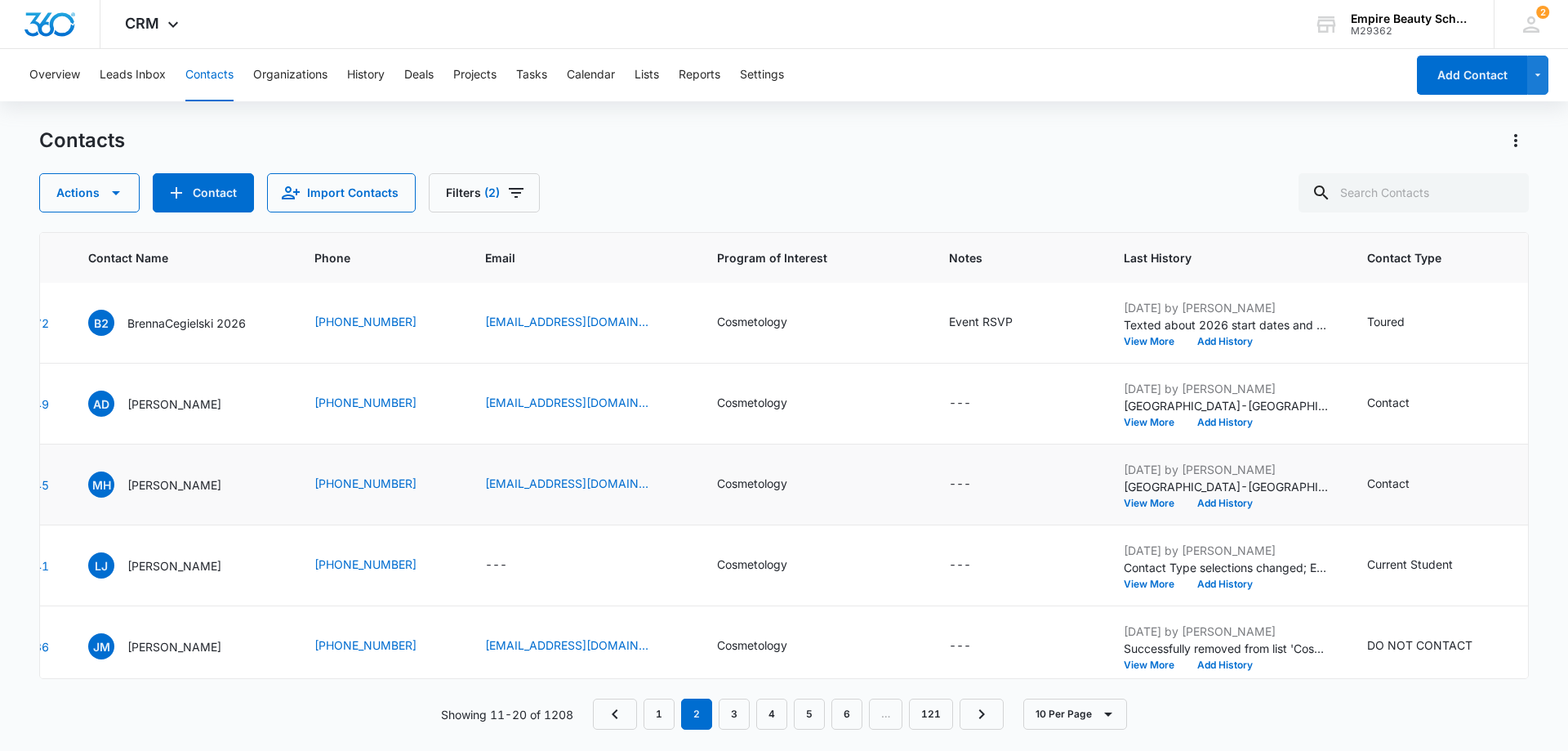
scroll to position [163, 121]
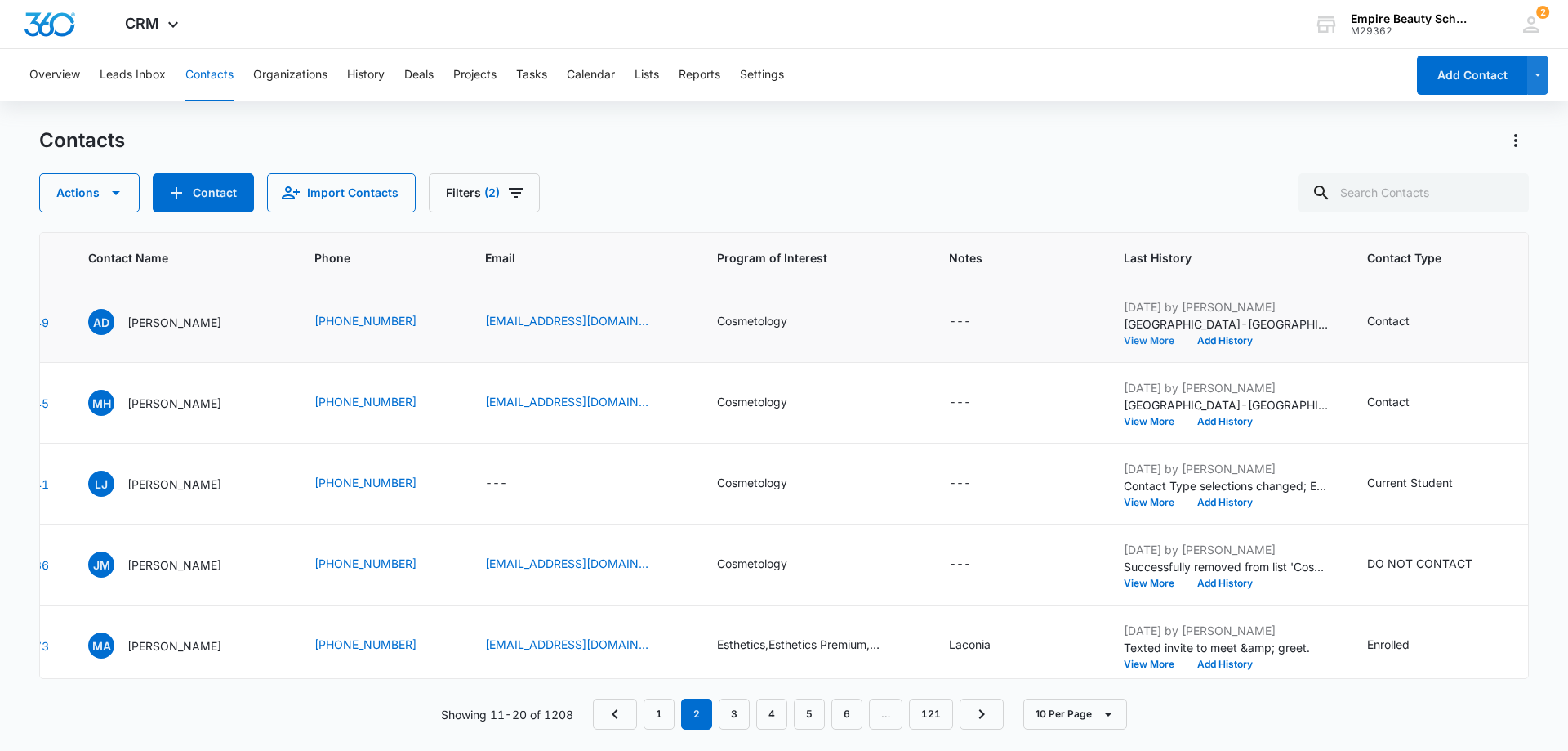
click at [1149, 341] on button "View More" at bounding box center [1155, 340] width 62 height 10
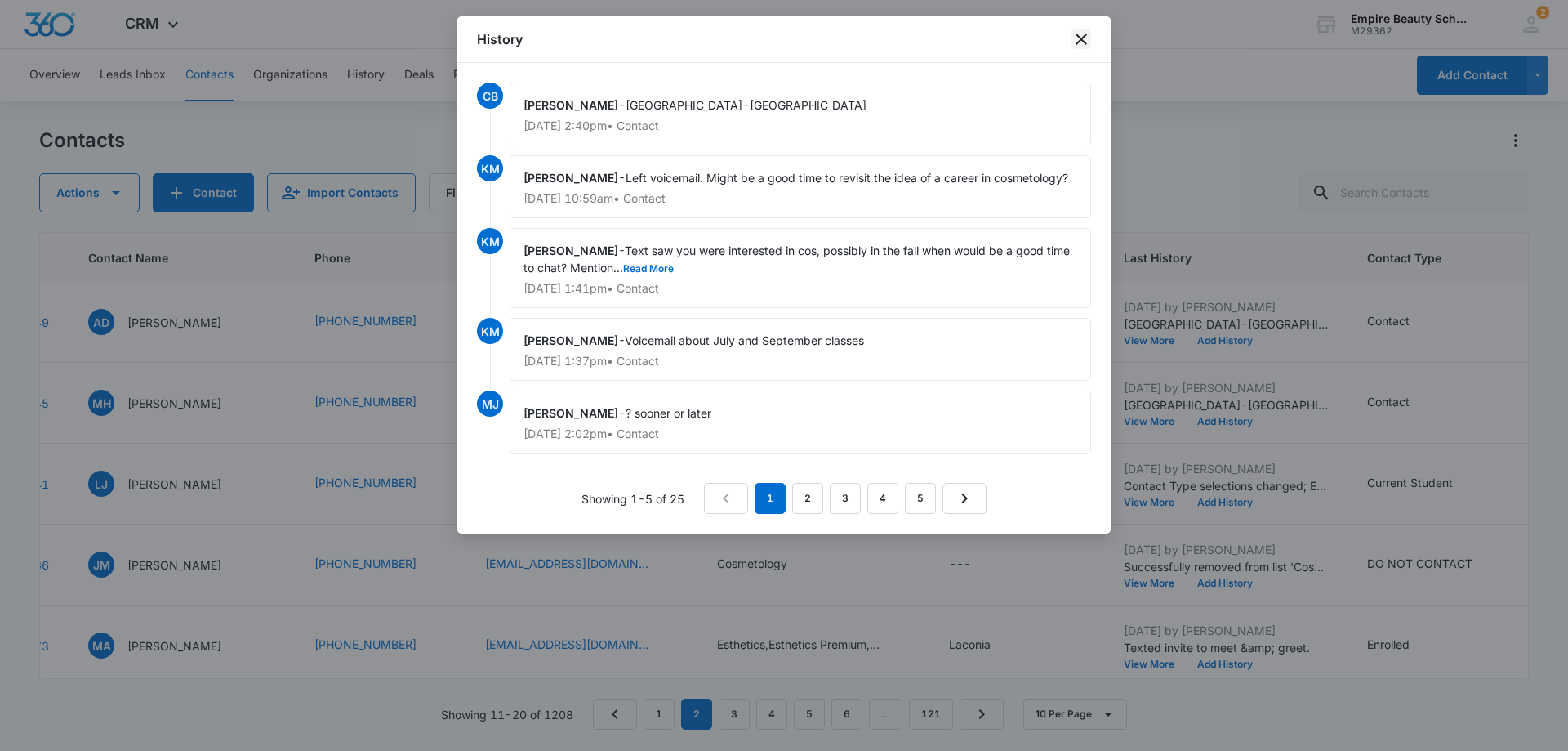
click at [1085, 37] on icon "close" at bounding box center [1082, 39] width 20 height 20
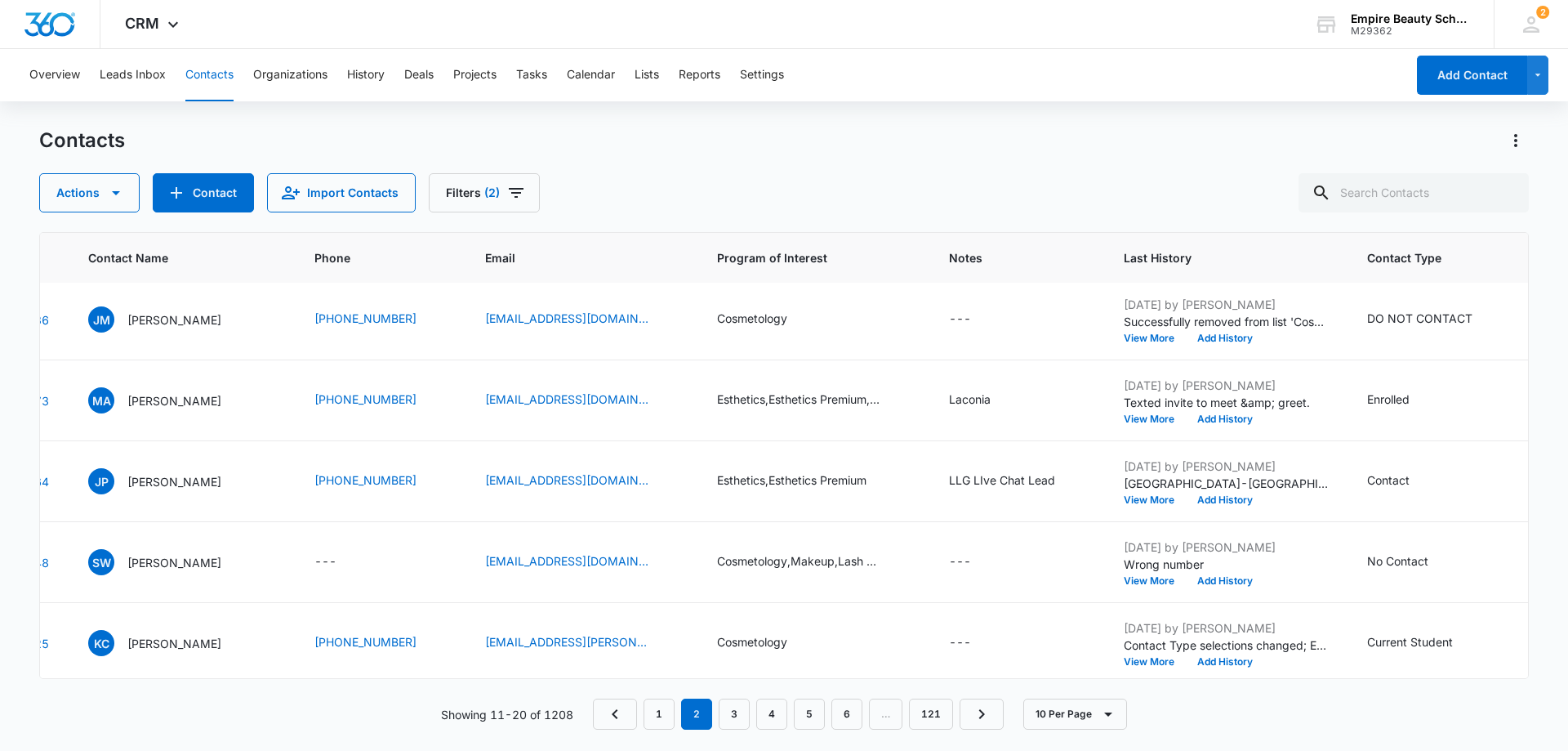
scroll to position [426, 121]
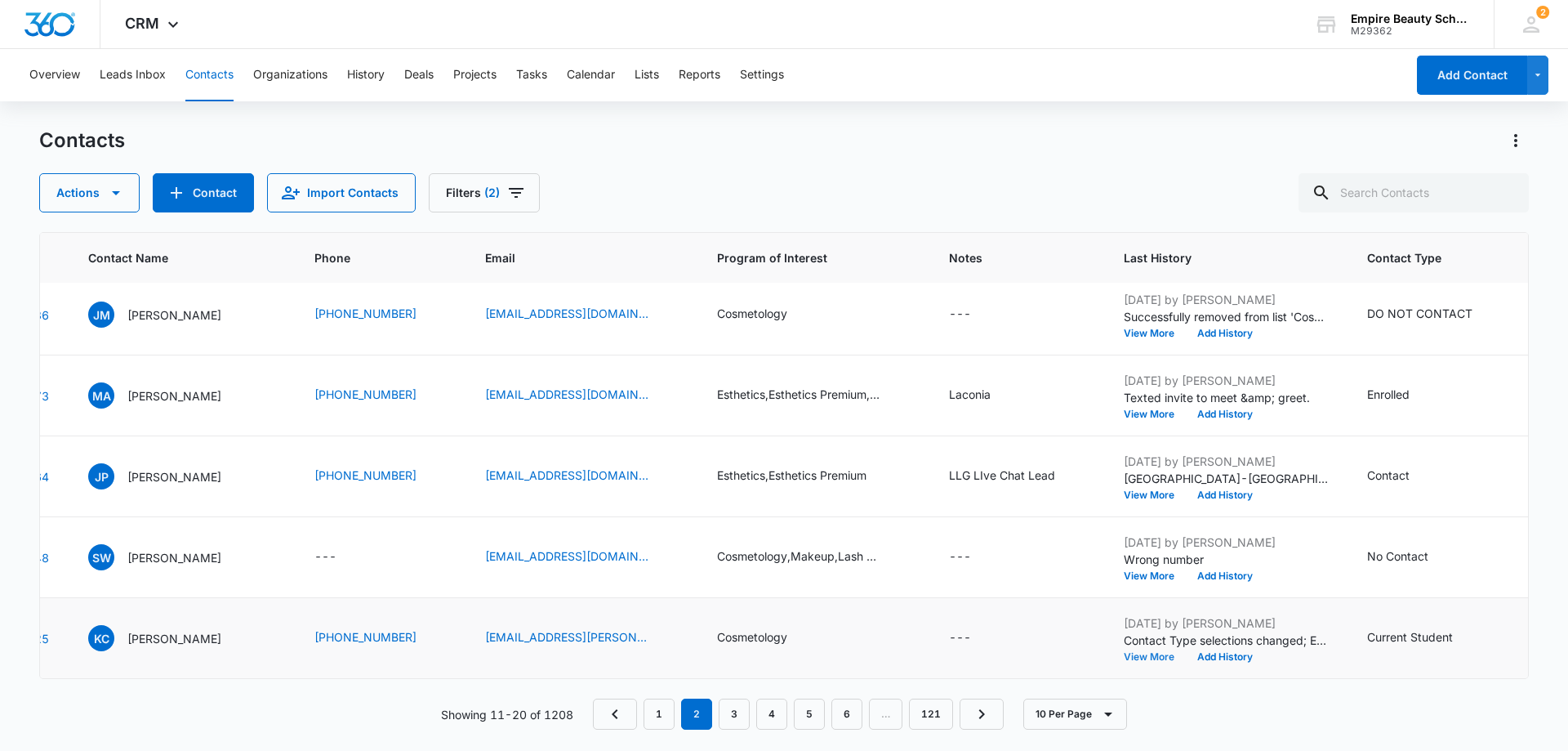
click at [1149, 652] on button "View More" at bounding box center [1155, 657] width 62 height 10
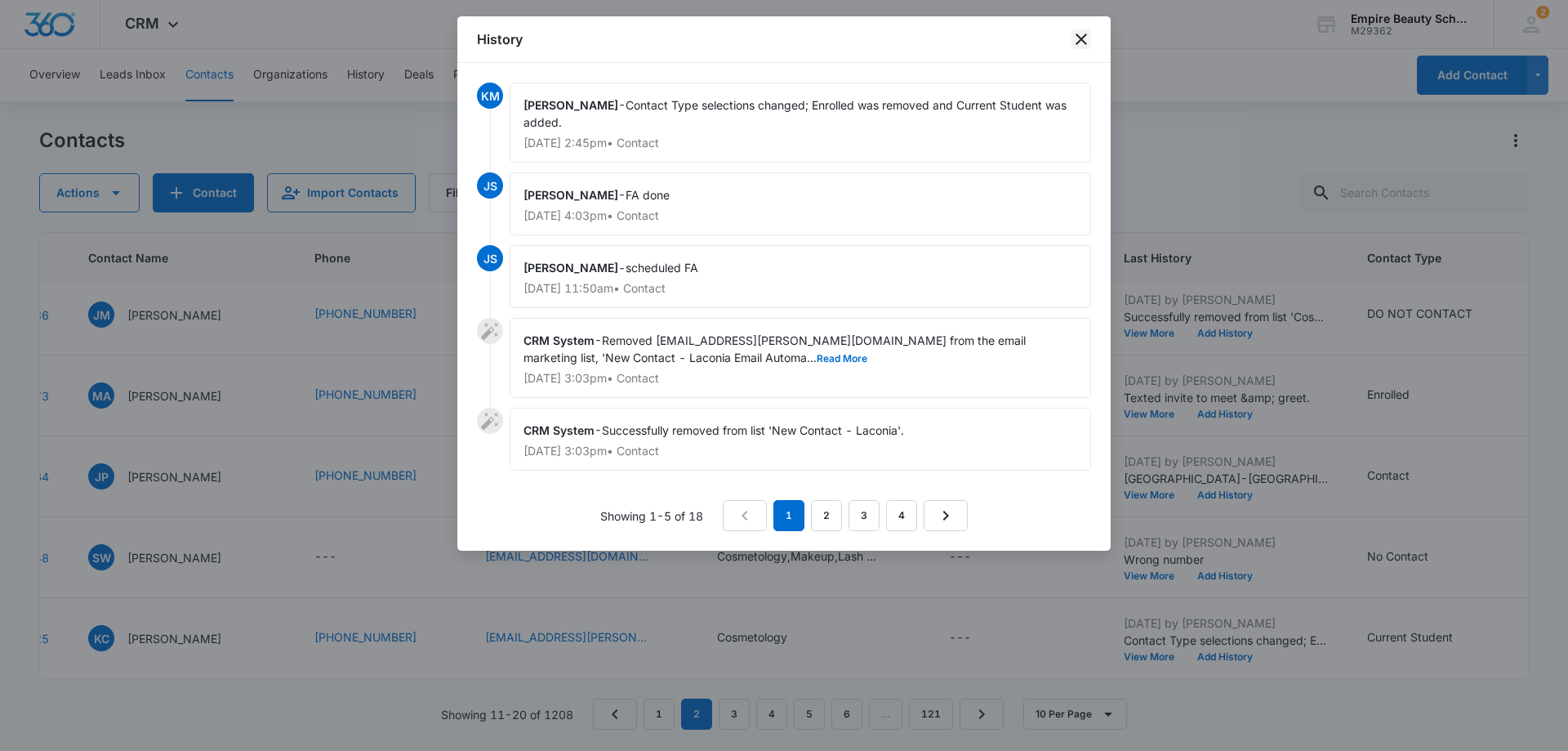
click at [1078, 45] on icon "close" at bounding box center [1082, 39] width 20 height 20
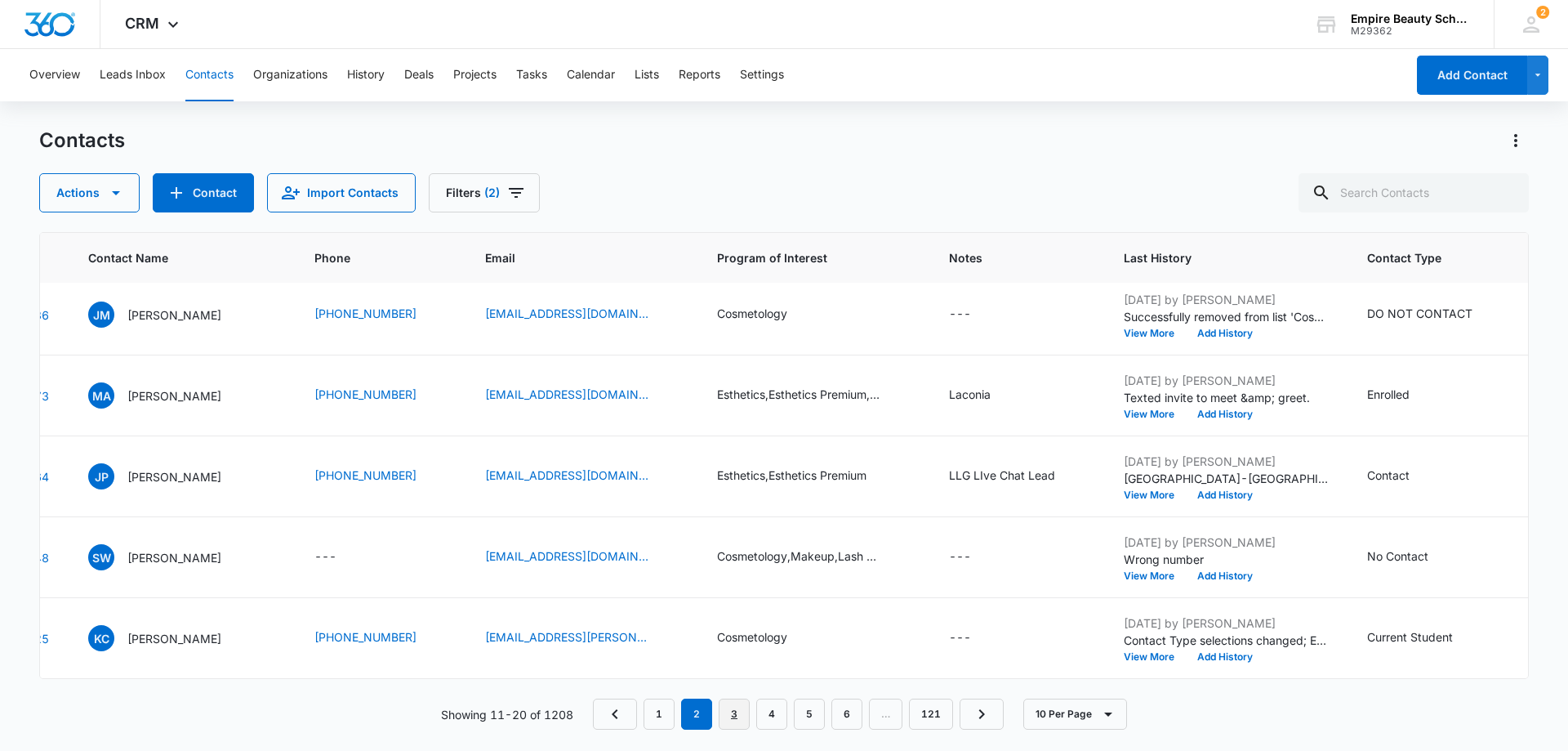
click at [730, 710] on link "3" at bounding box center [734, 714] width 31 height 31
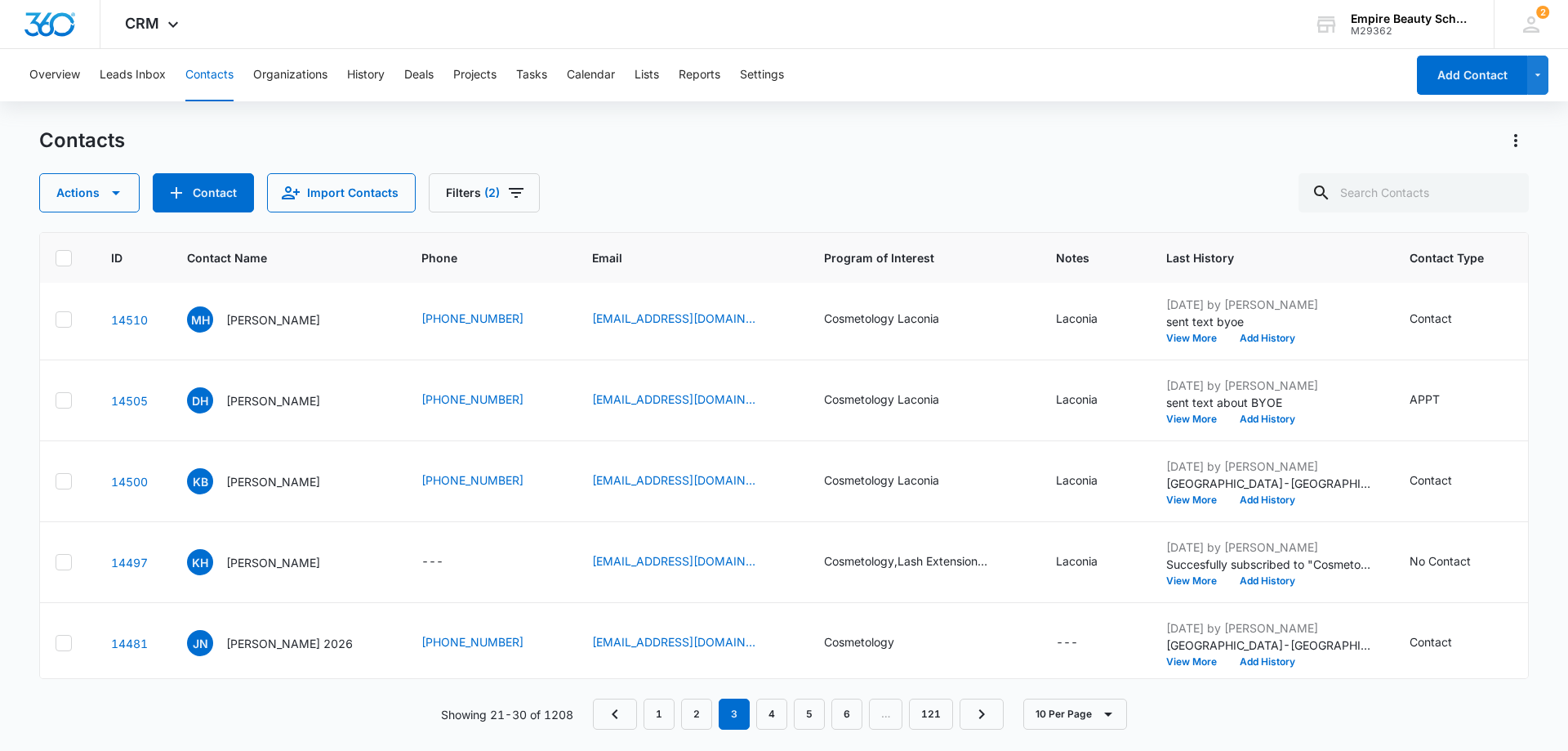
scroll to position [426, 11]
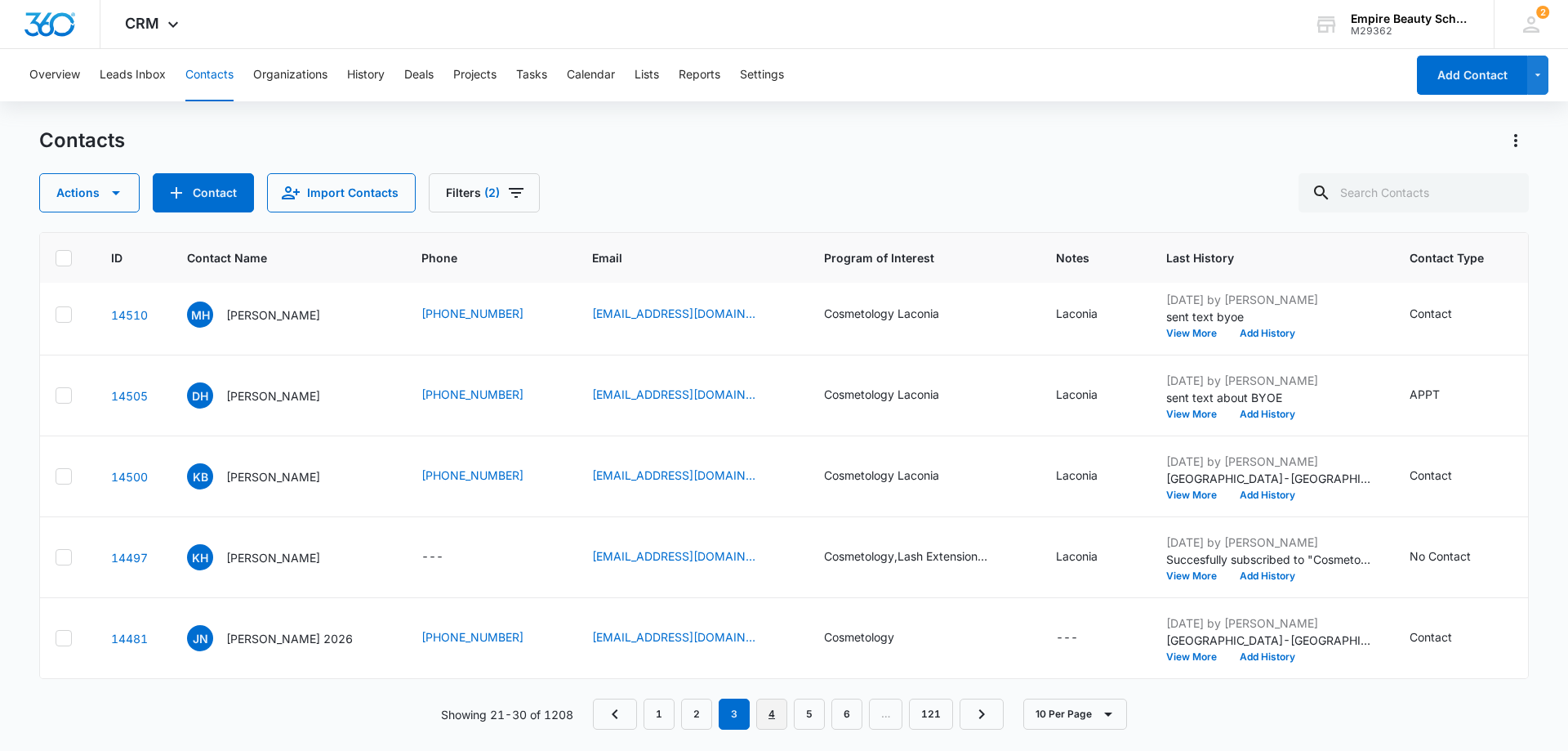
click at [774, 712] on link "4" at bounding box center [772, 714] width 31 height 31
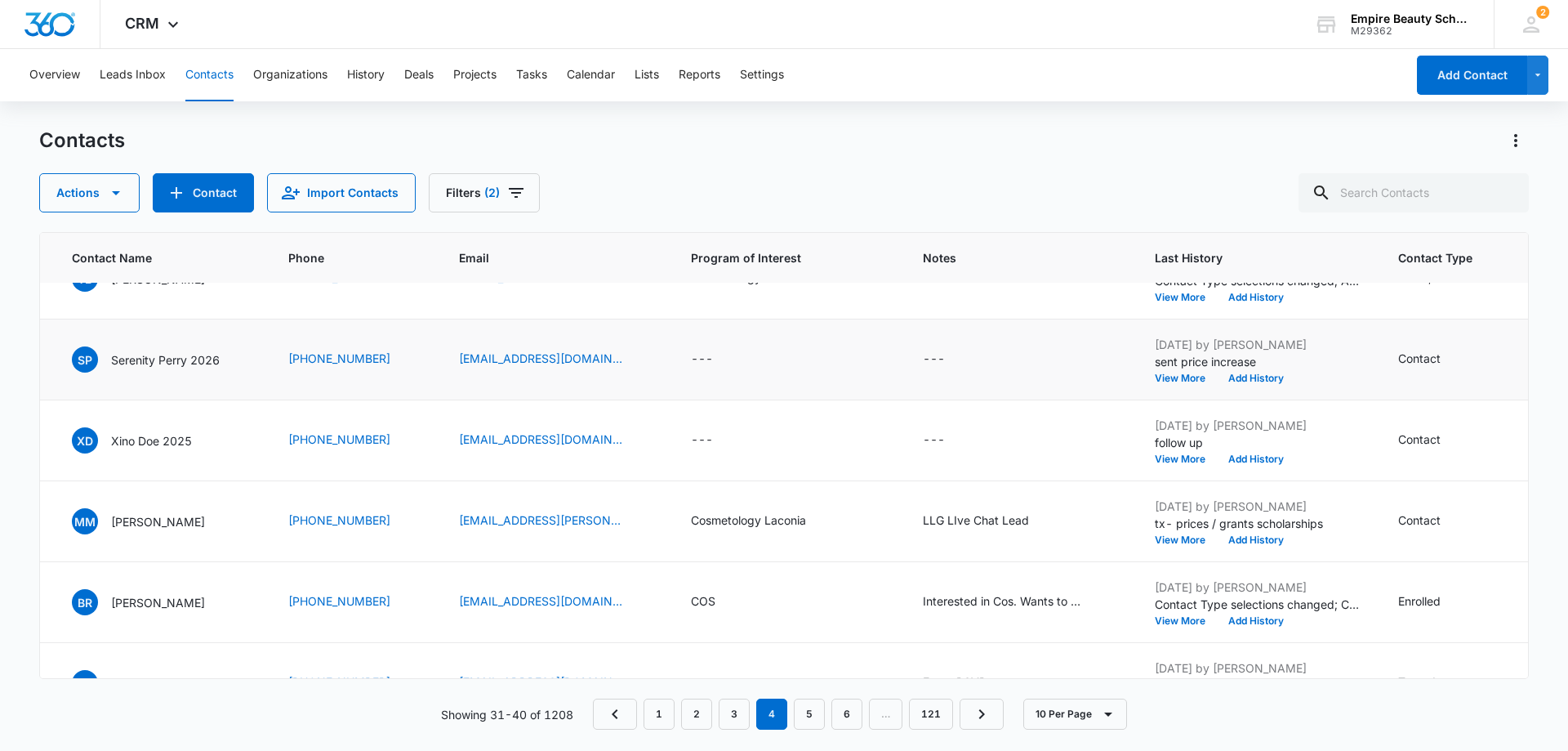
scroll to position [245, 127]
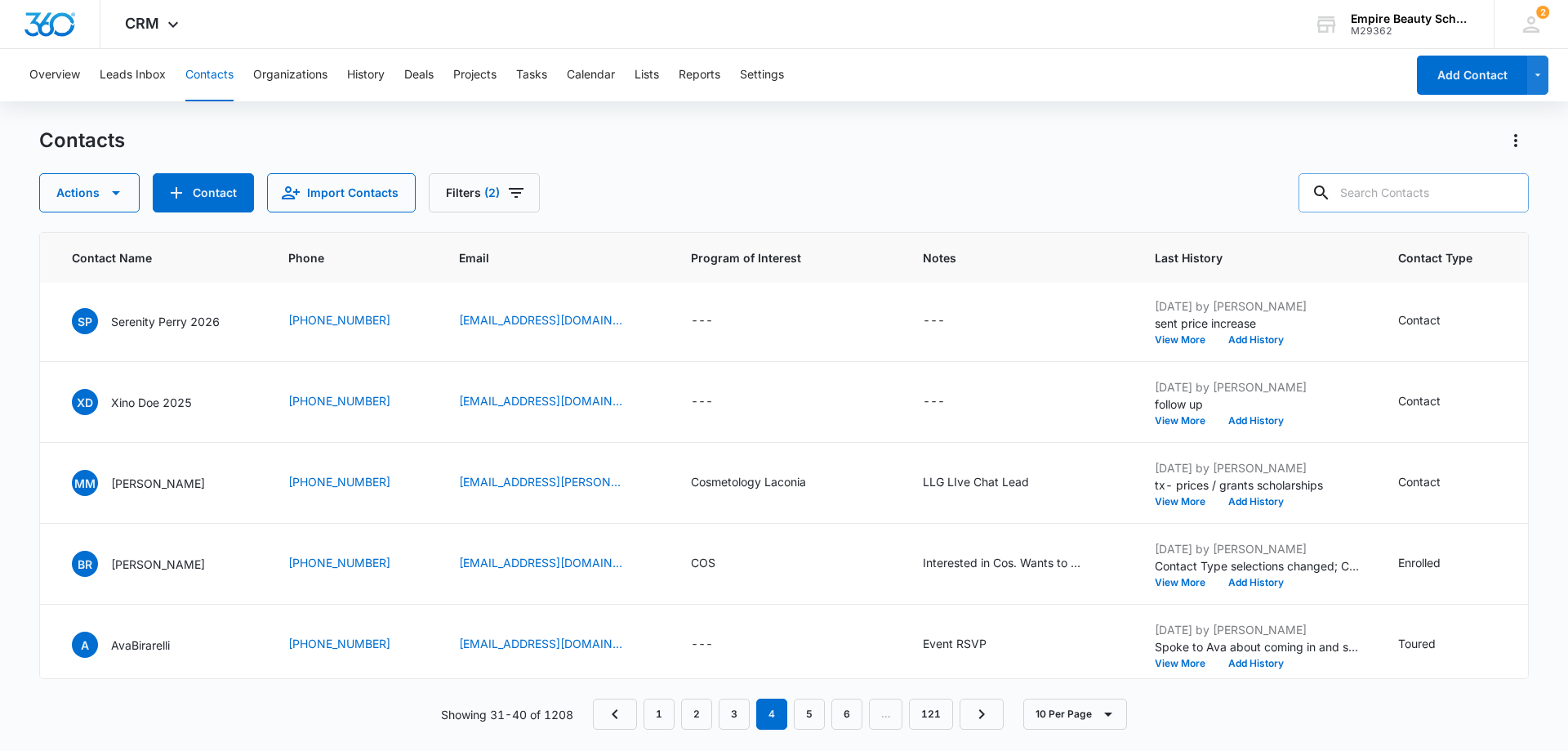
click at [1372, 196] on input "text" at bounding box center [1413, 192] width 231 height 39
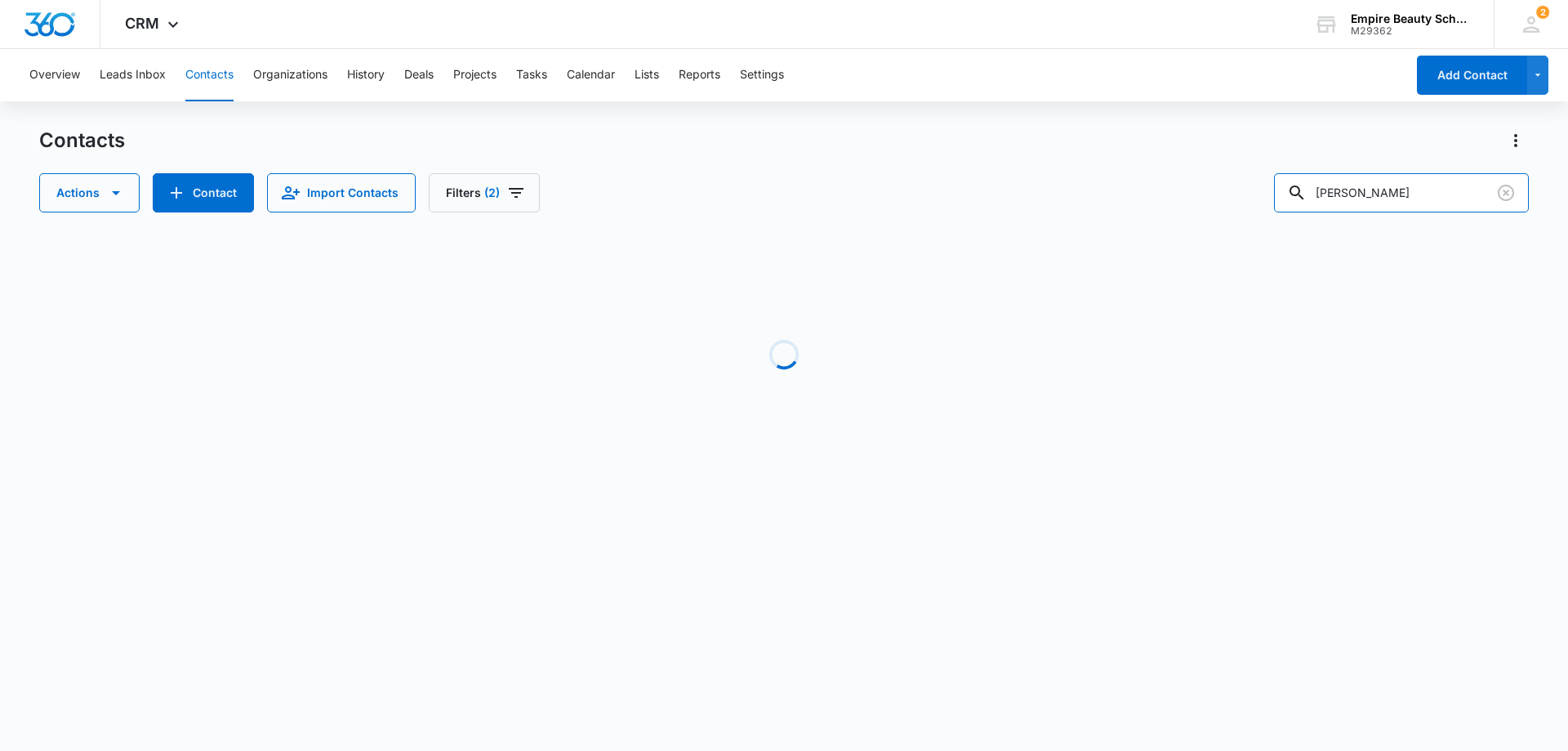
scroll to position [0, 0]
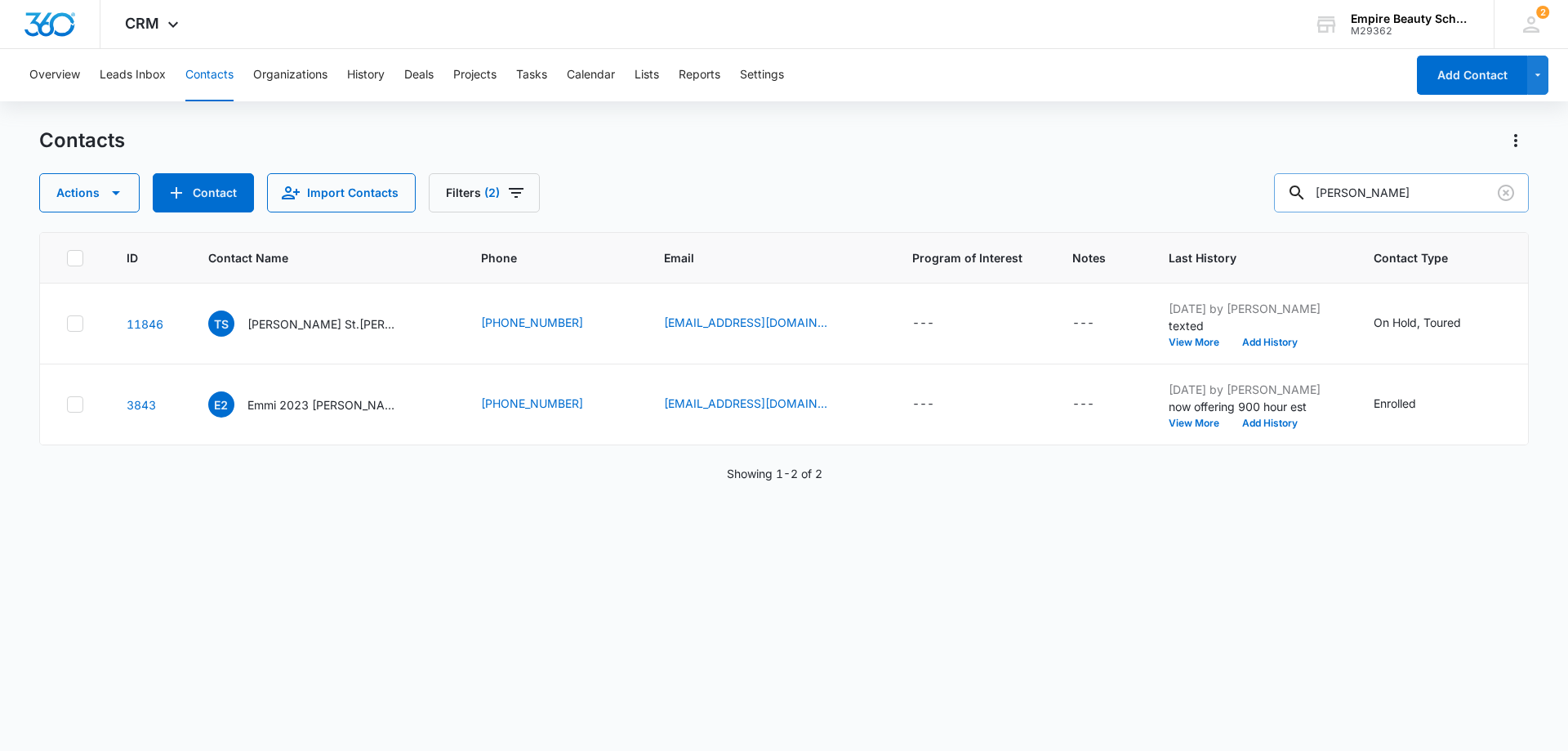
type input "tara kasper"
click at [1512, 195] on icon "Clear" at bounding box center [1506, 193] width 20 height 20
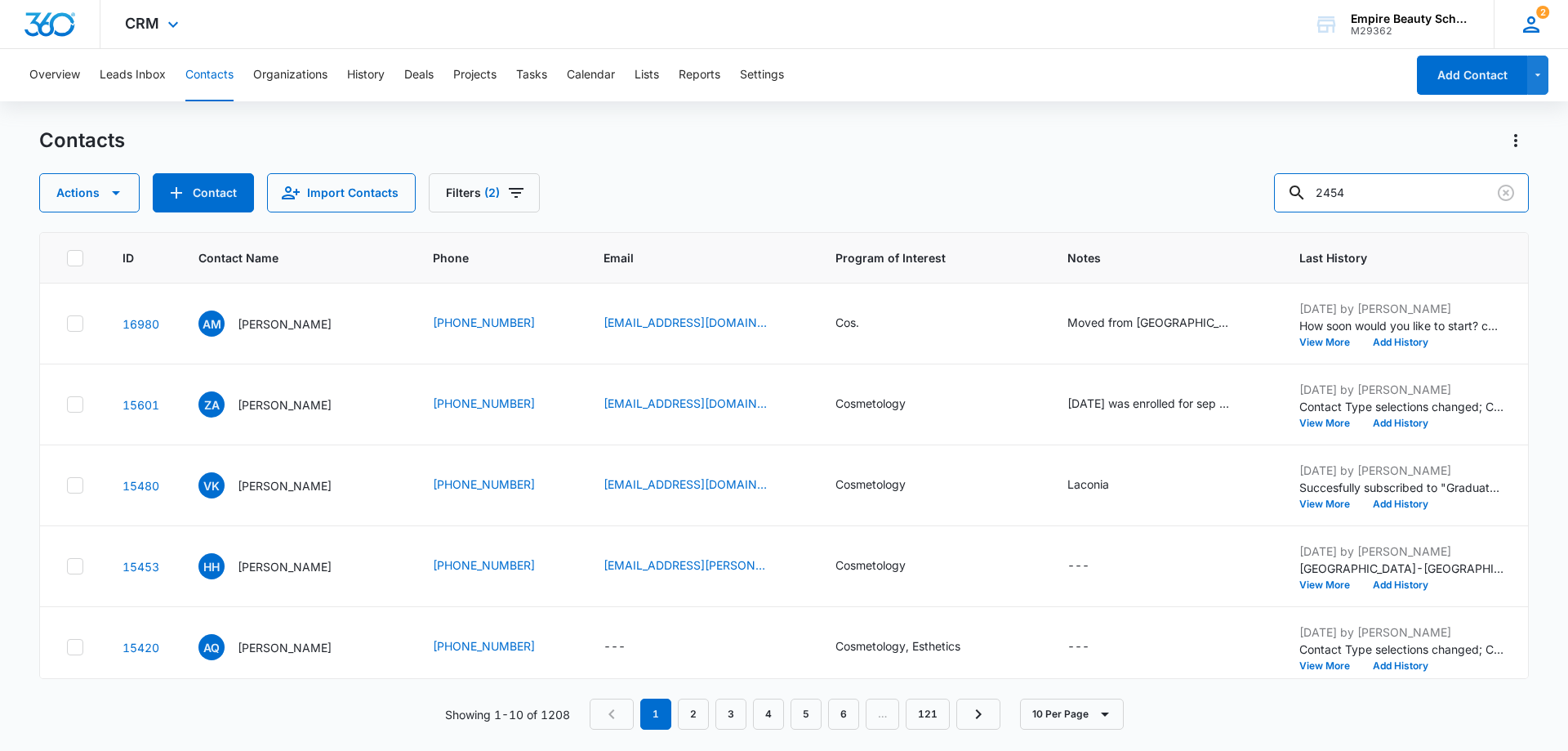
type input "2454"
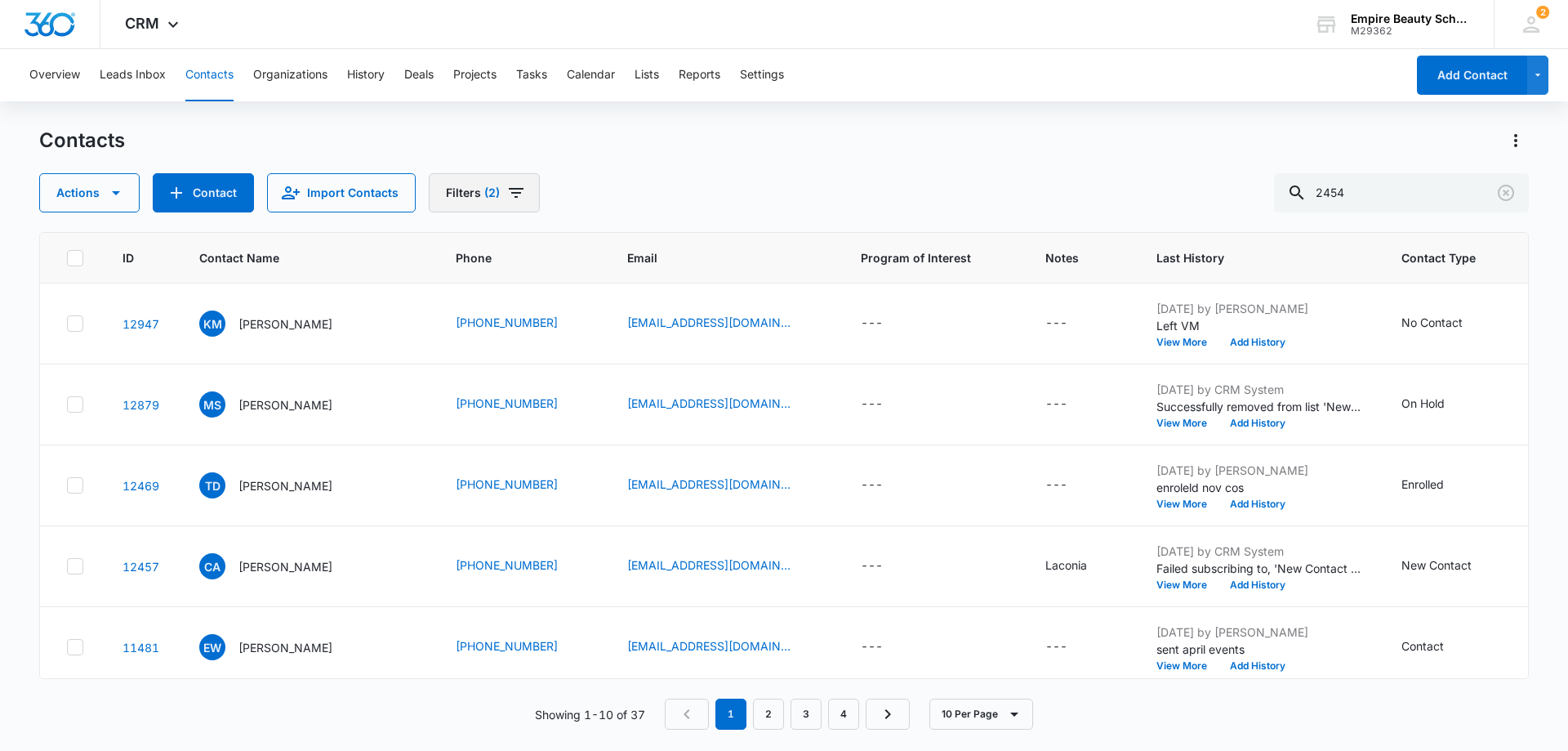
click at [512, 191] on icon "Filters" at bounding box center [516, 193] width 20 height 20
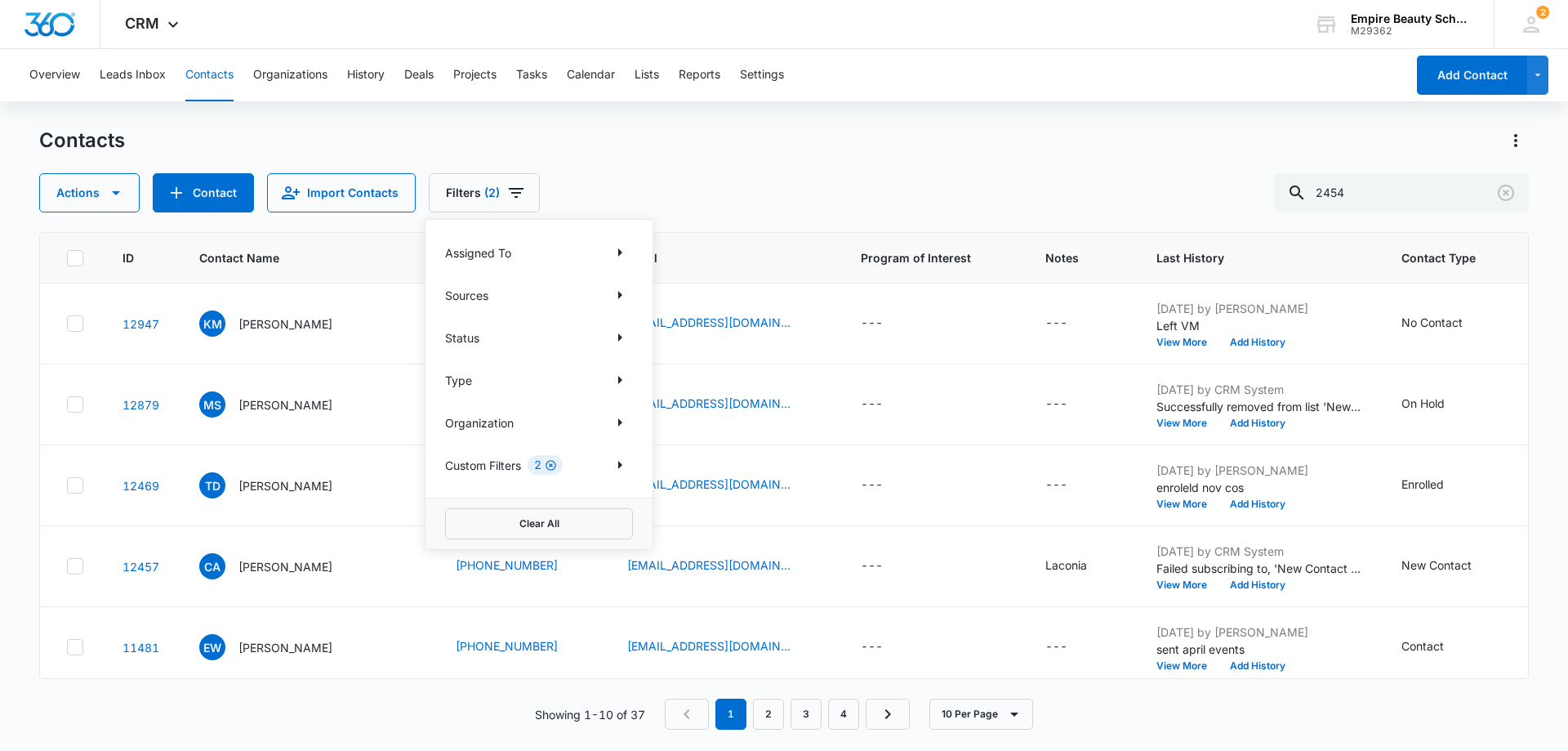
click at [552, 468] on icon "Clear" at bounding box center [551, 465] width 12 height 12
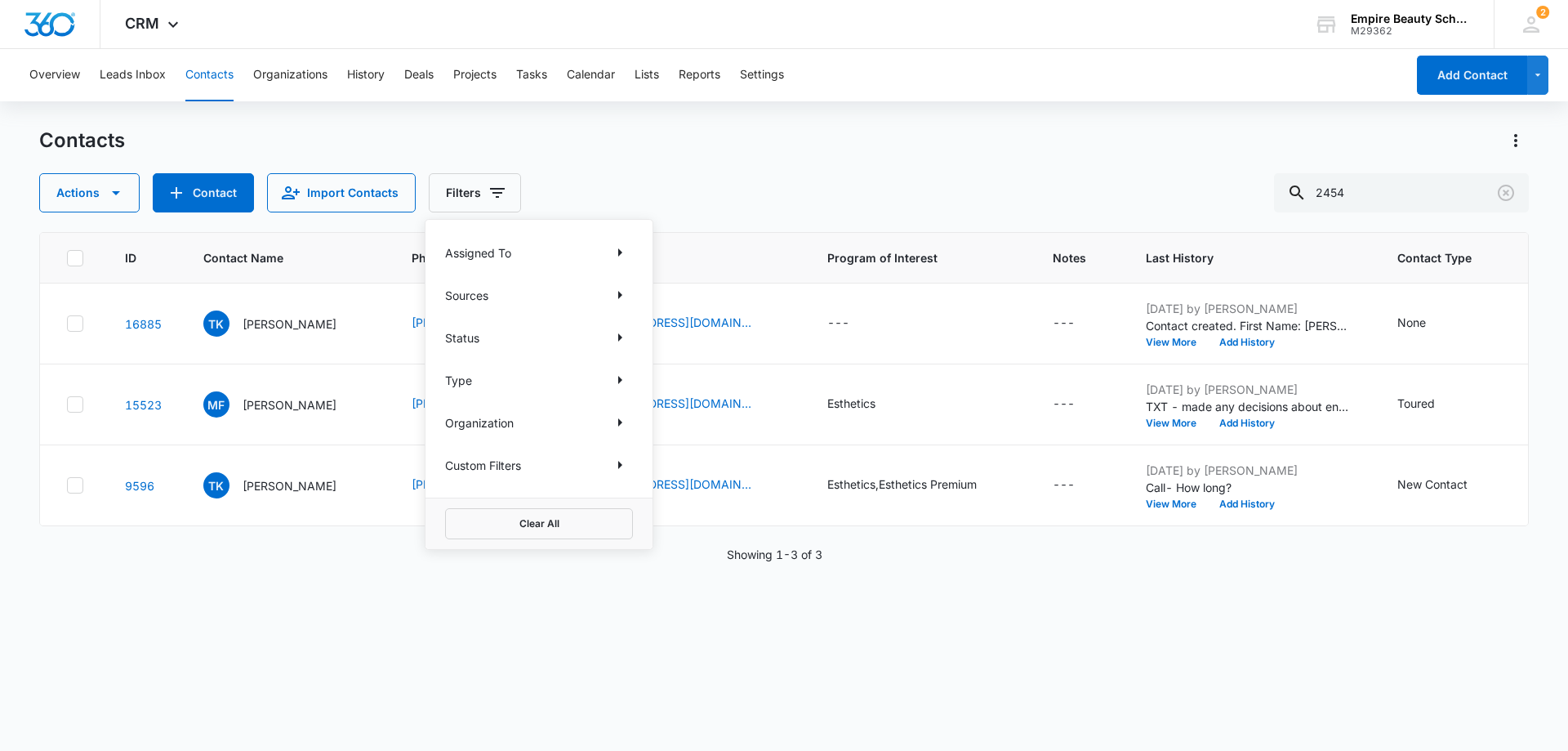
click at [998, 182] on div "Actions Contact Import Contacts Filters Assigned To Sources Status Type Organiz…" at bounding box center [784, 192] width 1490 height 39
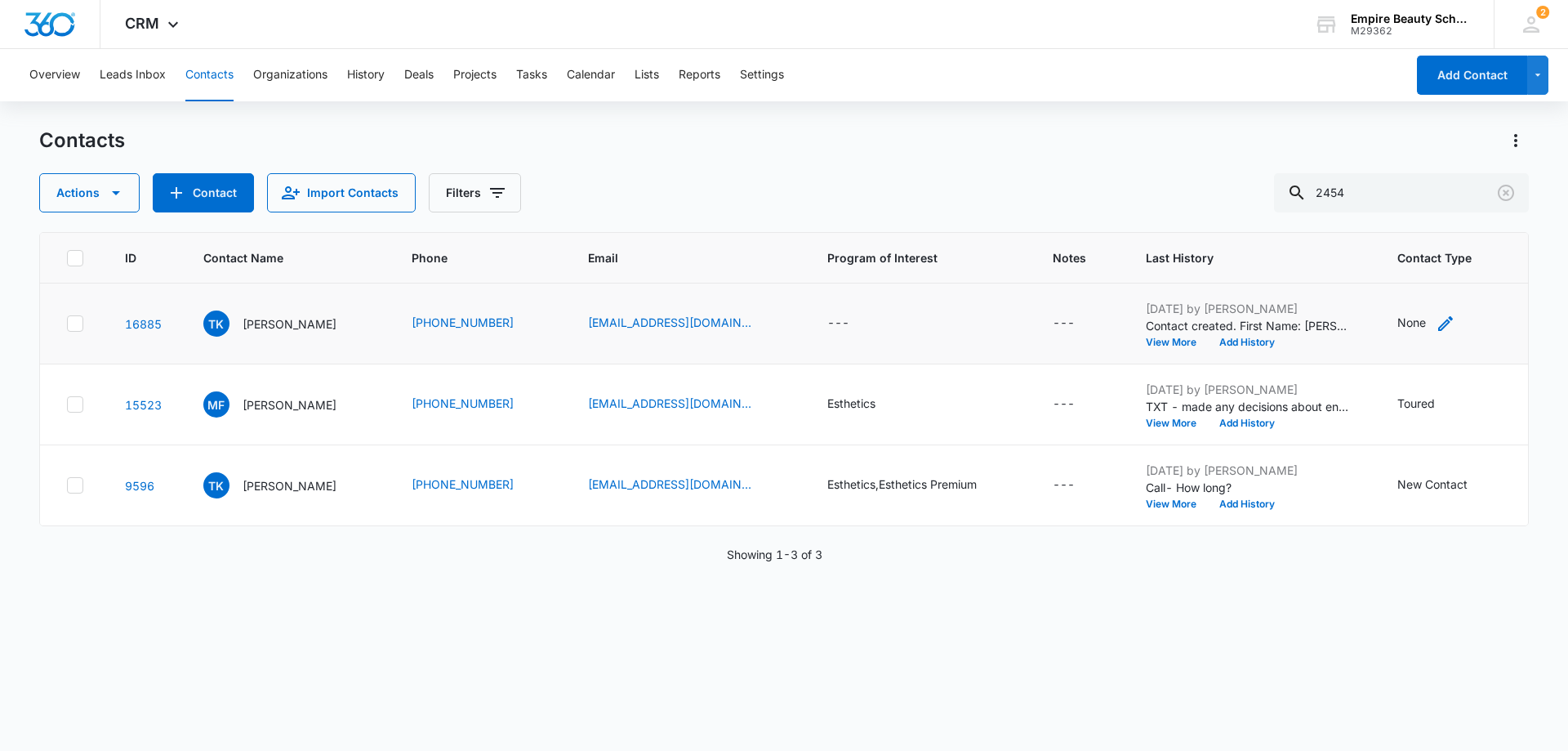
click at [1403, 322] on div "None" at bounding box center [1412, 322] width 29 height 17
click at [1473, 216] on div at bounding box center [1472, 219] width 26 height 26
click at [1378, 365] on p "Contact" at bounding box center [1387, 367] width 42 height 17
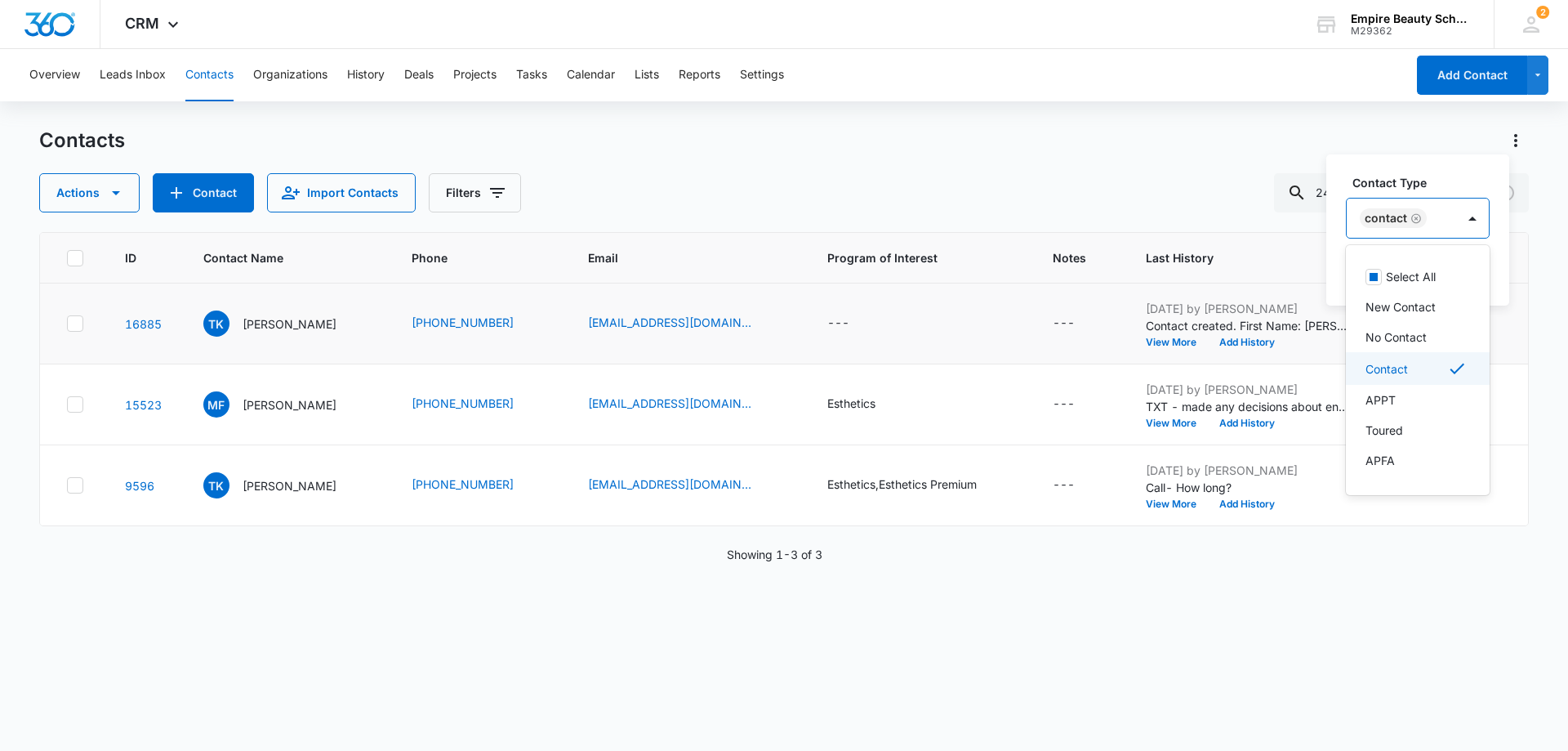
click at [1106, 288] on td "---" at bounding box center [1080, 324] width 94 height 81
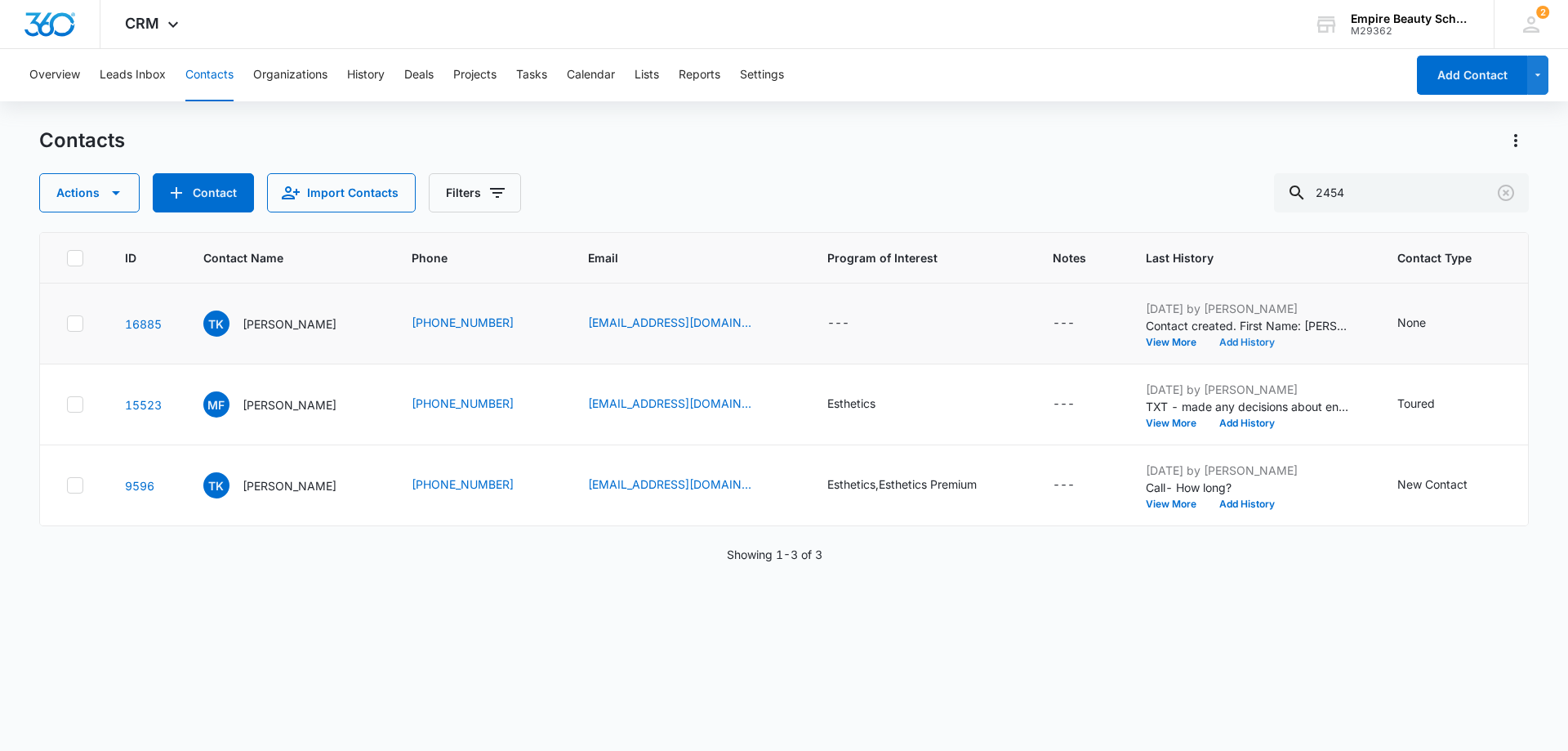
click at [1243, 340] on button "Add History" at bounding box center [1247, 342] width 79 height 10
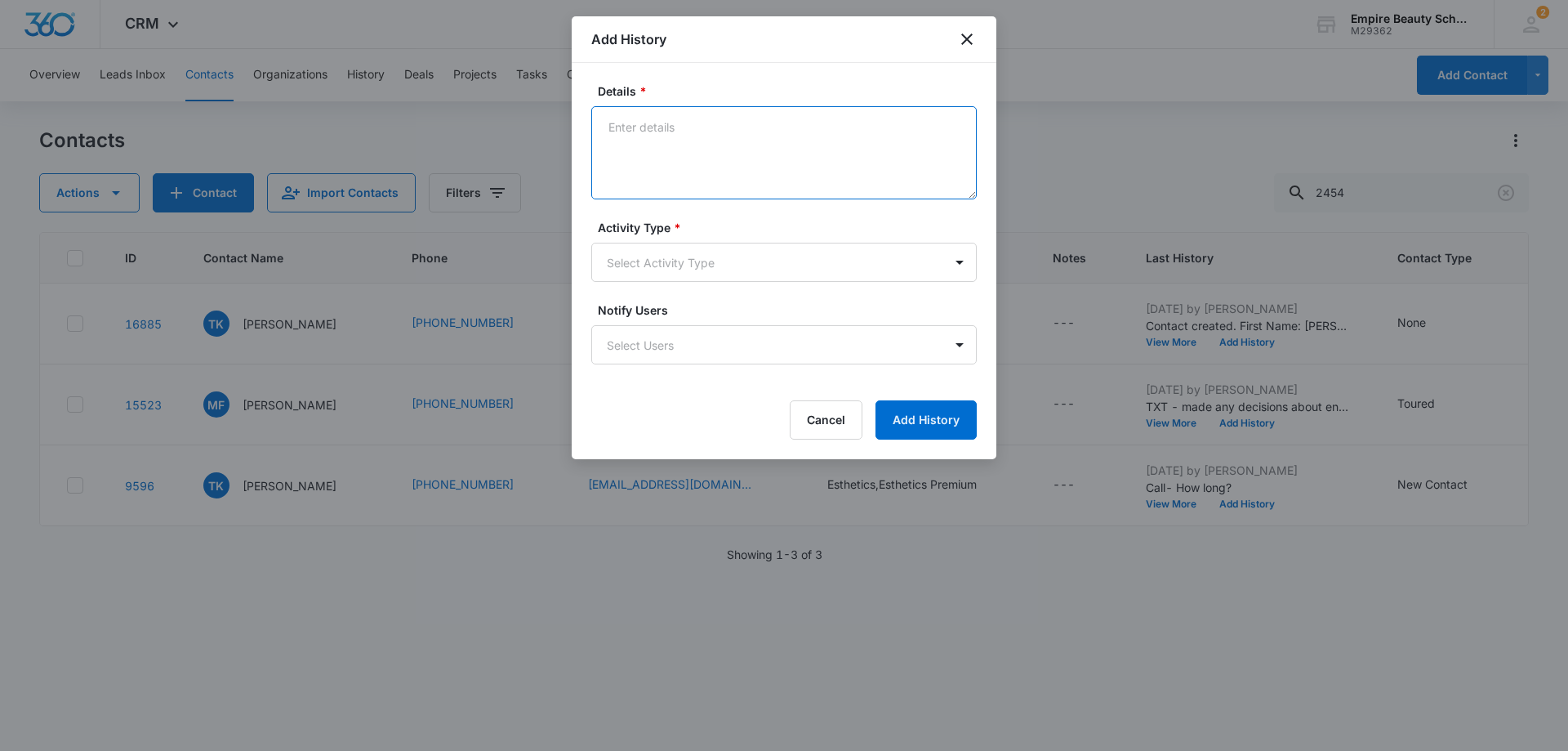
click at [632, 126] on textarea "Details *" at bounding box center [784, 153] width 385 height 93
type textarea "call-LM"
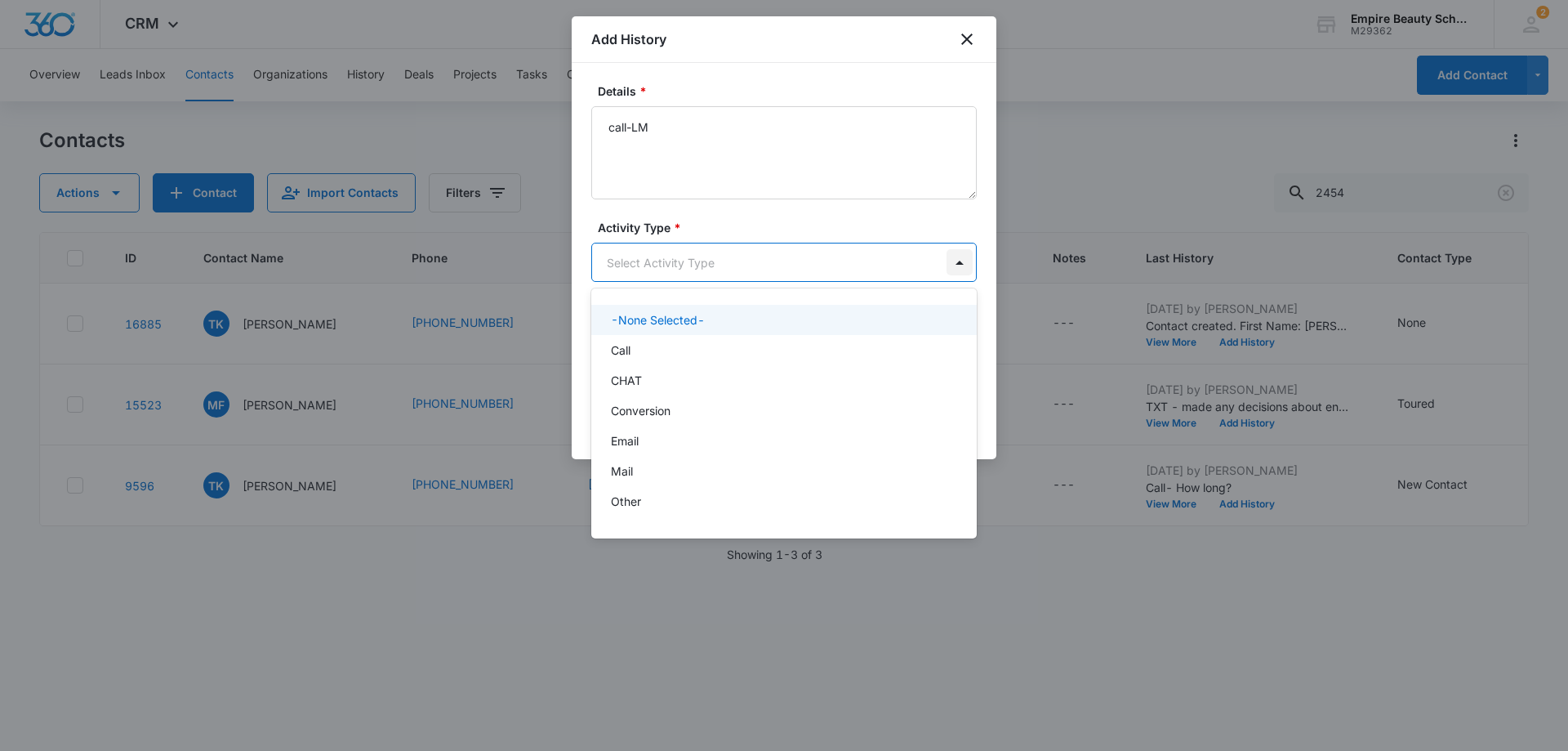
click at [957, 270] on body "CRM Apps Forms CRM Email Shop Payments POS Files Brand Settings AI Assistant Em…" at bounding box center [784, 375] width 1568 height 751
click at [841, 341] on div "Call" at bounding box center [782, 350] width 343 height 17
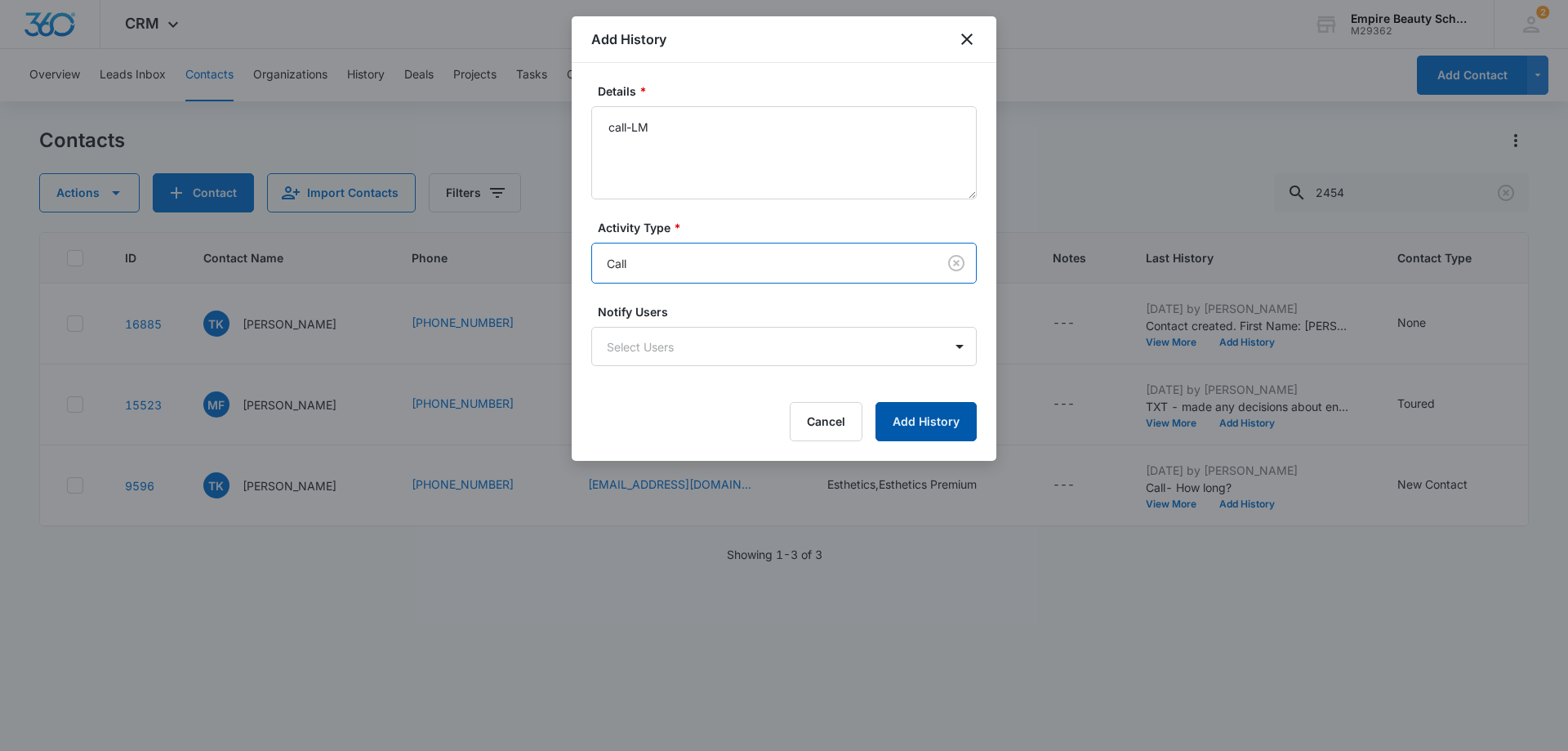
click at [921, 427] on button "Add History" at bounding box center [926, 421] width 101 height 39
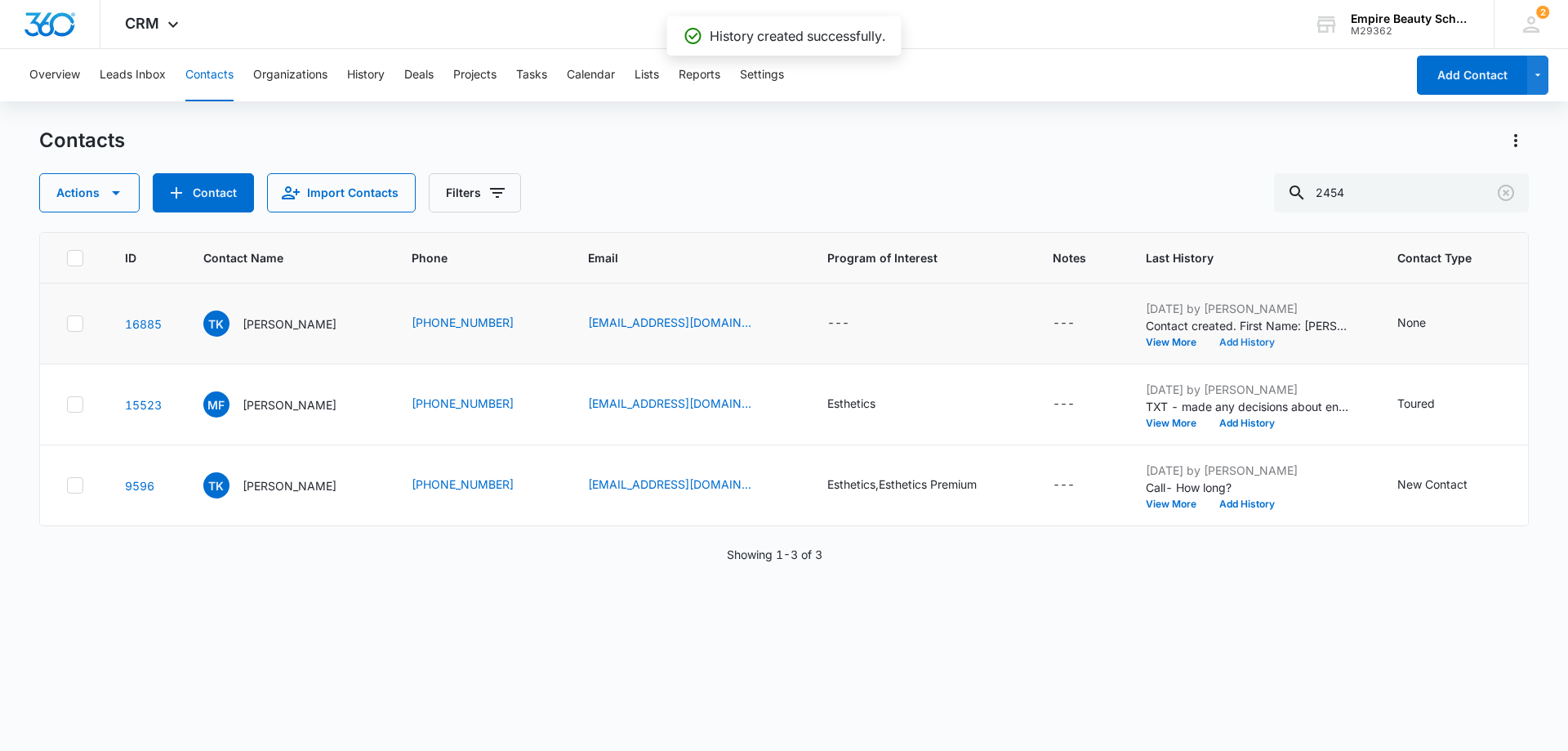
click at [1241, 340] on button "Add History" at bounding box center [1247, 342] width 79 height 10
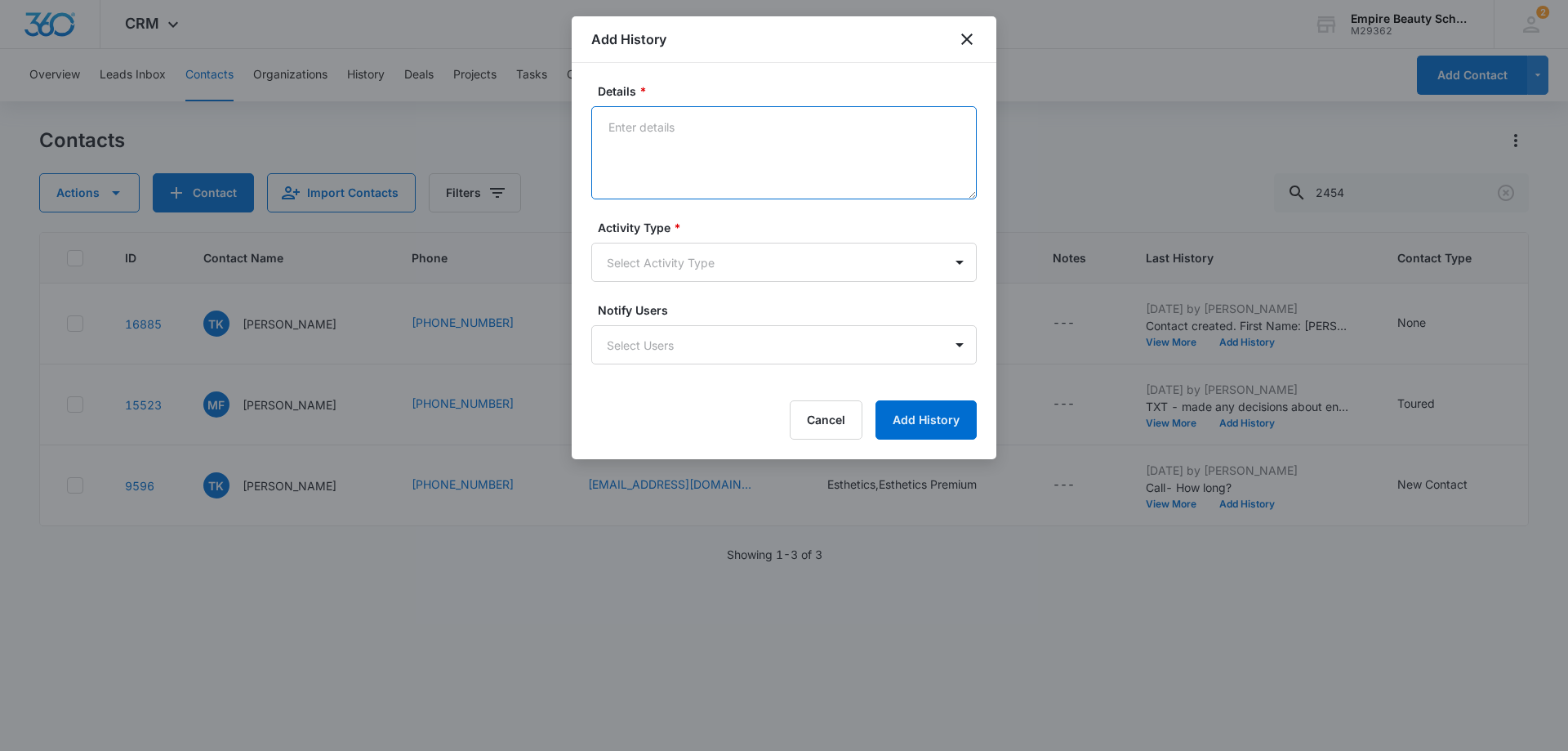
click at [636, 127] on textarea "Details *" at bounding box center [784, 153] width 385 height 93
type textarea "Tx- Follow up"
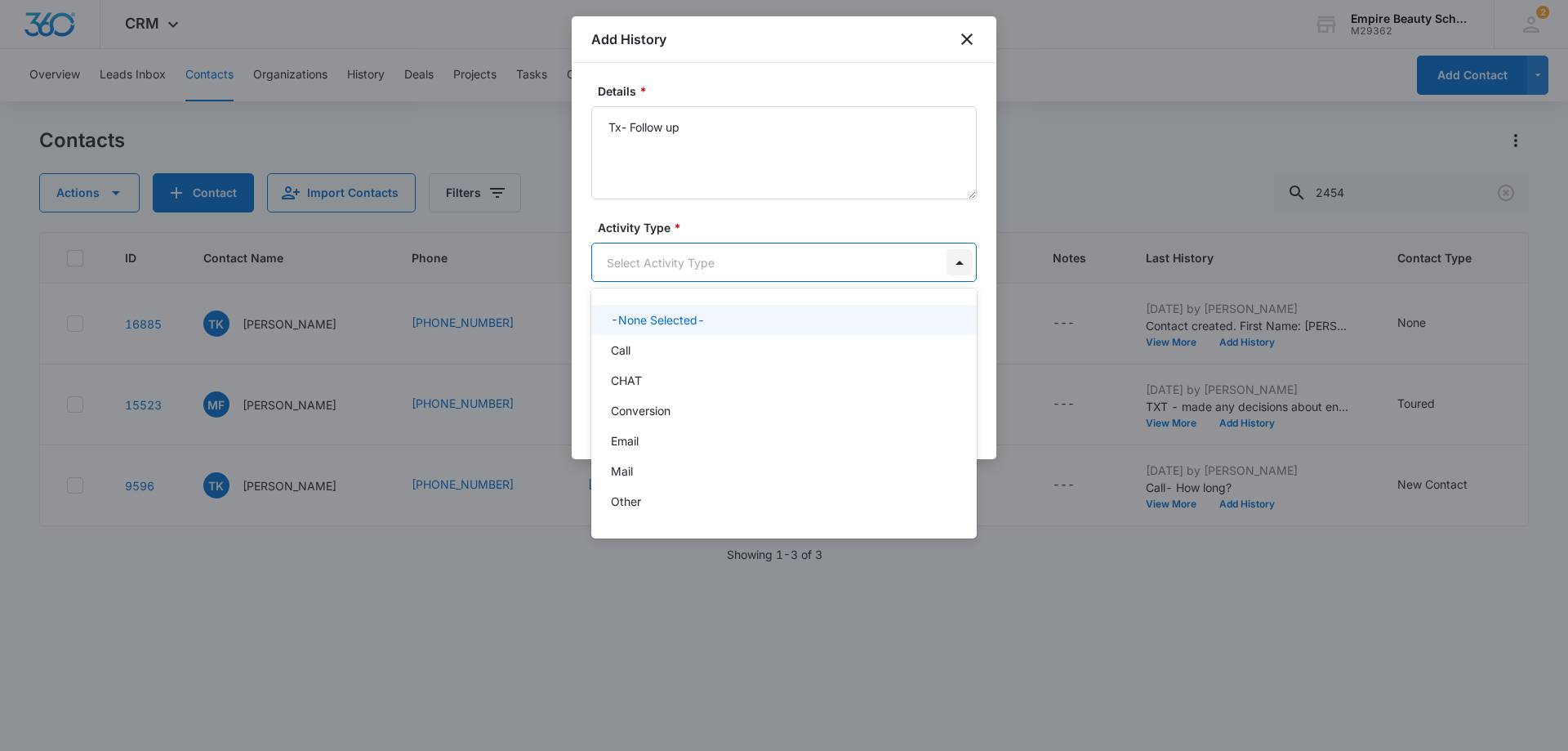
click at [955, 262] on body "CRM Apps Forms CRM Email Shop Payments POS Files Brand Settings AI Assistant Em…" at bounding box center [784, 375] width 1568 height 751
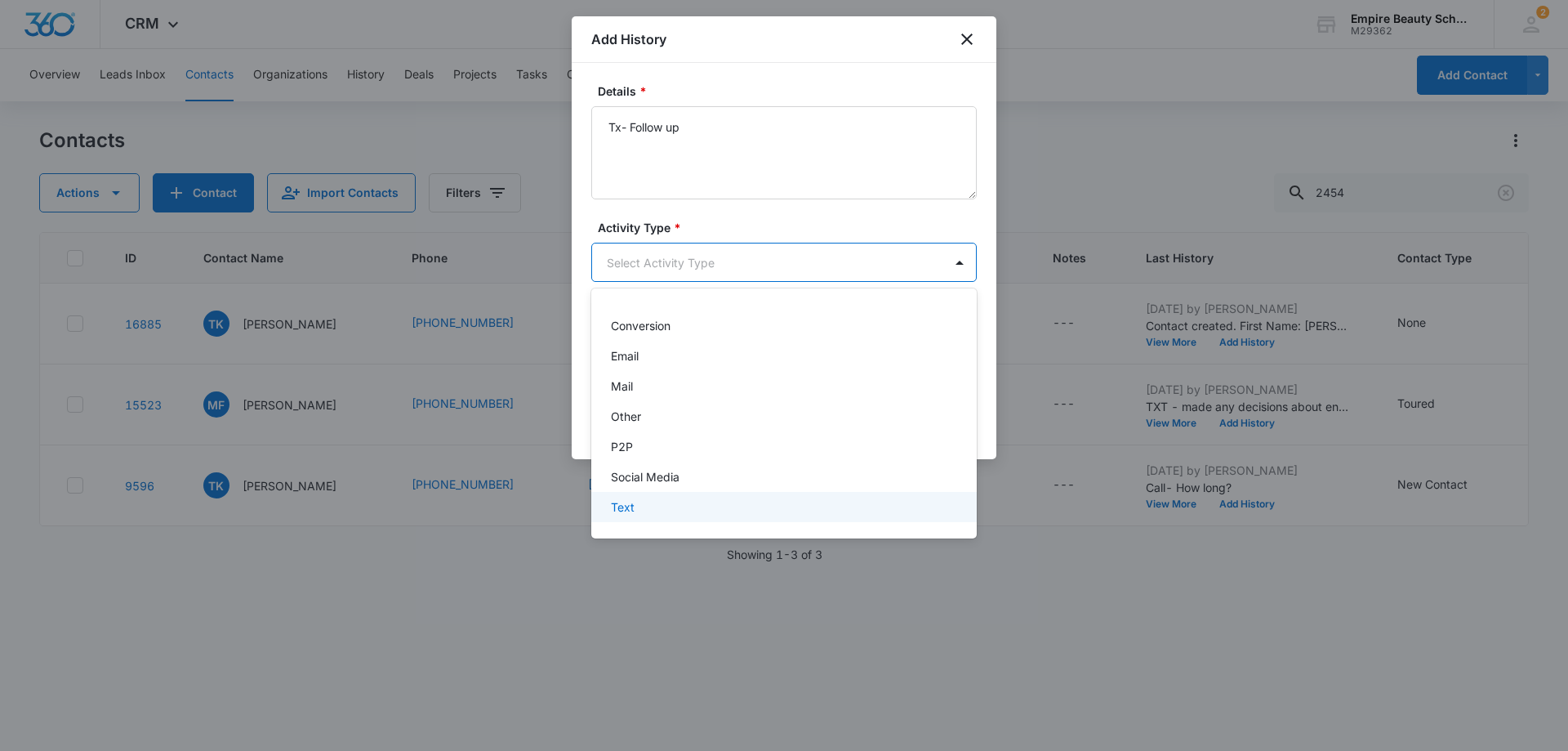
click at [803, 508] on div "Text" at bounding box center [782, 507] width 343 height 17
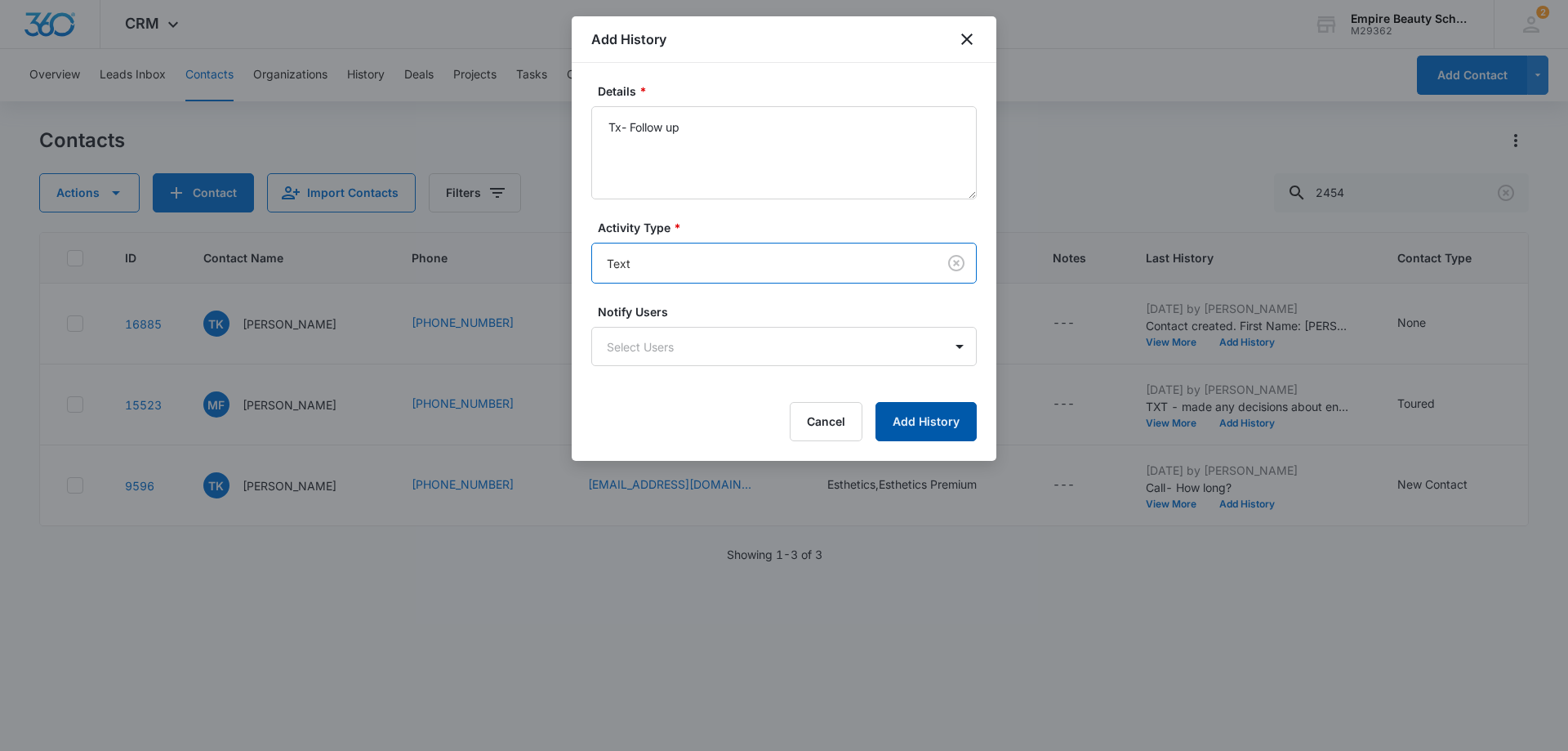
click at [959, 413] on button "Add History" at bounding box center [926, 421] width 101 height 39
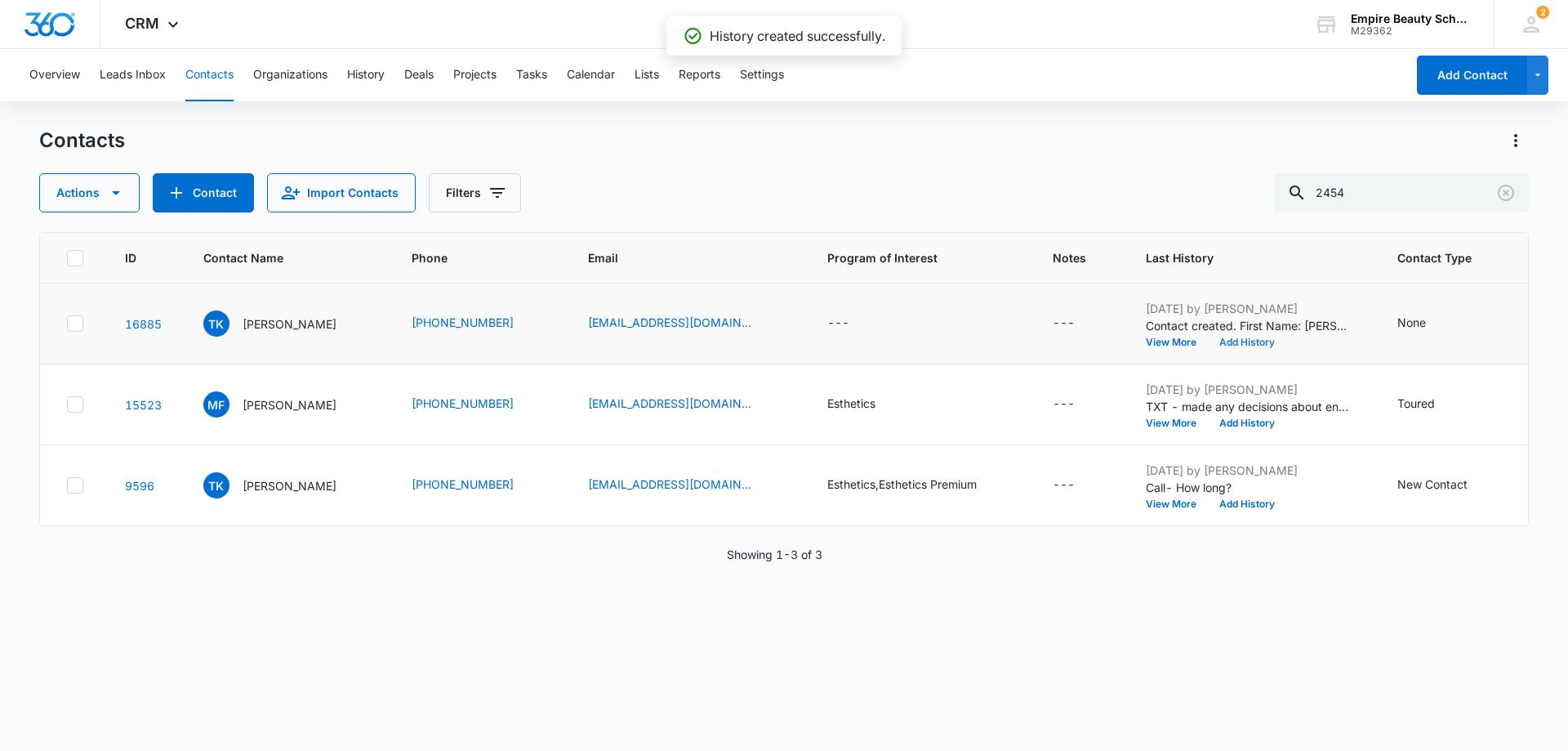
click at [1241, 343] on button "Add History" at bounding box center [1247, 342] width 79 height 10
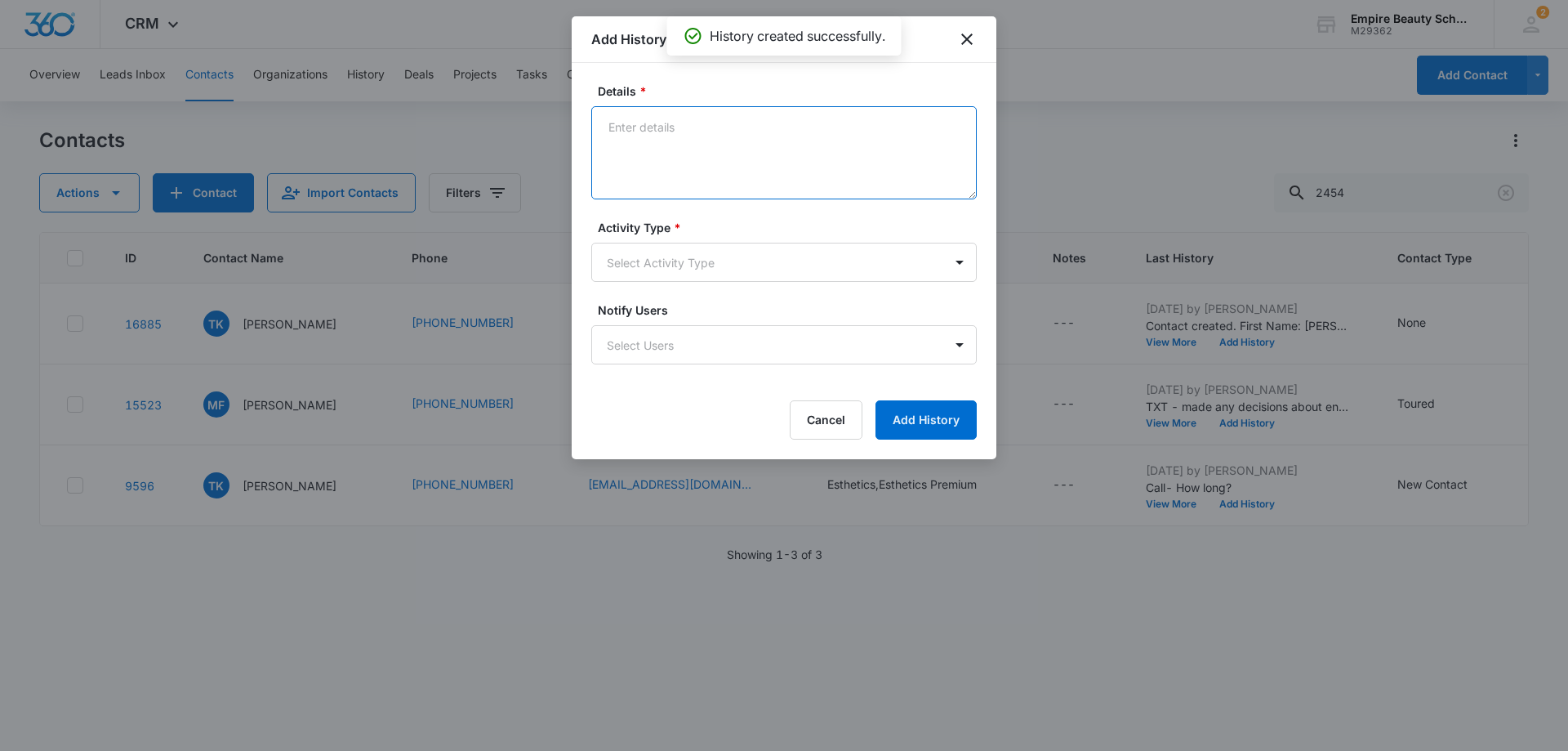
click at [634, 132] on textarea "Details *" at bounding box center [784, 153] width 385 height 93
type textarea "Emailed follow up"
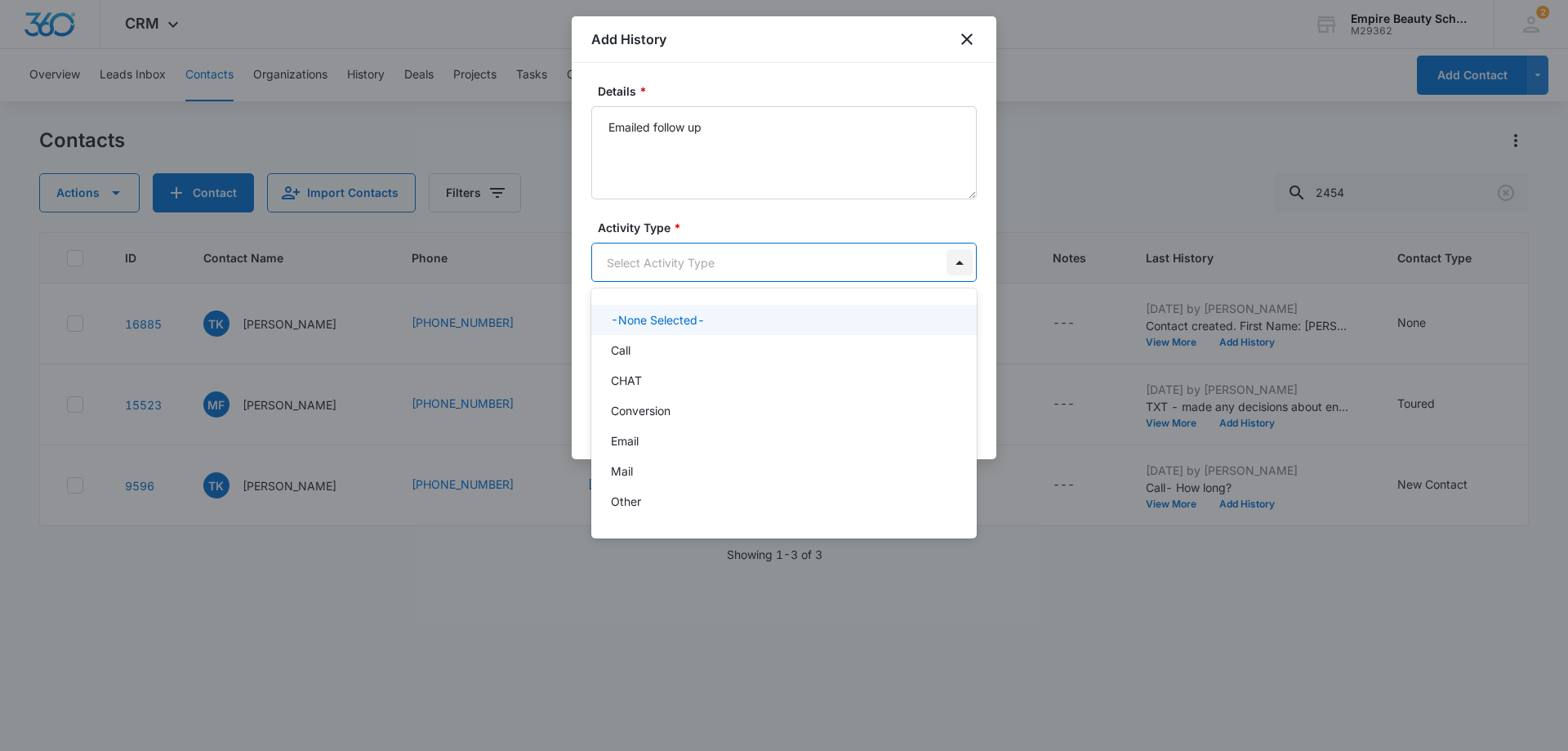
click at [961, 264] on body "CRM Apps Forms CRM Email Shop Payments POS Files Brand Settings AI Assistant Em…" at bounding box center [784, 375] width 1568 height 751
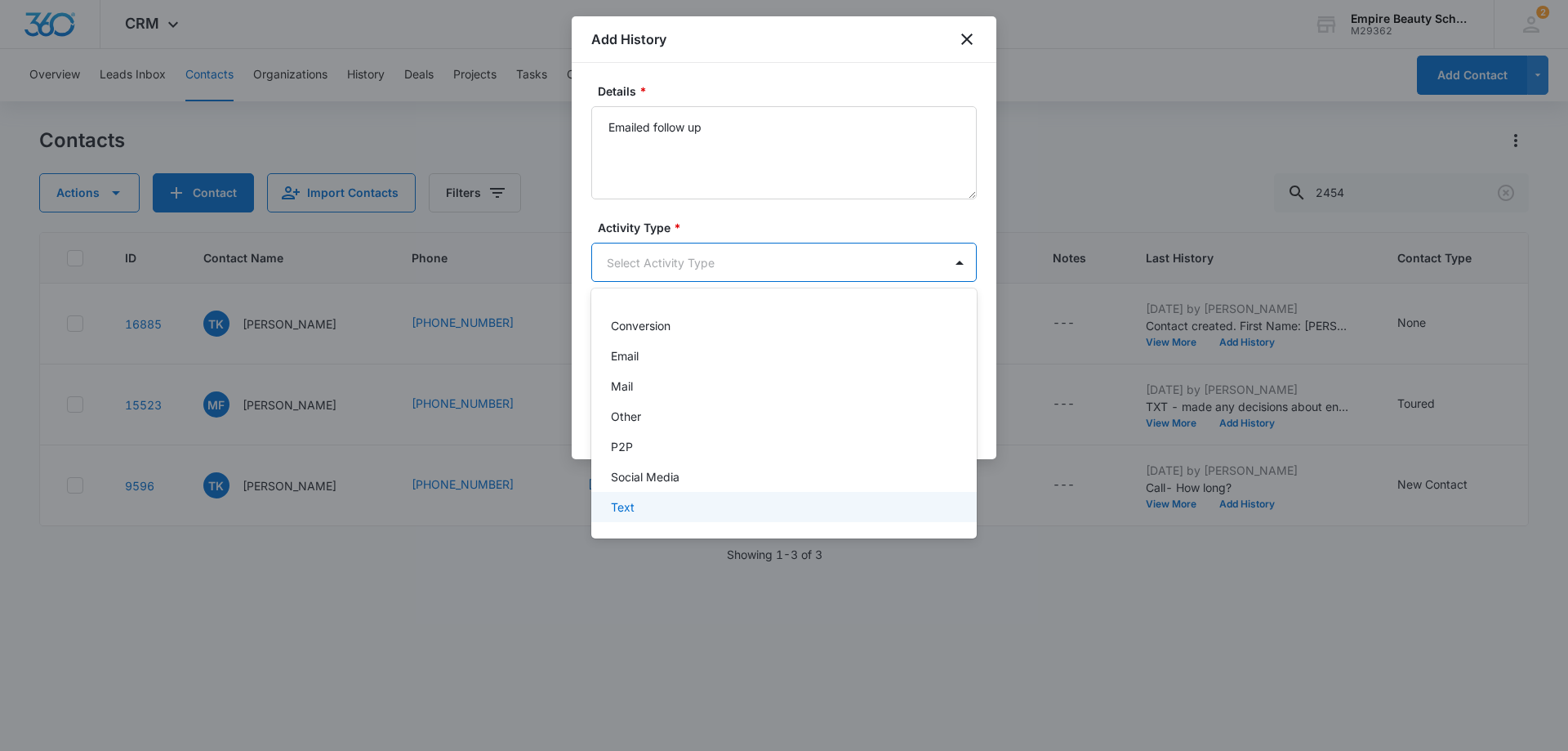
click at [831, 500] on div "Text" at bounding box center [782, 507] width 343 height 17
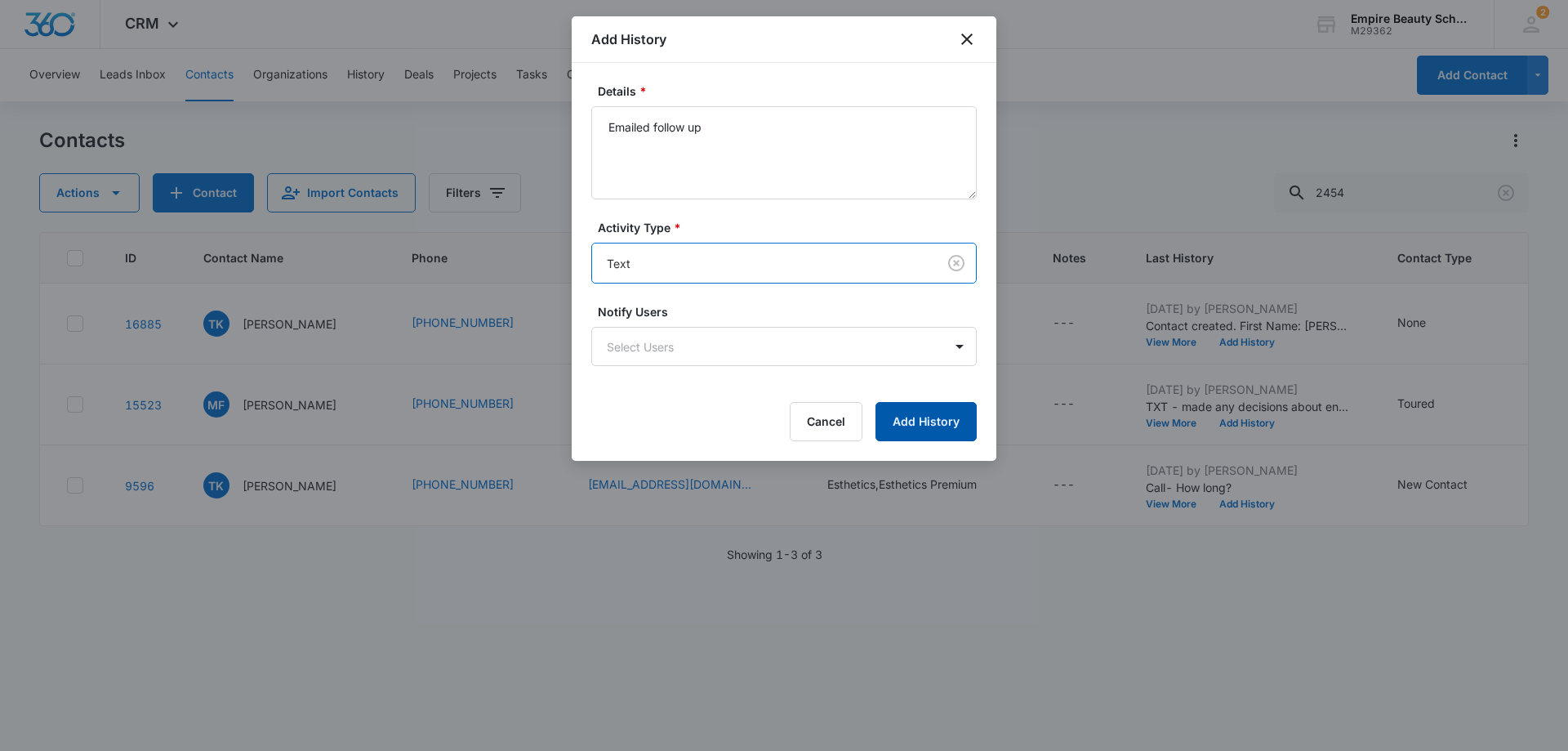
click at [910, 420] on button "Add History" at bounding box center [926, 421] width 101 height 39
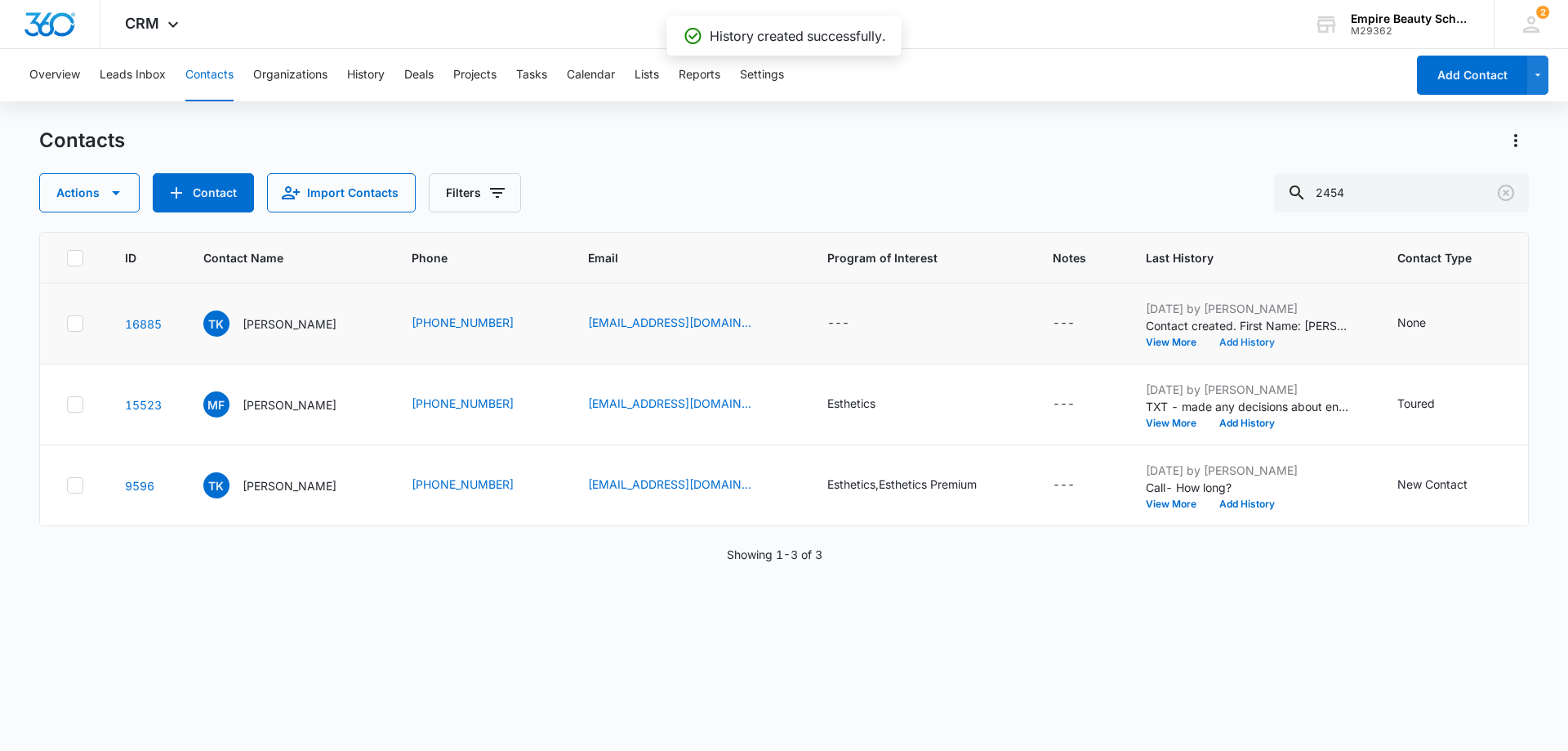
click at [1237, 344] on button "Add History" at bounding box center [1247, 342] width 79 height 10
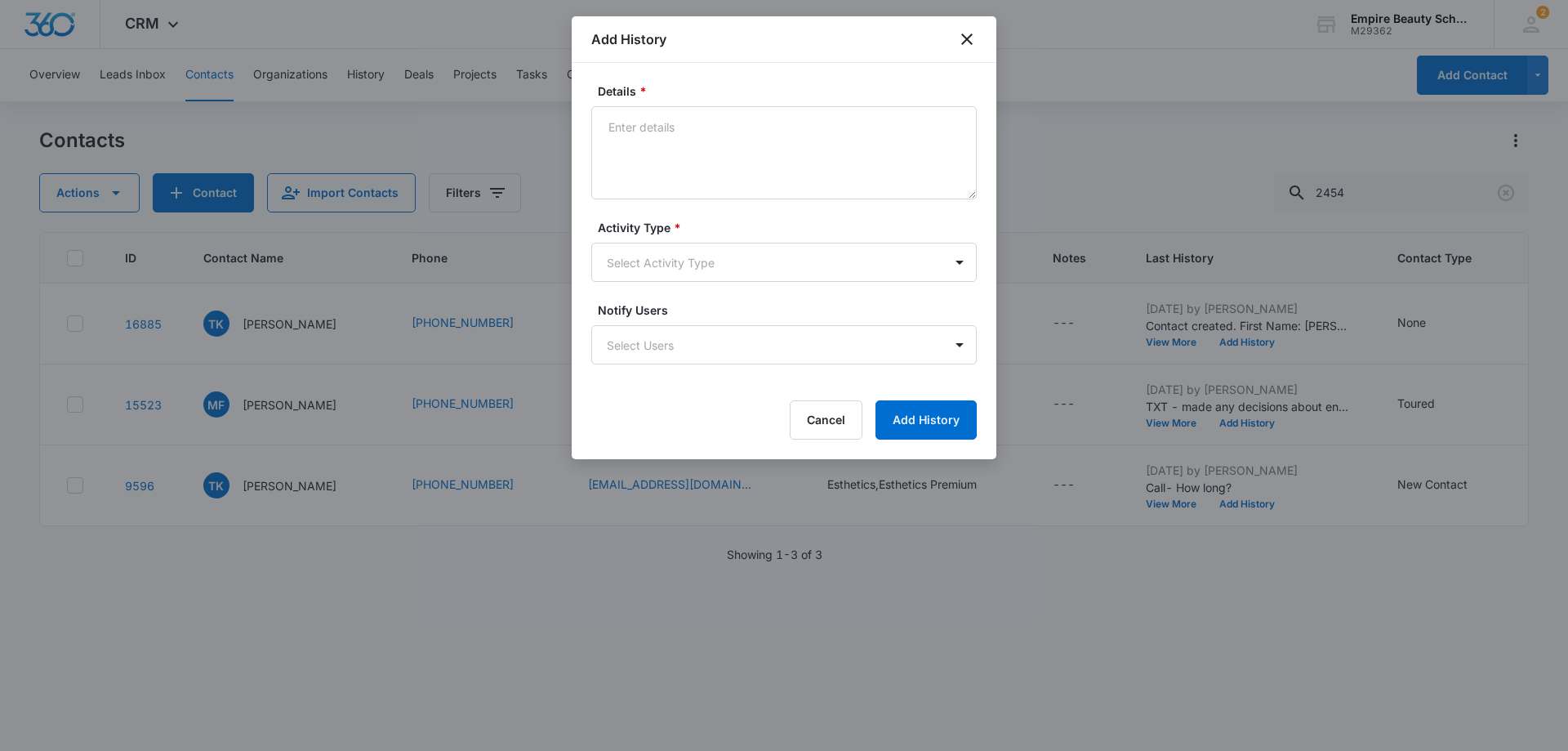
click at [1248, 339] on div at bounding box center [784, 375] width 1568 height 751
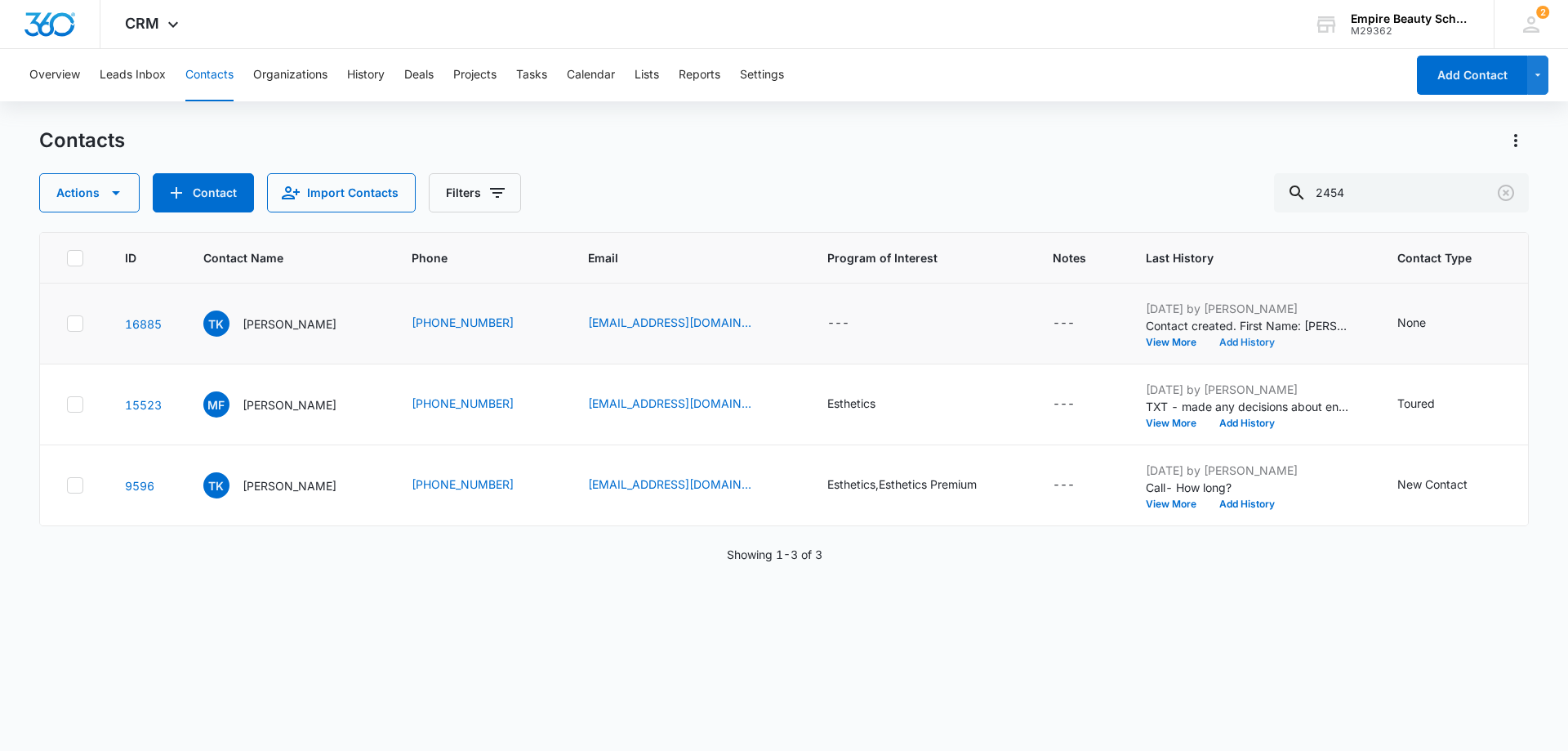
click at [1249, 345] on button "Add History" at bounding box center [1247, 342] width 79 height 10
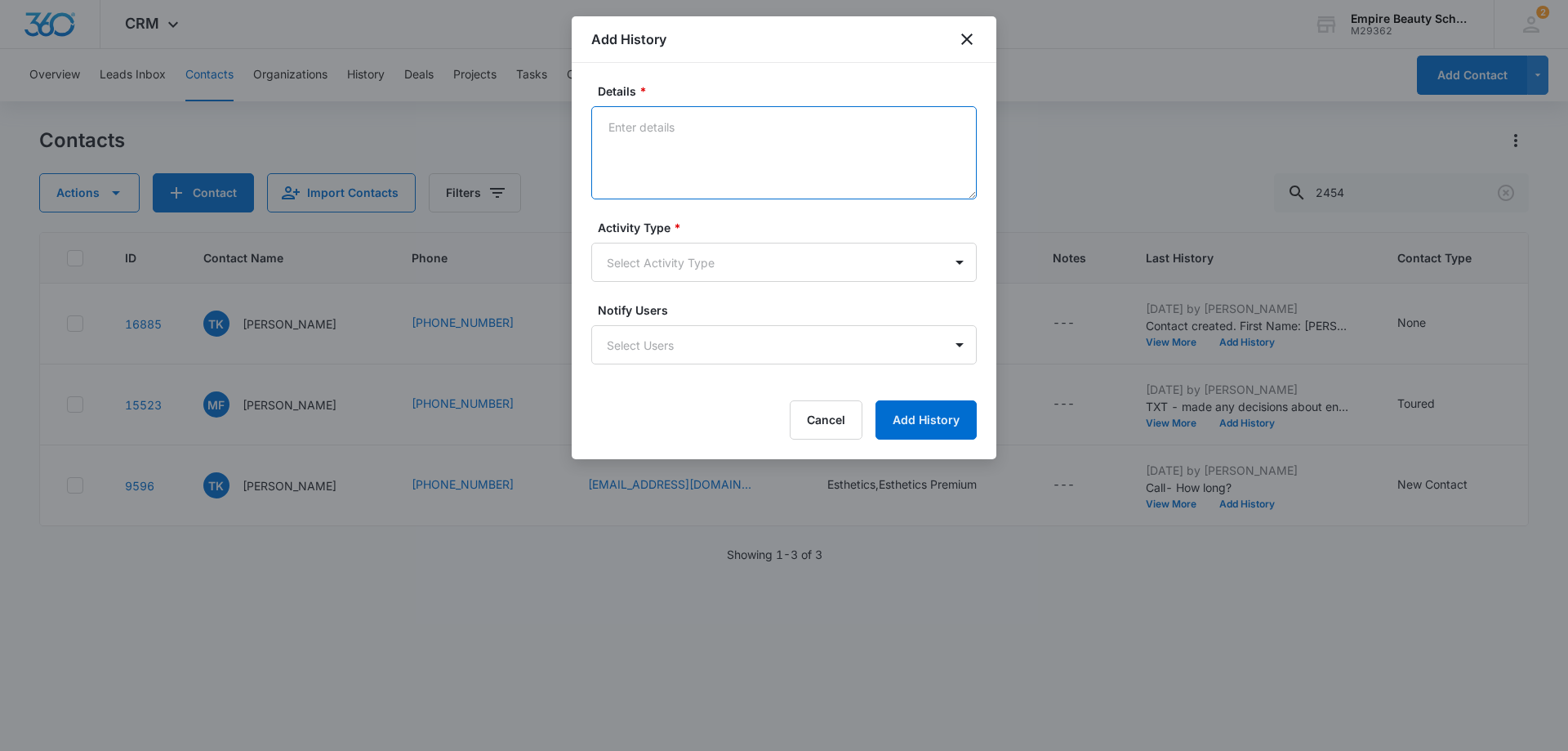
click at [758, 149] on textarea "Details *" at bounding box center [784, 153] width 385 height 93
click at [968, 42] on icon "close" at bounding box center [967, 39] width 20 height 20
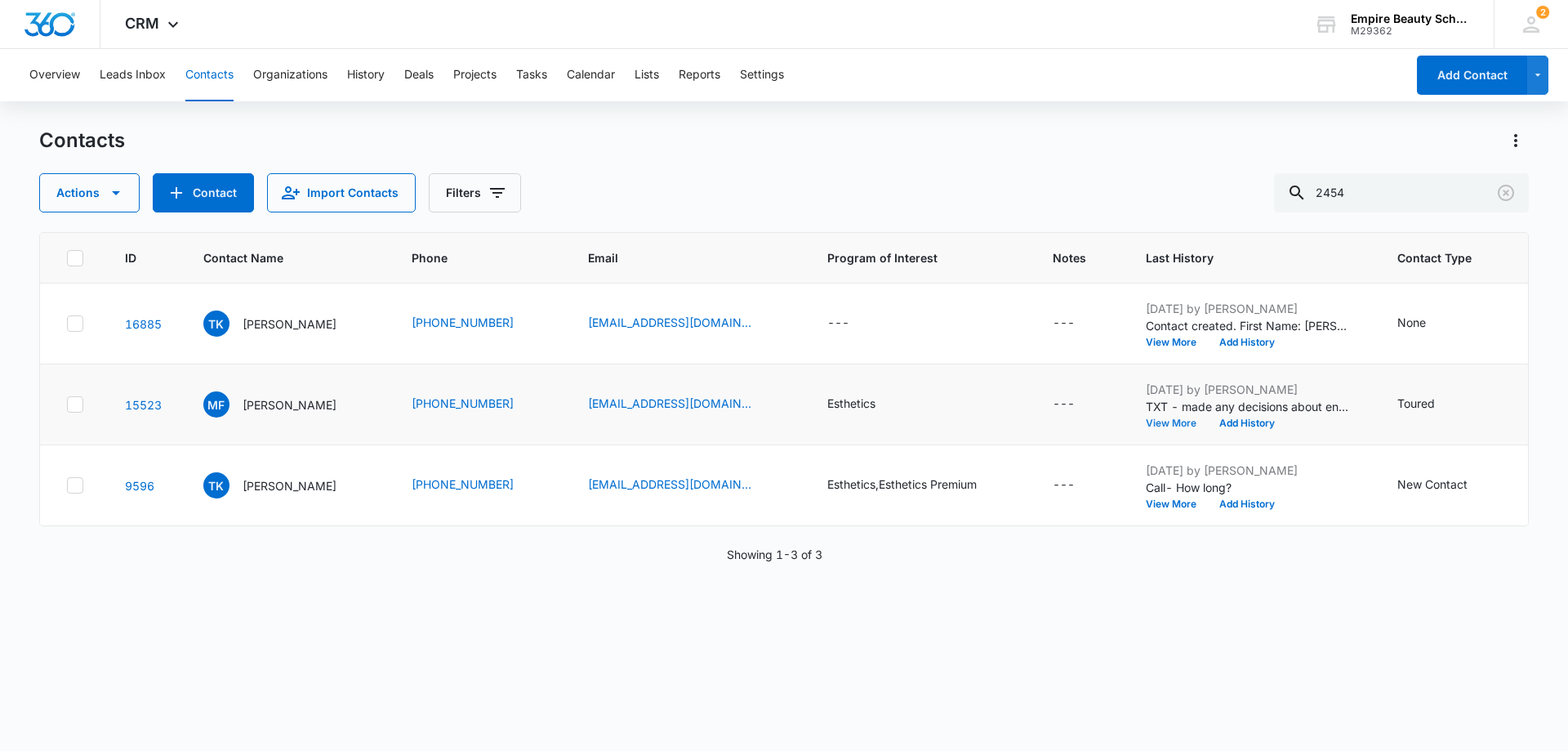
click at [1168, 428] on button "View More" at bounding box center [1178, 423] width 62 height 10
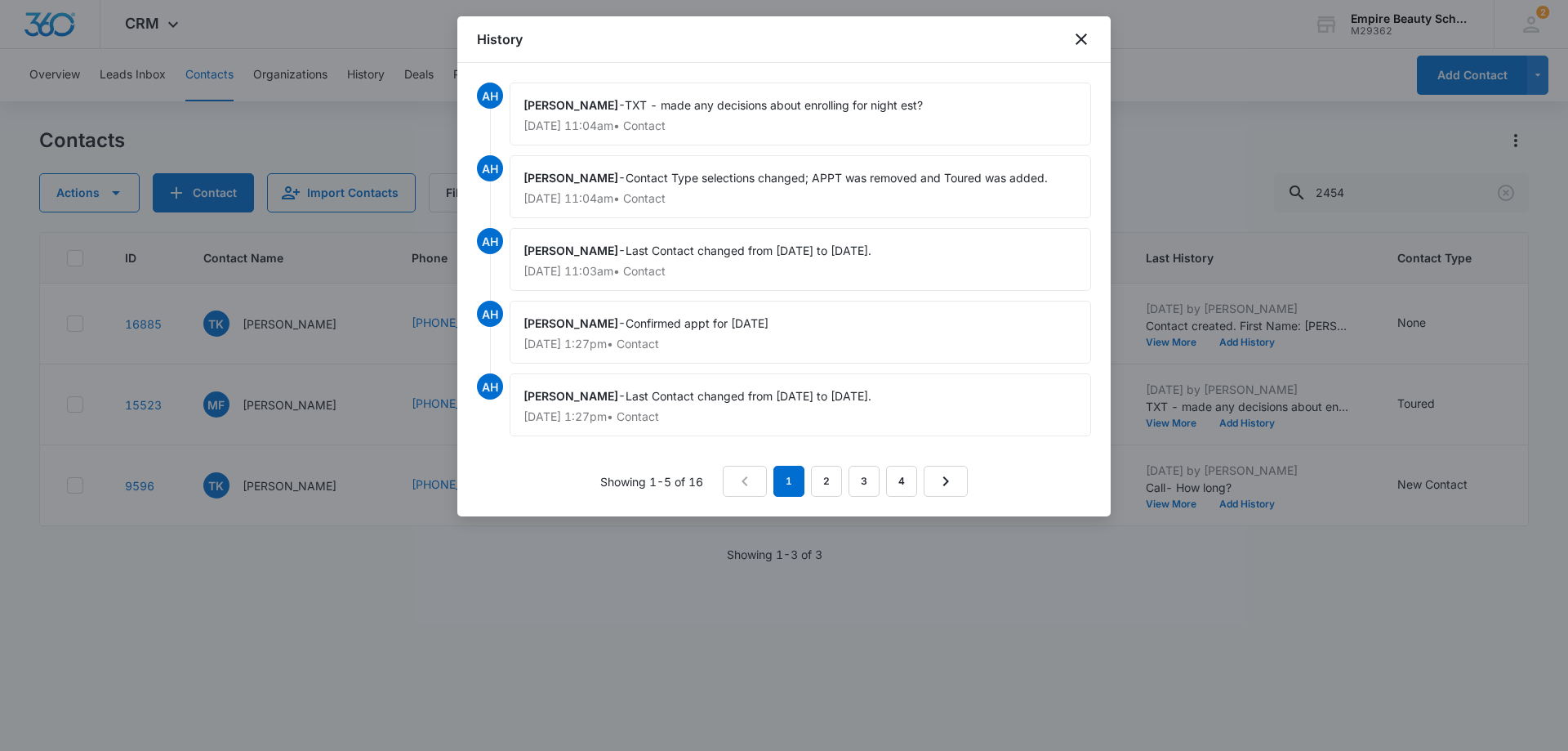
click at [815, 99] on span "TXT - made any decisions about enrolling for night est?" at bounding box center [773, 105] width 298 height 14
click at [816, 105] on span "TXT - made any decisions about enrolling for night est?" at bounding box center [773, 105] width 298 height 14
click at [645, 111] on span "TXT - made any decisions about enrolling for night est?" at bounding box center [773, 105] width 298 height 14
drag, startPoint x: 643, startPoint y: 111, endPoint x: 670, endPoint y: 108, distance: 27.2
click at [647, 111] on span "TXT - made any decisions about enrolling for night est?" at bounding box center [773, 105] width 298 height 14
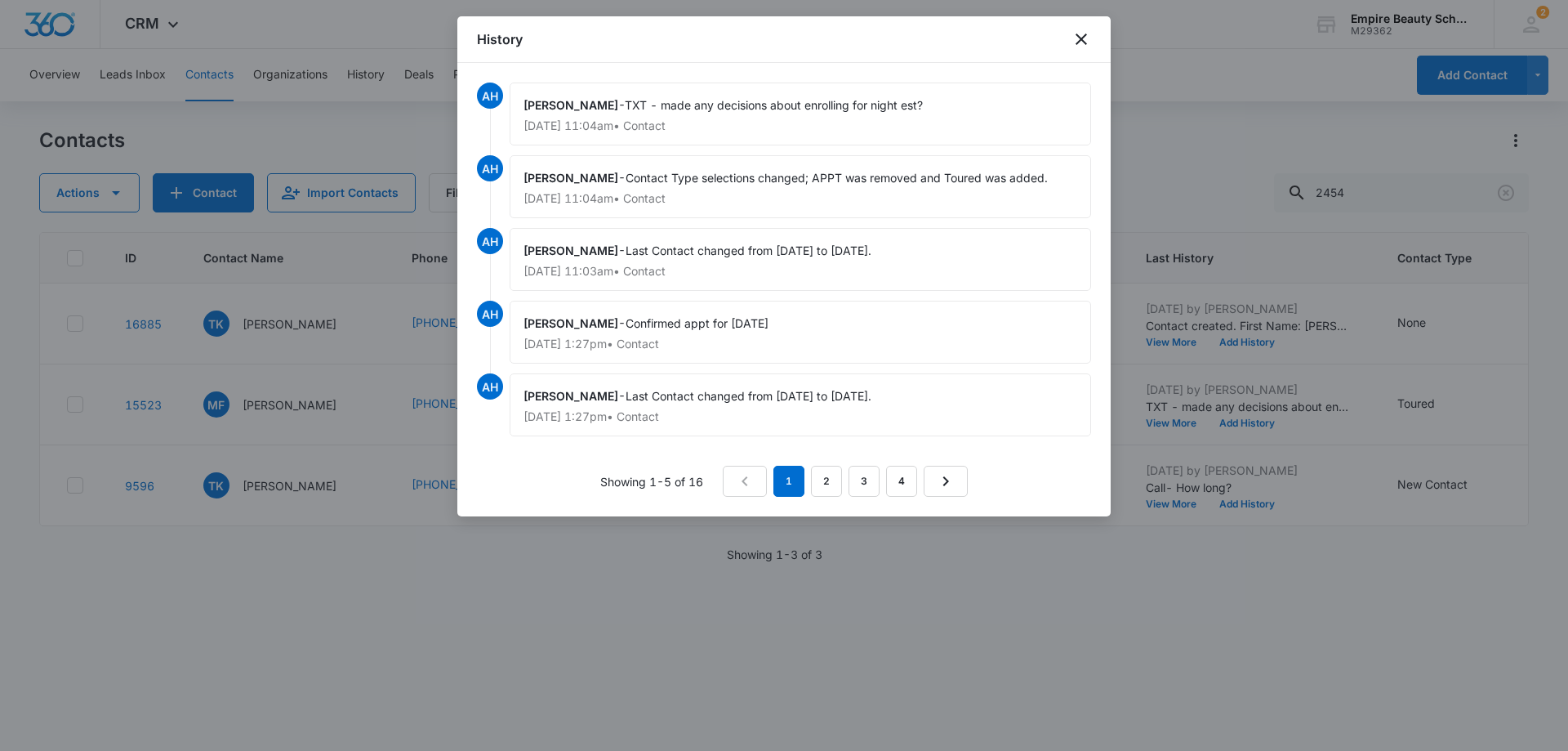
click at [672, 111] on span "TXT - made any decisions about enrolling for night est?" at bounding box center [773, 105] width 298 height 14
click at [625, 110] on span "TXT - made any decisions about enrolling for night est?" at bounding box center [773, 105] width 298 height 14
click at [625, 106] on span "TXT - made any decisions about enrolling for night est?" at bounding box center [773, 105] width 298 height 14
drag, startPoint x: 619, startPoint y: 103, endPoint x: 604, endPoint y: 99, distance: 15.5
click at [625, 99] on span "TXT - made any decisions about enrolling for night est?" at bounding box center [773, 105] width 298 height 14
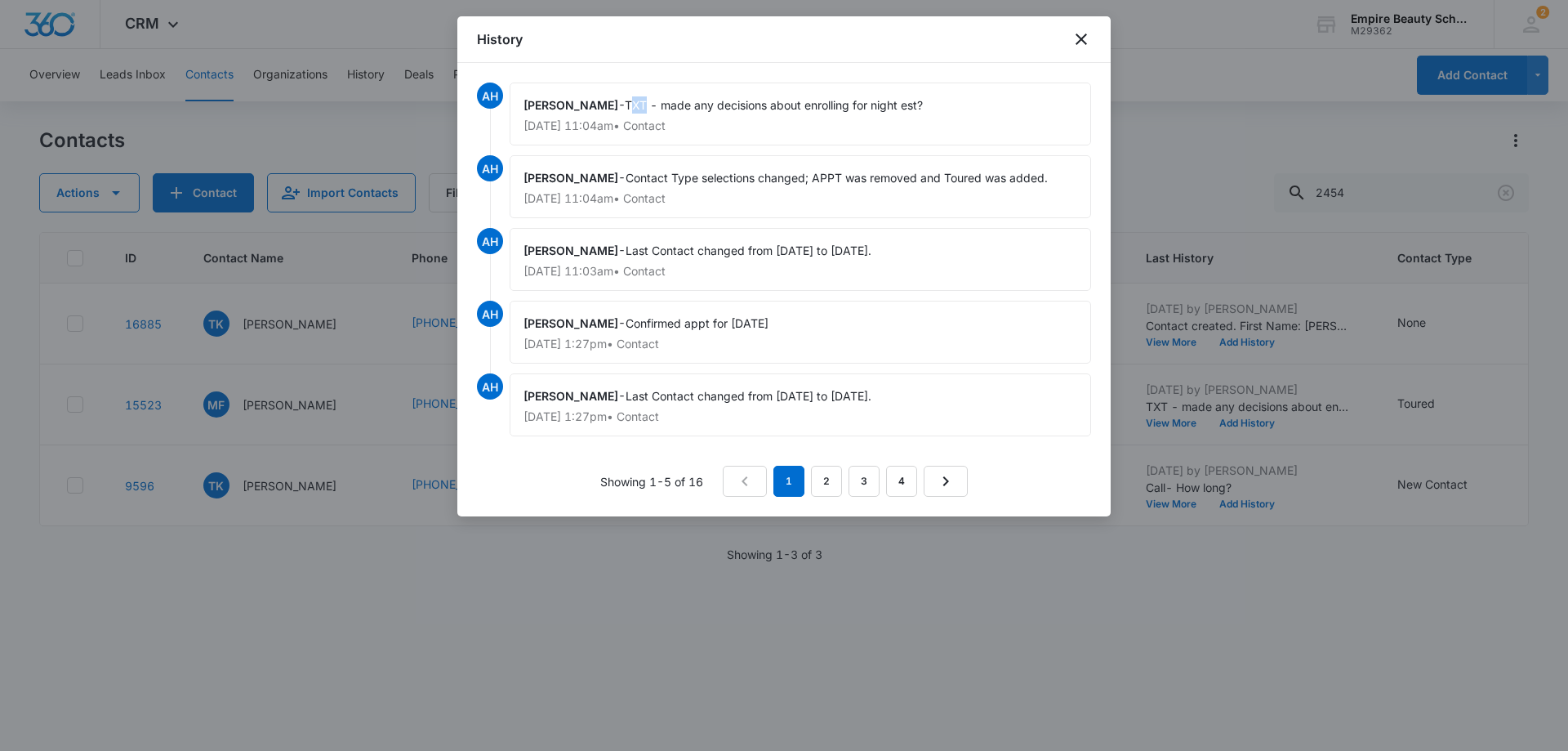
click at [625, 105] on span "TXT - made any decisions about enrolling for night est?" at bounding box center [773, 105] width 298 height 14
click at [936, 210] on div "Alissa Hoy - Contact Type selections changed; APPT was removed and Toured was a…" at bounding box center [800, 187] width 581 height 63
click at [1077, 41] on icon "close" at bounding box center [1082, 39] width 20 height 20
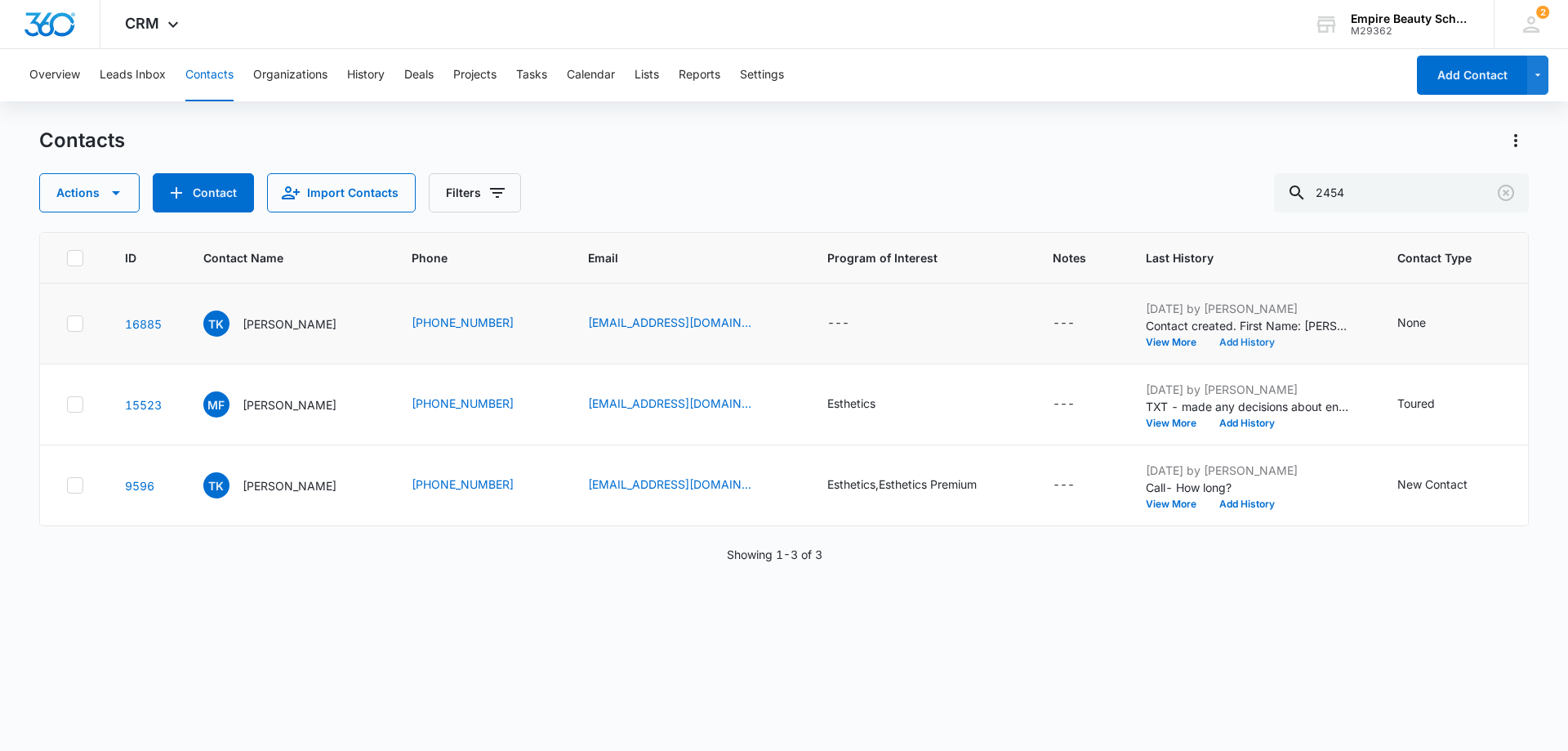
click at [1237, 339] on button "Add History" at bounding box center [1247, 342] width 79 height 10
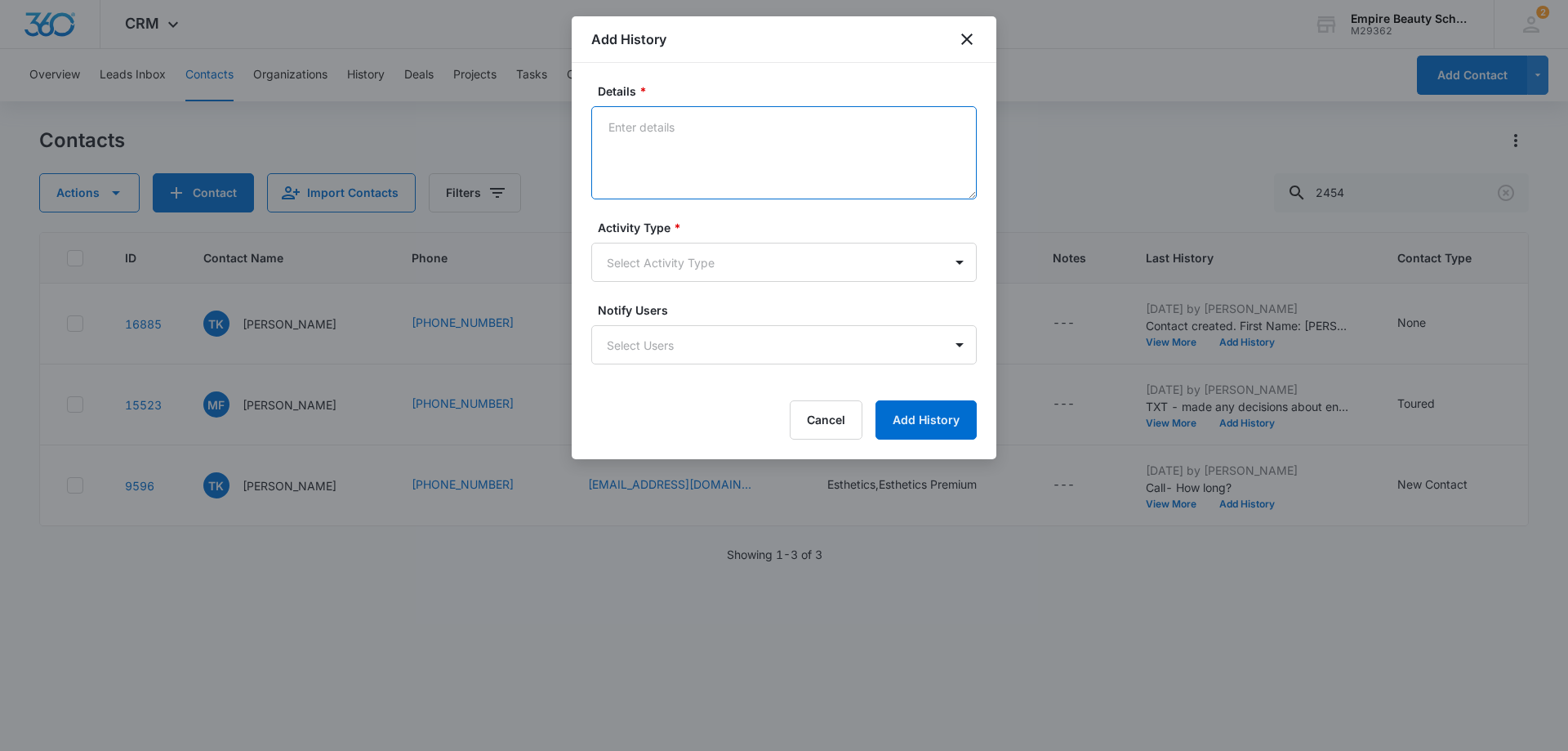
click at [615, 124] on textarea "Details *" at bounding box center [784, 153] width 385 height 93
type textarea "Emailed-follow up"
click at [960, 264] on body "CRM Apps Forms CRM Email Shop Payments POS Files Brand Settings AI Assistant Em…" at bounding box center [784, 375] width 1568 height 751
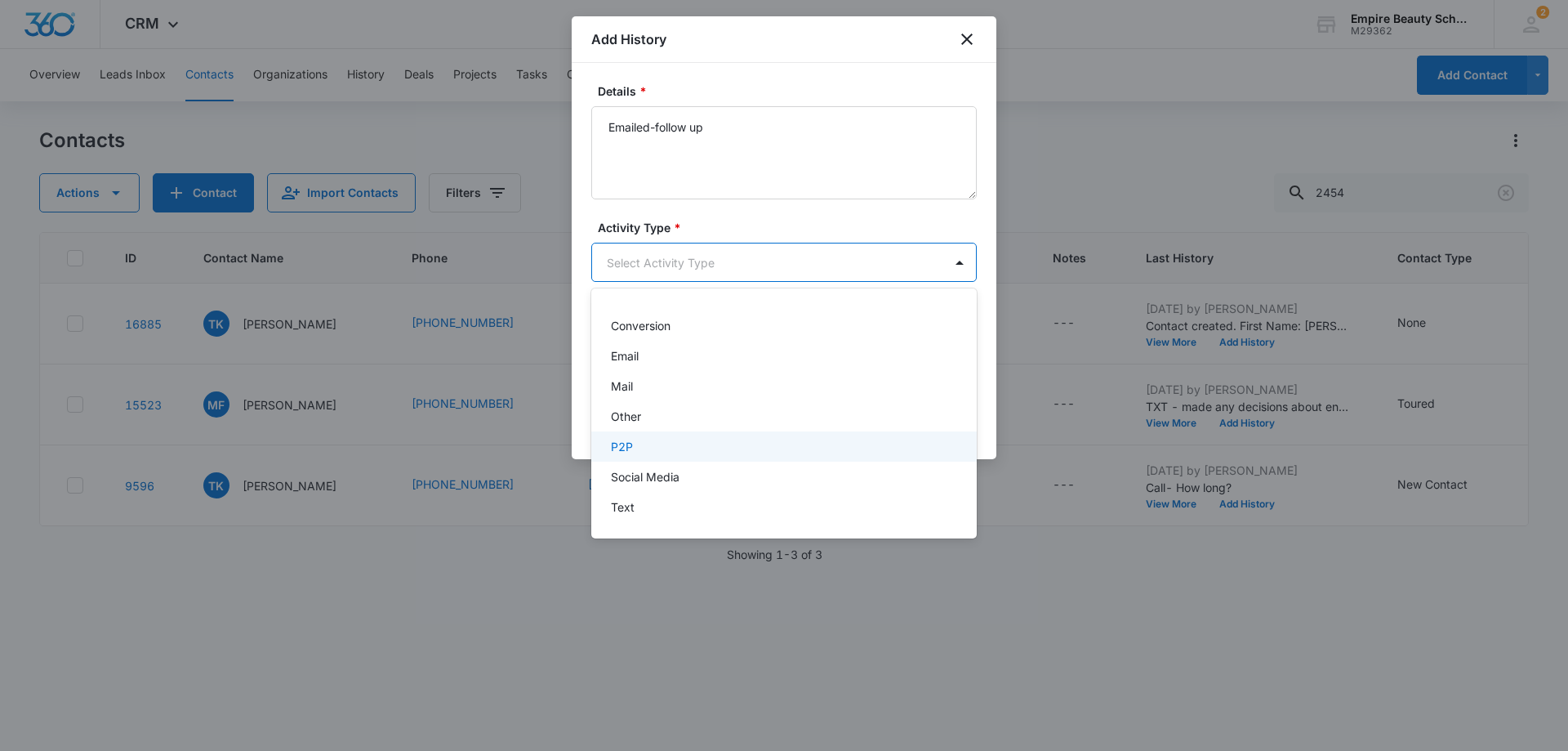
scroll to position [0, 0]
click at [748, 430] on div "Email" at bounding box center [784, 441] width 385 height 30
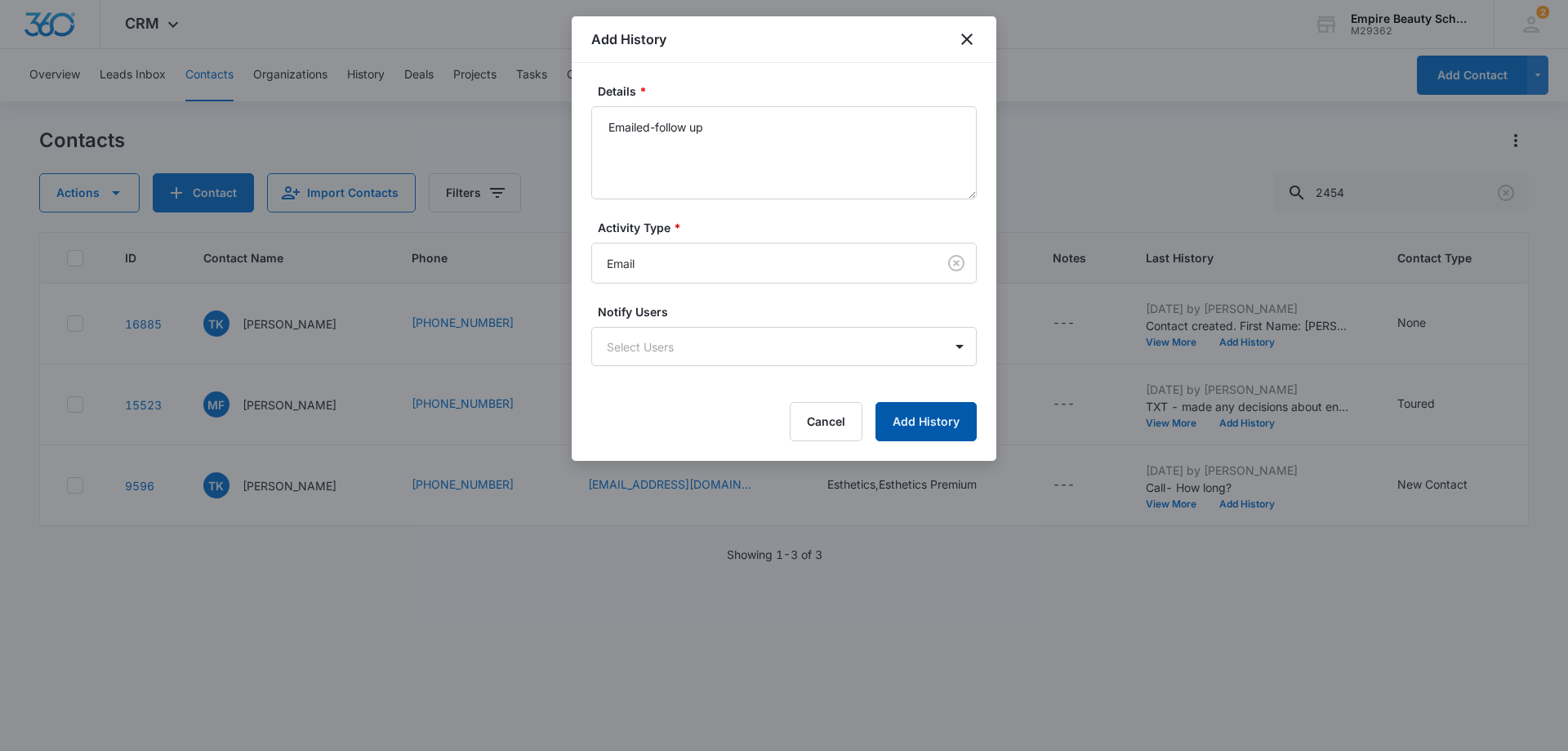
click at [923, 418] on button "Add History" at bounding box center [926, 421] width 101 height 39
click at [923, 418] on div "Cancel Loading Add History" at bounding box center [784, 421] width 385 height 39
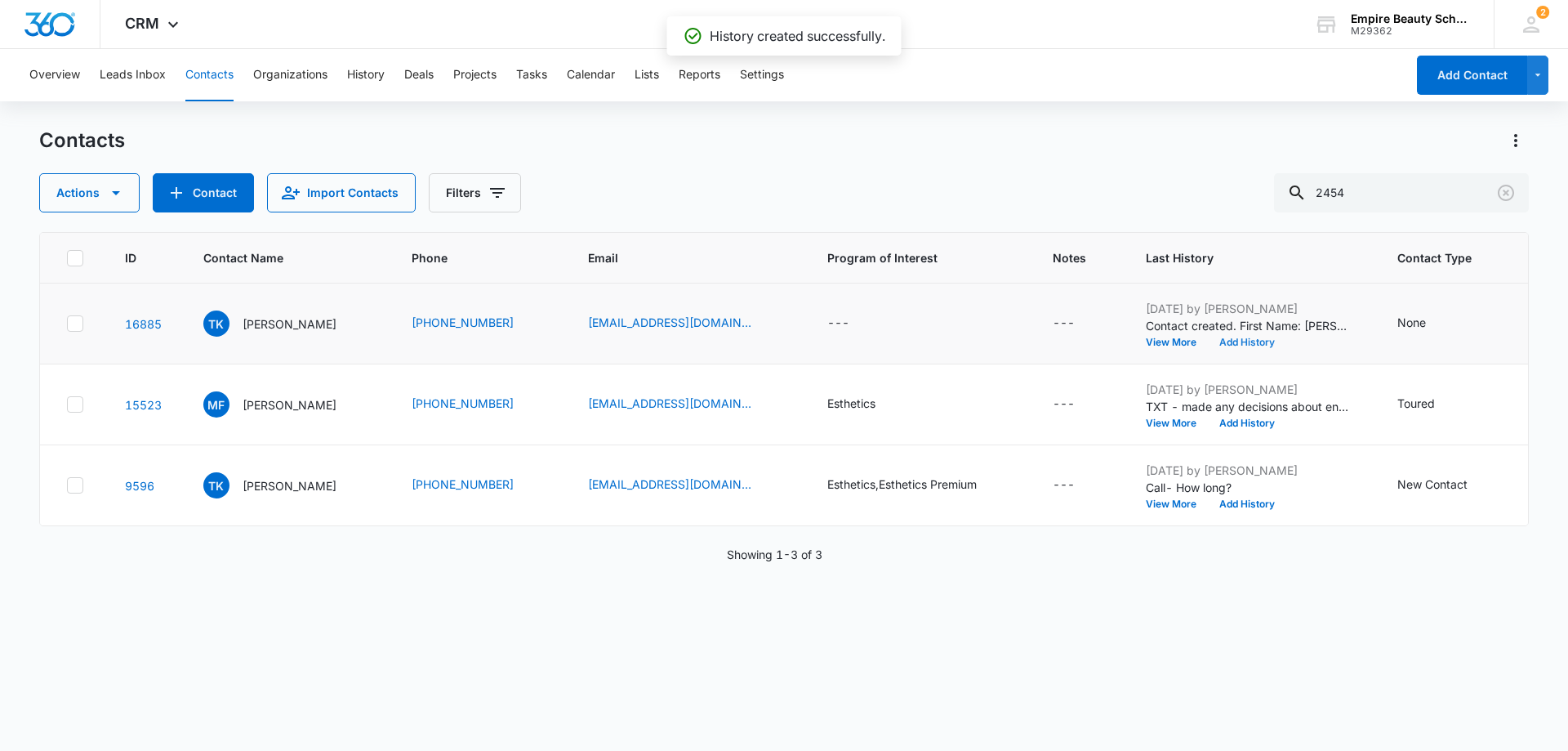
click at [1252, 347] on button "Add History" at bounding box center [1247, 342] width 79 height 10
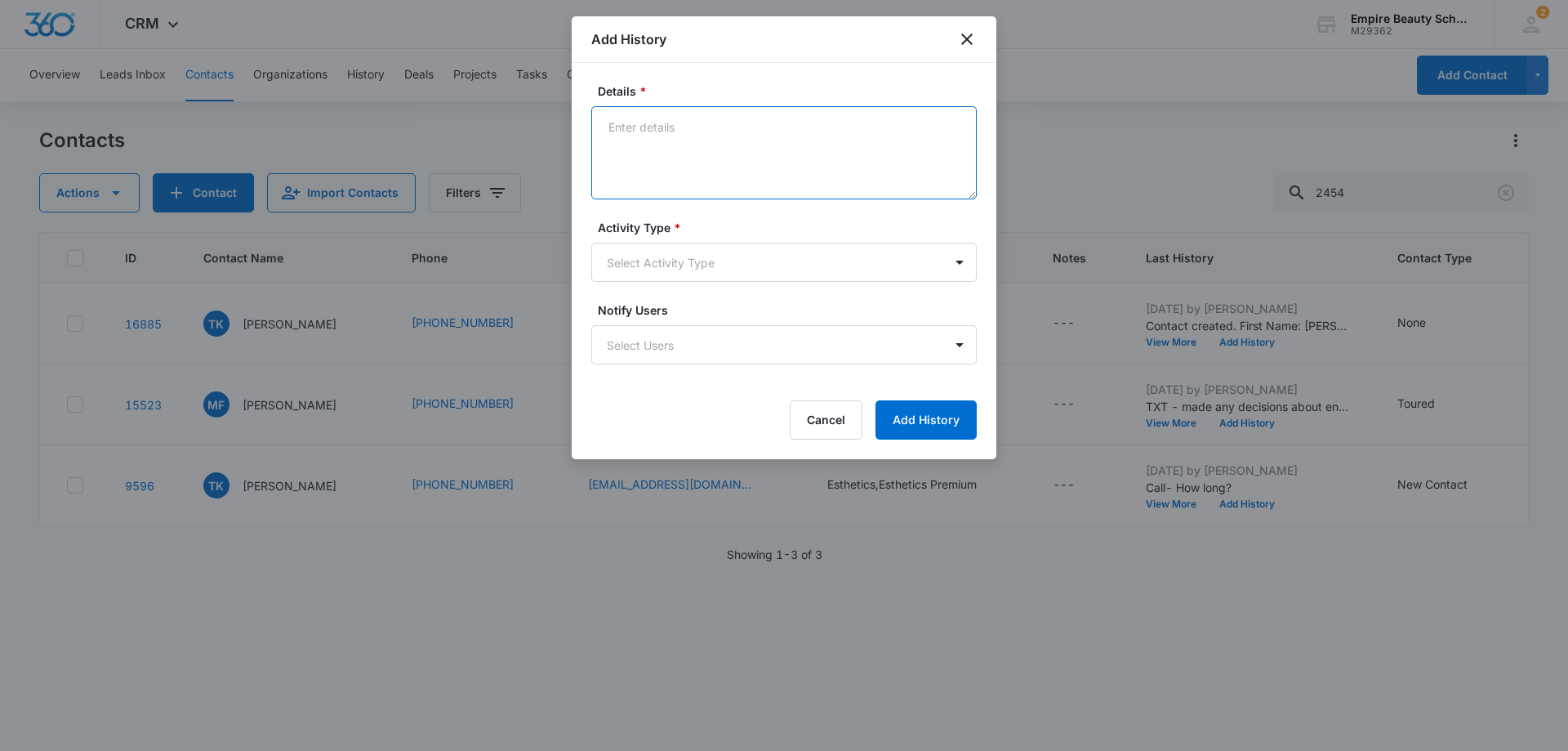
click at [644, 125] on textarea "Details *" at bounding box center [784, 153] width 385 height 93
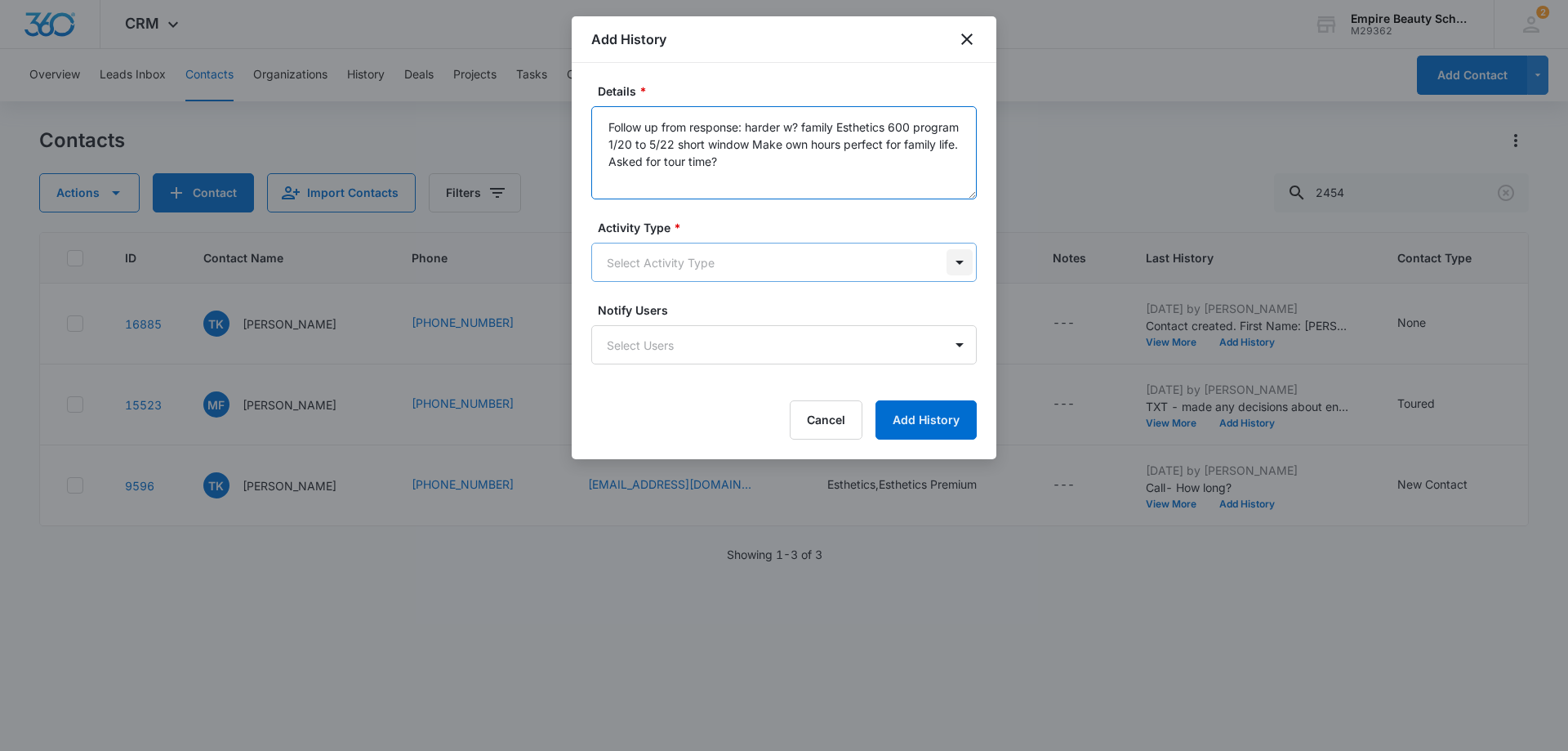
type textarea "Follow up from response: harder w? family Esthetics 600 program 1/20 to 5/22 sh…"
click at [962, 262] on body "CRM Apps Forms CRM Email Shop Payments POS Files Brand Settings AI Assistant Em…" at bounding box center [784, 375] width 1568 height 751
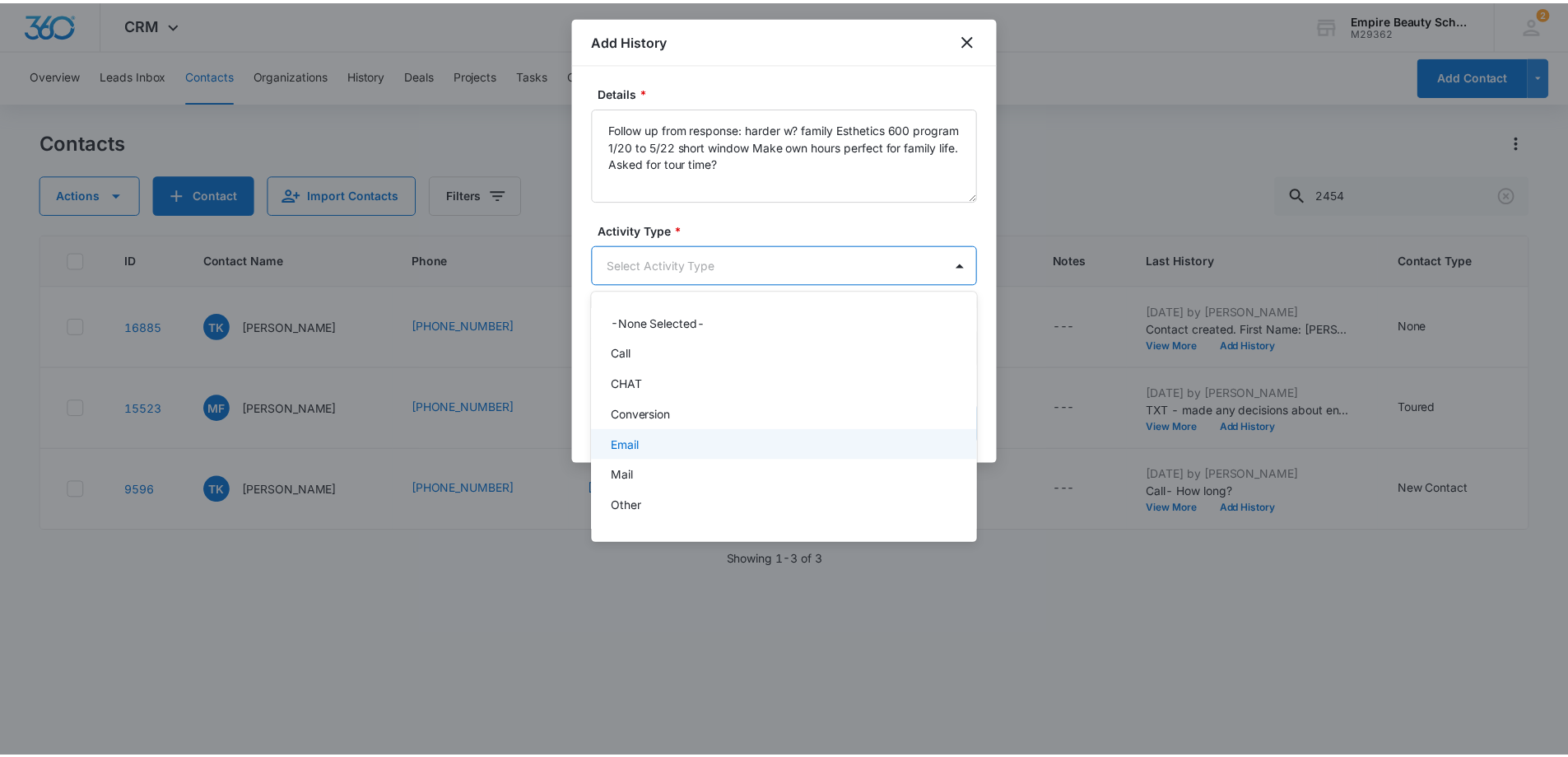
scroll to position [85, 0]
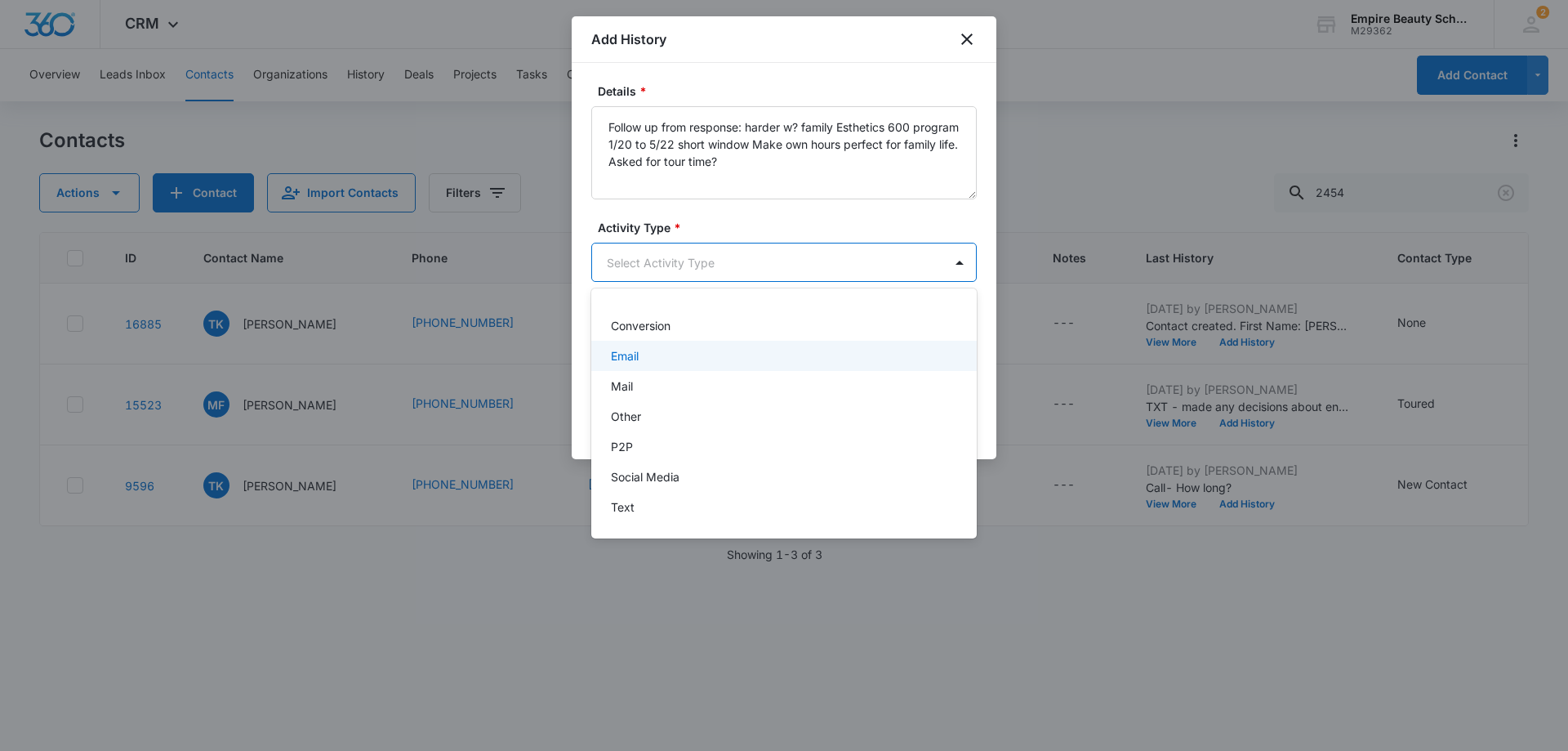
click at [810, 350] on div "Email" at bounding box center [782, 356] width 343 height 17
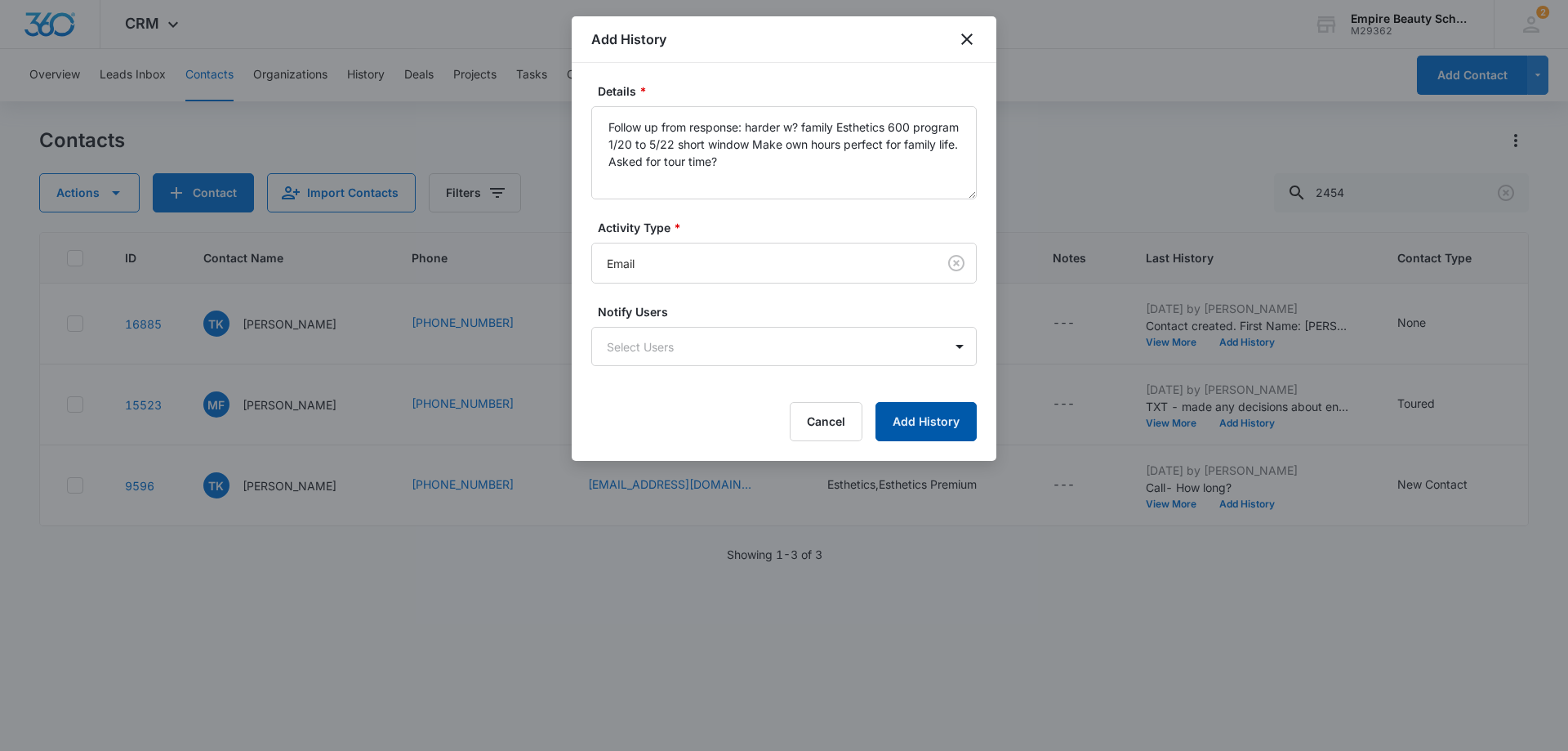
click at [936, 422] on button "Add History" at bounding box center [926, 421] width 101 height 39
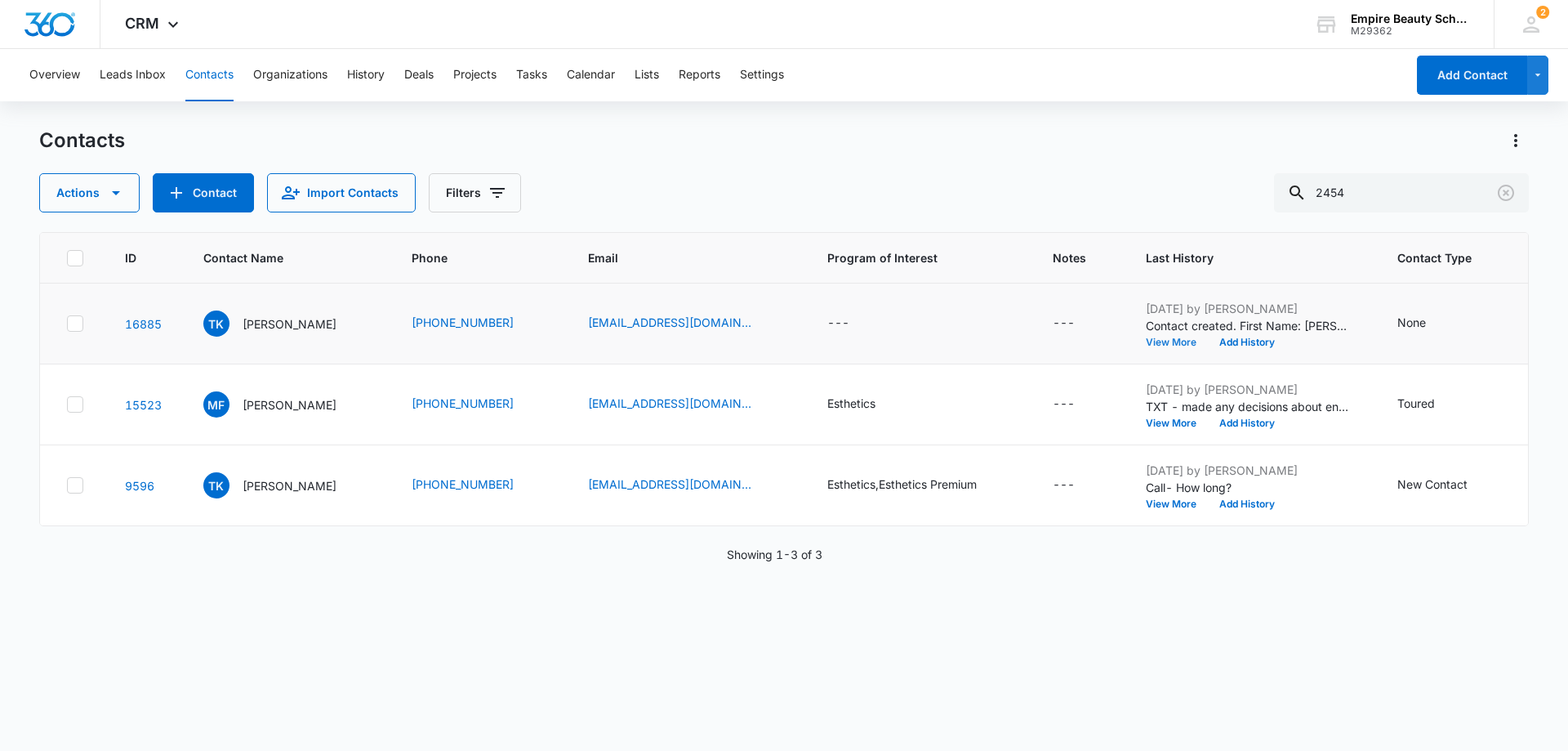
click at [1159, 347] on button "View More" at bounding box center [1178, 342] width 62 height 10
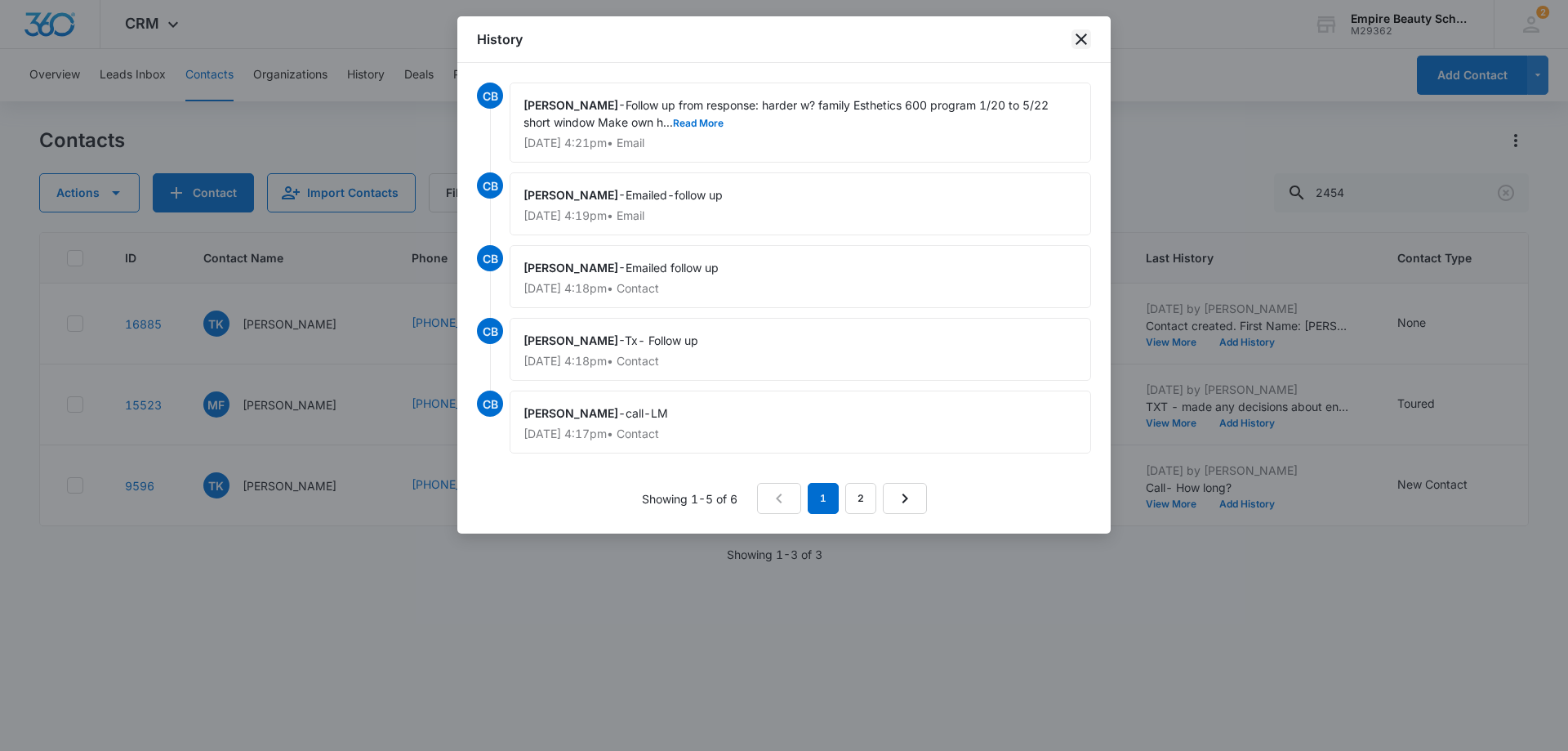
click at [1082, 36] on icon "close" at bounding box center [1082, 39] width 20 height 20
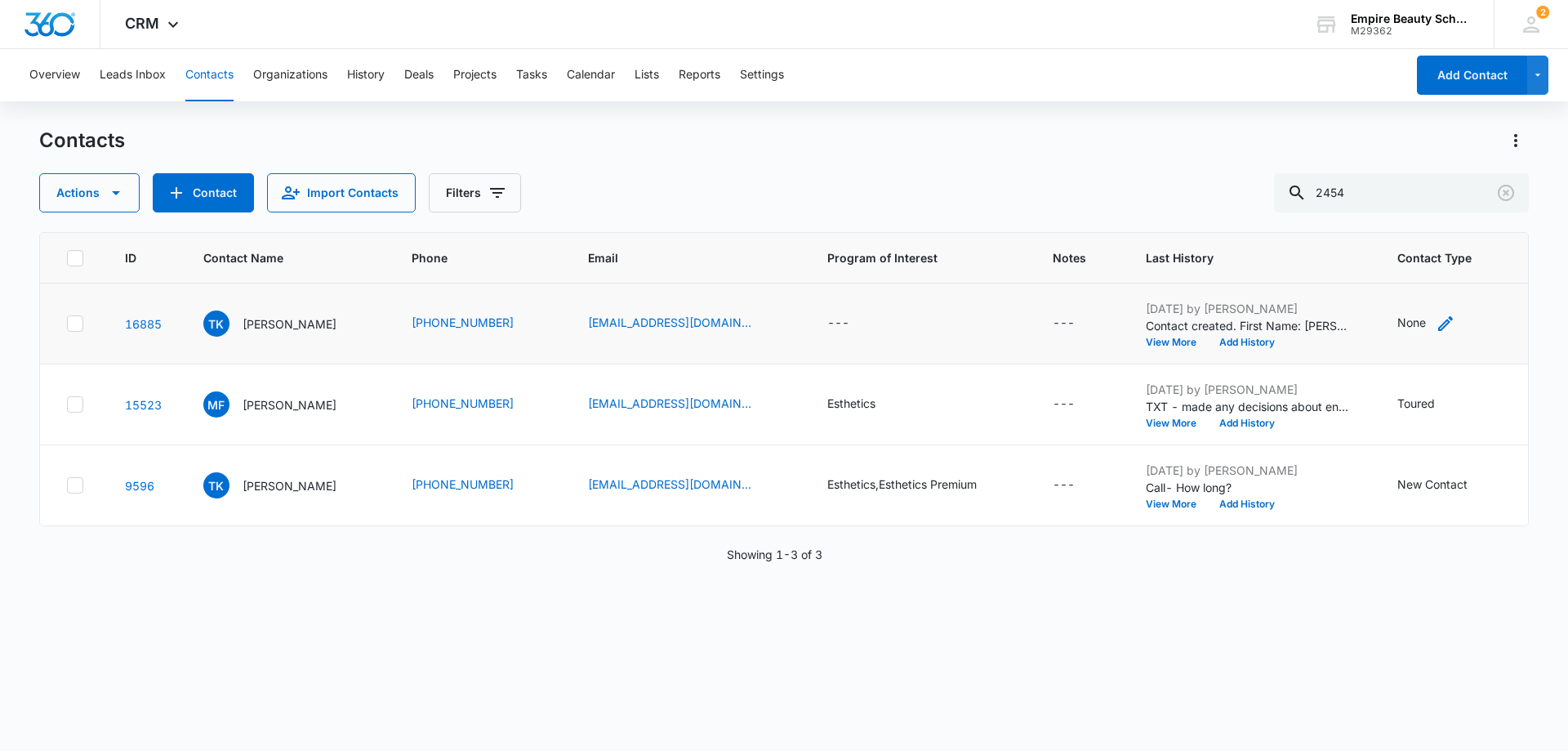
click at [1407, 321] on div "None" at bounding box center [1412, 322] width 29 height 17
click at [1457, 275] on button "Save" at bounding box center [1466, 270] width 48 height 31
click at [374, 76] on button "History" at bounding box center [365, 75] width 37 height 53
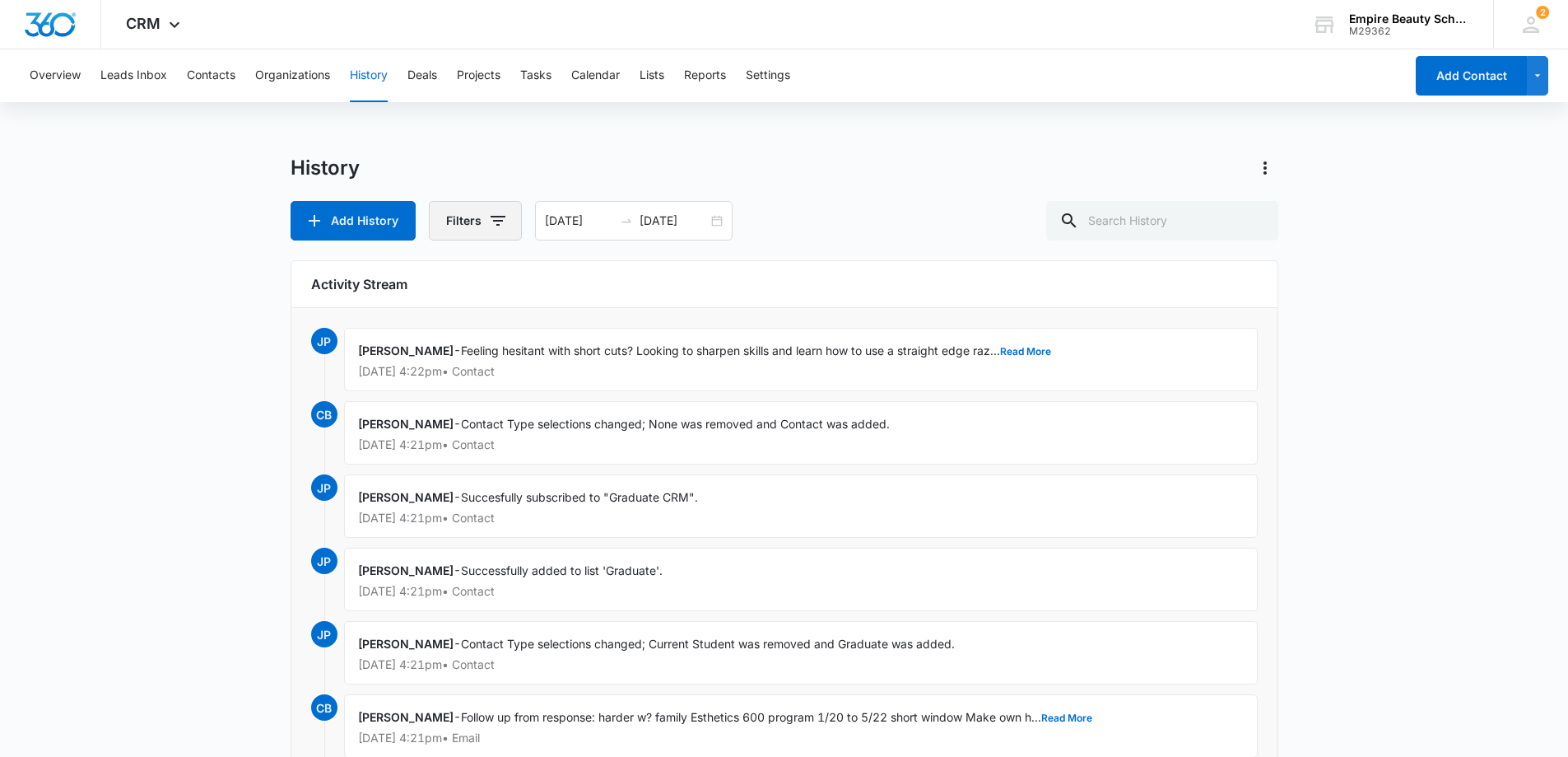
click at [498, 221] on icon "button" at bounding box center [498, 220] width 15 height 10
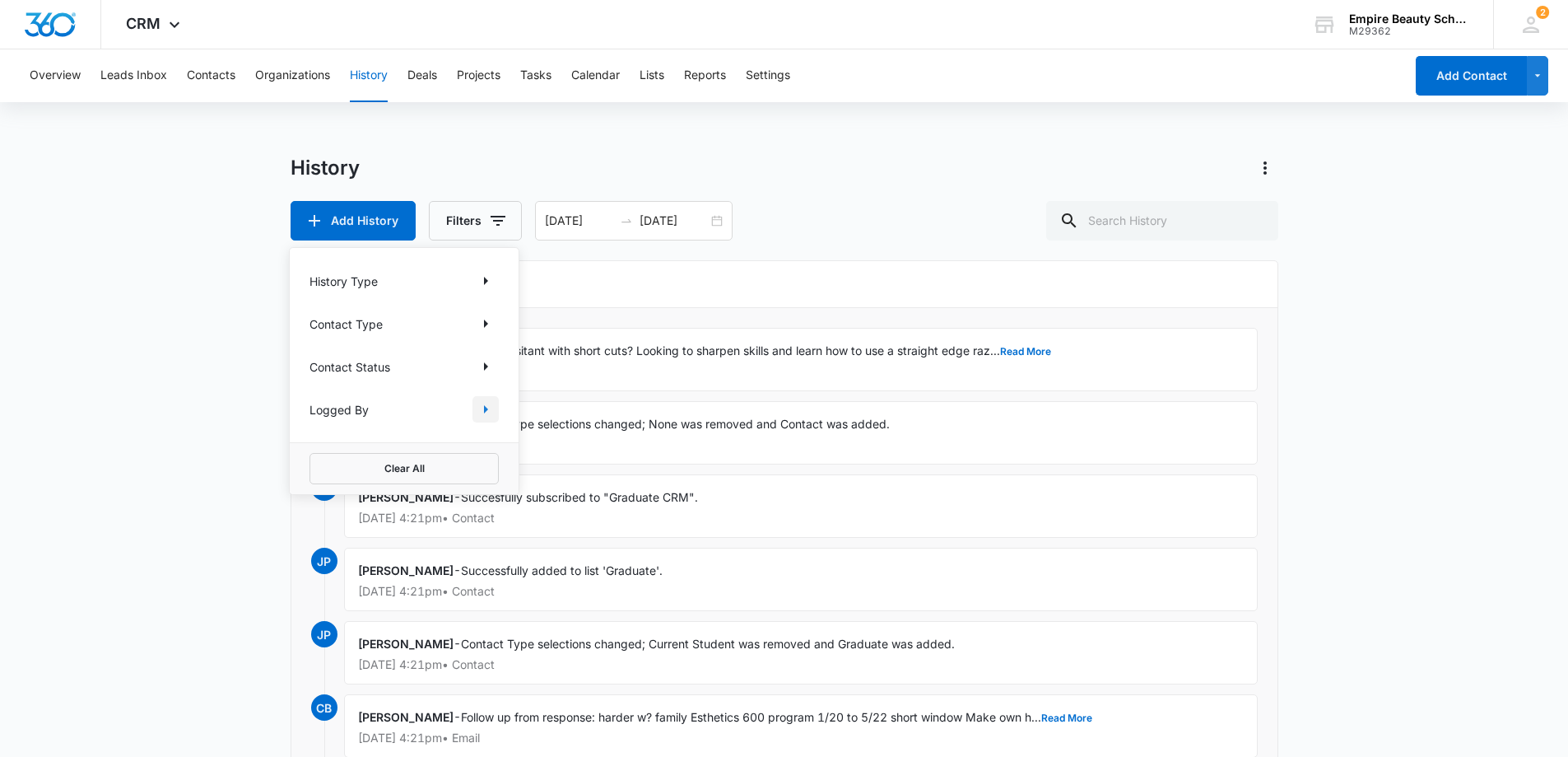
click at [481, 412] on icon "Show Logged By filters" at bounding box center [486, 409] width 20 height 20
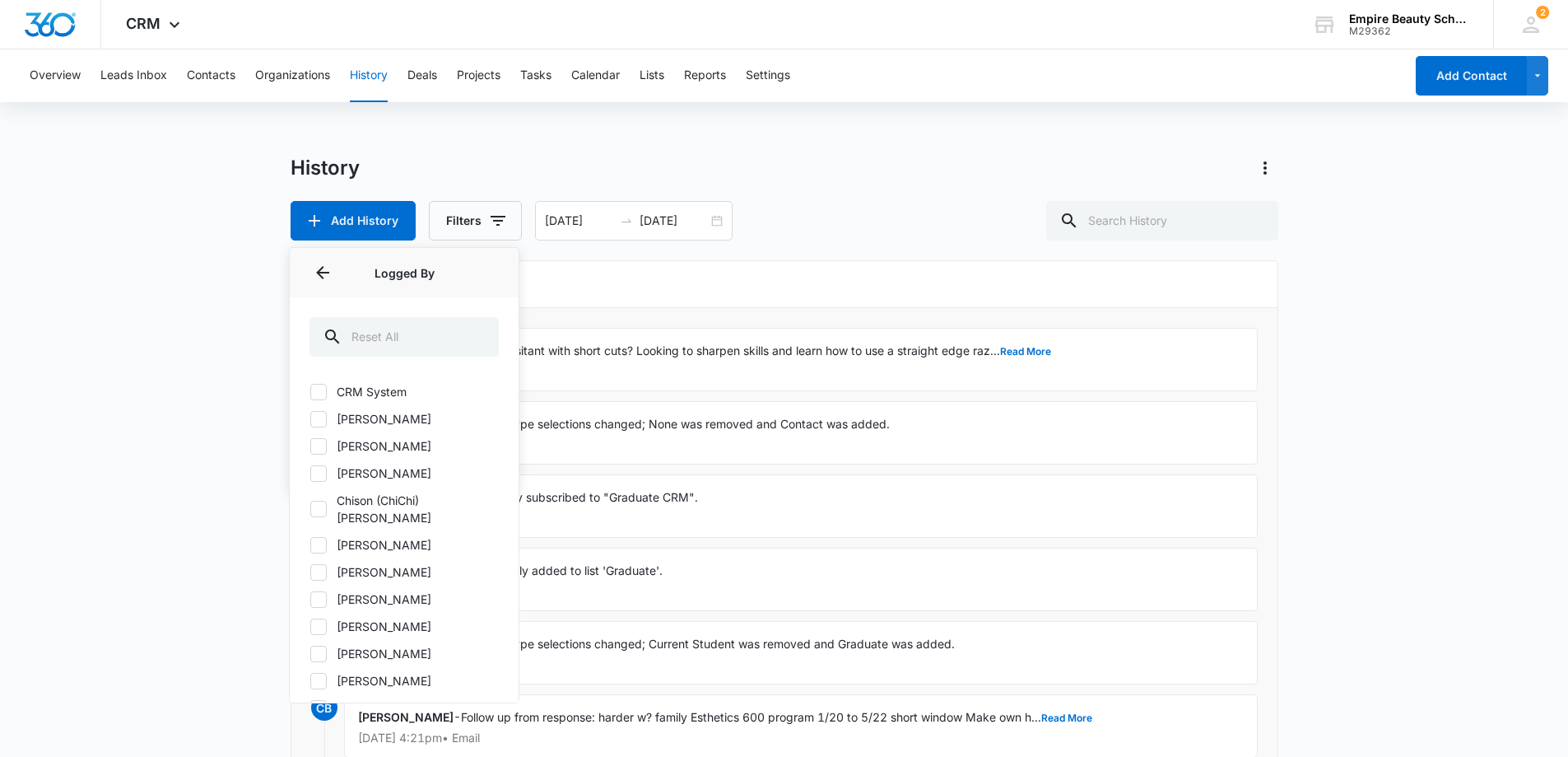
click at [326, 480] on div at bounding box center [318, 473] width 17 height 17
click at [310, 474] on input "[PERSON_NAME]" at bounding box center [310, 473] width 1 height 1
checkbox input "true"
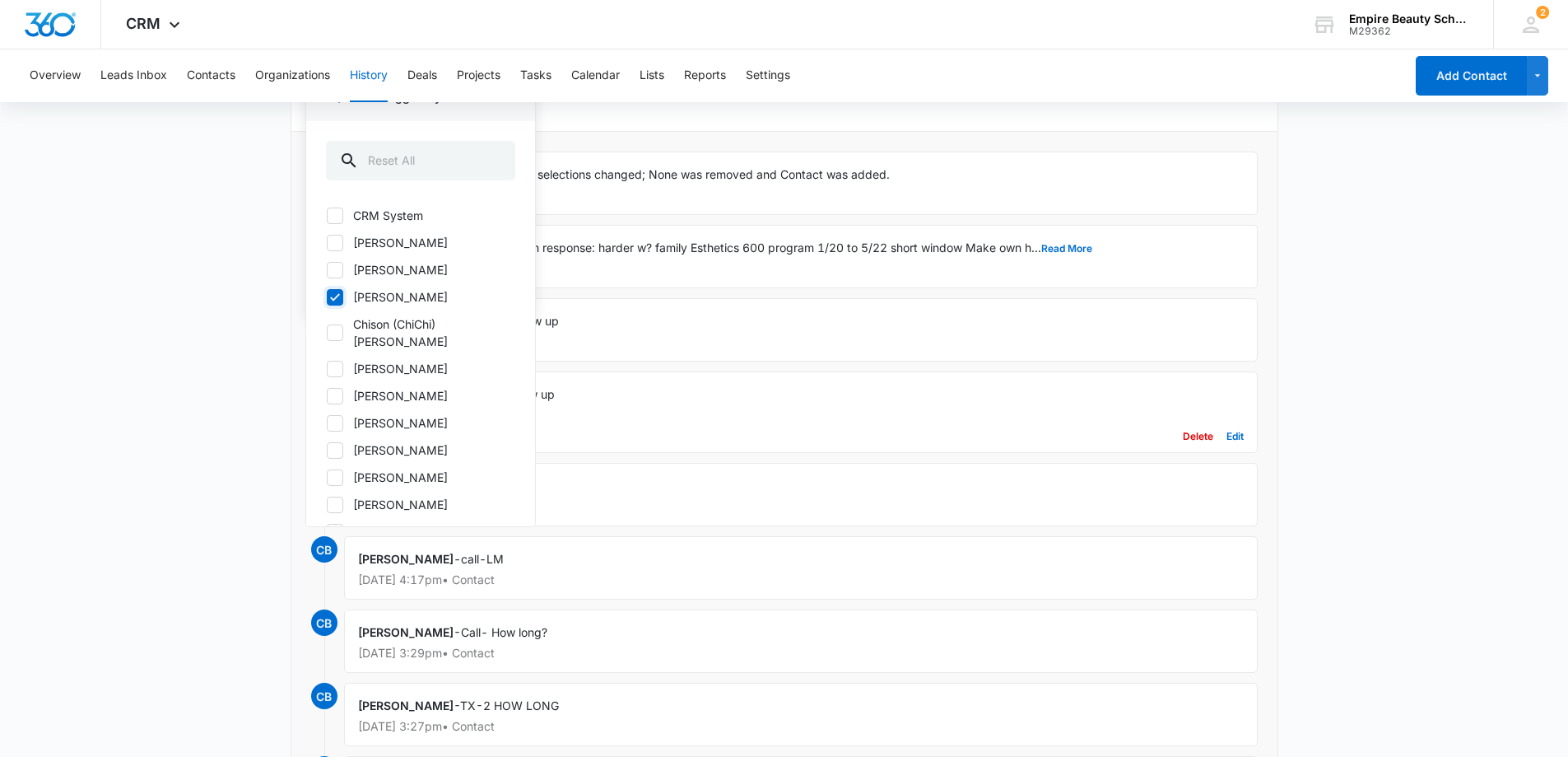
scroll to position [83, 0]
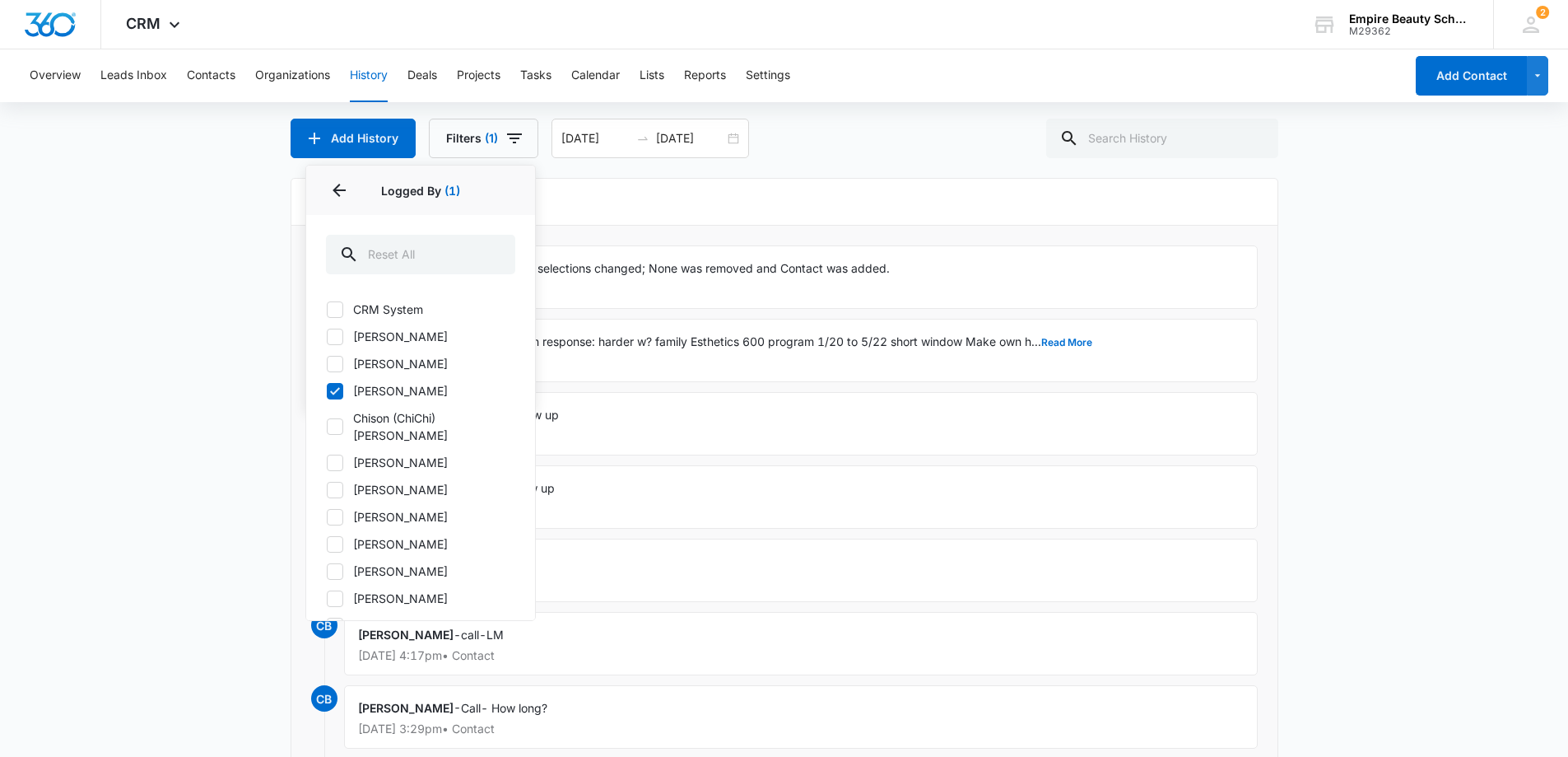
click at [1029, 244] on div "CB Chantelle Barton - Contact Type selections changed; None was removed and Con…" at bounding box center [784, 618] width 986 height 786
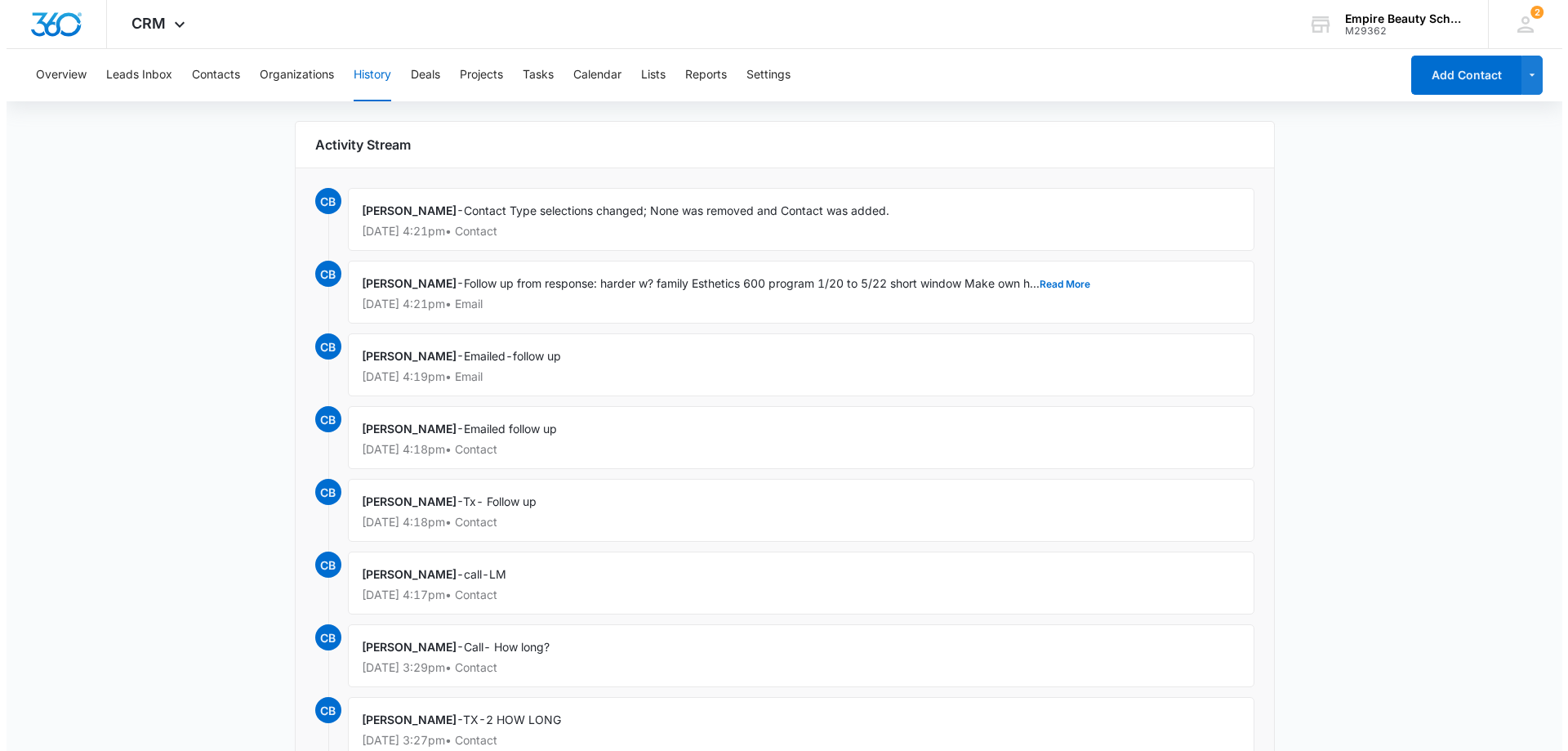
scroll to position [0, 0]
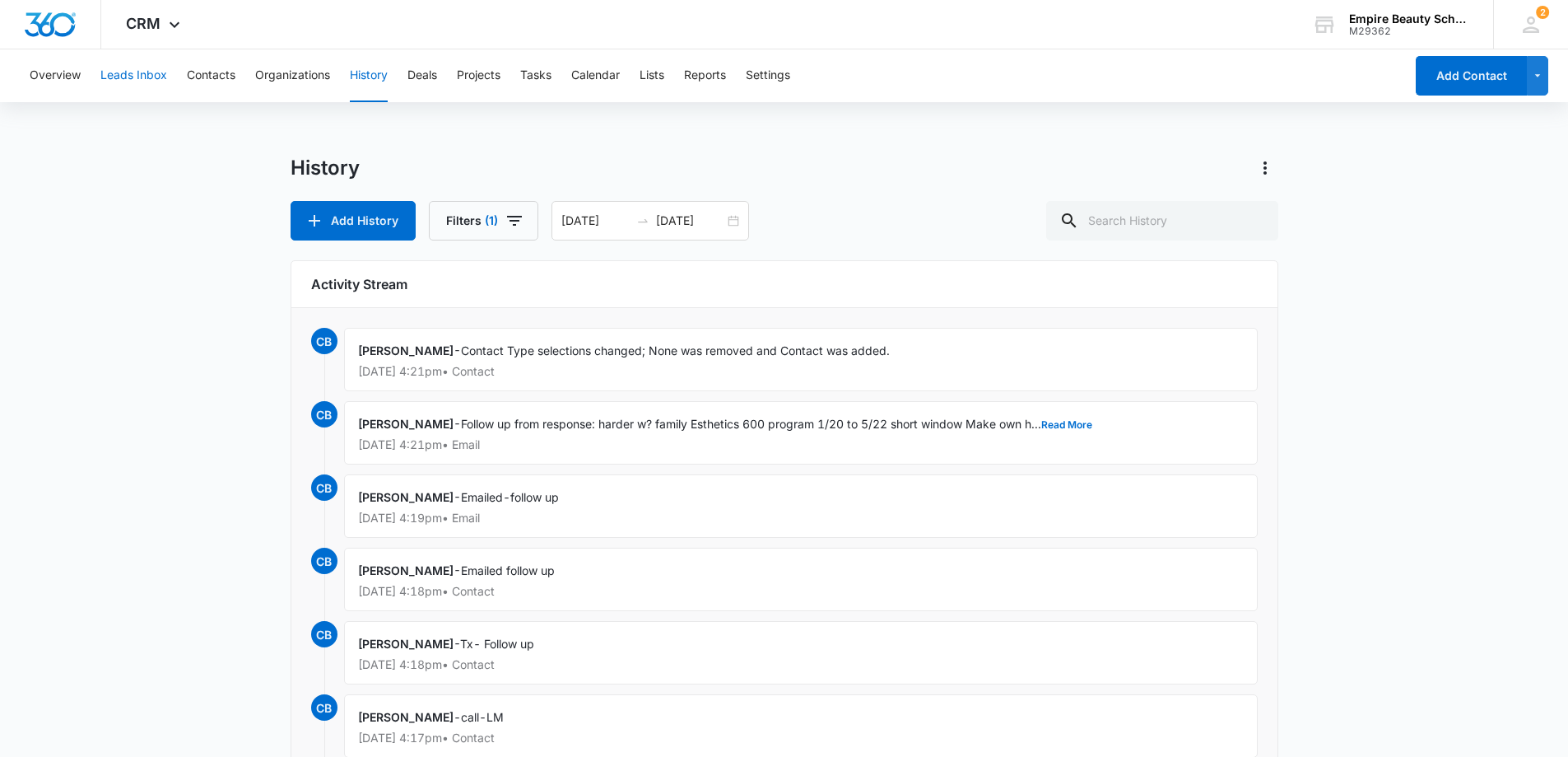
click at [145, 78] on button "Leads Inbox" at bounding box center [133, 76] width 67 height 53
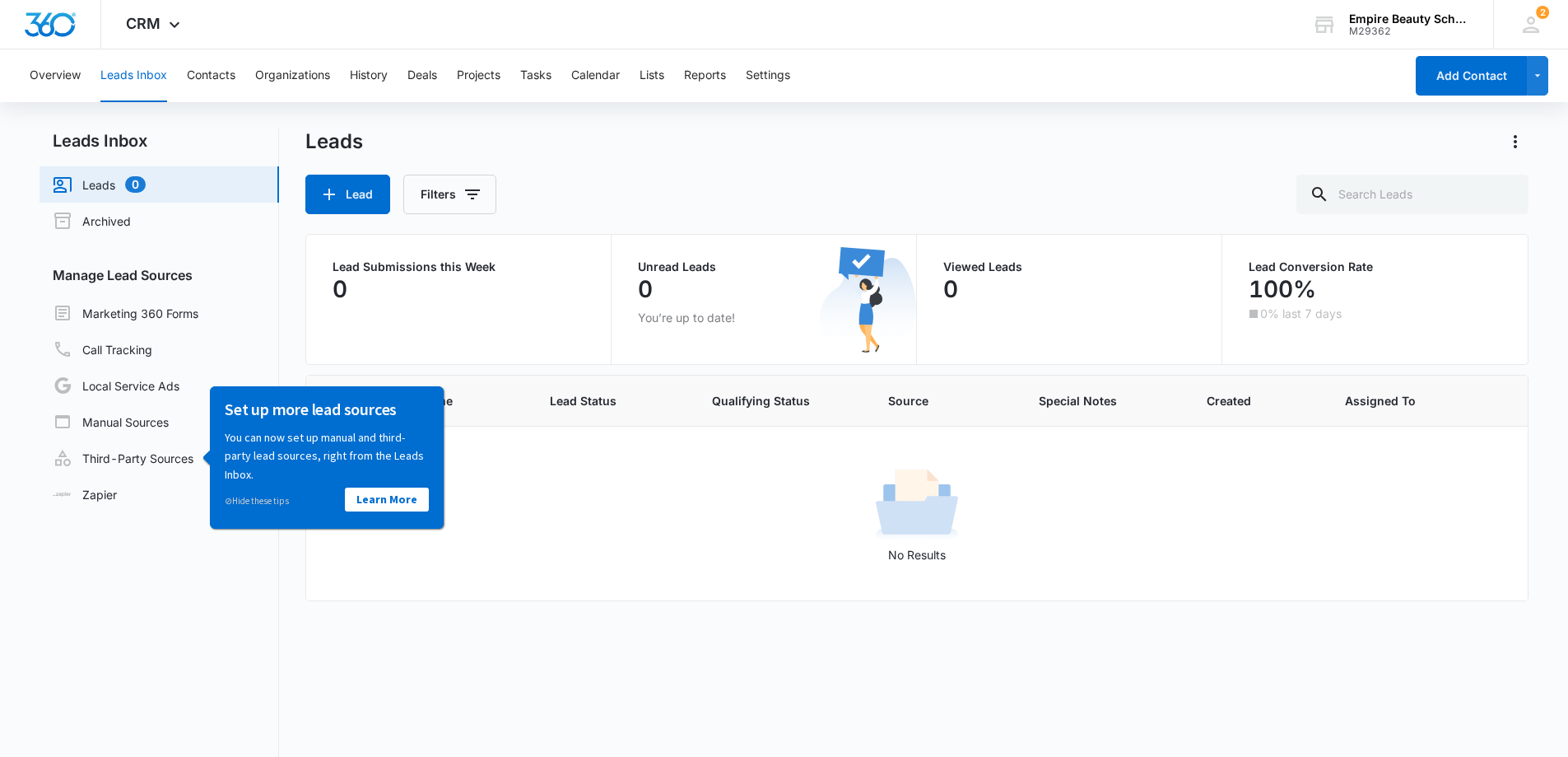
click at [145, 78] on button "Leads Inbox" at bounding box center [133, 76] width 67 height 53
click at [92, 191] on link "Leads 0" at bounding box center [99, 184] width 93 height 20
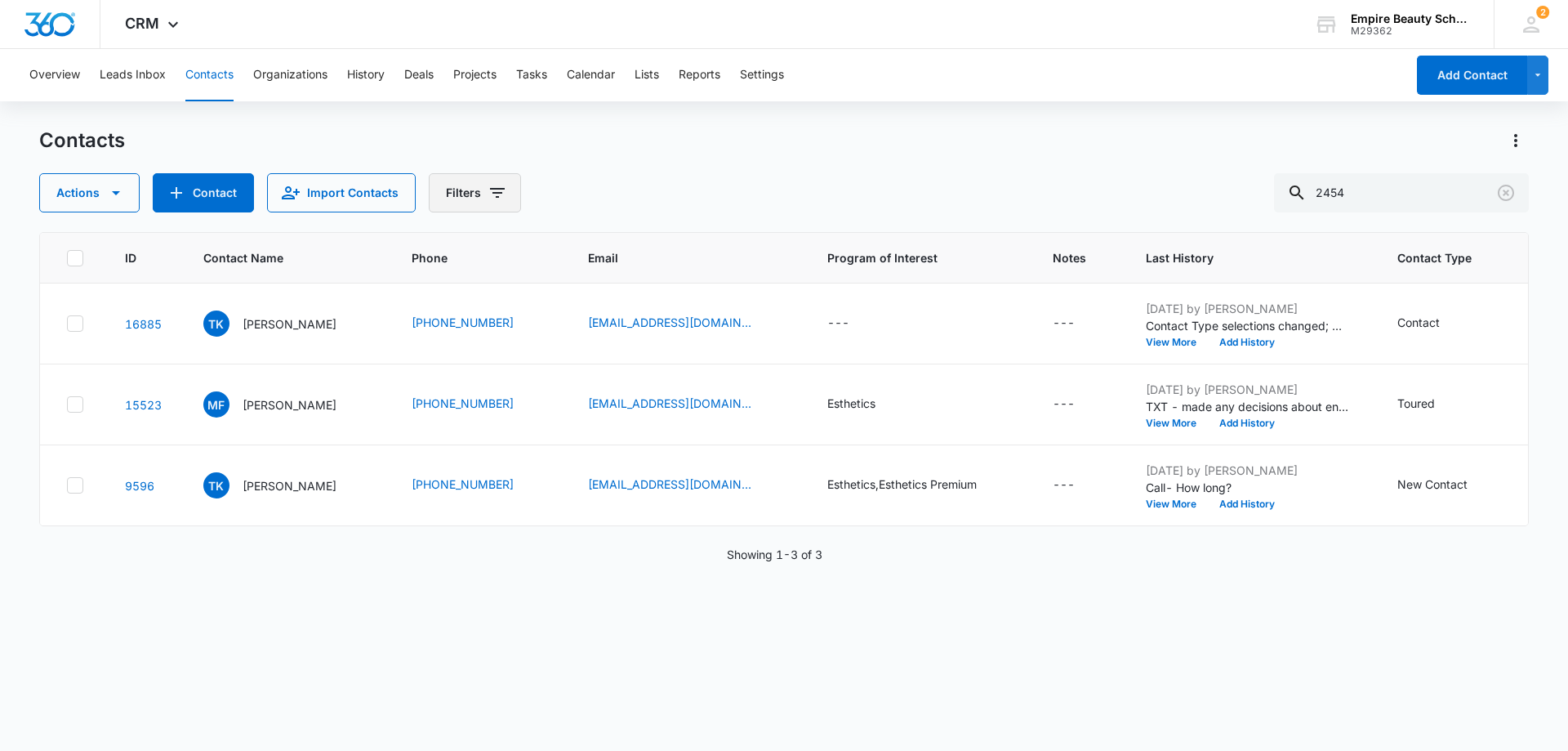
click at [503, 193] on icon "Filters" at bounding box center [497, 193] width 20 height 20
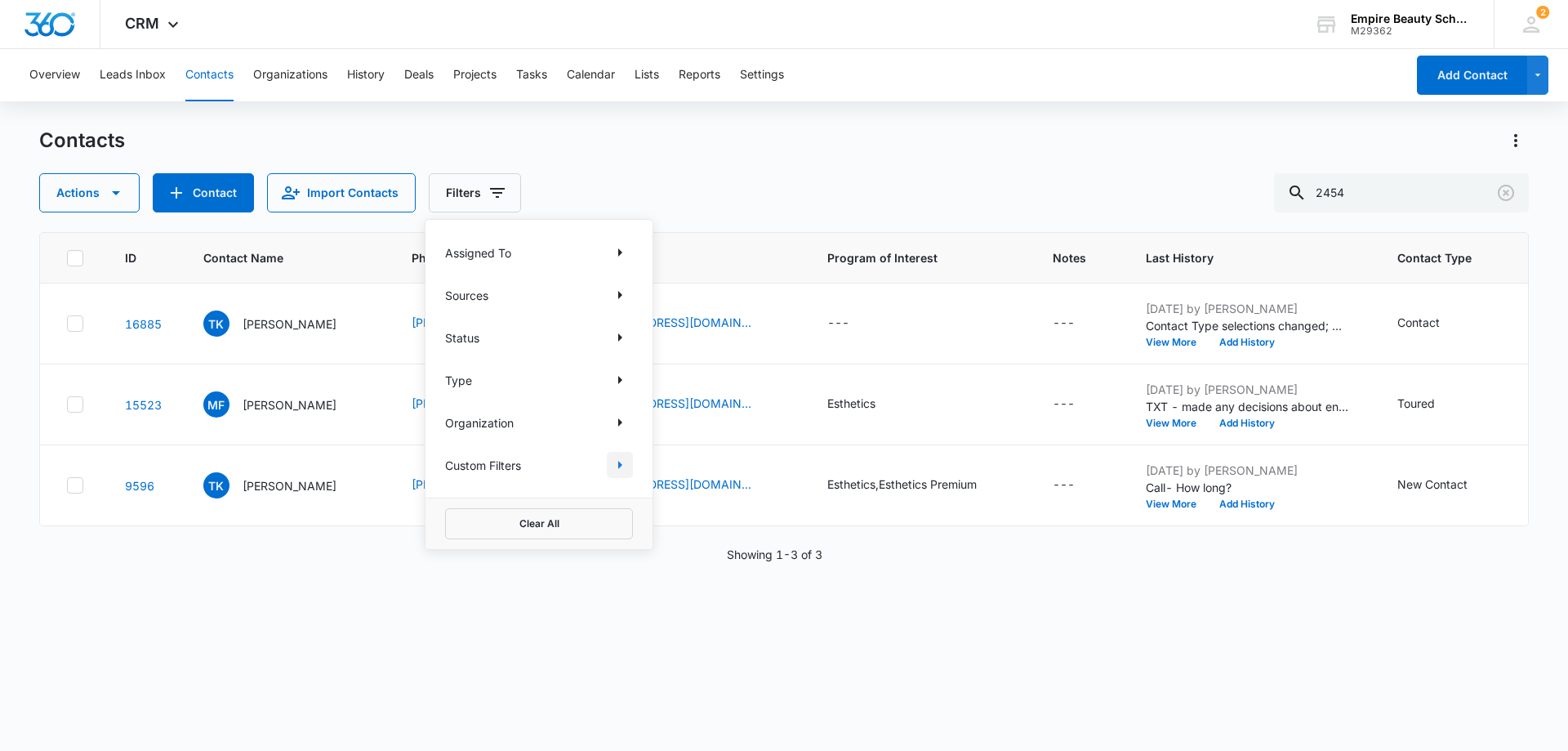
click at [625, 465] on icon "Show Custom Filters filters" at bounding box center [619, 465] width 20 height 20
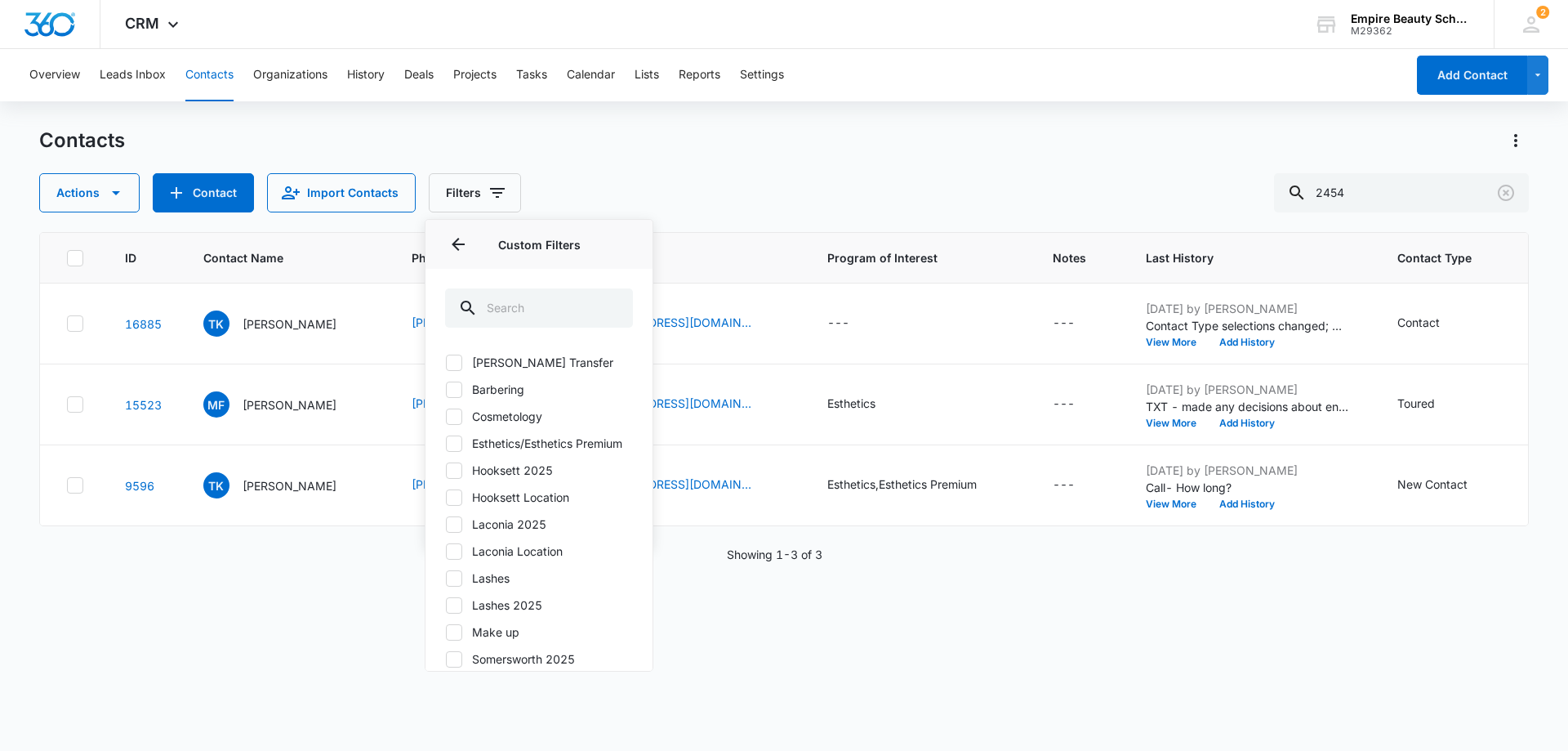
click at [458, 528] on icon at bounding box center [454, 524] width 10 height 8
click at [446, 525] on input "Laconia 2025" at bounding box center [445, 524] width 1 height 1
checkbox input "true"
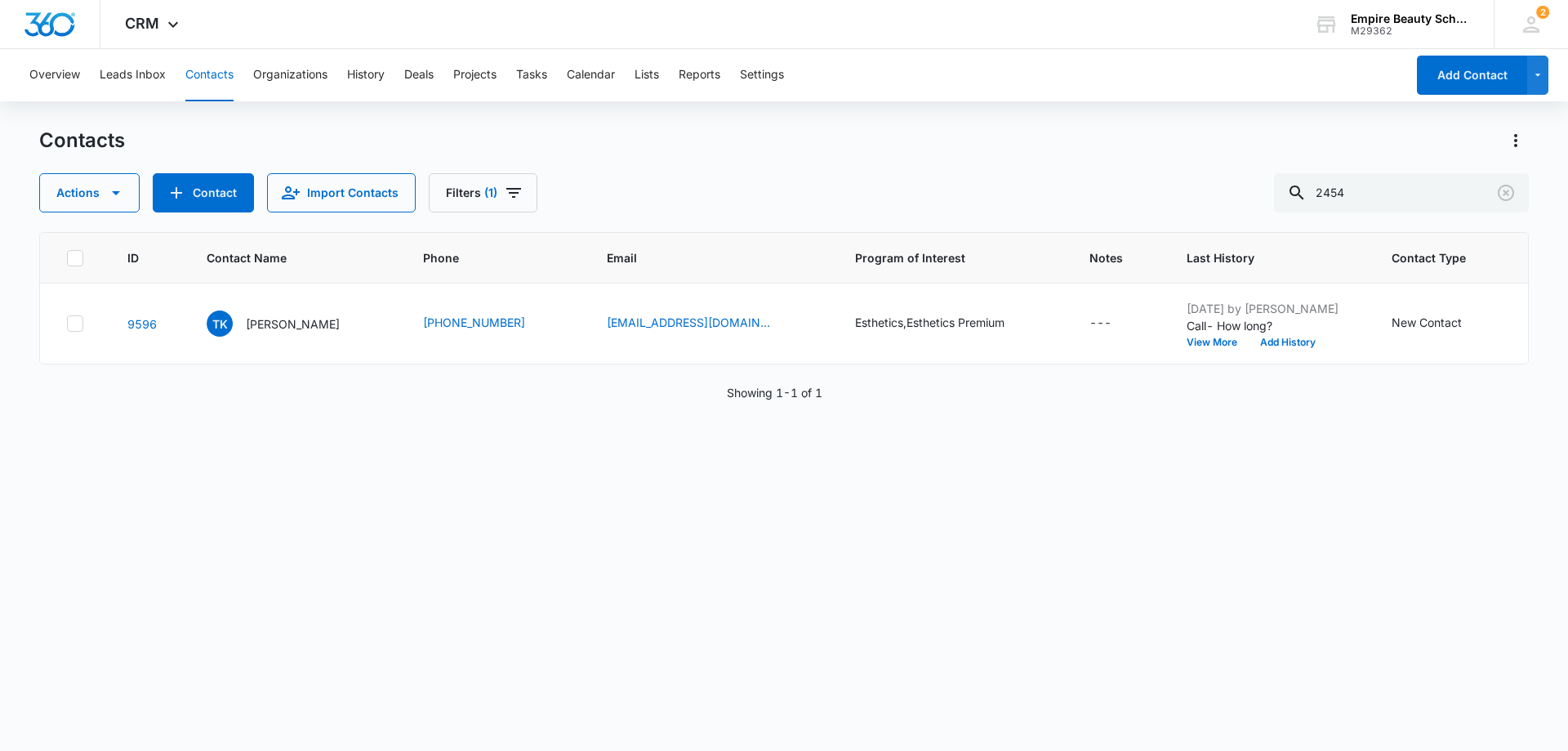
click at [734, 169] on div "Contacts Actions Contact Import Contacts Filters (1) 2454" at bounding box center [784, 170] width 1490 height 85
click at [1505, 190] on icon "Clear" at bounding box center [1506, 193] width 16 height 16
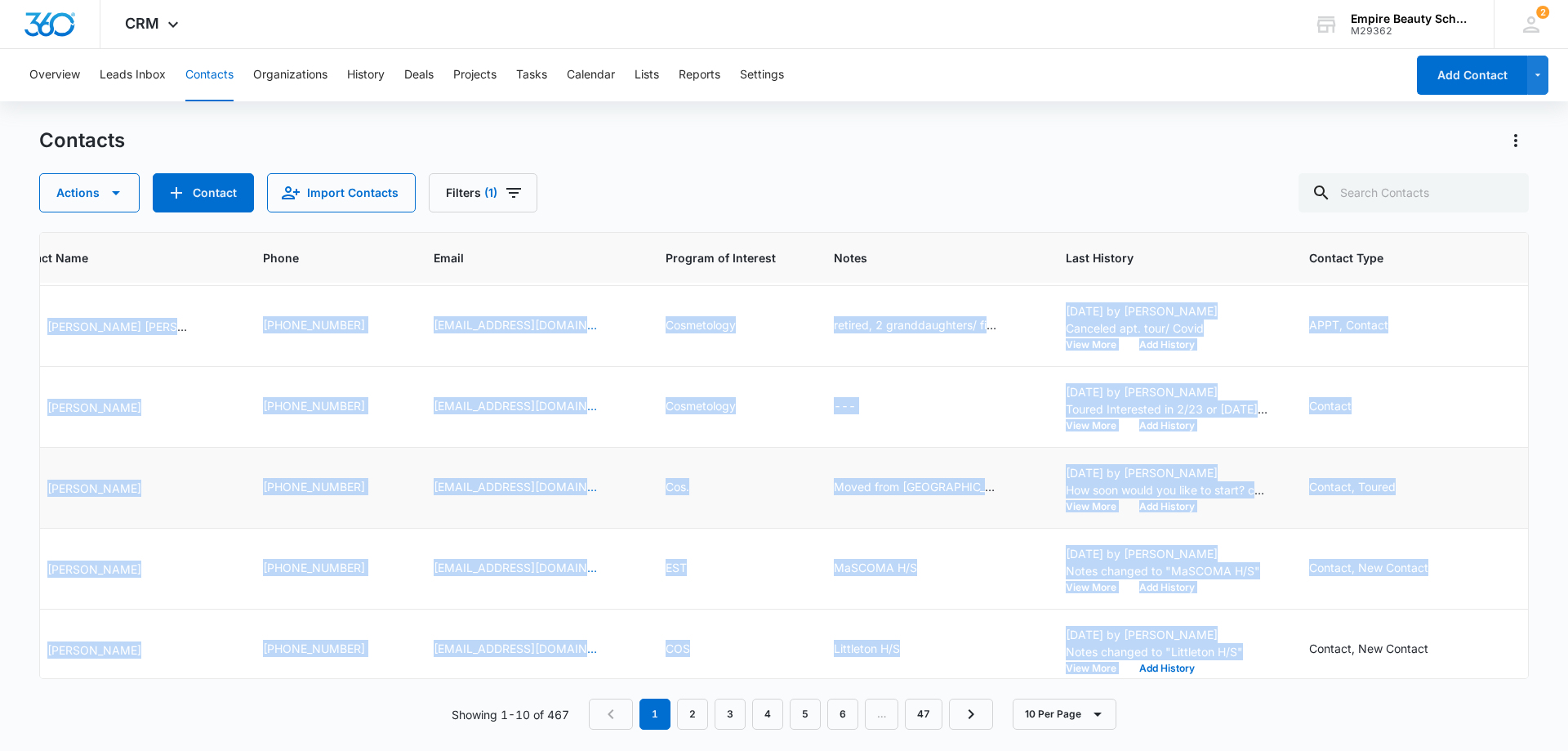
scroll to position [426, 194]
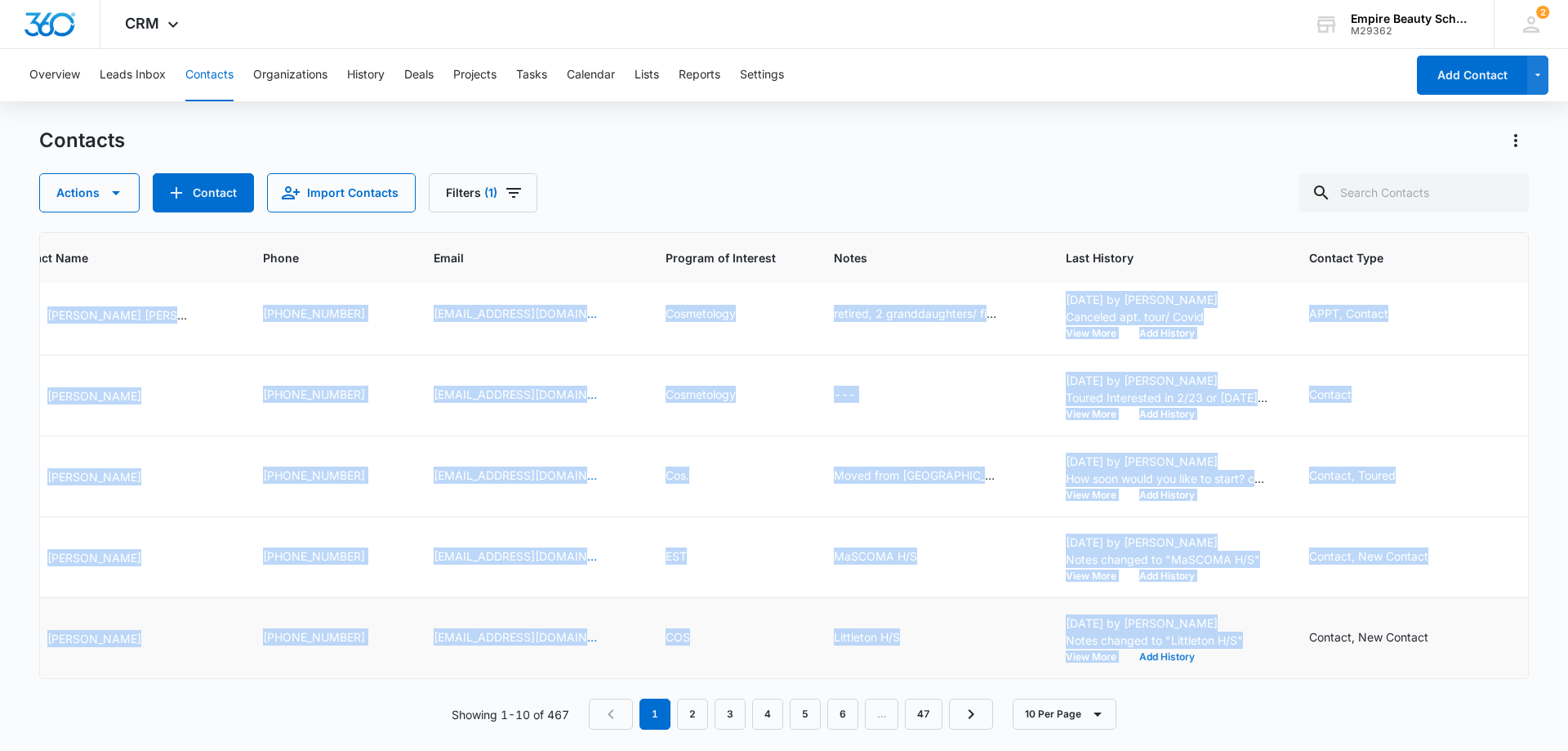
drag, startPoint x: 1232, startPoint y: 665, endPoint x: 1154, endPoint y: 640, distance: 81.9
click at [1120, 660] on tbody "17036 ME Mary Elliott (505) 206-7323 m_gabe@msn.com Barbering,Makeup --- Oct 6,…" at bounding box center [689, 275] width 1679 height 809
click at [1507, 441] on td "Contact, Toured" at bounding box center [1409, 477] width 238 height 81
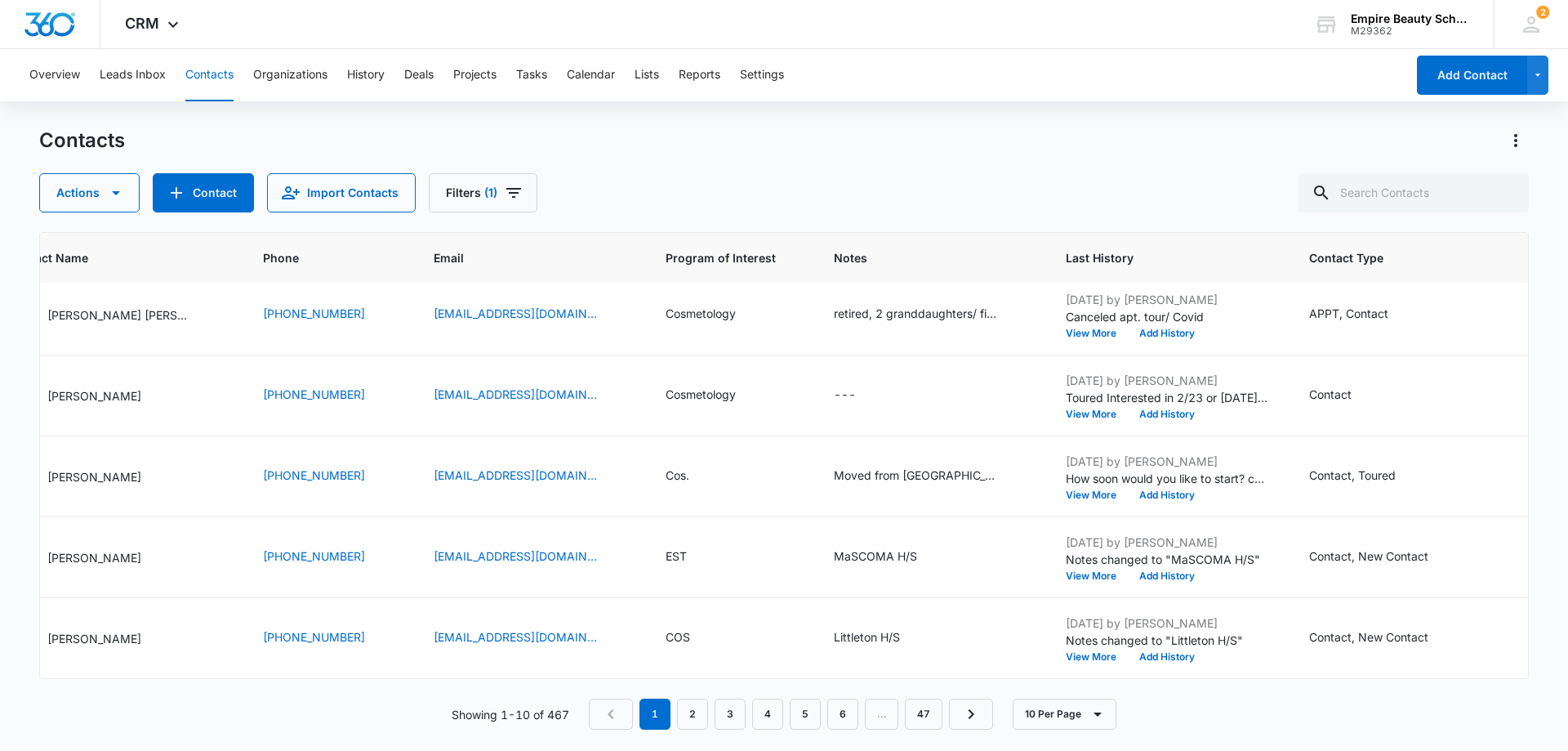
drag, startPoint x: 1408, startPoint y: 267, endPoint x: 1432, endPoint y: 249, distance: 30.0
click at [1427, 252] on th "Contact Type" at bounding box center [1409, 258] width 238 height 51
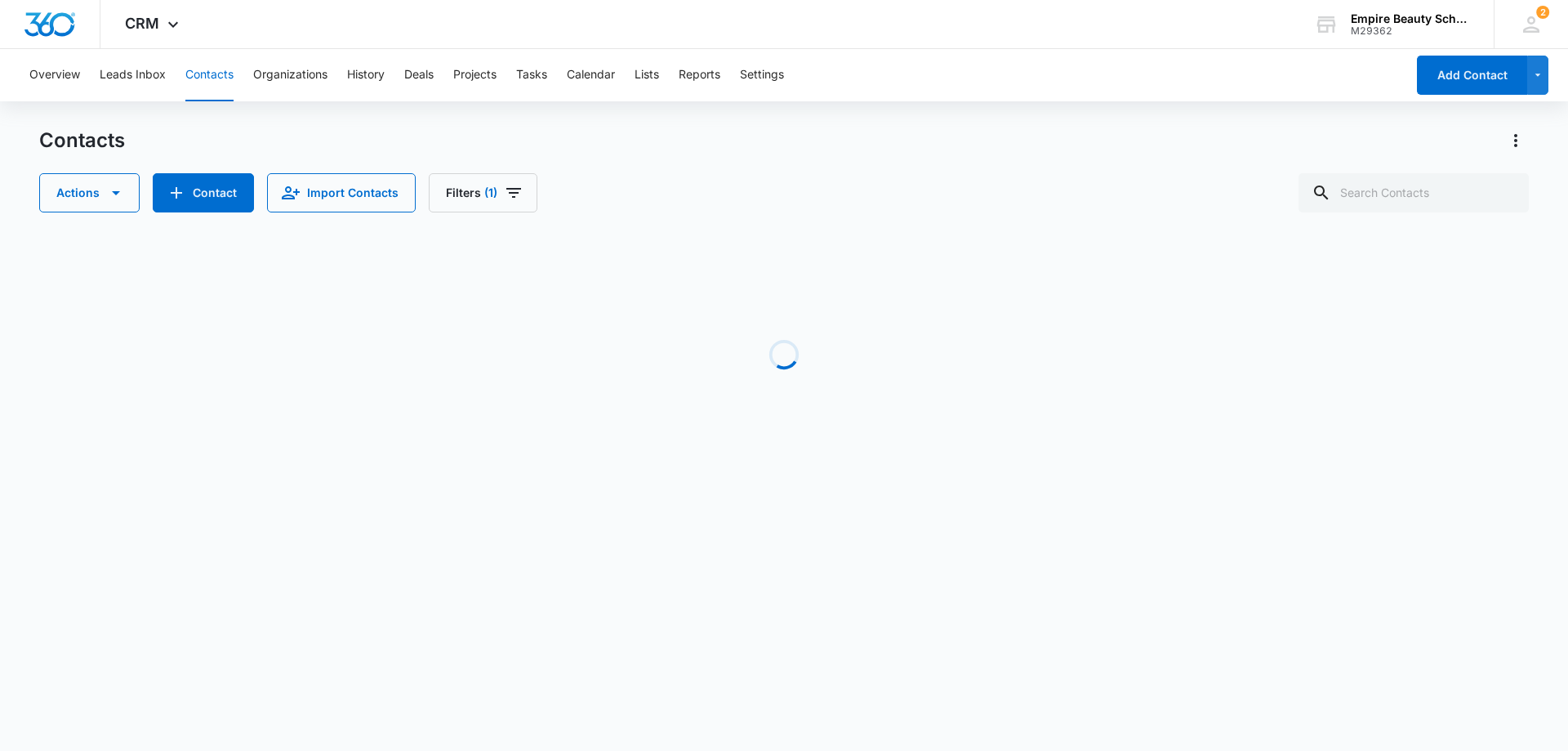
scroll to position [0, 173]
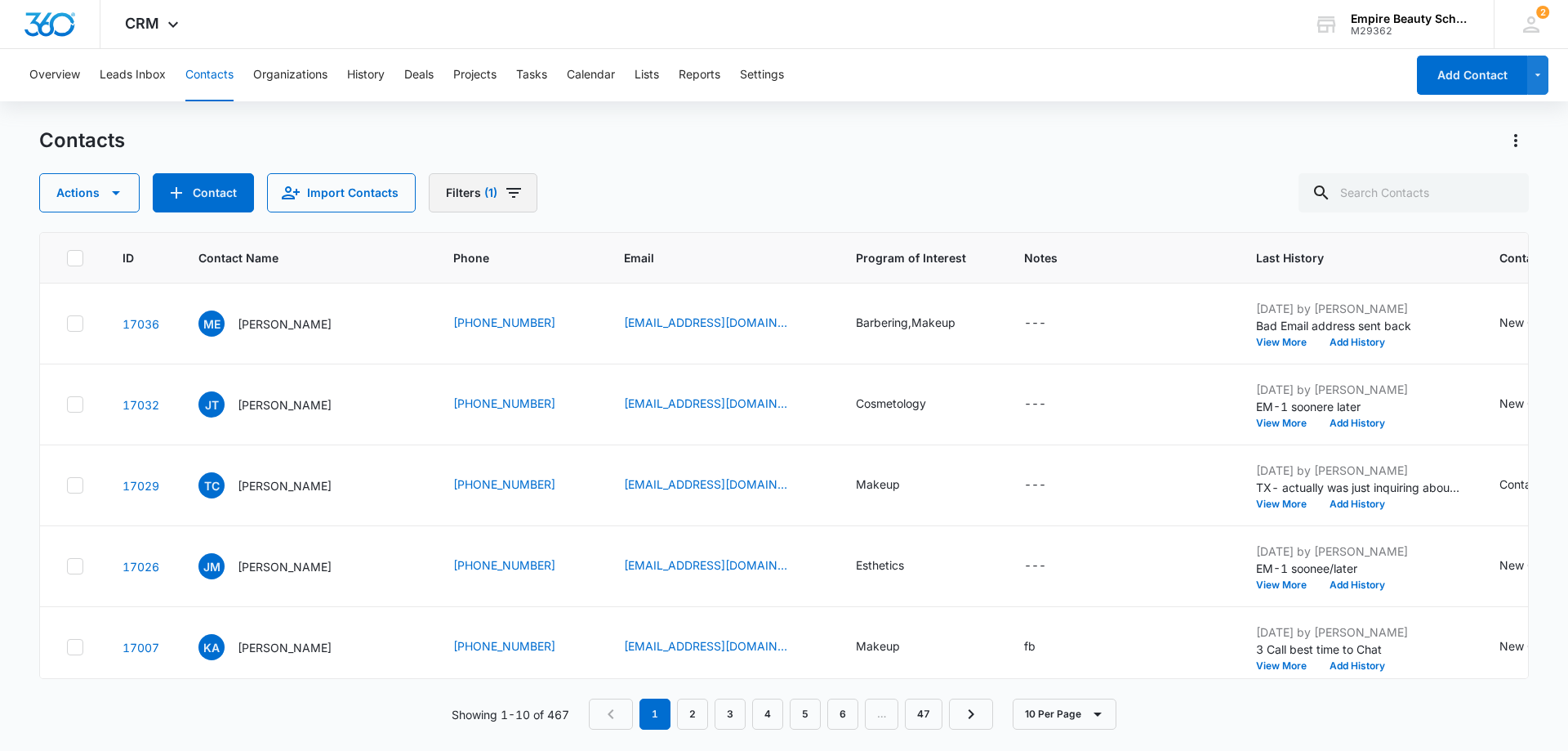
click at [506, 198] on icon "Filters" at bounding box center [513, 193] width 20 height 20
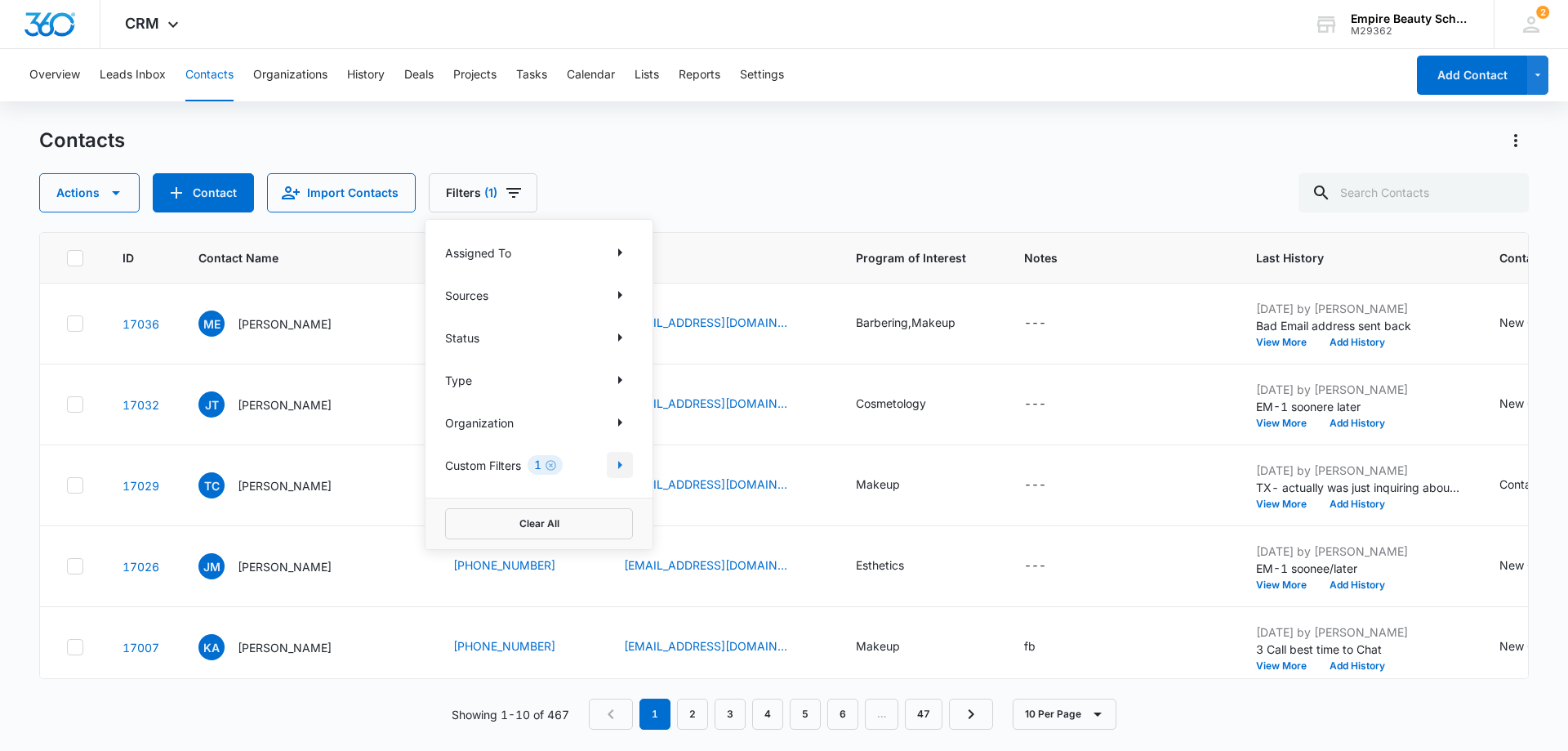
click at [613, 467] on icon "Show Custom Filters filters" at bounding box center [619, 465] width 20 height 20
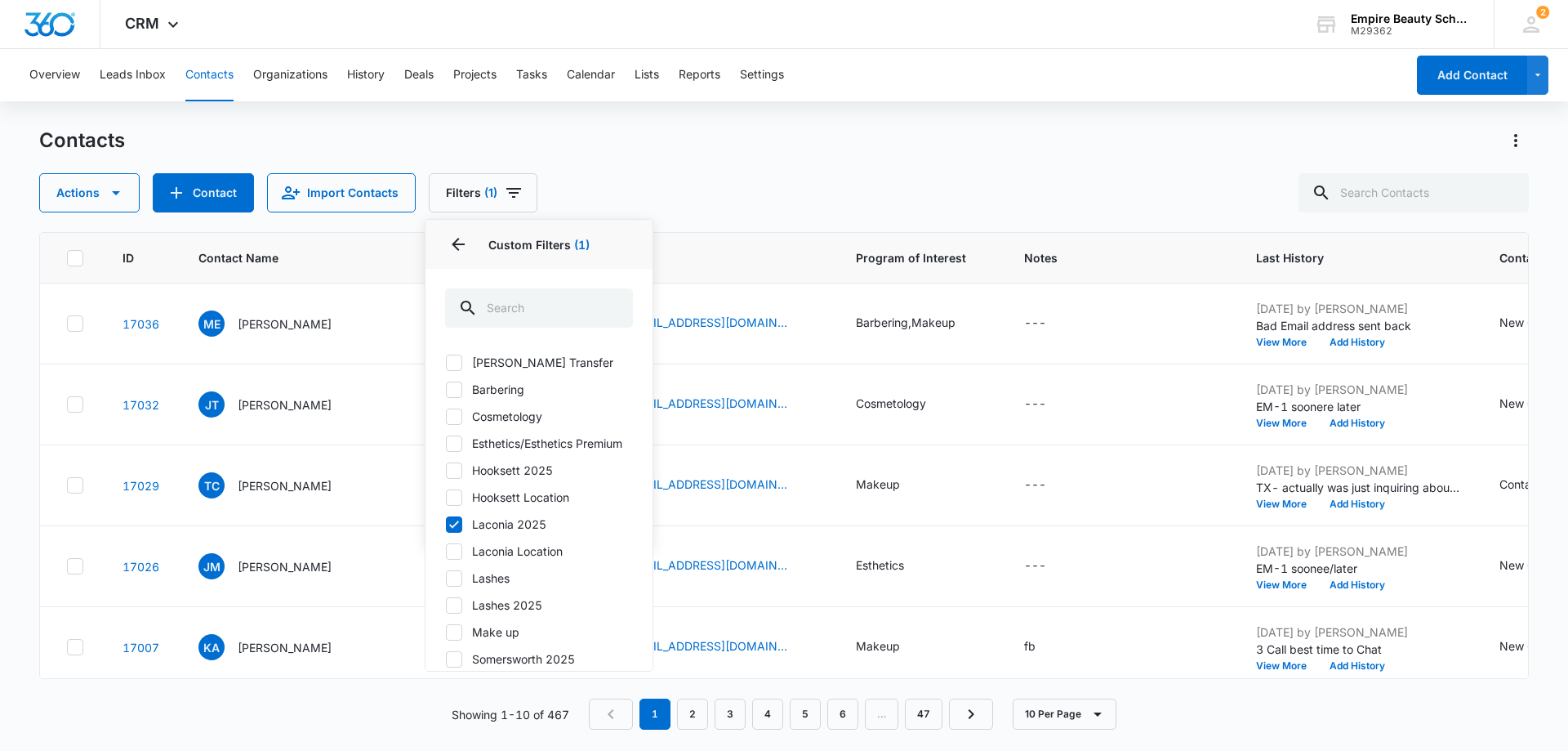
click at [451, 532] on icon at bounding box center [454, 525] width 15 height 15
click at [446, 525] on input "Laconia 2025" at bounding box center [445, 524] width 1 height 1
checkbox input "false"
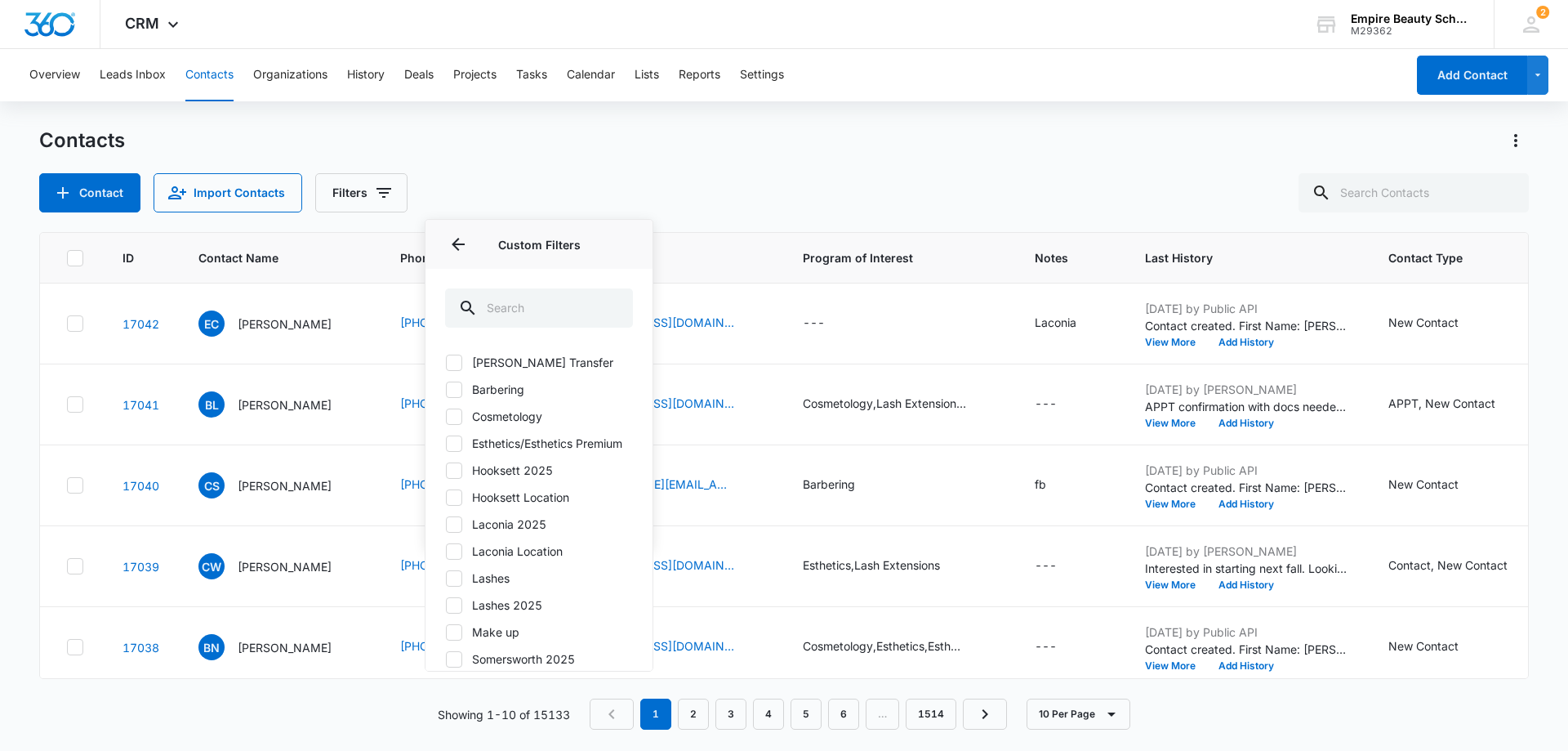
click at [458, 555] on icon at bounding box center [454, 551] width 10 height 8
click at [446, 551] on input "Laconia Location" at bounding box center [445, 551] width 1 height 1
checkbox input "true"
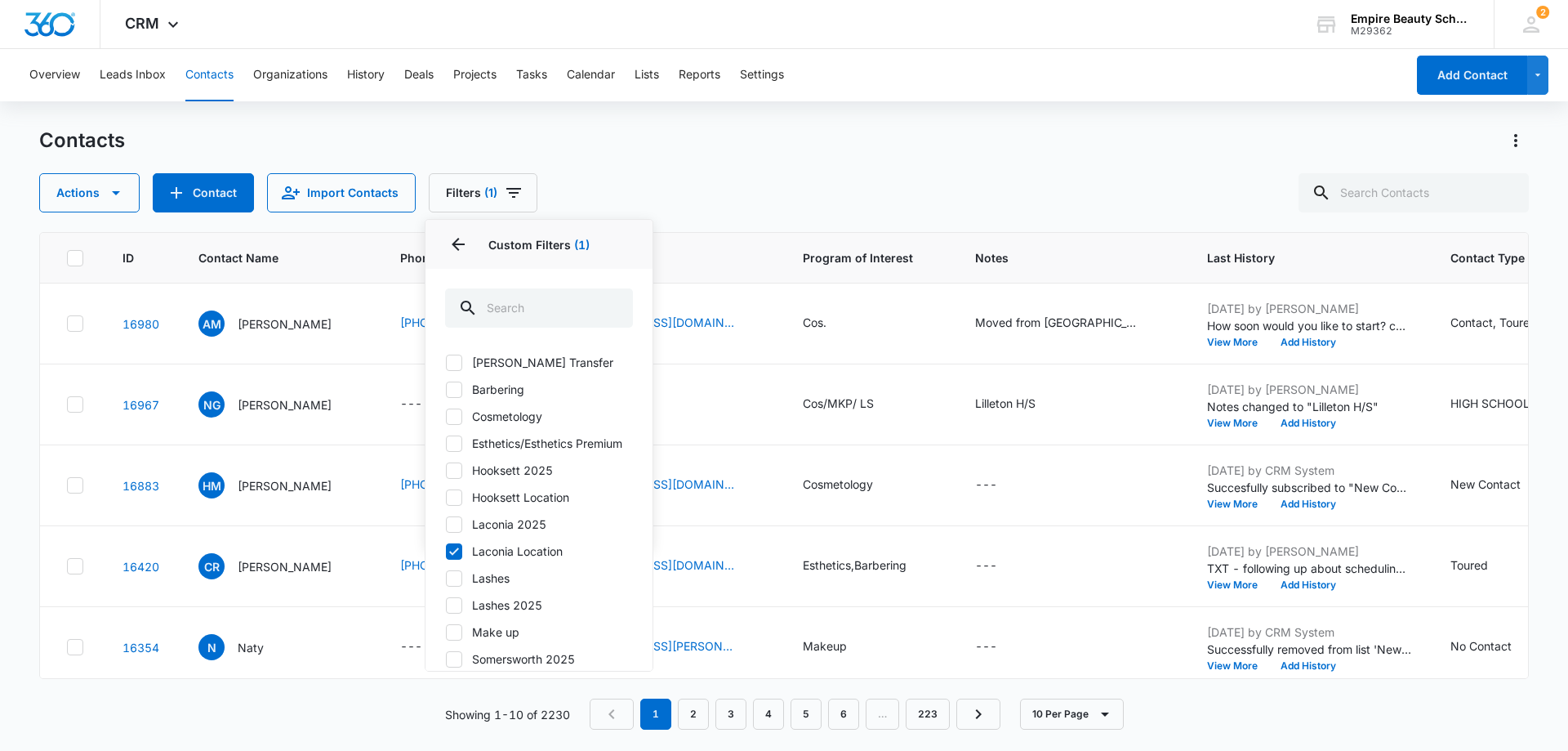
click at [458, 417] on icon at bounding box center [454, 417] width 15 height 15
click at [446, 417] on input "Cosmetology" at bounding box center [445, 416] width 1 height 1
checkbox input "true"
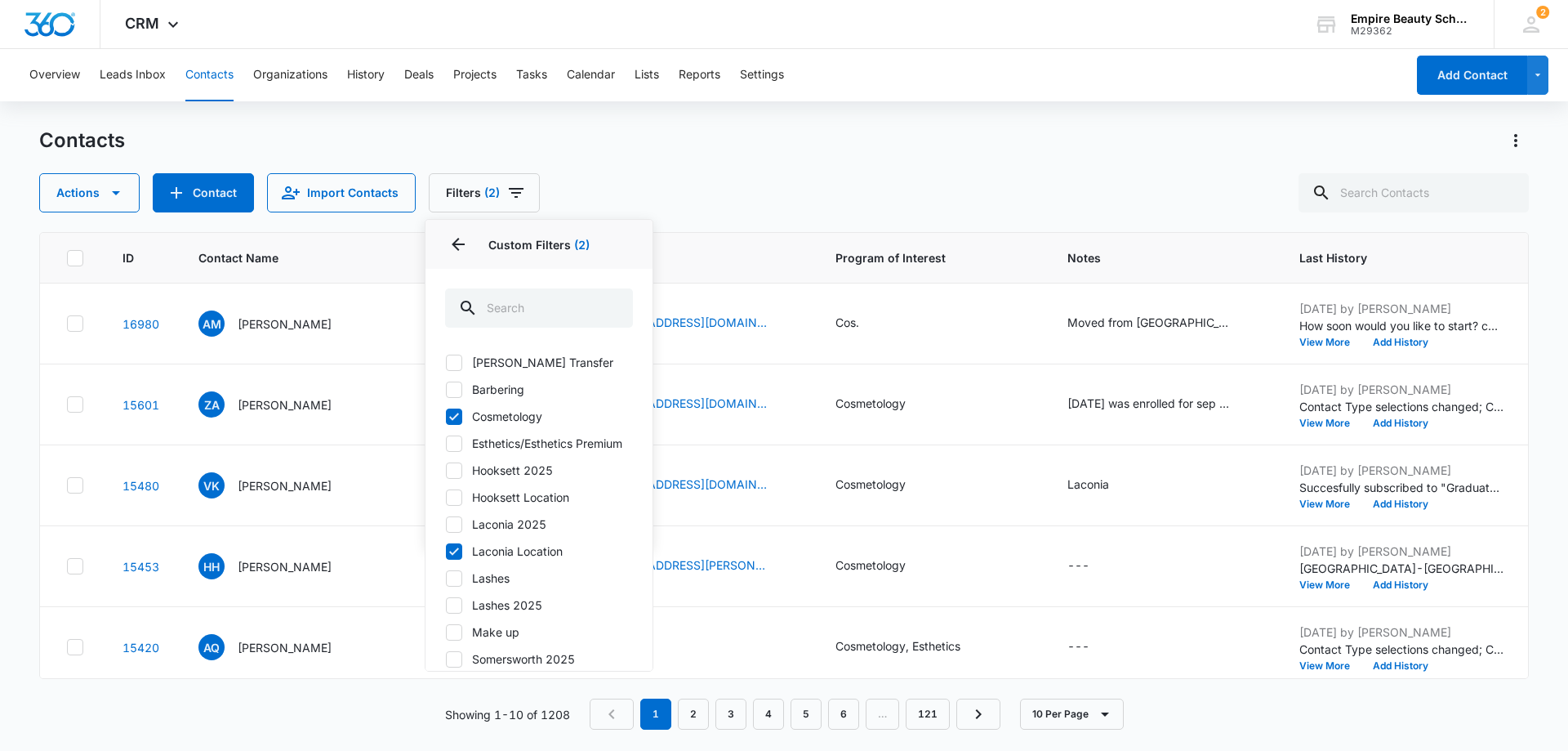
click at [982, 172] on div "Contacts Actions Contact Import Contacts Filters (2) Assigned To Sources Status…" at bounding box center [784, 170] width 1490 height 85
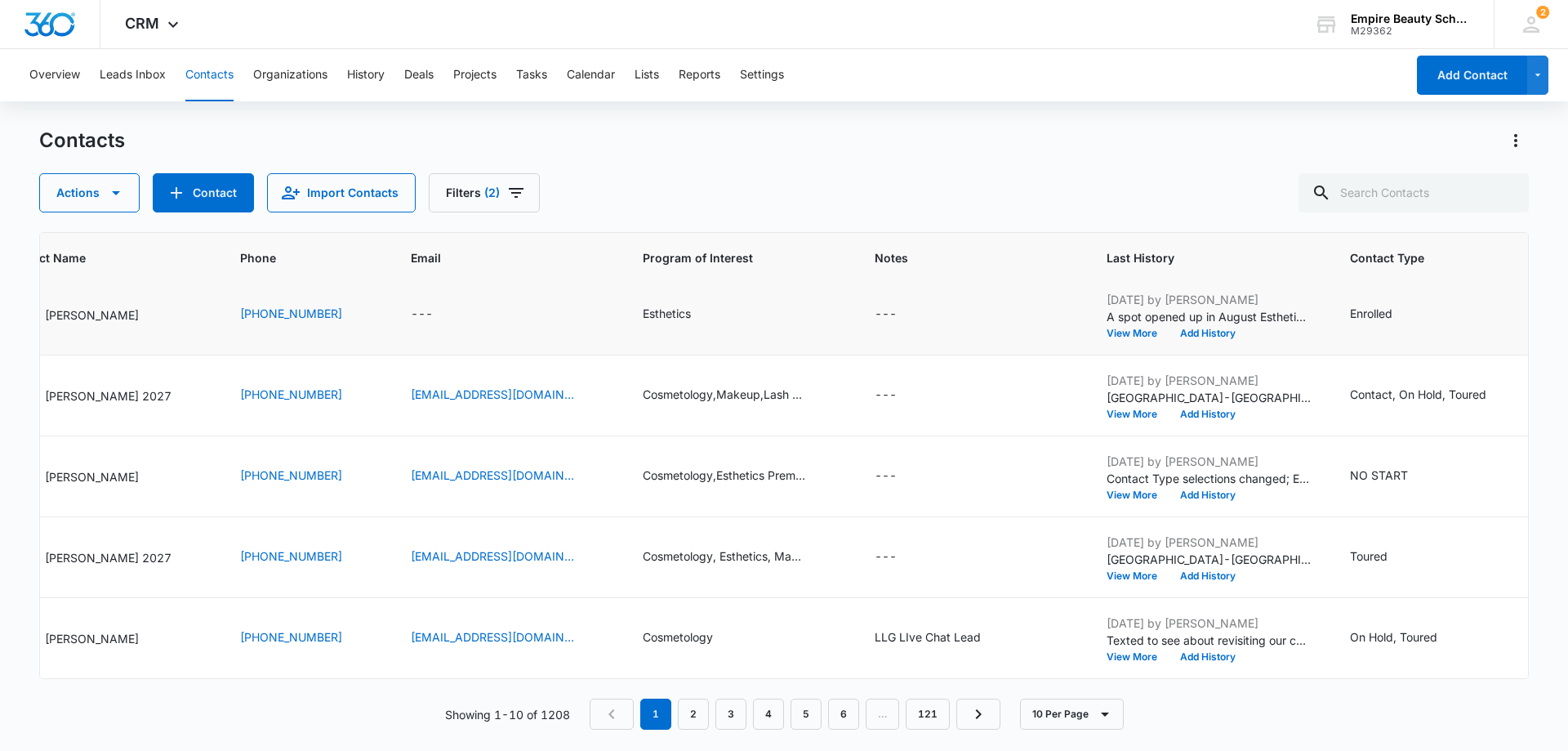
scroll to position [426, 193]
click at [695, 716] on link "2" at bounding box center [694, 714] width 31 height 31
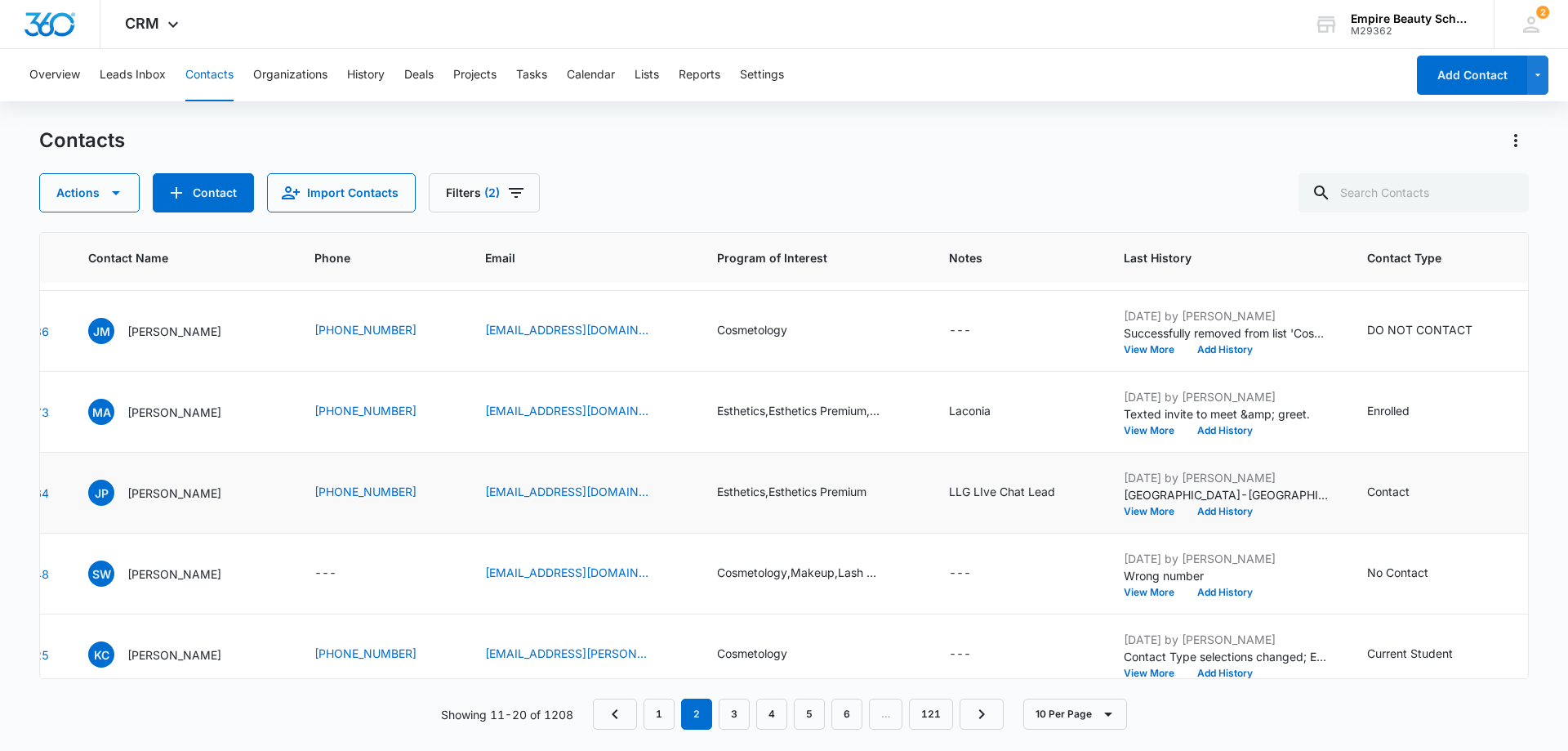
scroll to position [426, 121]
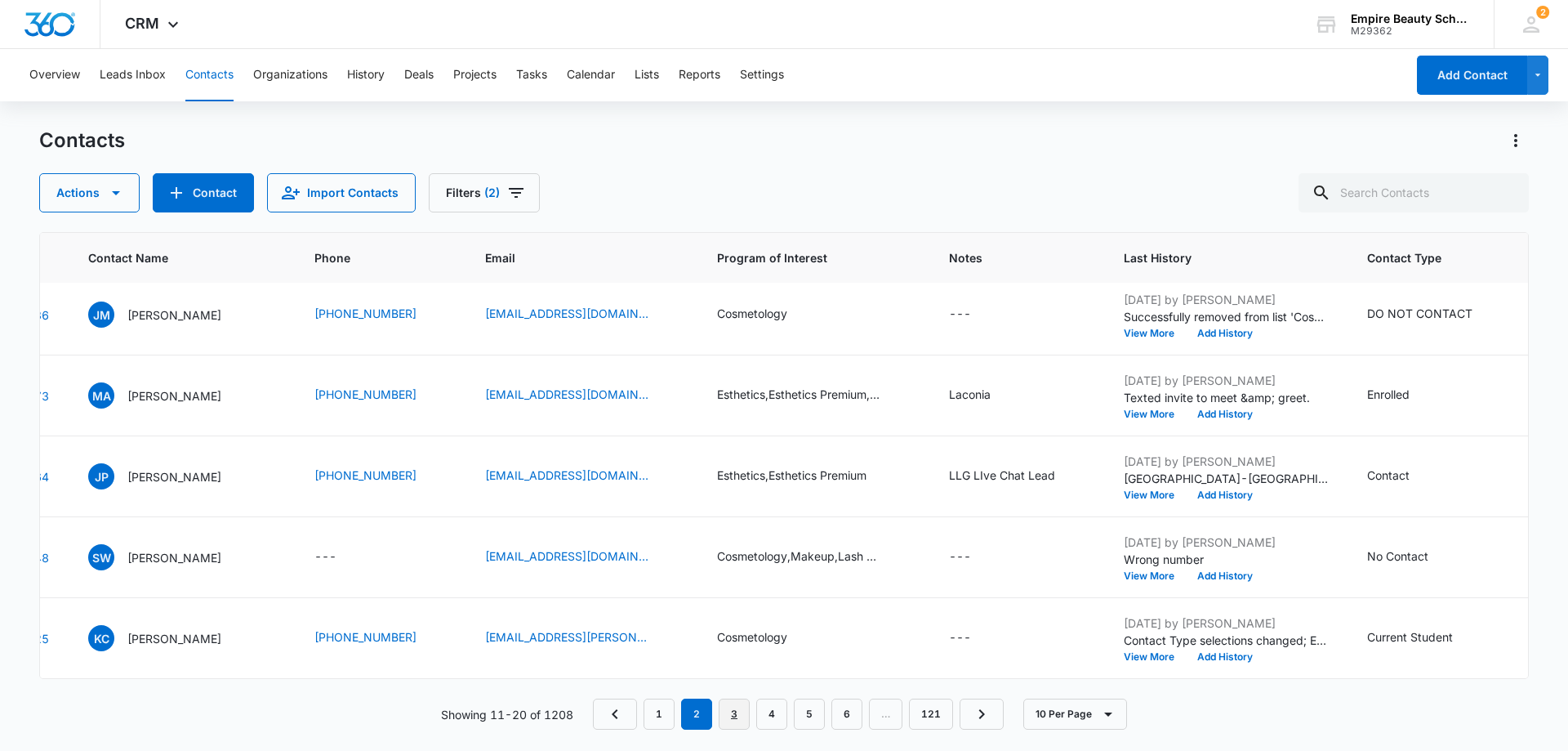
click at [734, 723] on link "3" at bounding box center [734, 714] width 31 height 31
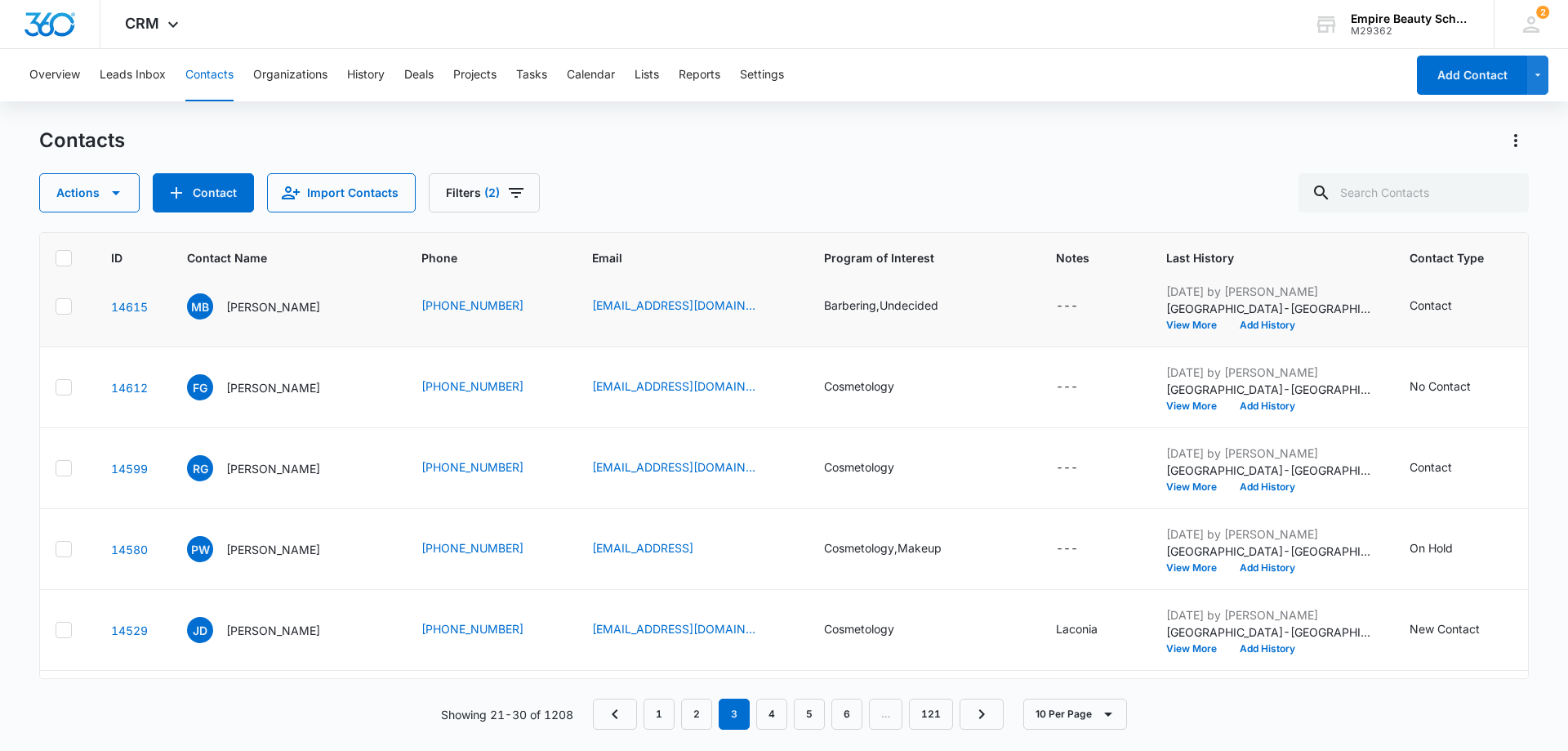
scroll to position [0, 11]
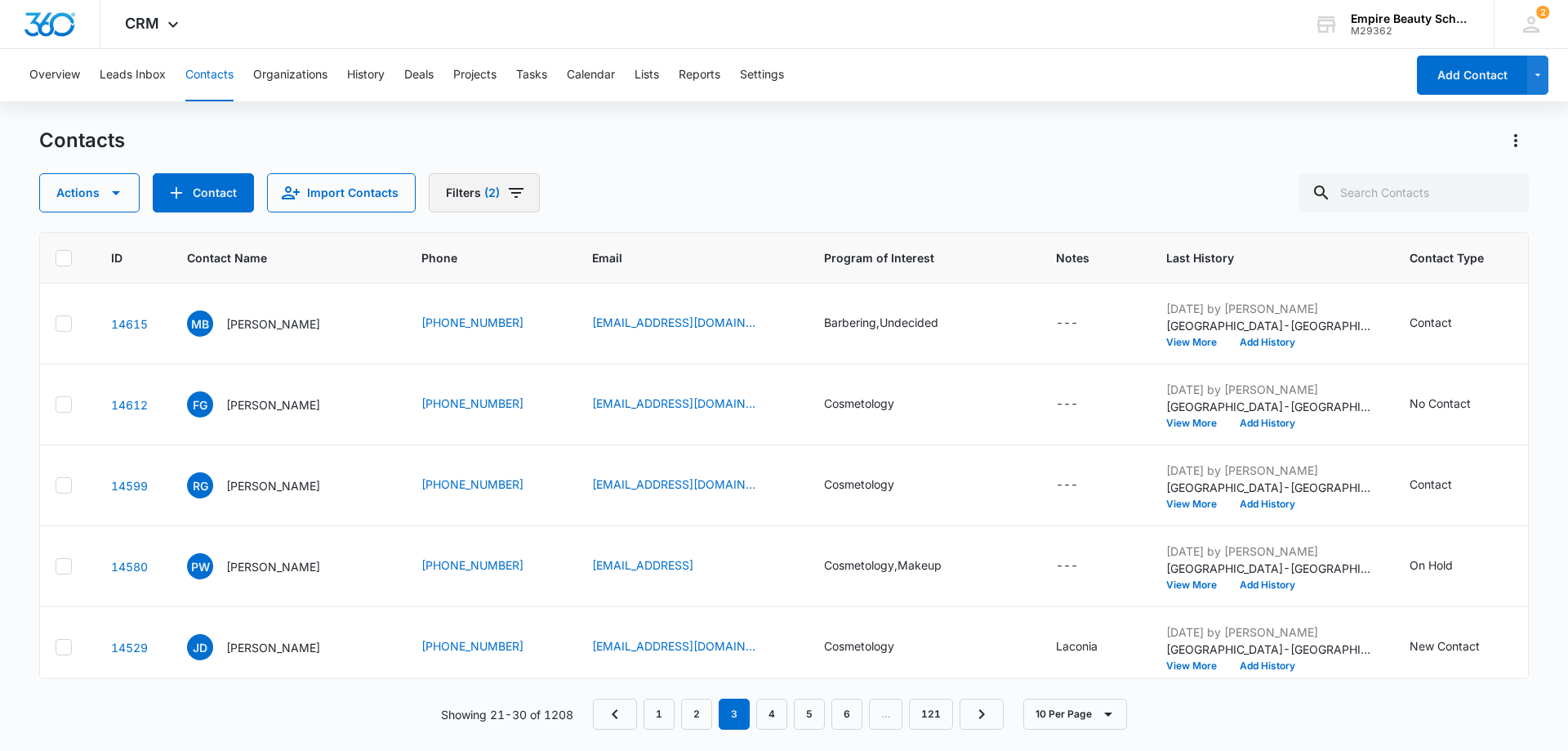
click at [507, 191] on icon "Filters" at bounding box center [516, 193] width 20 height 20
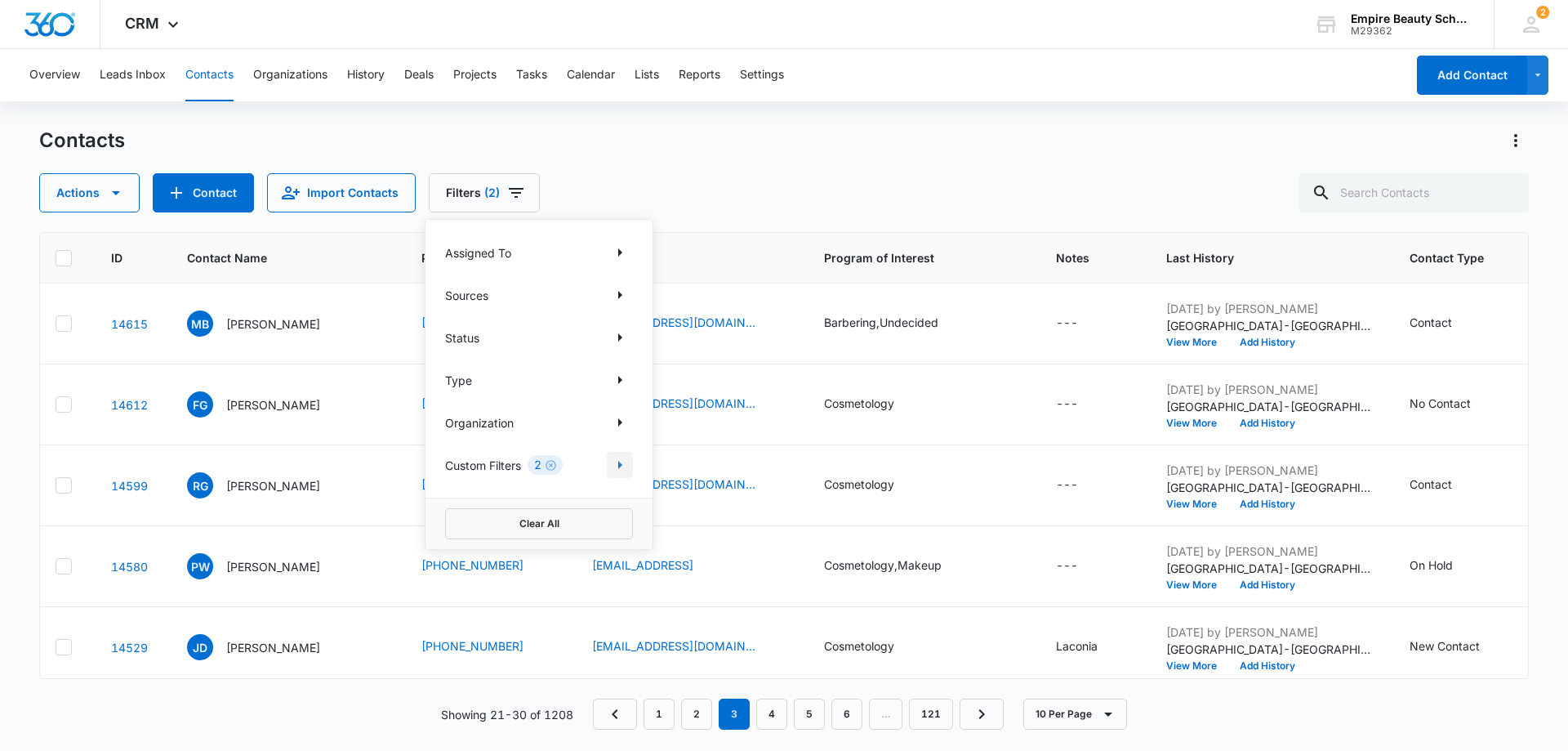
click at [618, 472] on icon "Show Custom Filters filters" at bounding box center [619, 465] width 20 height 20
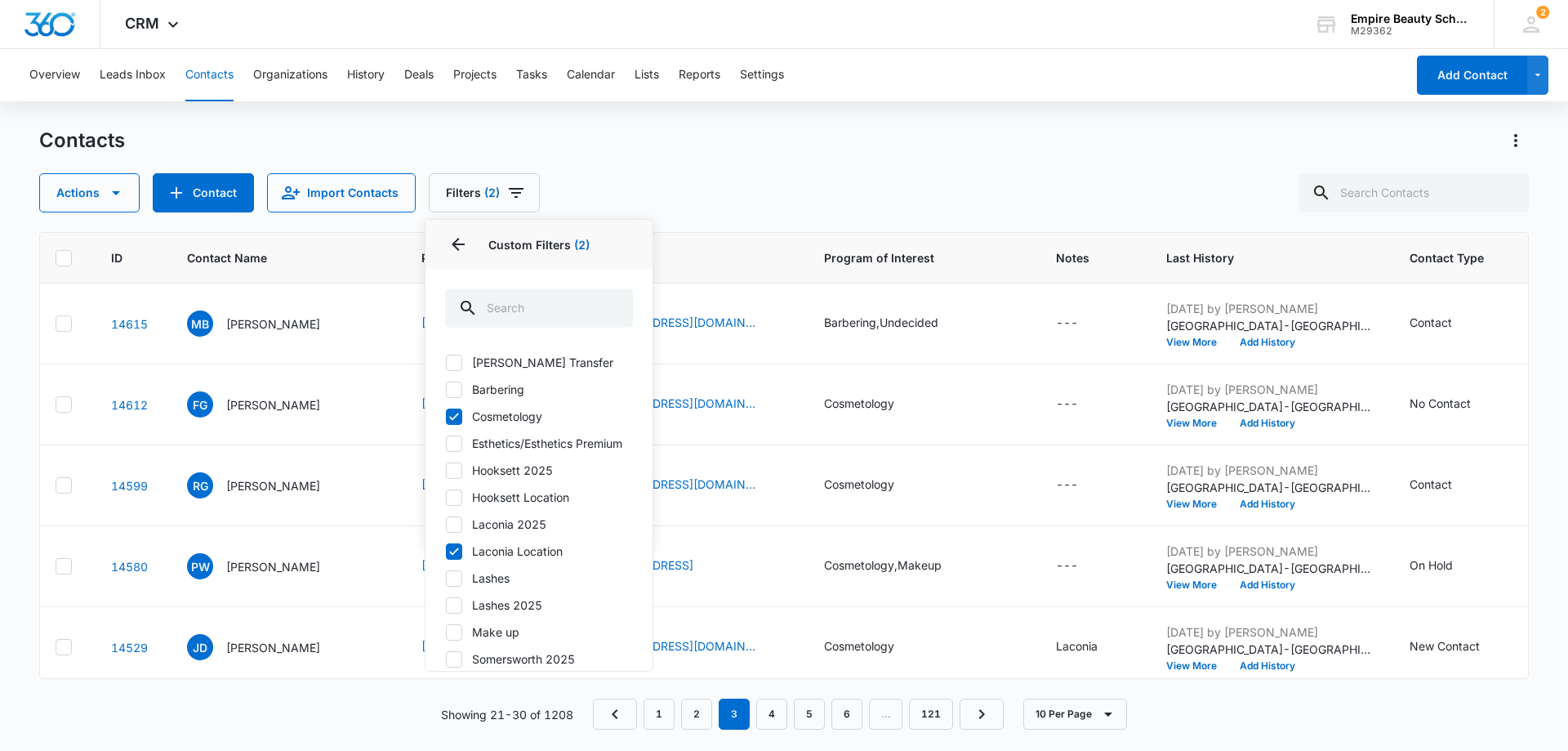
drag, startPoint x: 450, startPoint y: 414, endPoint x: 480, endPoint y: 493, distance: 84.5
click at [451, 414] on icon at bounding box center [454, 417] width 15 height 15
click at [446, 416] on input "Cosmetology" at bounding box center [445, 416] width 1 height 1
checkbox input "false"
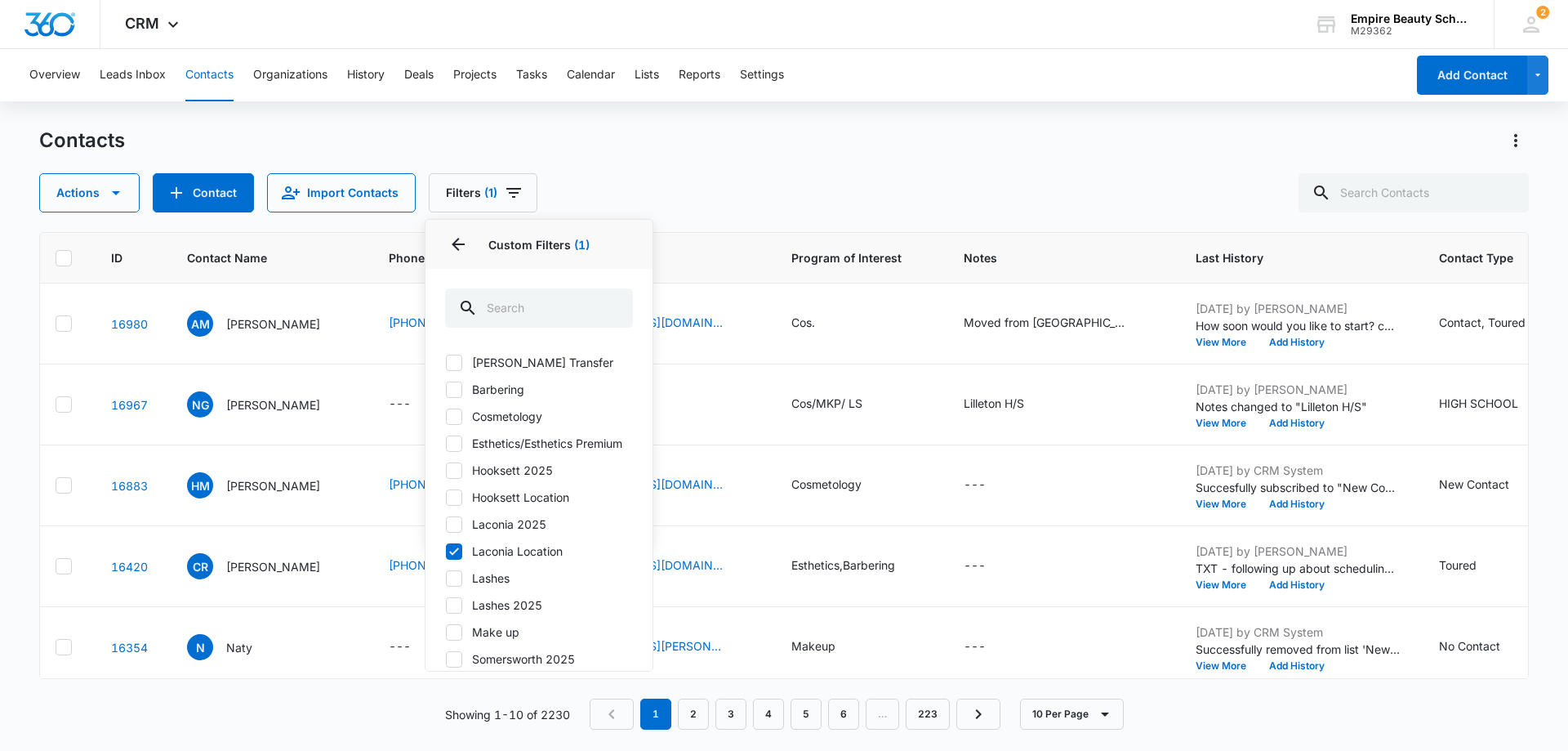
click at [452, 555] on icon at bounding box center [454, 551] width 10 height 8
click at [446, 551] on input "Laconia Location" at bounding box center [445, 551] width 1 height 1
checkbox input "false"
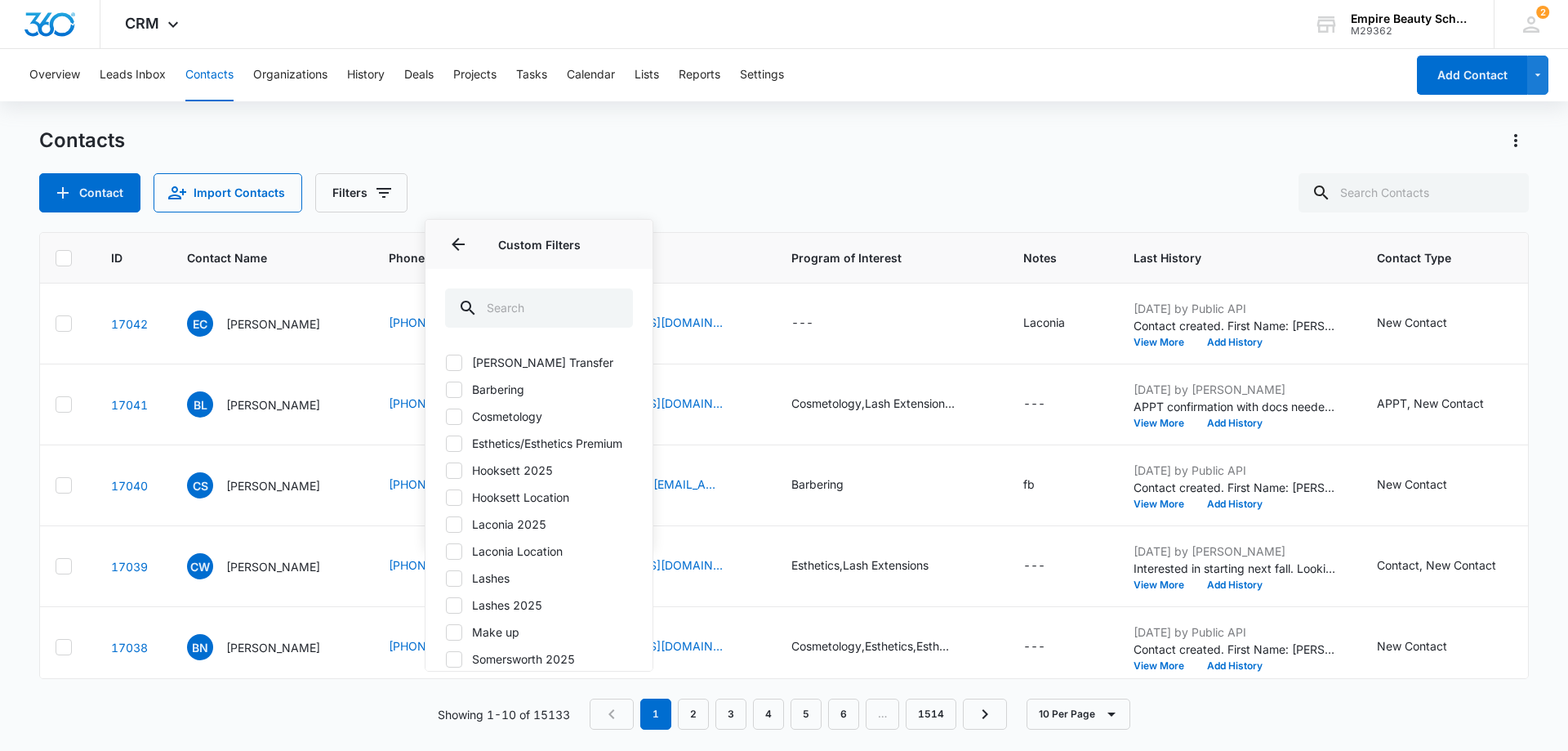
click at [458, 532] on icon at bounding box center [454, 525] width 15 height 15
click at [446, 525] on input "Laconia 2025" at bounding box center [445, 524] width 1 height 1
checkbox input "true"
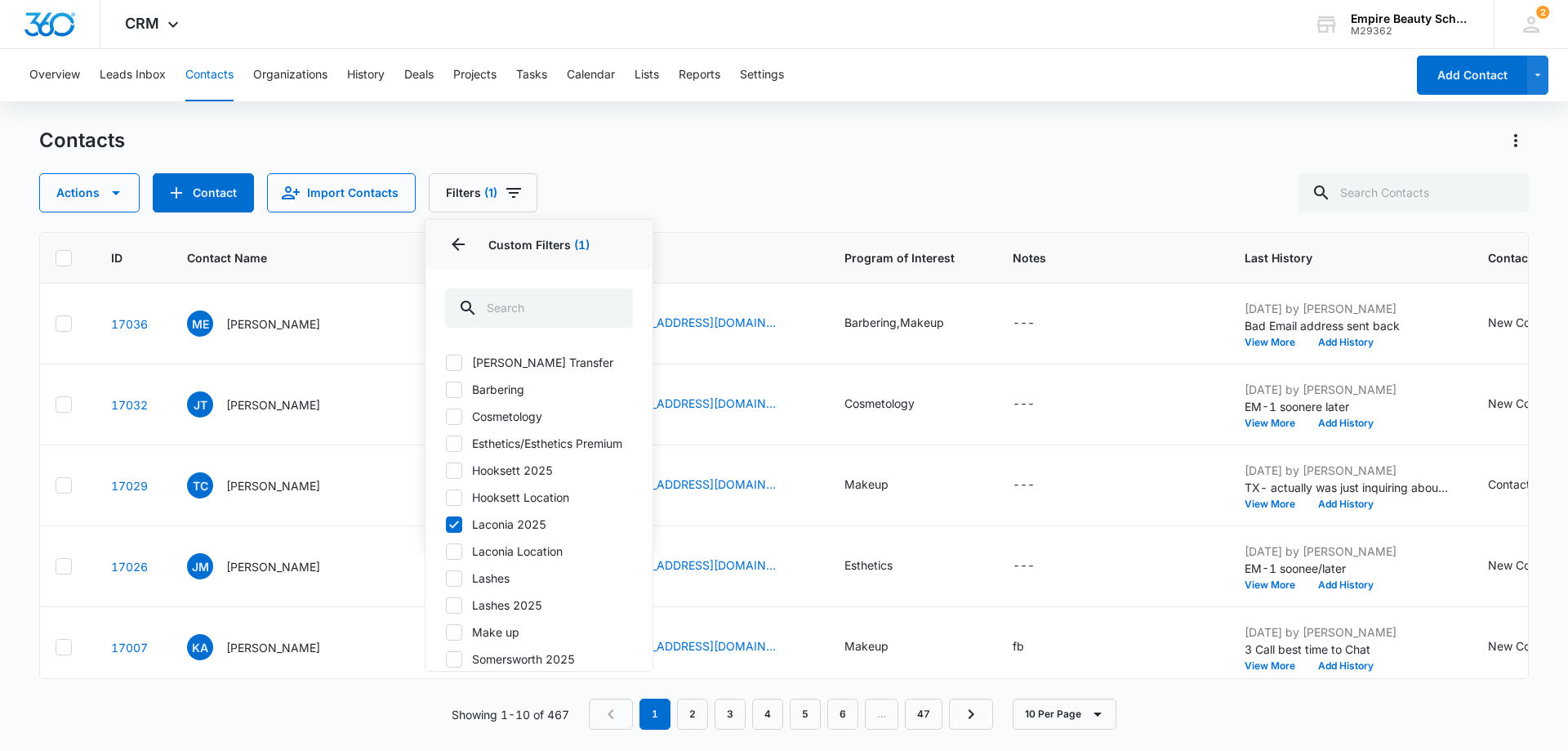
click at [813, 183] on div "Actions Contact Import Contacts Filters (1) Assigned To Sources Status Type Org…" at bounding box center [784, 192] width 1490 height 39
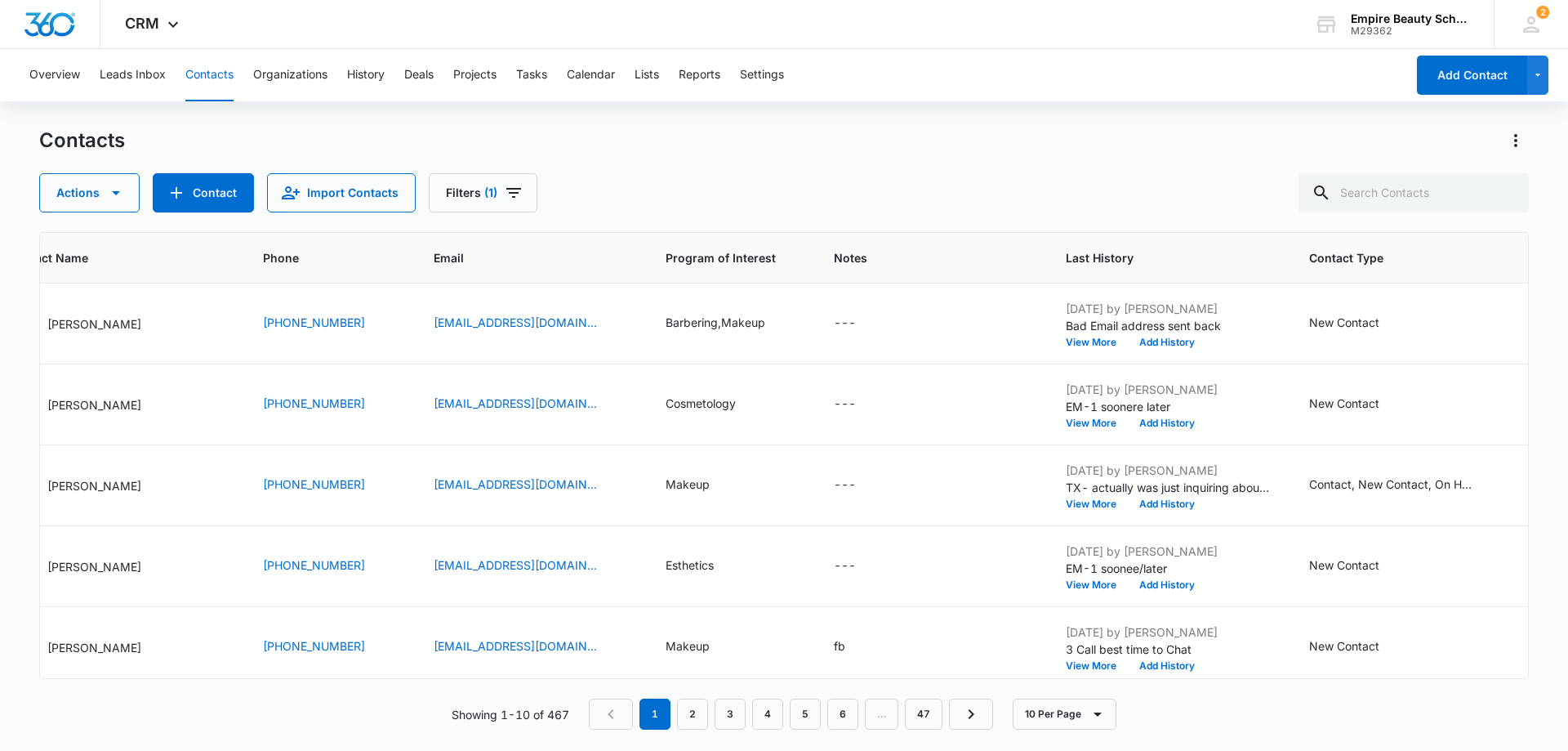
scroll to position [0, 0]
